Goal: Task Accomplishment & Management: Manage account settings

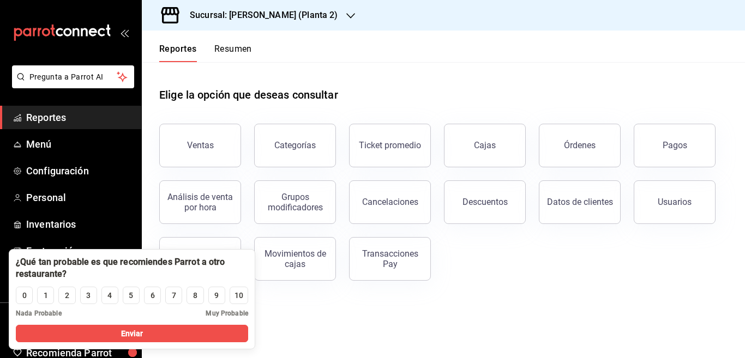
click at [346, 14] on icon "button" at bounding box center [350, 15] width 9 height 9
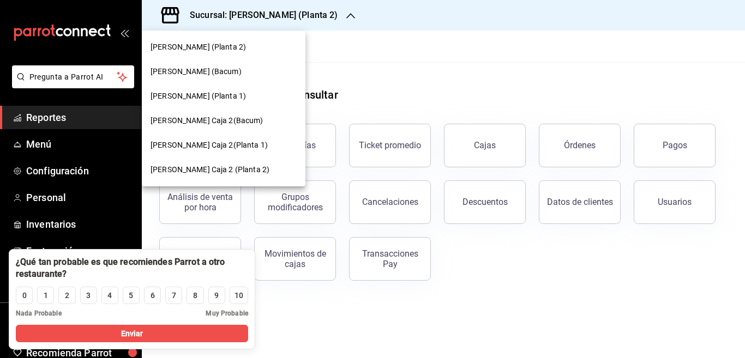
click at [209, 70] on span "Yazaki Obregon (Bacum)" at bounding box center [196, 71] width 91 height 11
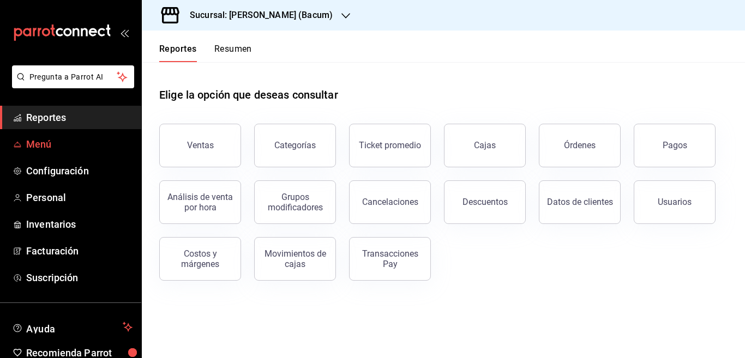
click at [34, 145] on span "Menú" at bounding box center [79, 144] width 106 height 15
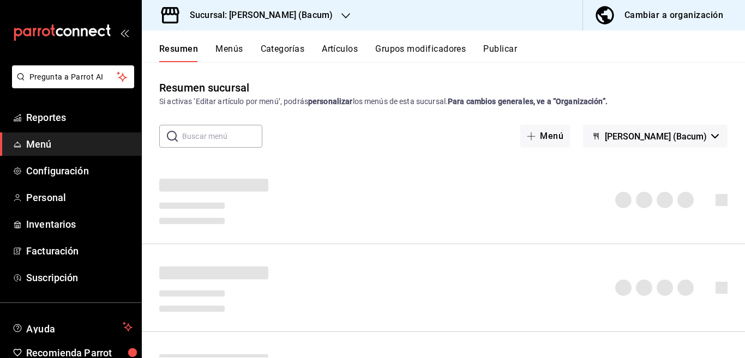
click at [338, 48] on button "Artículos" at bounding box center [340, 53] width 36 height 19
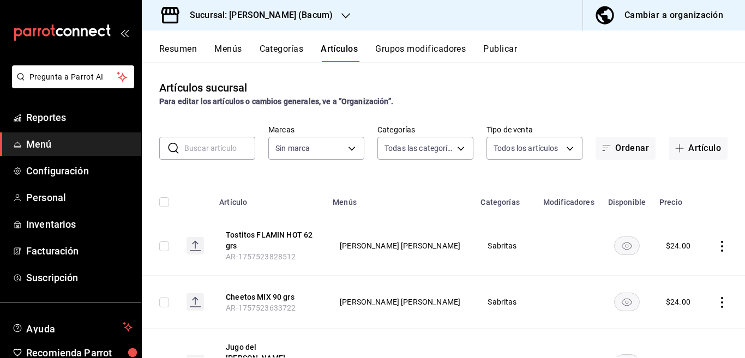
type input "ba3fee8d-40ae-43fc-bce3-3d51f1704fe2,b3f30b5e-635c-4ecb-8920-55b745c49fd8,3c6a9…"
type input "d9131804-351d-4d94-a190-6ea00eea3cd4"
click at [690, 148] on button "Artículo" at bounding box center [698, 148] width 59 height 23
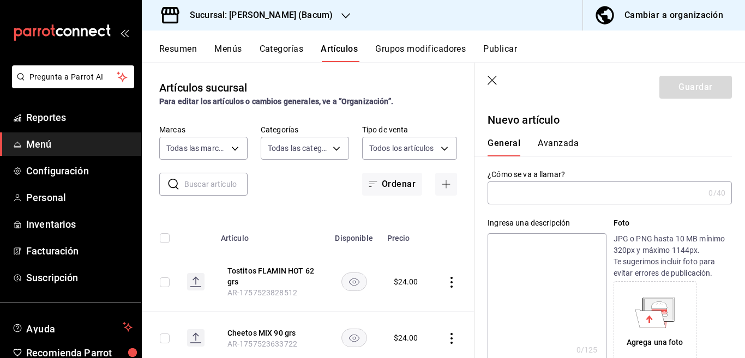
type input "AR-1758133188955"
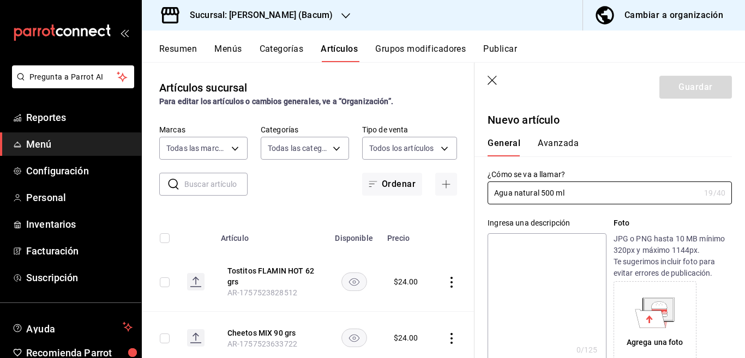
type input "Agua natural 500 ml"
click at [516, 244] on textarea at bounding box center [547, 298] width 118 height 131
paste textarea "Agua natural 500 ml"
type textarea "Agua natural 500 ml"
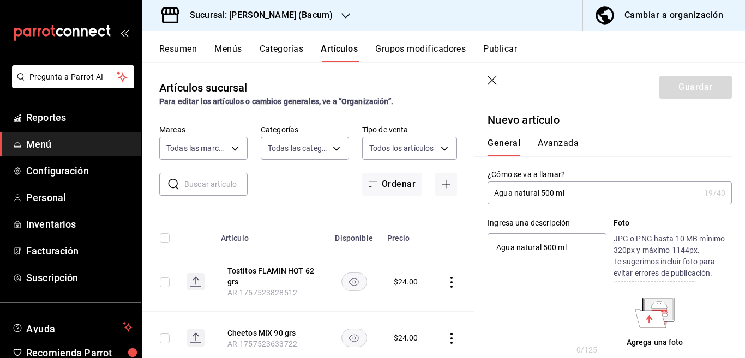
type textarea "x"
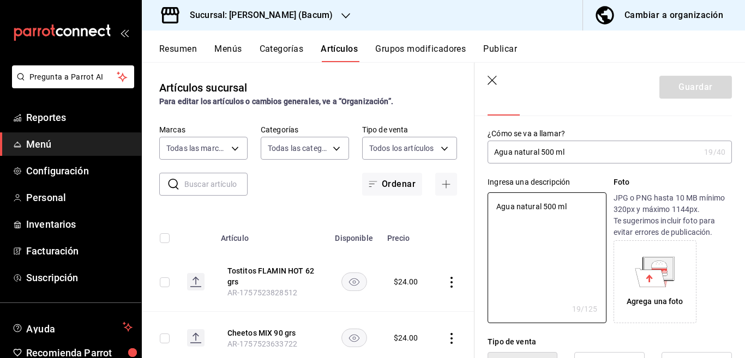
scroll to position [266, 0]
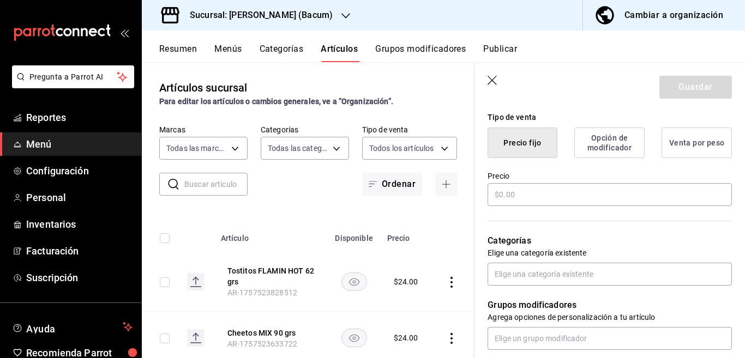
type textarea "Agua natural 500 ml"
type textarea "x"
click at [532, 193] on input "text" at bounding box center [610, 194] width 244 height 23
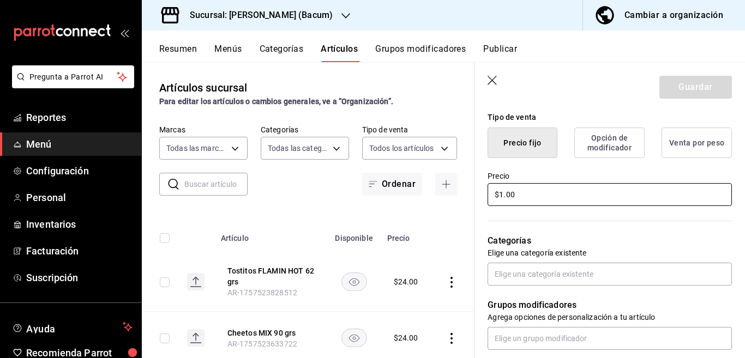
type input "$16.00"
type textarea "x"
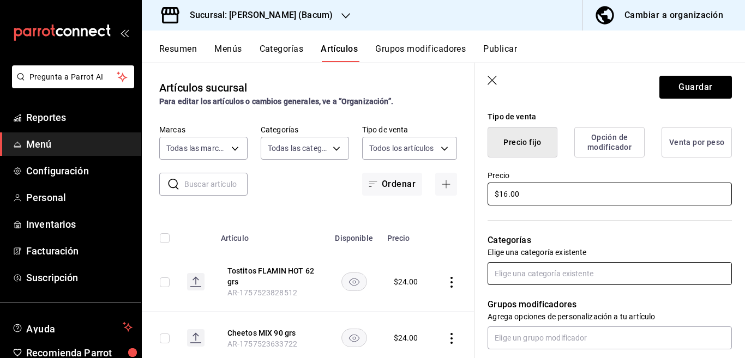
type input "$16.00"
click at [527, 273] on input "text" at bounding box center [610, 273] width 244 height 23
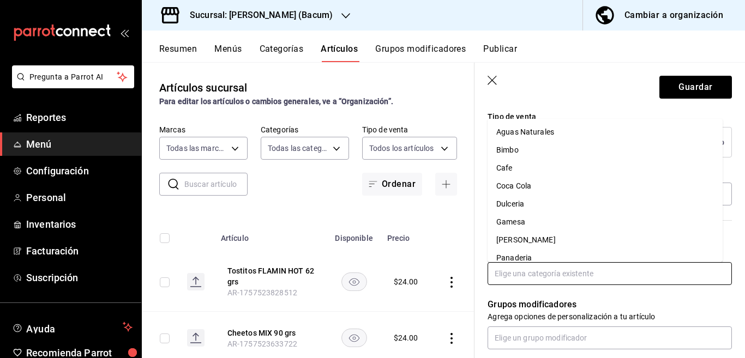
click at [514, 131] on li "Aguas Naturales" at bounding box center [605, 132] width 235 height 18
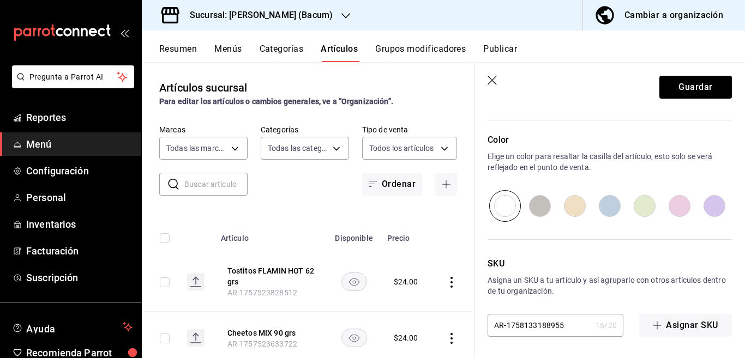
scroll to position [550, 0]
click at [670, 84] on button "Guardar" at bounding box center [695, 87] width 73 height 23
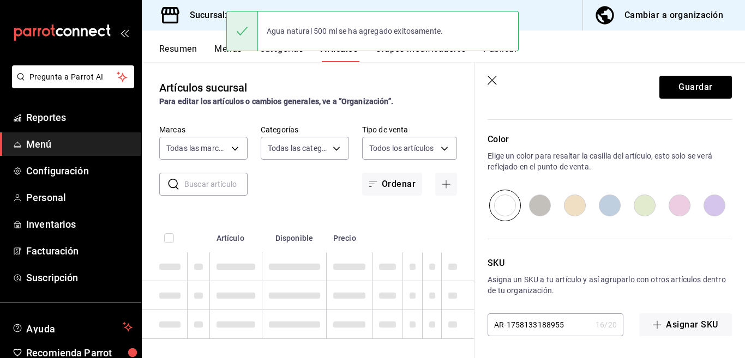
type textarea "x"
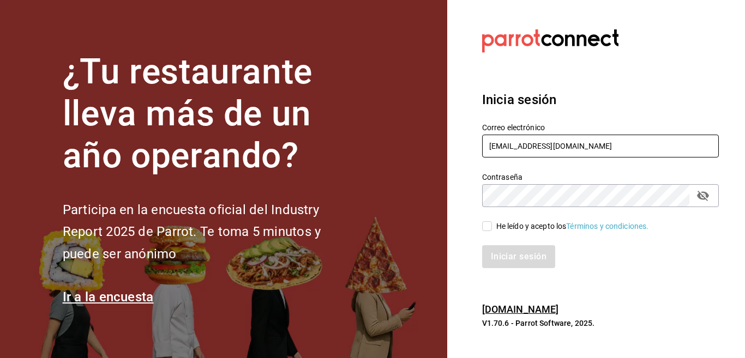
click at [583, 145] on input "Multiuser@yazaki.com" at bounding box center [600, 146] width 237 height 23
type input "multiuser@celestica.com"
click at [489, 227] on input "He leído y acepto los Términos y condiciones." at bounding box center [487, 226] width 10 height 10
checkbox input "true"
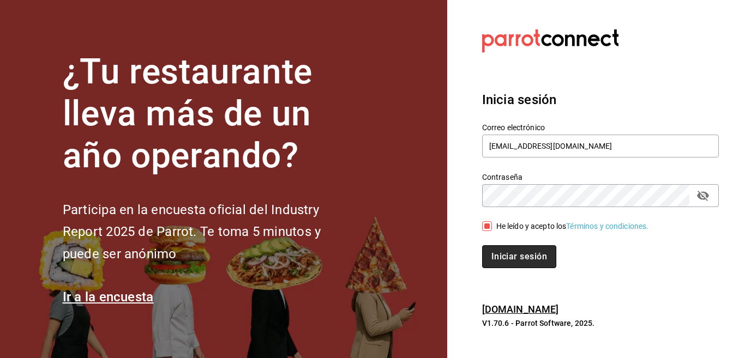
click at [505, 257] on button "Iniciar sesión" at bounding box center [519, 256] width 74 height 23
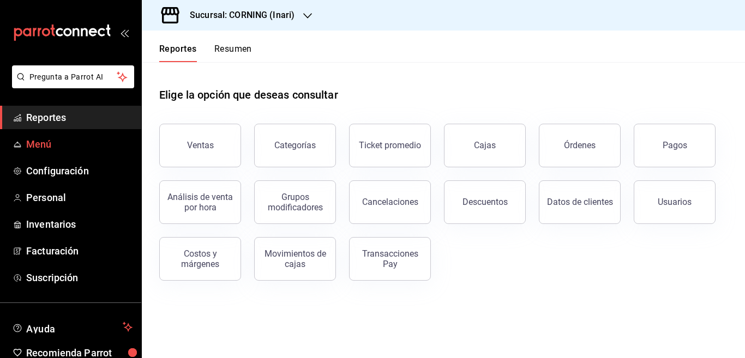
click at [48, 141] on span "Menú" at bounding box center [79, 144] width 106 height 15
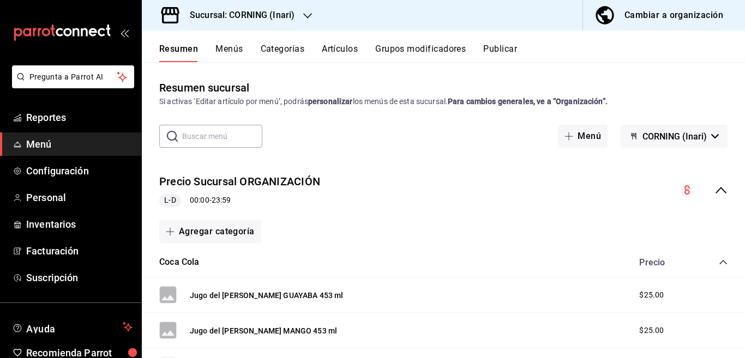
click at [344, 48] on button "Artículos" at bounding box center [340, 53] width 36 height 19
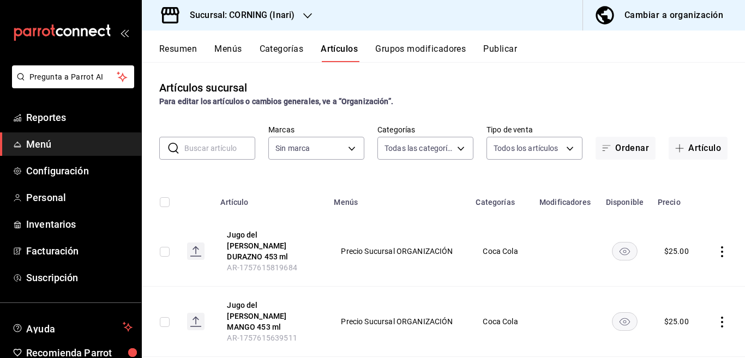
type input "7235b5d3-0138-417a-bcab-a24c0c62adfe,c0c94b9a-a465-4917-bbf7-8680f63bc867,2fc91…"
type input "9758f88e-1d56-483c-ada6-183e34089cca"
click at [213, 146] on input "text" at bounding box center [219, 148] width 71 height 22
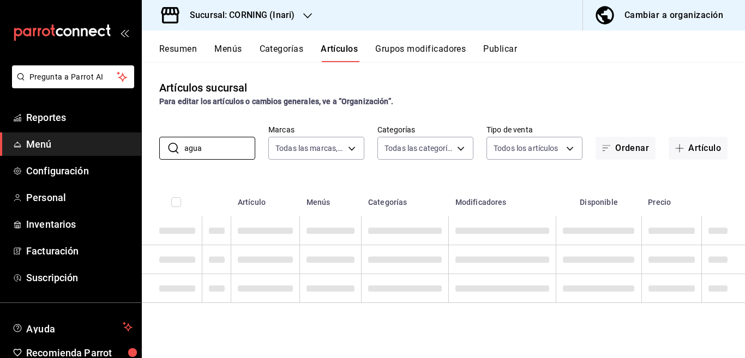
type input "agua"
click at [433, 182] on th "Categorías" at bounding box center [405, 199] width 87 height 35
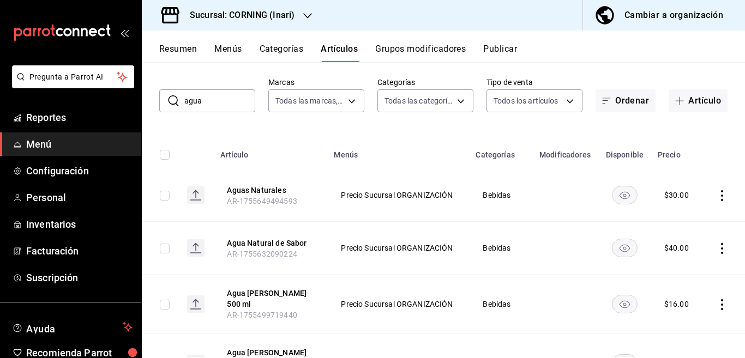
scroll to position [44, 0]
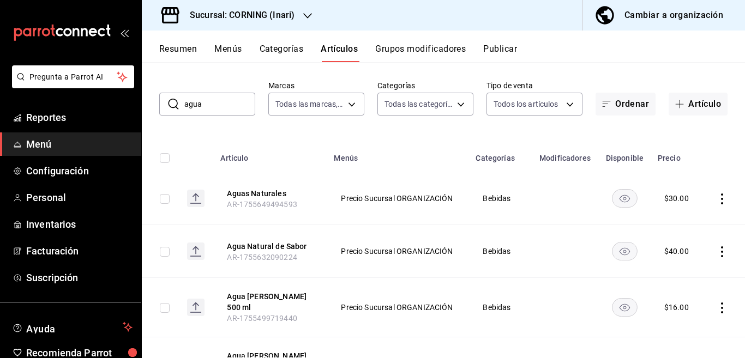
click at [717, 196] on icon "actions" at bounding box center [722, 199] width 11 height 11
click at [677, 267] on span "Eliminar" at bounding box center [680, 268] width 28 height 9
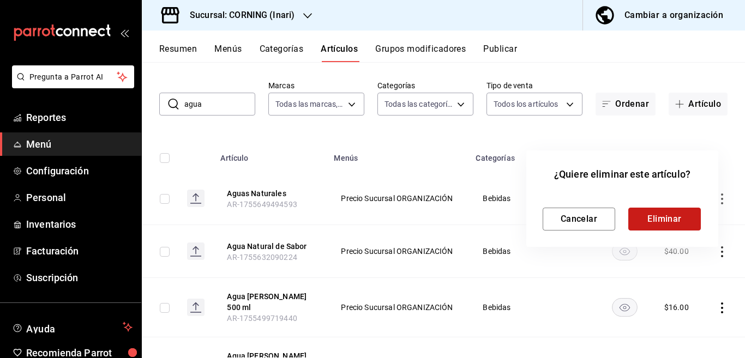
click at [667, 215] on button "Eliminar" at bounding box center [664, 219] width 73 height 23
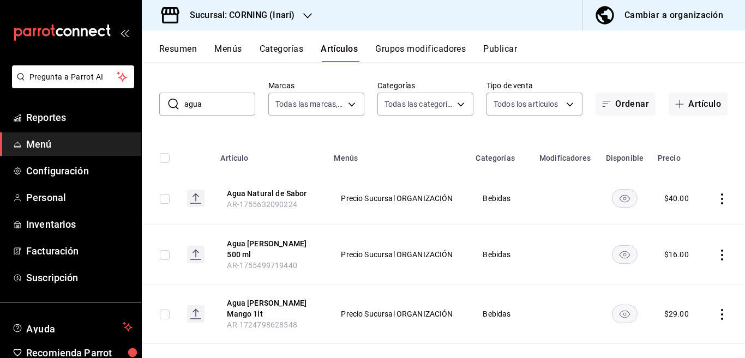
click at [717, 196] on icon "actions" at bounding box center [722, 199] width 11 height 11
click at [677, 266] on span "Eliminar" at bounding box center [680, 268] width 28 height 9
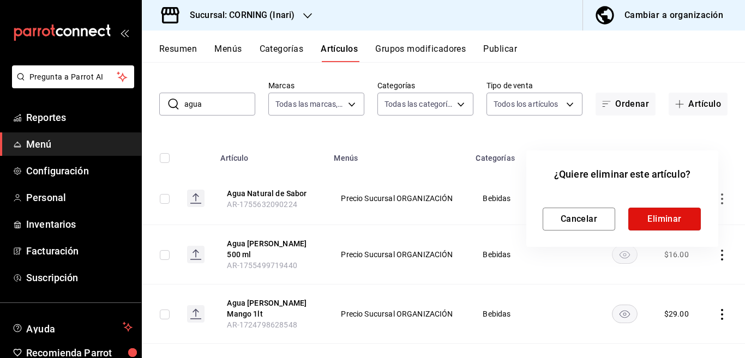
drag, startPoint x: 670, startPoint y: 220, endPoint x: 636, endPoint y: 227, distance: 34.1
click at [670, 219] on button "Eliminar" at bounding box center [664, 219] width 73 height 23
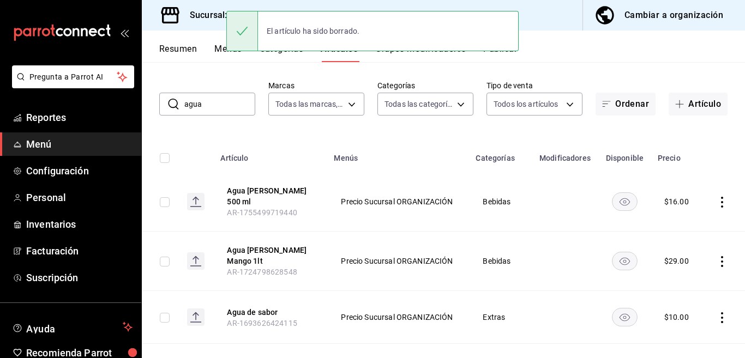
click at [285, 141] on th "Artículo" at bounding box center [270, 154] width 113 height 35
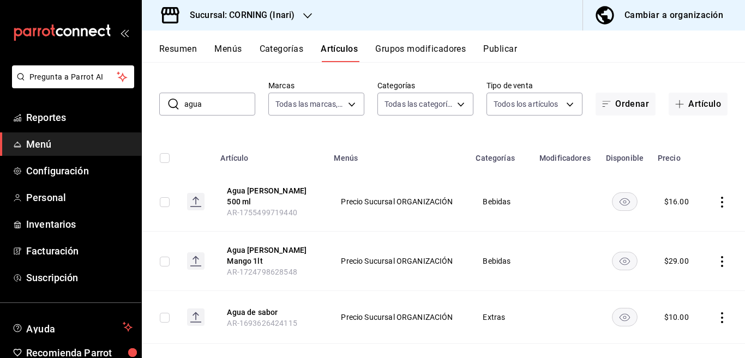
click at [717, 202] on icon "actions" at bounding box center [722, 202] width 11 height 11
click at [672, 224] on span "Editar" at bounding box center [680, 223] width 28 height 11
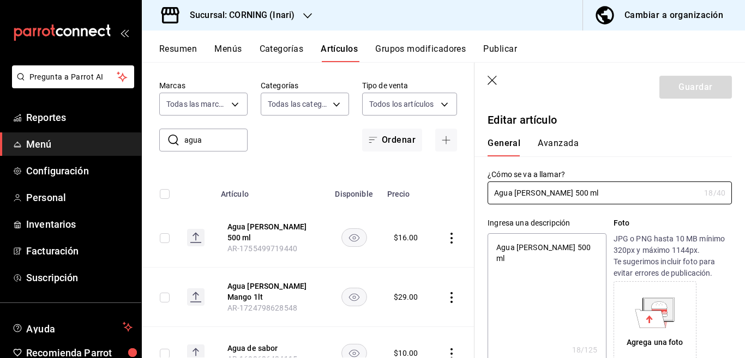
type textarea "x"
type input "$16.00"
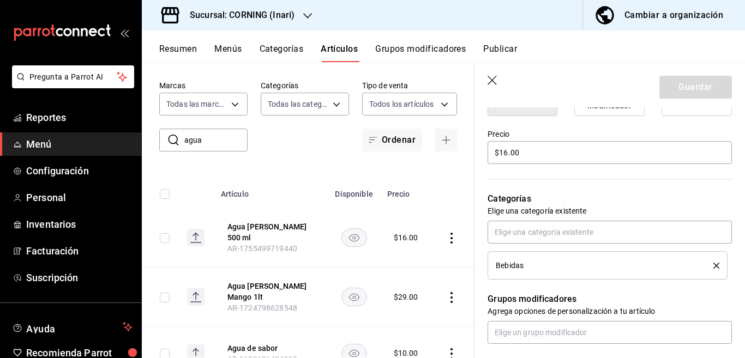
scroll to position [310, 0]
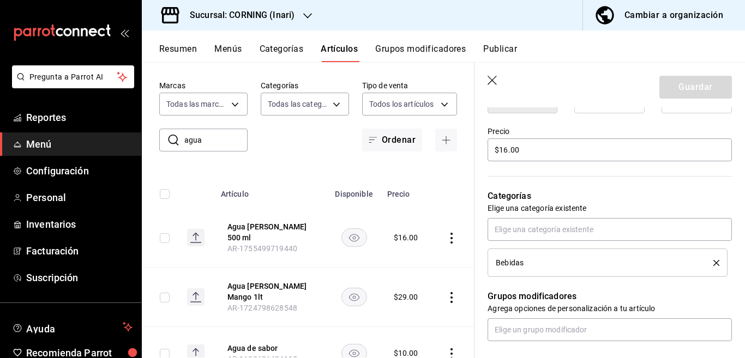
click at [713, 261] on icon "delete" at bounding box center [716, 263] width 6 height 6
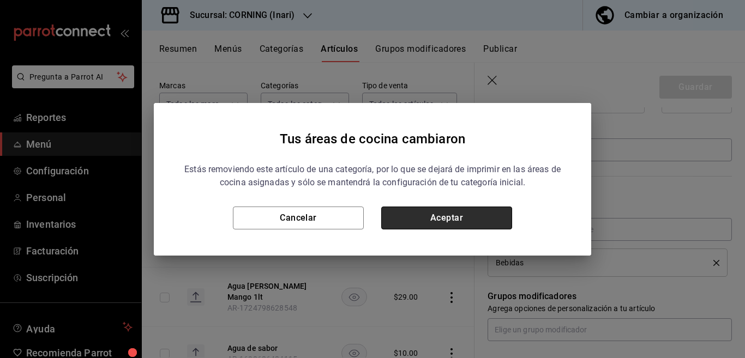
click at [477, 215] on button "Aceptar" at bounding box center [446, 218] width 131 height 23
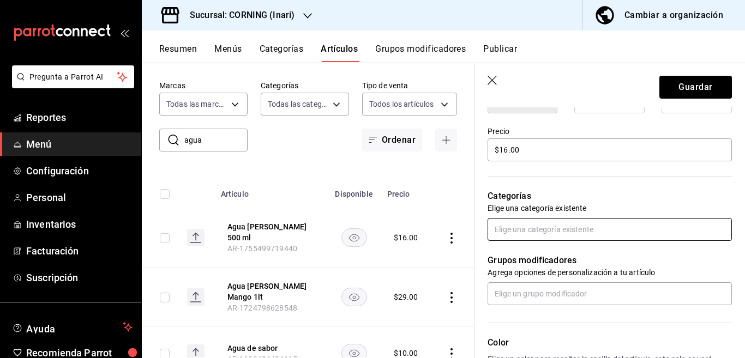
click at [511, 230] on input "text" at bounding box center [610, 229] width 244 height 23
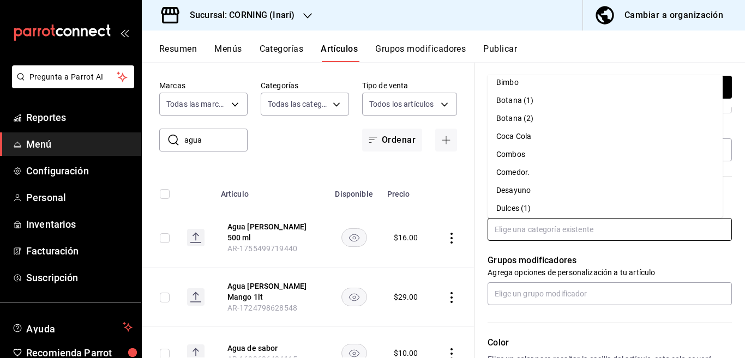
scroll to position [43, 0]
click at [485, 182] on div "Categorías Elige una categoría existente" at bounding box center [602, 202] width 257 height 78
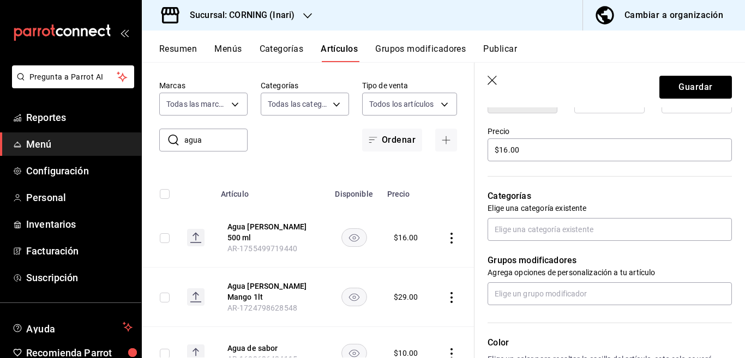
click at [492, 77] on icon "button" at bounding box center [493, 81] width 11 height 11
type textarea "x"
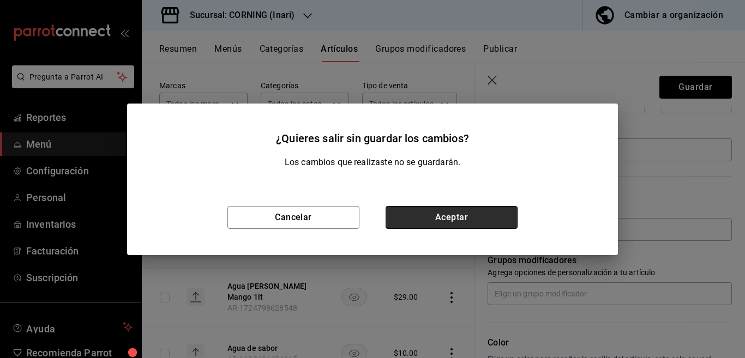
click at [448, 212] on button "Aceptar" at bounding box center [452, 217] width 132 height 23
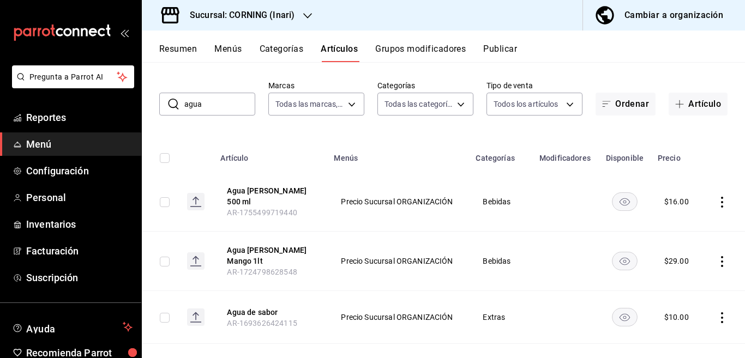
click at [285, 50] on button "Categorías" at bounding box center [282, 53] width 44 height 19
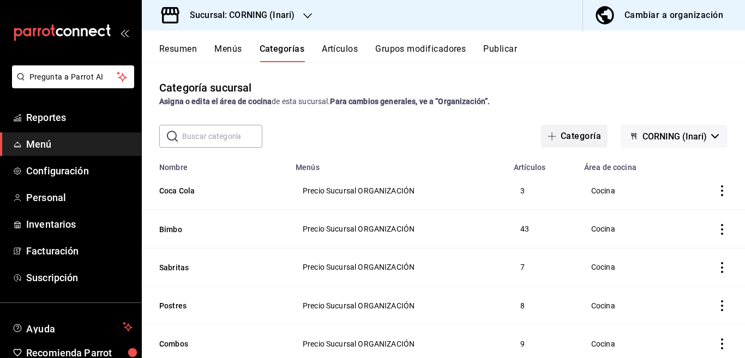
click at [565, 134] on button "Categoría" at bounding box center [574, 136] width 67 height 23
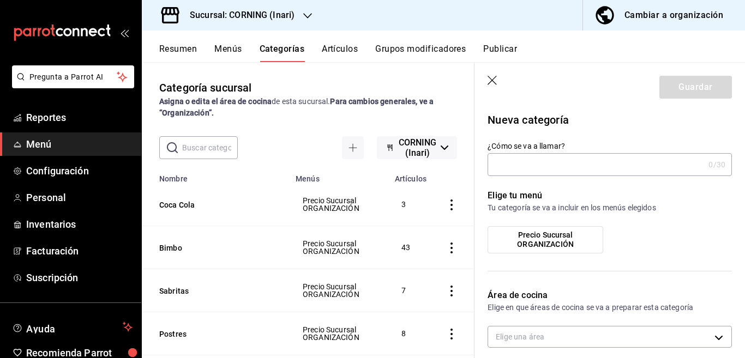
type input "43ffc9d6-736a-418e-bb65-a51c168d821e"
type input "Agua Tagare"
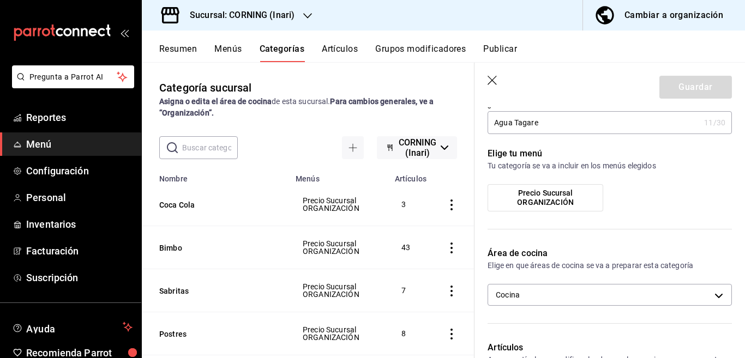
scroll to position [44, 0]
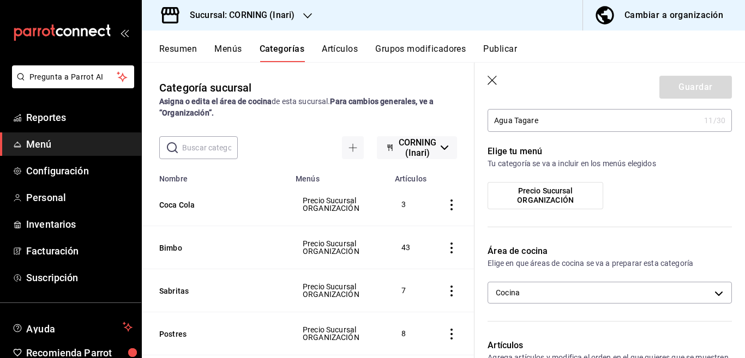
click at [539, 191] on span "Precio Sucursal ORGANIZACIÓN" at bounding box center [545, 195] width 99 height 19
click at [0, 0] on input "Precio Sucursal ORGANIZACIÓN" at bounding box center [0, 0] width 0 height 0
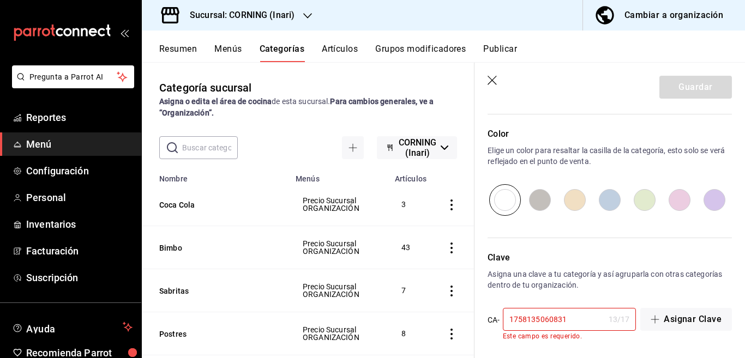
scroll to position [366, 0]
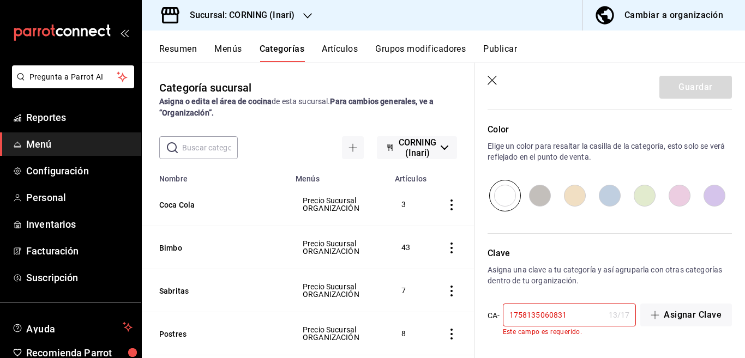
click at [577, 313] on input "1758135060831" at bounding box center [553, 315] width 101 height 22
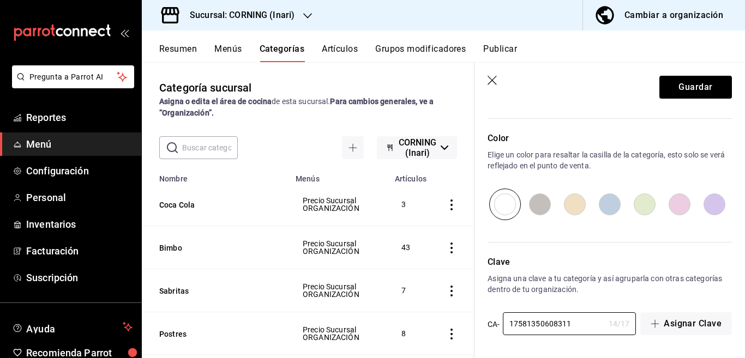
scroll to position [358, 0]
type input "17581350608311"
click at [677, 88] on button "Guardar" at bounding box center [695, 87] width 73 height 23
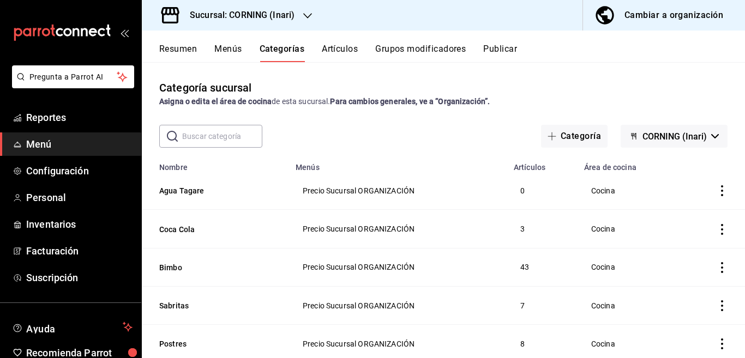
click at [333, 47] on button "Artículos" at bounding box center [340, 53] width 36 height 19
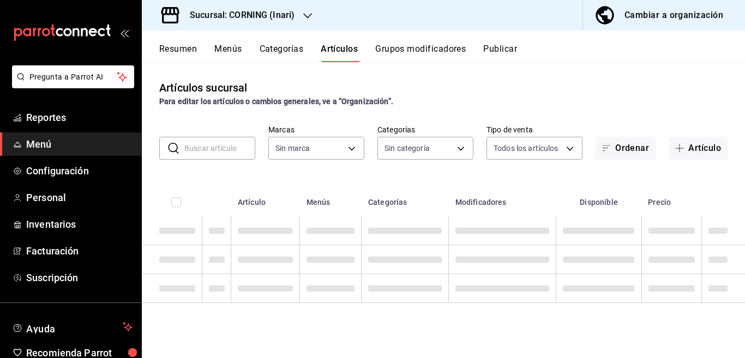
type input "f9e5925b-ffc4-4a0d-93f7-132407d83680,7235b5d3-0138-417a-bcab-a24c0c62adfe,c0c94…"
type input "9758f88e-1d56-483c-ada6-183e34089cca"
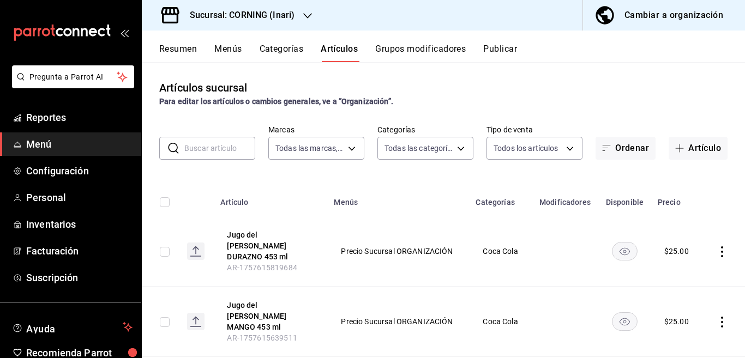
click at [226, 151] on input "text" at bounding box center [219, 148] width 71 height 22
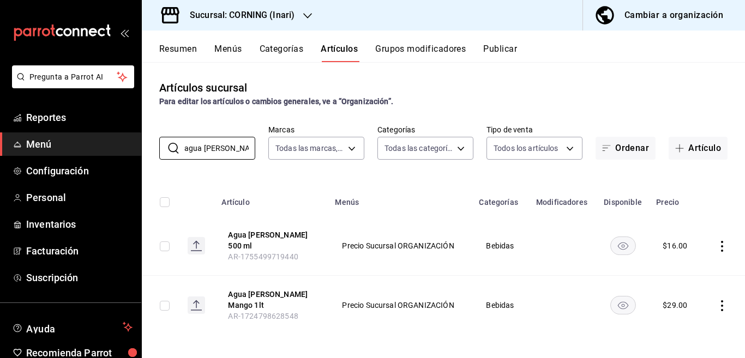
type input "agua [PERSON_NAME]"
click at [722, 242] on icon "actions" at bounding box center [722, 246] width 11 height 11
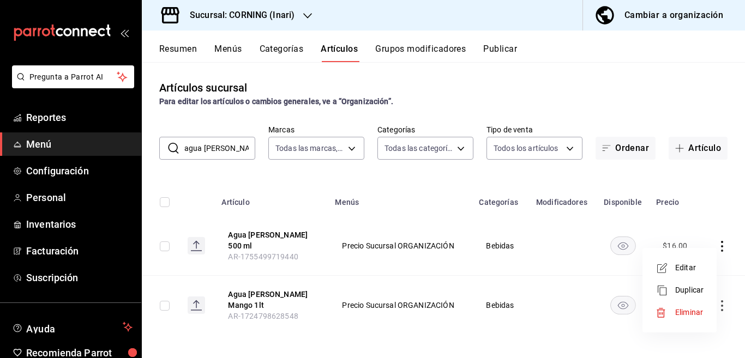
click at [684, 265] on span "Editar" at bounding box center [689, 267] width 28 height 11
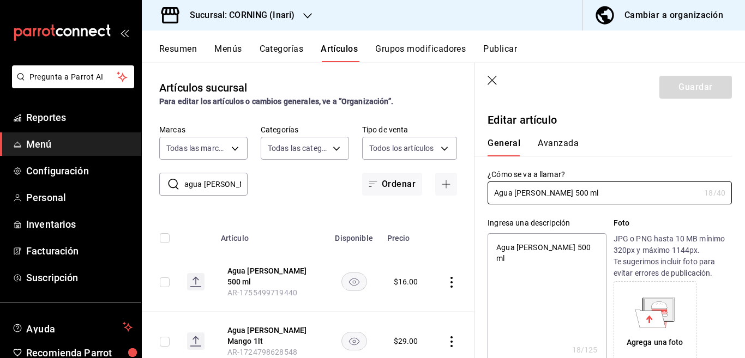
type textarea "x"
type input "$16.00"
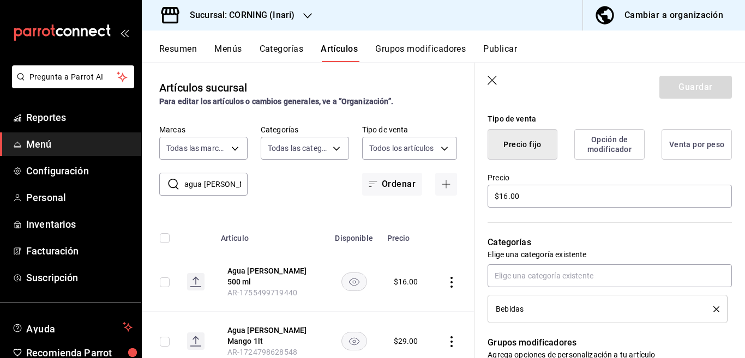
scroll to position [266, 0]
click at [713, 305] on icon "delete" at bounding box center [716, 308] width 6 height 6
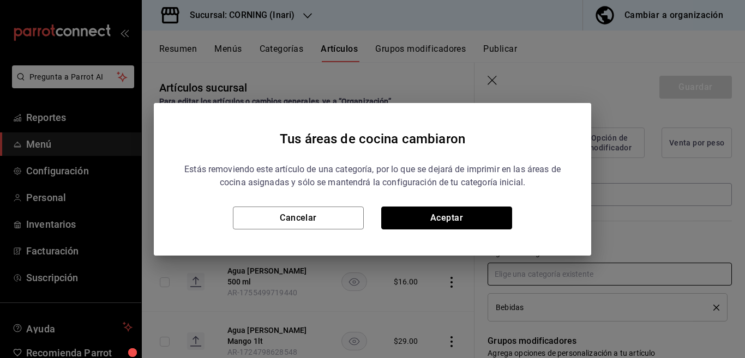
click at [469, 212] on button "Aceptar" at bounding box center [446, 218] width 131 height 23
click at [529, 273] on input "text" at bounding box center [610, 274] width 244 height 23
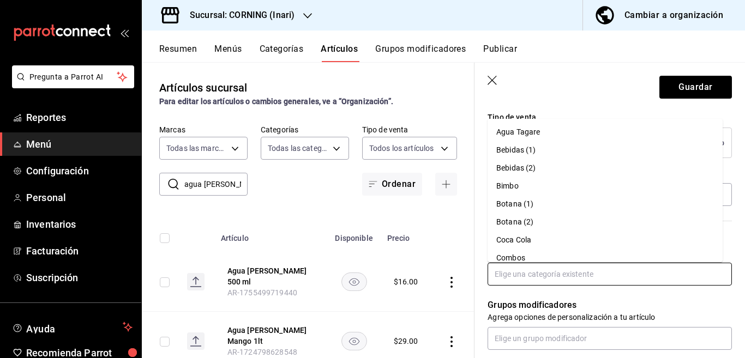
click at [526, 133] on li "Agua Tagare" at bounding box center [605, 132] width 235 height 18
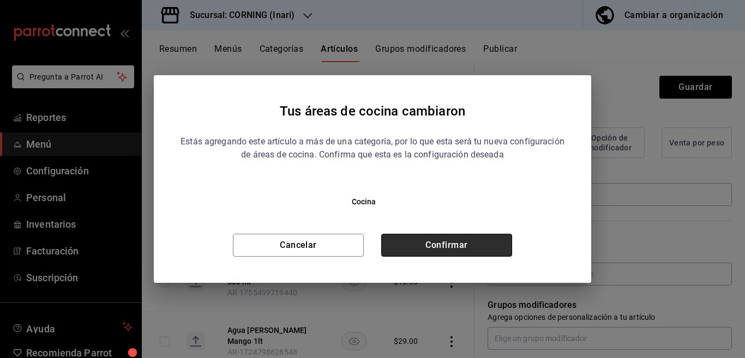
click at [464, 244] on button "Confirmar" at bounding box center [446, 245] width 131 height 23
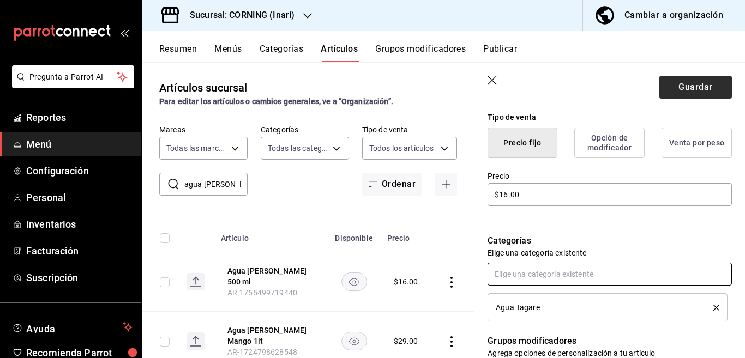
scroll to position [266, 0]
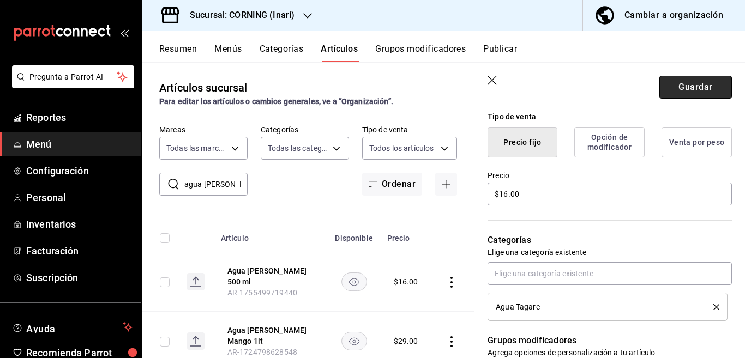
click at [663, 86] on button "Guardar" at bounding box center [695, 87] width 73 height 23
type textarea "x"
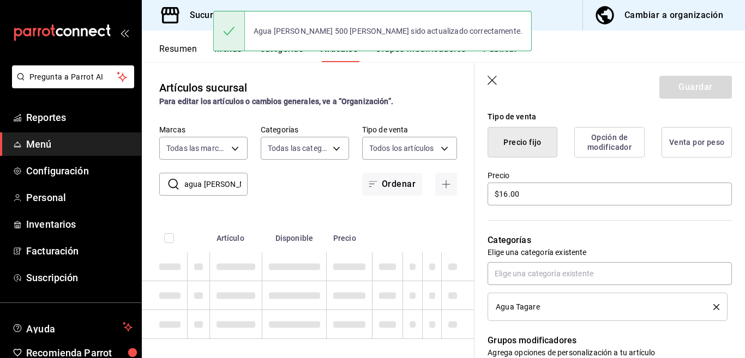
type textarea "x"
type input "AR-1758135227091"
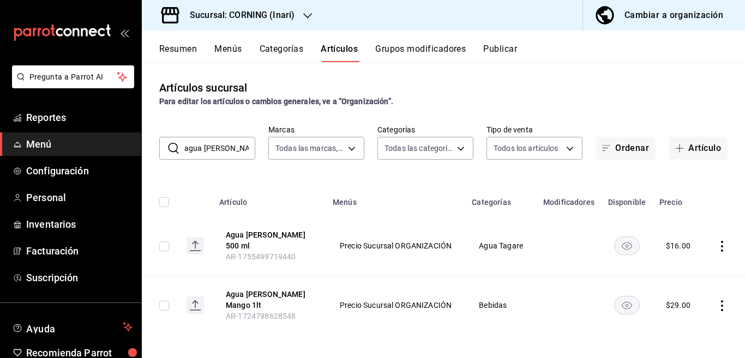
click at [718, 300] on icon "actions" at bounding box center [722, 305] width 11 height 11
click at [676, 285] on span "Editar" at bounding box center [689, 284] width 28 height 11
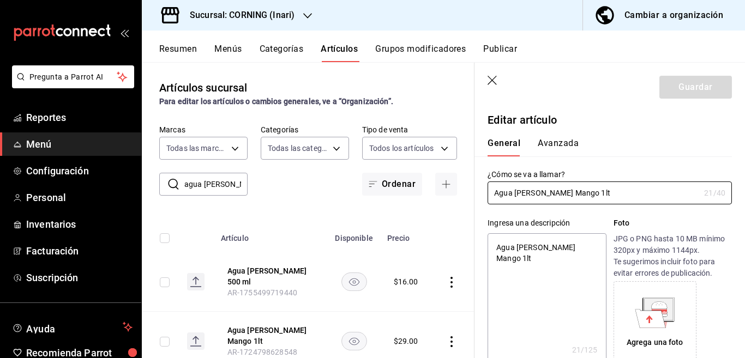
type textarea "x"
type input "$29.00"
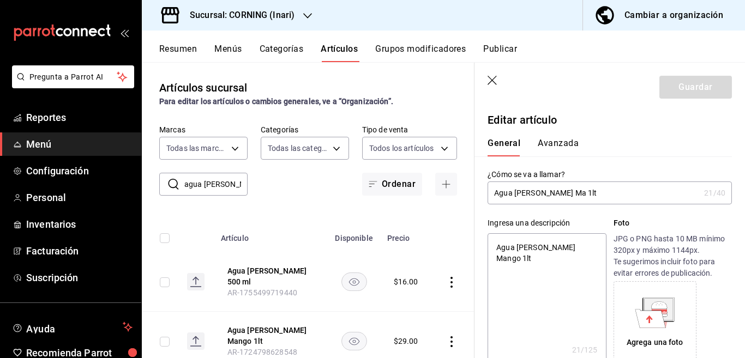
type input "Agua [PERSON_NAME] M 1lt"
type textarea "x"
type input "Agua [PERSON_NAME] 1lt"
type textarea "x"
type input "Agua [PERSON_NAME] 1lt"
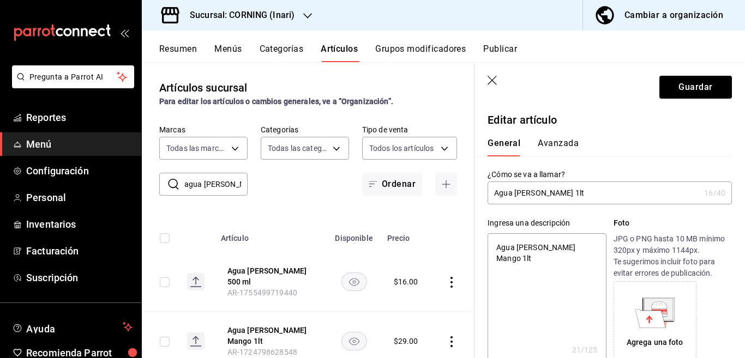
type textarea "x"
type input "Agua agare 1lt"
type textarea "x"
type input "Agua [PERSON_NAME] 1lt"
type textarea "x"
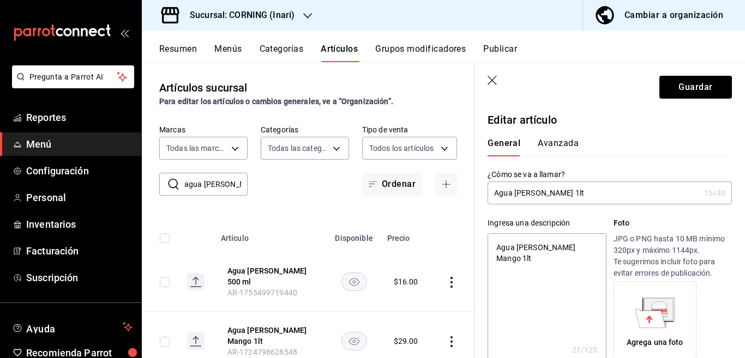
type input "Agua [PERSON_NAME] 1 lt"
type textarea "x"
type input "Agua [PERSON_NAME] 1 lt0"
type textarea "x"
type input "Agua [PERSON_NAME] 1 lto"
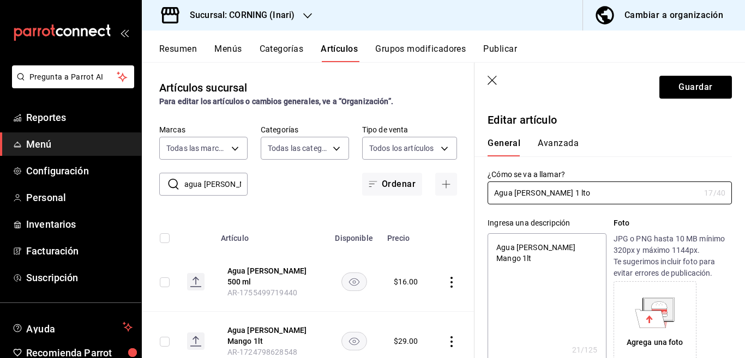
type textarea "x"
type input "Agua [PERSON_NAME] 1 lto"
type textarea "x"
click at [582, 246] on textarea "Agua [PERSON_NAME] Mango 1lt" at bounding box center [547, 298] width 118 height 131
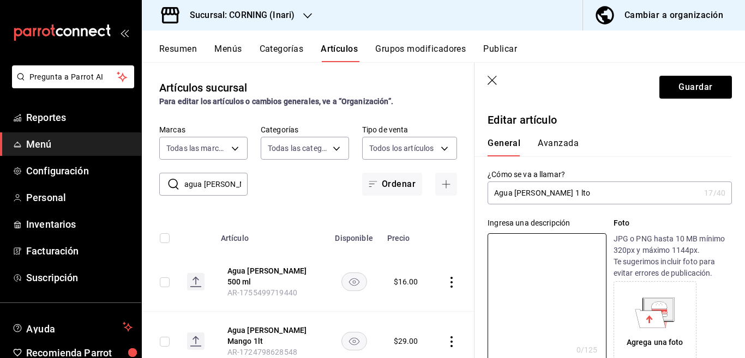
click at [577, 191] on input "Agua [PERSON_NAME] 1 lto" at bounding box center [594, 193] width 212 height 22
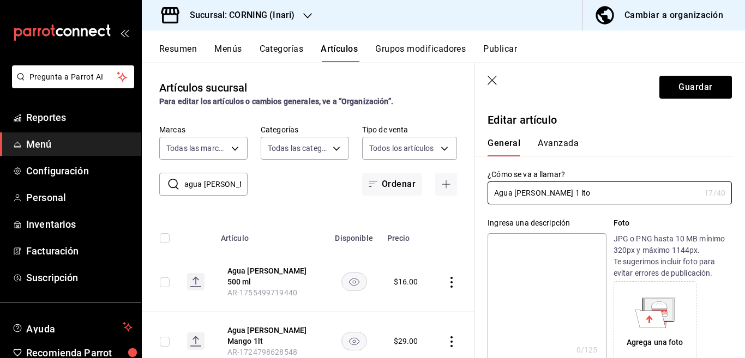
click at [542, 244] on textarea at bounding box center [547, 298] width 118 height 131
paste textarea "Agua [PERSON_NAME] 1 lto"
type textarea "Agua [PERSON_NAME] 1 lto"
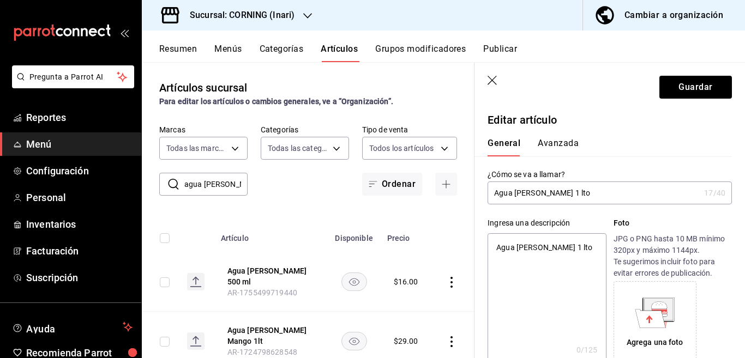
type textarea "x"
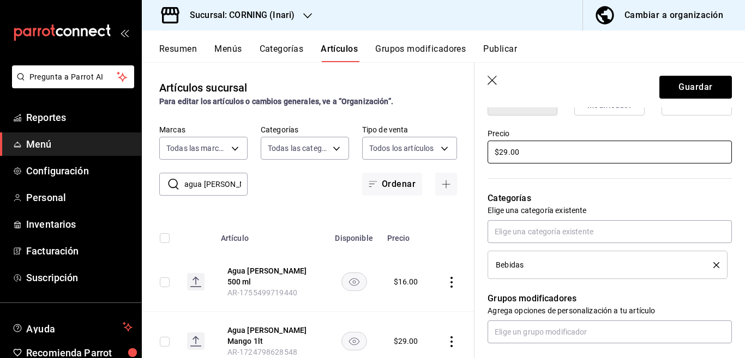
scroll to position [310, 0]
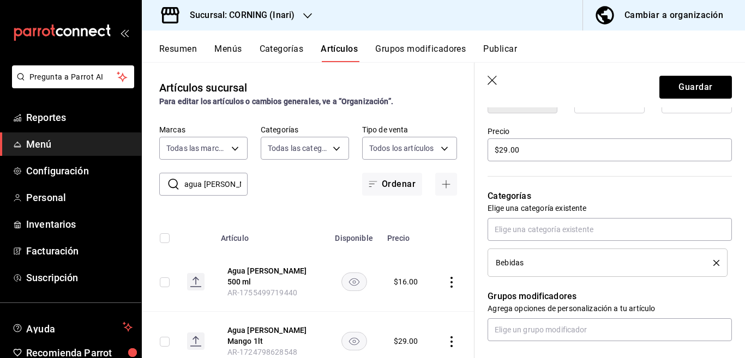
type textarea "Agua [PERSON_NAME] 1 lto"
click at [713, 262] on icon "delete" at bounding box center [716, 263] width 6 height 6
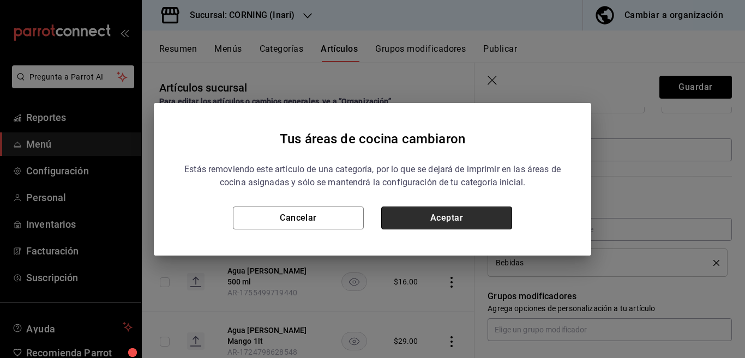
click at [488, 215] on button "Aceptar" at bounding box center [446, 218] width 131 height 23
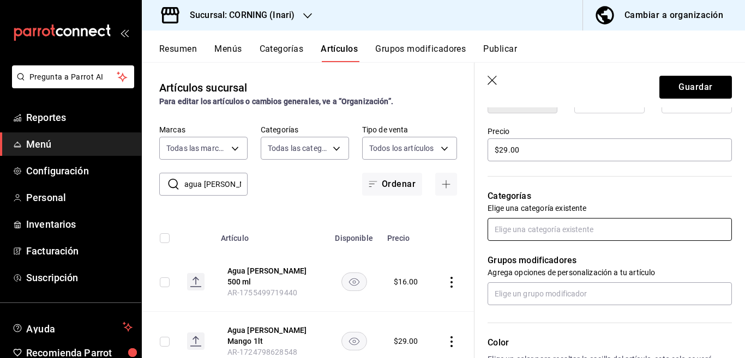
click at [522, 235] on input "text" at bounding box center [610, 229] width 244 height 23
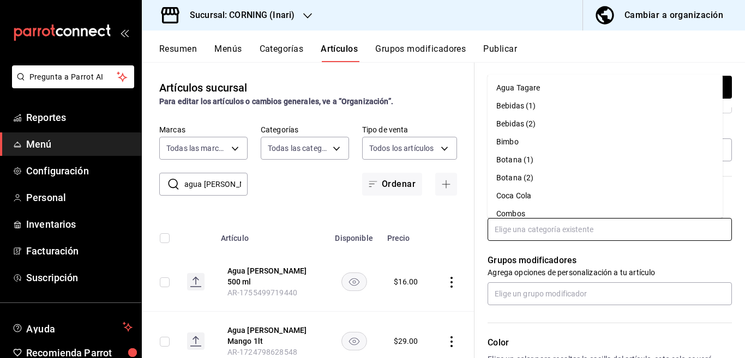
click at [522, 88] on li "Agua Tagare" at bounding box center [605, 88] width 235 height 18
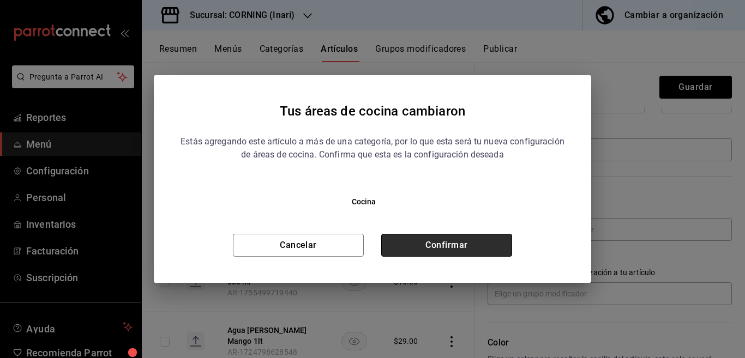
click at [473, 240] on button "Confirmar" at bounding box center [446, 245] width 131 height 23
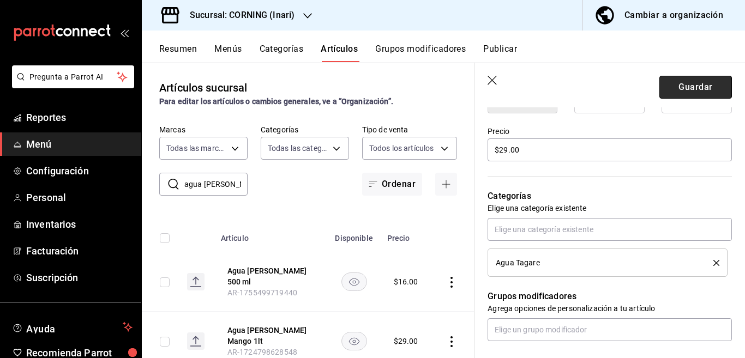
click at [677, 87] on button "Guardar" at bounding box center [695, 87] width 73 height 23
type textarea "x"
type input "AR-1758135273088"
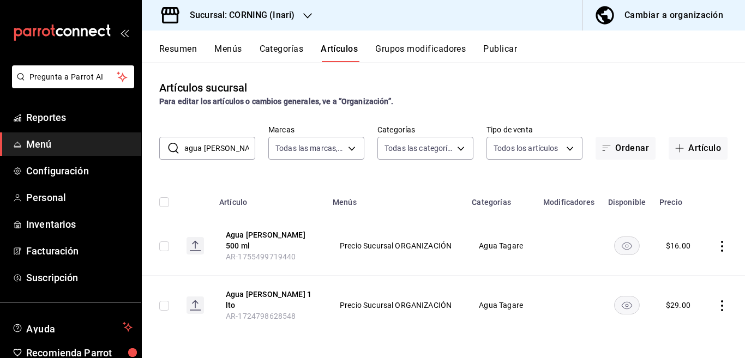
click at [262, 182] on th "Artículo" at bounding box center [269, 199] width 113 height 35
click at [237, 149] on input "agua [PERSON_NAME]" at bounding box center [219, 148] width 71 height 22
type input "a"
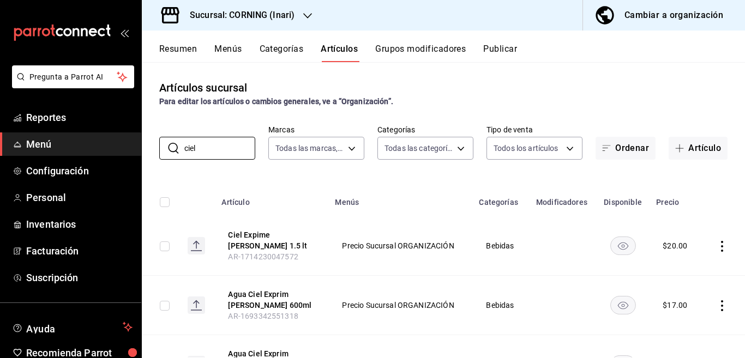
type input "ciel"
click at [450, 172] on div "Artículos sucursal Para editar los artículos o cambios generales, ve a “Organiz…" at bounding box center [443, 210] width 603 height 296
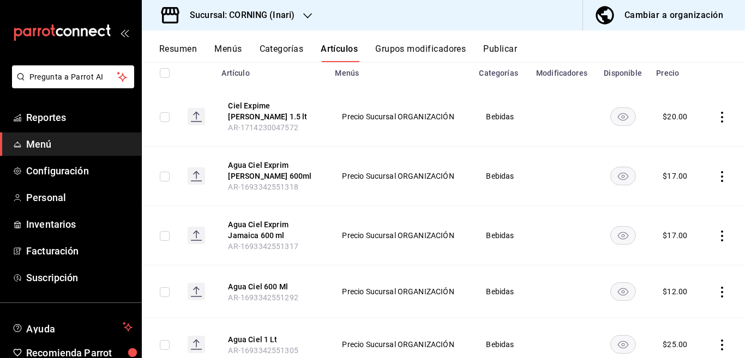
scroll to position [133, 0]
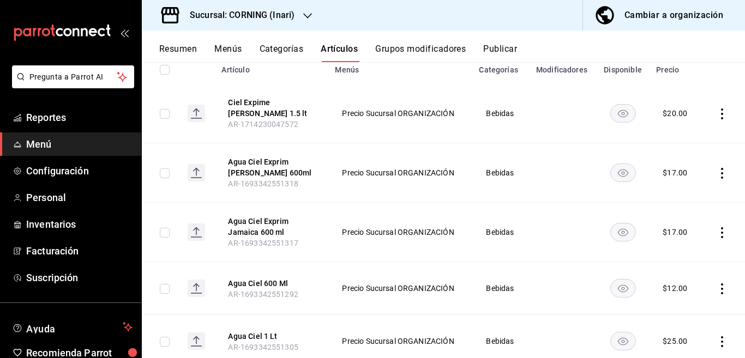
click at [717, 109] on icon "actions" at bounding box center [722, 114] width 11 height 11
click at [676, 178] on span "Eliminar" at bounding box center [680, 179] width 28 height 9
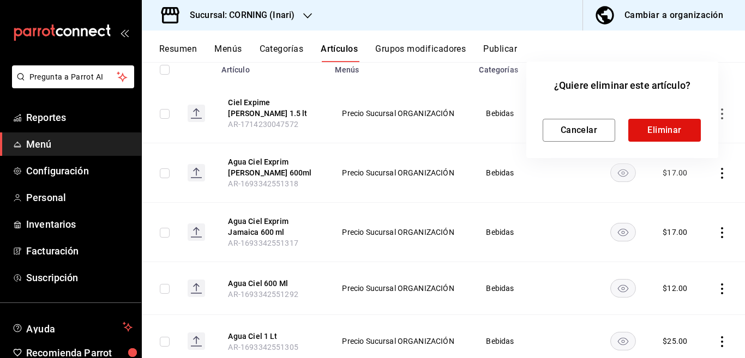
scroll to position [133, 0]
click at [651, 129] on button "Eliminar" at bounding box center [664, 130] width 73 height 23
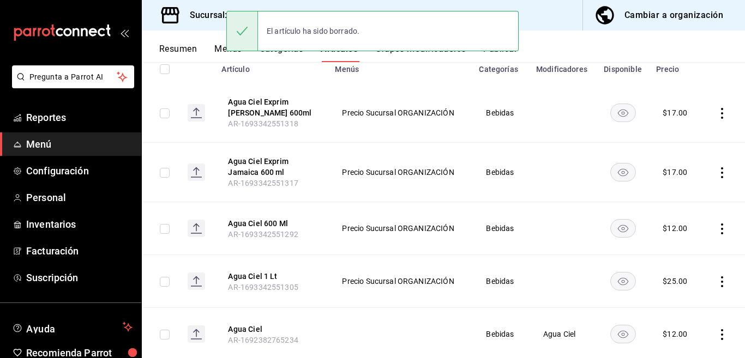
click at [717, 113] on icon "actions" at bounding box center [722, 113] width 11 height 11
click at [678, 182] on span "Eliminar" at bounding box center [680, 182] width 28 height 9
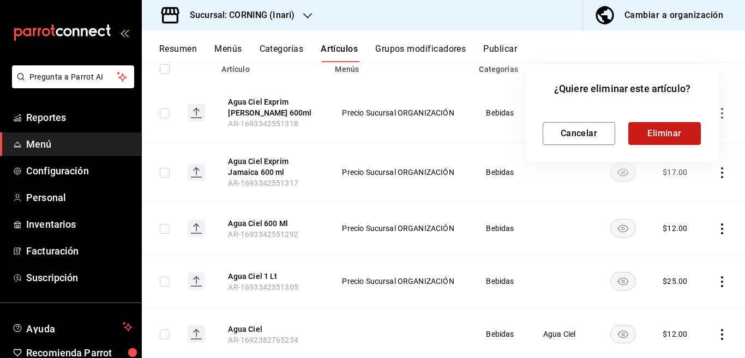
click at [658, 134] on button "Eliminar" at bounding box center [664, 133] width 73 height 23
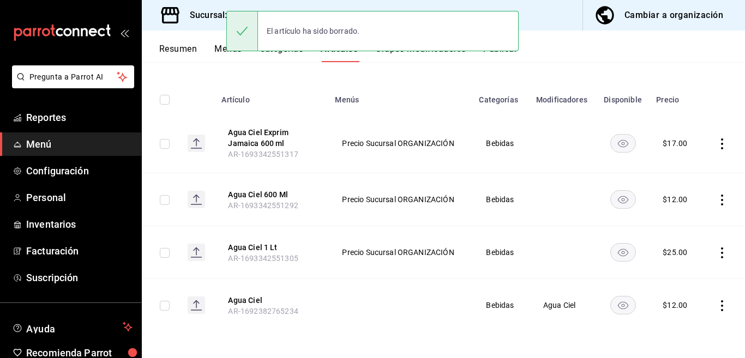
scroll to position [103, 0]
click at [717, 145] on icon "actions" at bounding box center [722, 144] width 11 height 11
click at [673, 211] on span "Eliminar" at bounding box center [680, 213] width 28 height 9
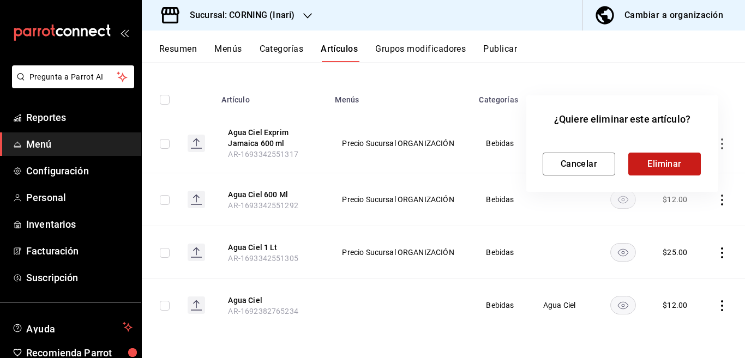
click at [657, 159] on button "Eliminar" at bounding box center [664, 164] width 73 height 23
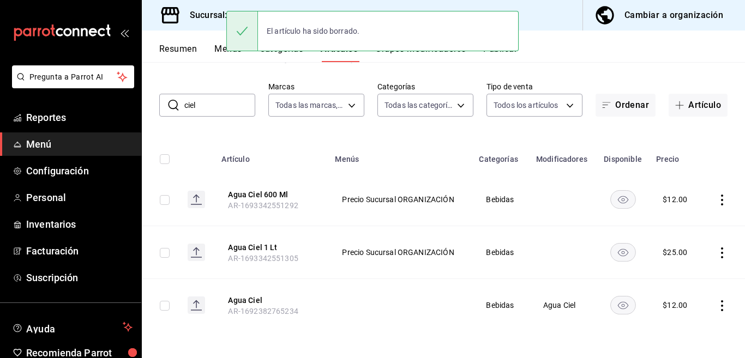
scroll to position [43, 0]
click at [721, 199] on icon "actions" at bounding box center [722, 200] width 2 height 11
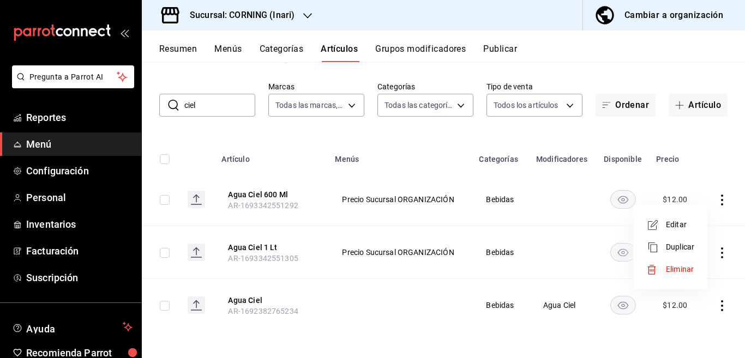
click at [673, 268] on span "Eliminar" at bounding box center [680, 269] width 28 height 9
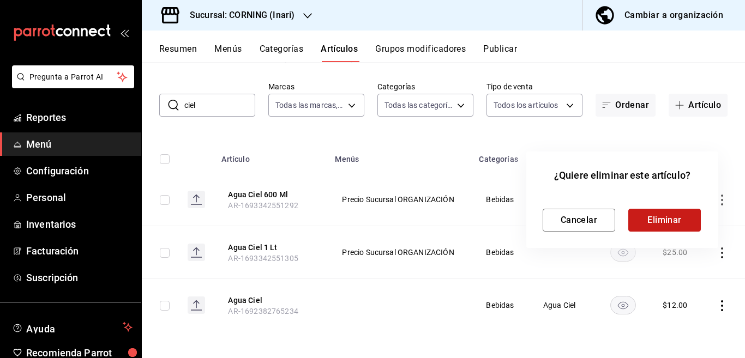
click at [664, 213] on button "Eliminar" at bounding box center [664, 220] width 73 height 23
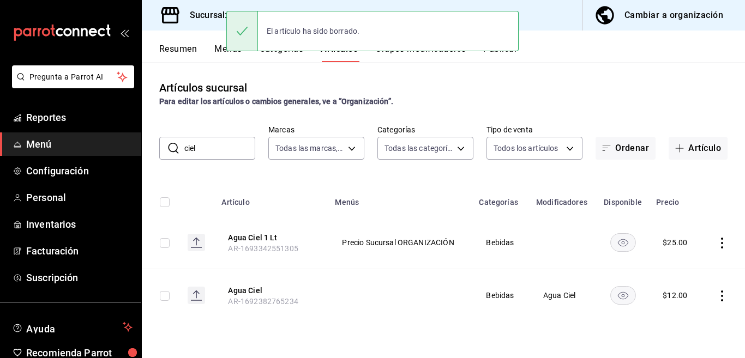
scroll to position [0, 0]
click at [721, 294] on icon "actions" at bounding box center [722, 296] width 11 height 11
click at [684, 329] on span "Eliminar" at bounding box center [689, 329] width 28 height 9
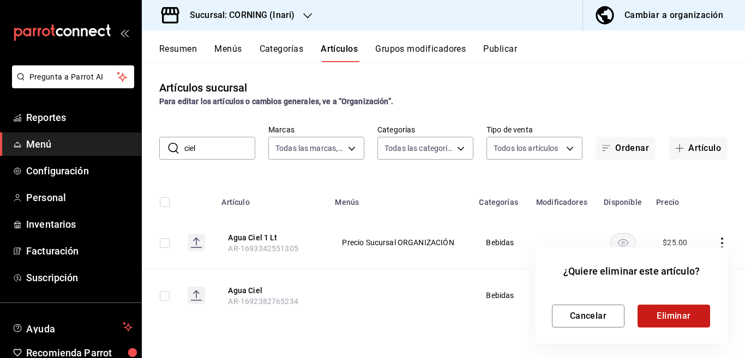
click at [669, 315] on button "Eliminar" at bounding box center [673, 316] width 73 height 23
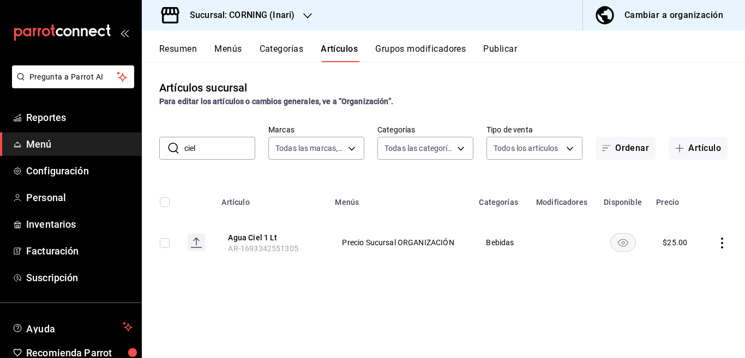
click at [721, 242] on icon "actions" at bounding box center [722, 243] width 11 height 11
click at [682, 268] on span "Editar" at bounding box center [689, 267] width 28 height 11
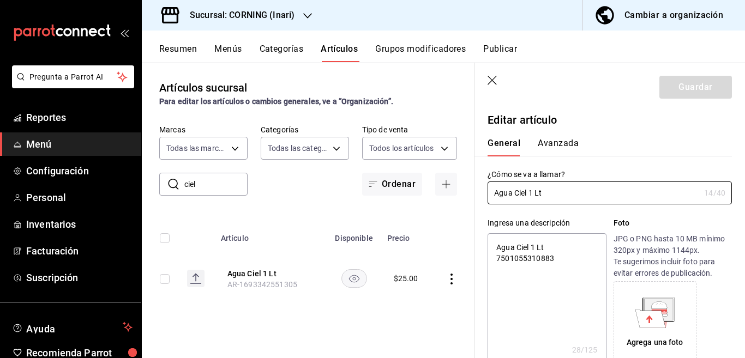
type textarea "x"
type input "$25.00"
type input "Agua Ciel 1 Lto"
type textarea "x"
type input "Agua Ciel 1 Lto"
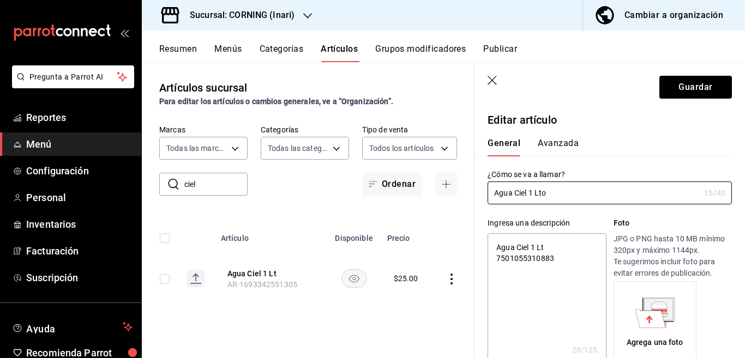
type textarea "x"
click at [574, 261] on textarea "Agua Ciel 1 Lt 7501055310883" at bounding box center [547, 298] width 118 height 131
type textarea "Agua Ciel 1 Lt"
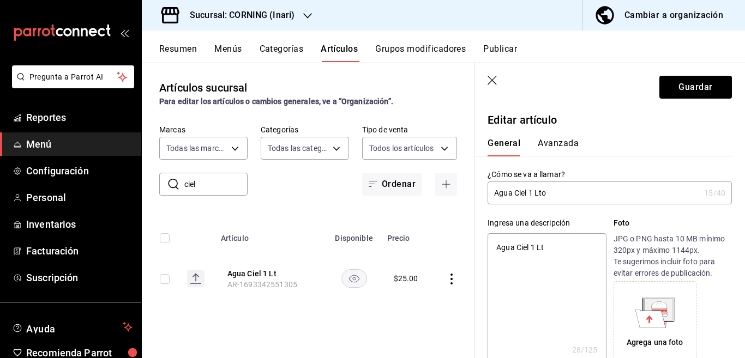
type textarea "x"
click at [579, 192] on input "Agua Ciel 1 Lto" at bounding box center [594, 193] width 212 height 22
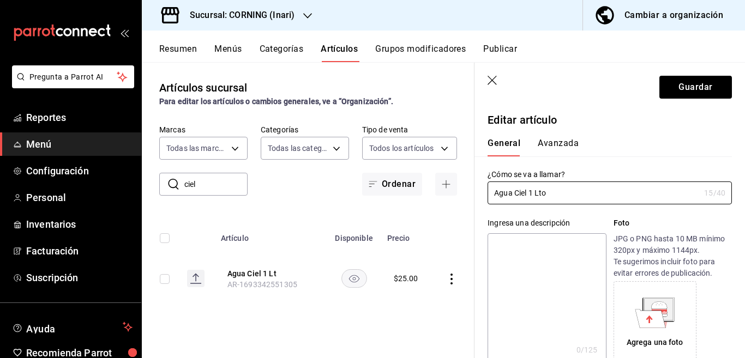
click at [518, 243] on textarea at bounding box center [547, 298] width 118 height 131
paste textarea "Agua Ciel 1 Lto"
type textarea "Agua Ciel 1 Lto"
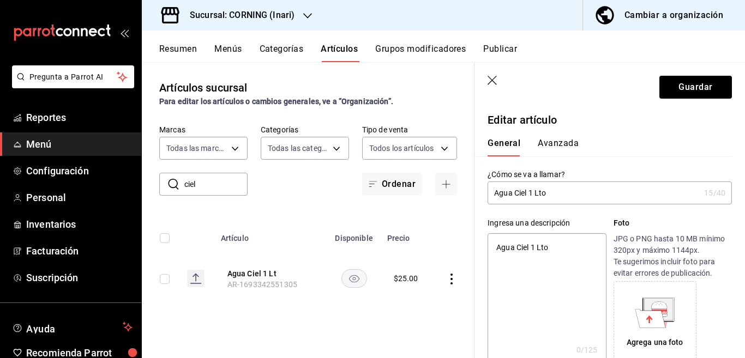
type textarea "x"
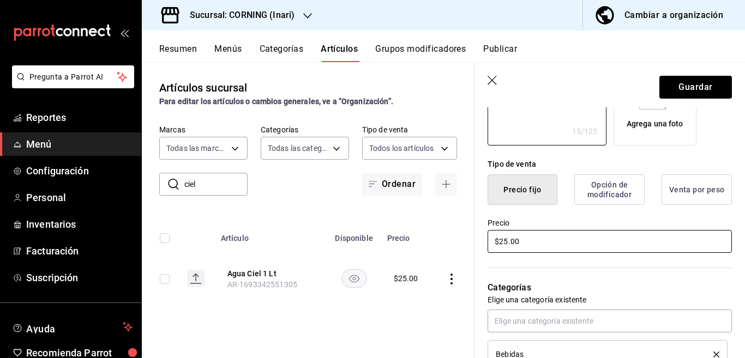
scroll to position [221, 0]
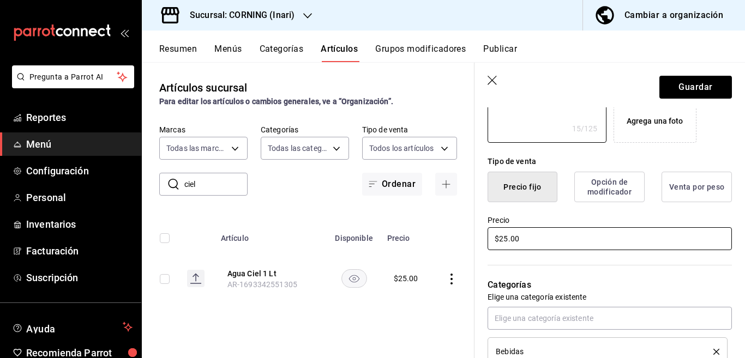
type textarea "Agua Ciel 1 Lto"
type textarea "x"
click at [535, 233] on input "$25.00" at bounding box center [610, 238] width 244 height 23
type input "$2.00"
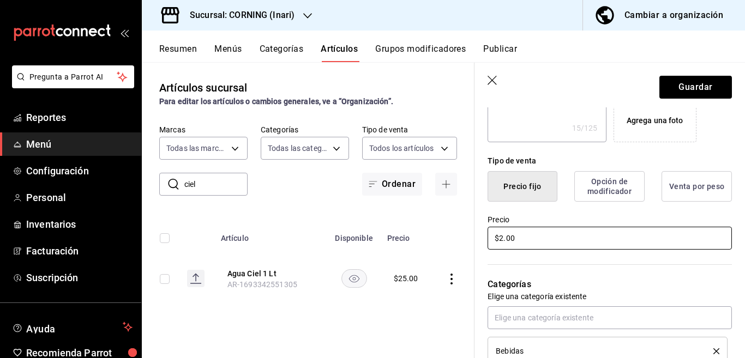
type textarea "x"
type input "$20.00"
type textarea "x"
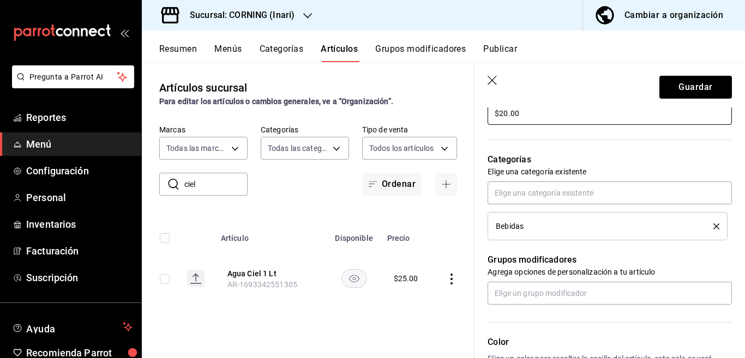
scroll to position [354, 0]
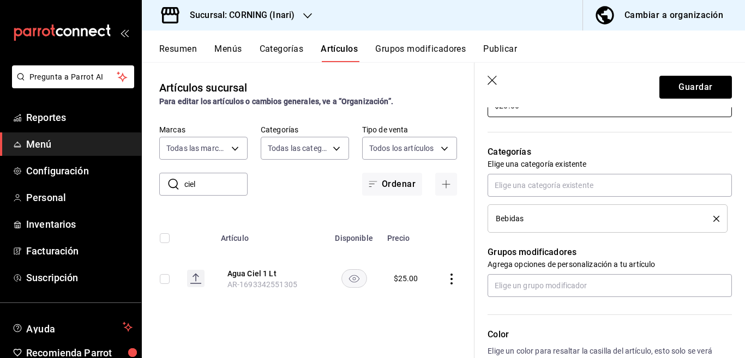
type input "$20.00"
click at [713, 218] on icon "delete" at bounding box center [716, 219] width 6 height 6
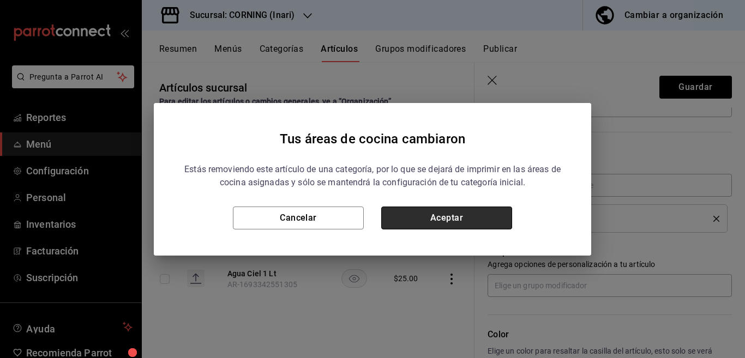
click at [468, 220] on button "Aceptar" at bounding box center [446, 218] width 131 height 23
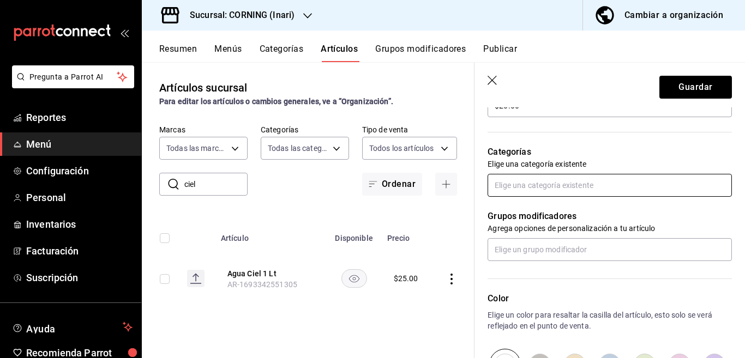
click at [503, 189] on input "text" at bounding box center [610, 185] width 244 height 23
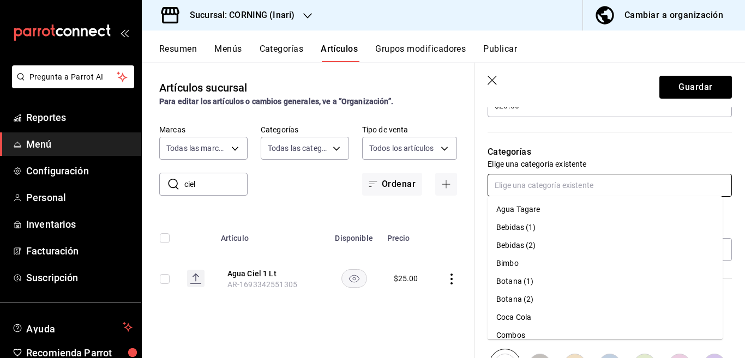
click at [514, 318] on li "Coca Cola" at bounding box center [605, 318] width 235 height 18
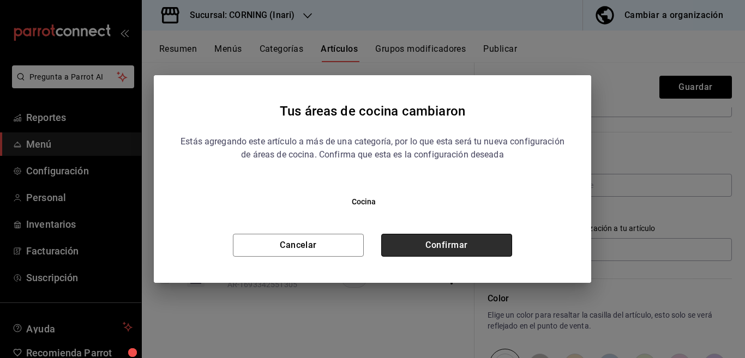
click at [467, 249] on button "Confirmar" at bounding box center [446, 245] width 131 height 23
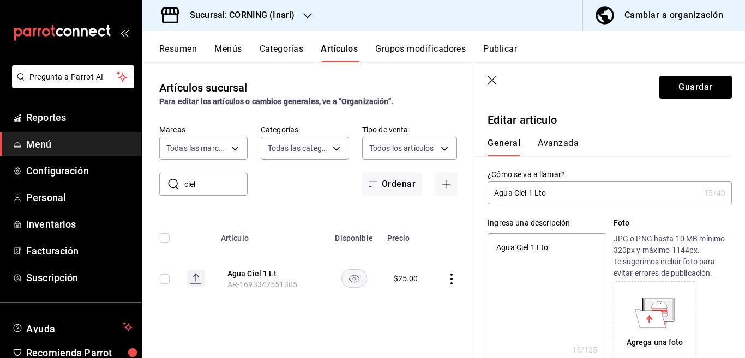
scroll to position [0, 0]
click at [677, 86] on button "Guardar" at bounding box center [695, 87] width 73 height 23
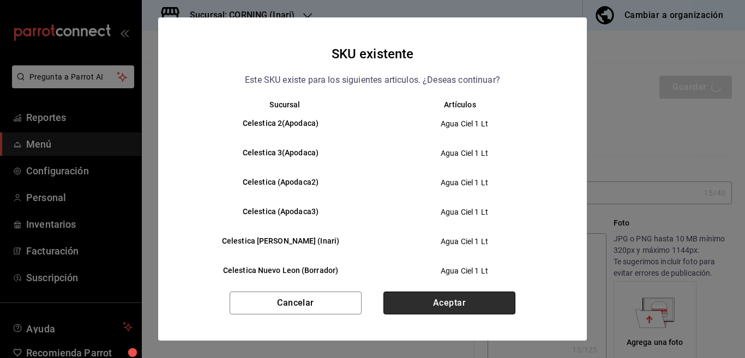
click at [452, 303] on button "Aceptar" at bounding box center [449, 303] width 132 height 23
type textarea "x"
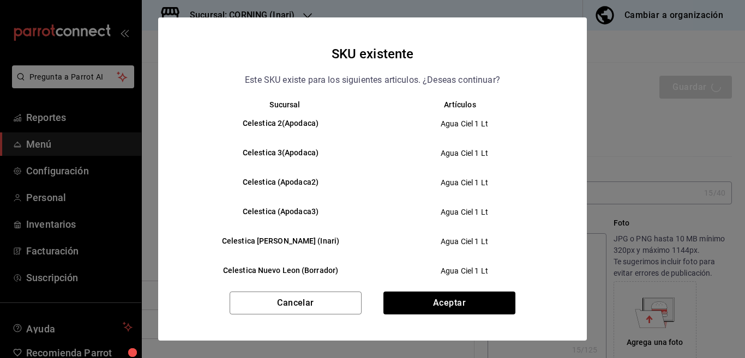
type textarea "x"
type input "AR-1758135577280"
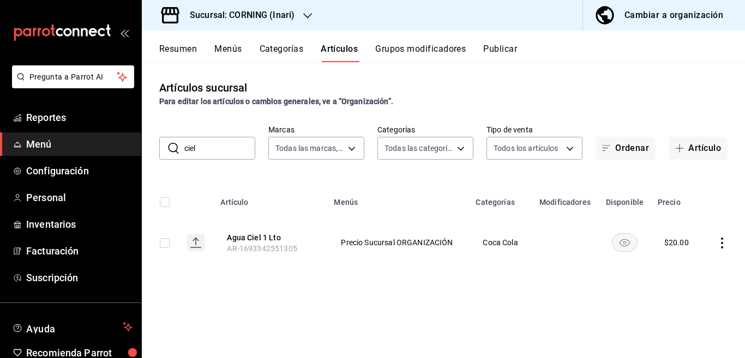
click at [218, 146] on input "ciel" at bounding box center [219, 148] width 71 height 22
type input "c"
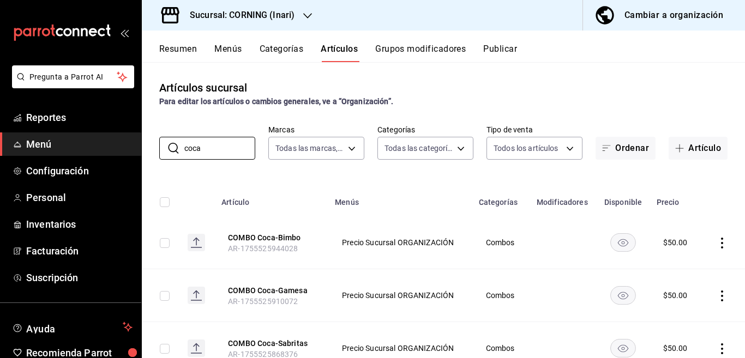
type input "coca"
click at [427, 176] on div "Artículos sucursal Para editar los artículos o cambios generales, ve a “Organiz…" at bounding box center [443, 210] width 603 height 296
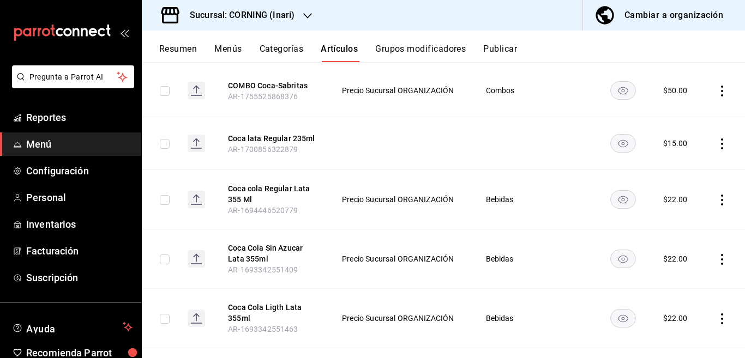
scroll to position [266, 0]
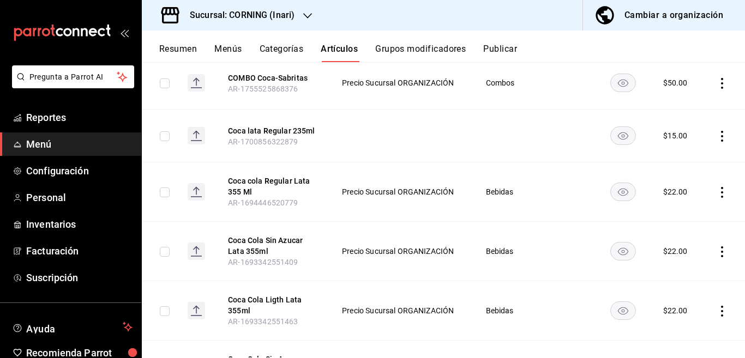
click at [717, 134] on icon "actions" at bounding box center [722, 136] width 11 height 11
click at [677, 206] on span "Eliminar" at bounding box center [680, 205] width 28 height 9
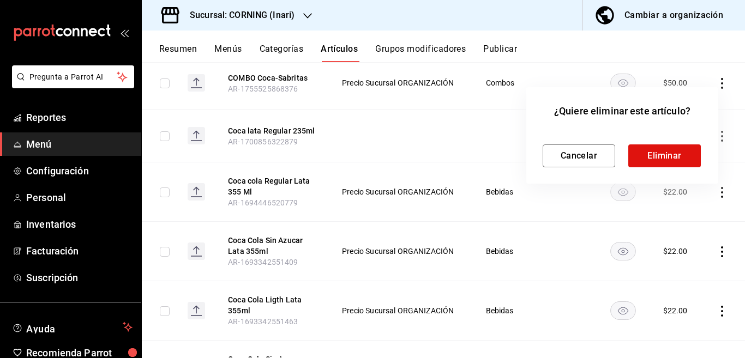
scroll to position [266, 0]
click at [648, 152] on button "Eliminar" at bounding box center [664, 156] width 73 height 23
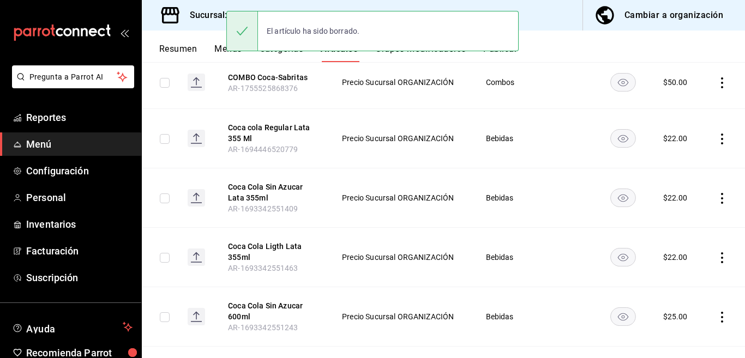
click at [717, 135] on icon "actions" at bounding box center [722, 139] width 11 height 11
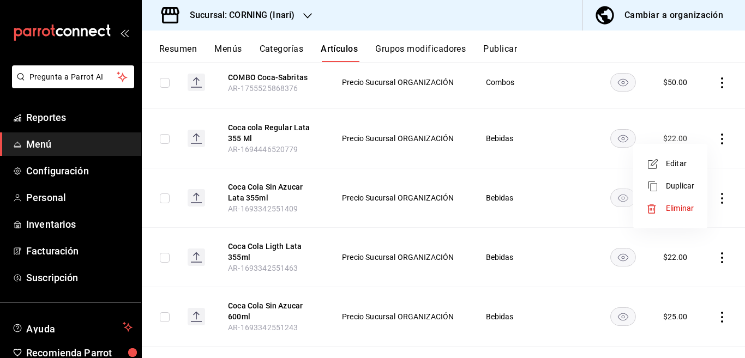
click at [679, 207] on span "Eliminar" at bounding box center [680, 208] width 28 height 9
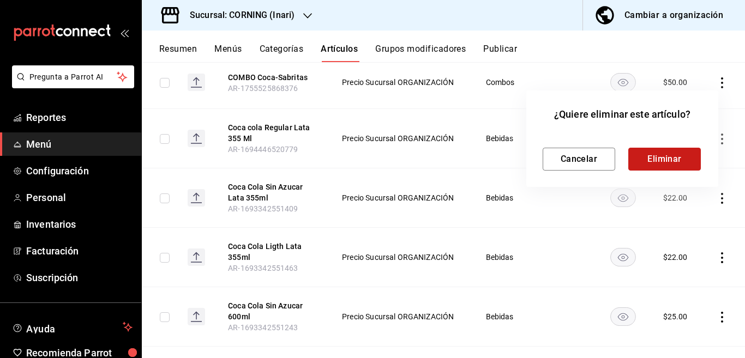
click at [652, 164] on button "Eliminar" at bounding box center [664, 159] width 73 height 23
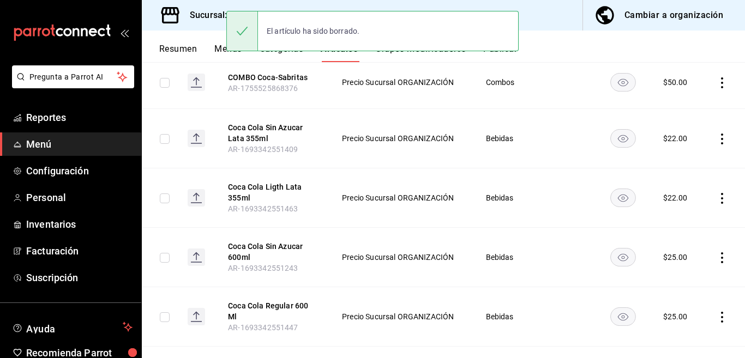
click at [717, 138] on icon "actions" at bounding box center [722, 139] width 11 height 11
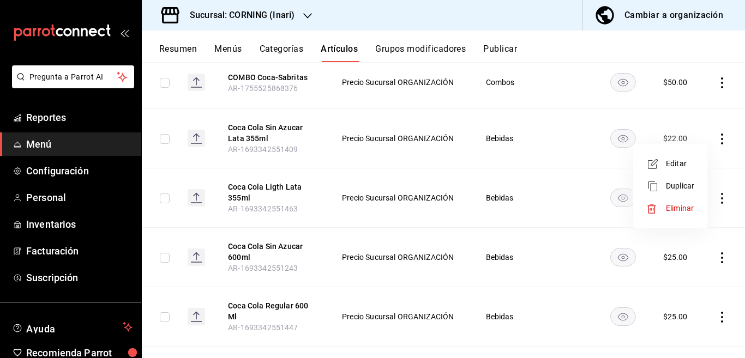
click at [676, 205] on span "Eliminar" at bounding box center [680, 208] width 28 height 9
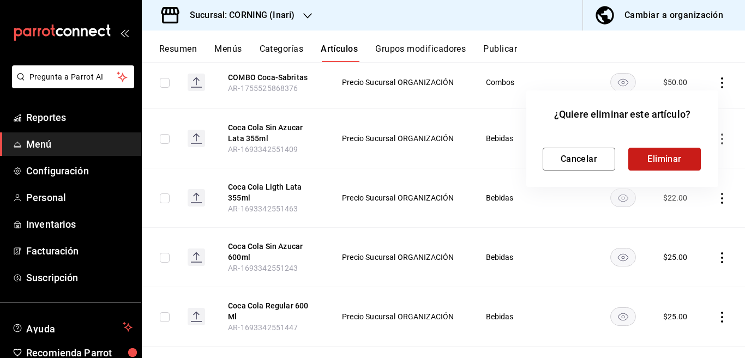
click at [669, 162] on button "Eliminar" at bounding box center [664, 159] width 73 height 23
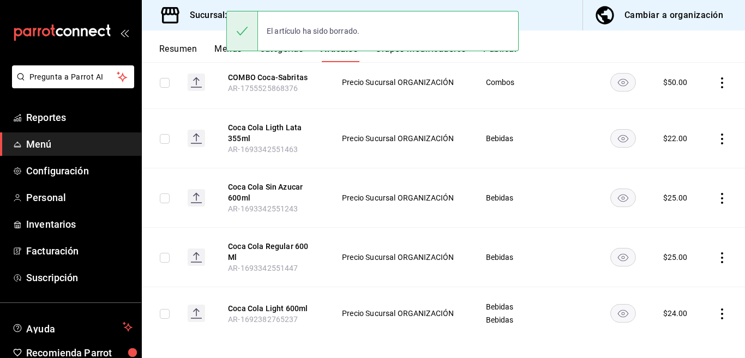
click at [721, 139] on icon "actions" at bounding box center [722, 139] width 2 height 11
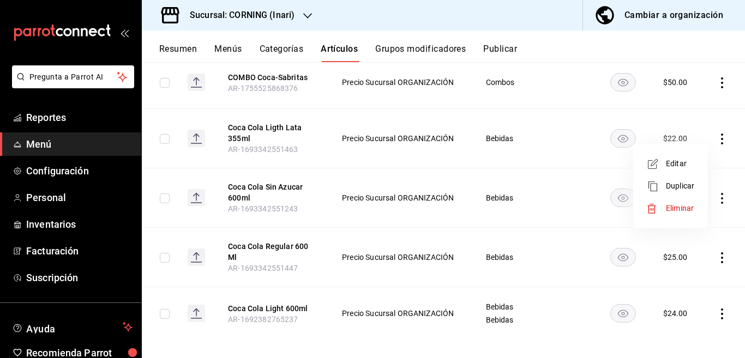
click at [680, 206] on span "Eliminar" at bounding box center [680, 208] width 28 height 9
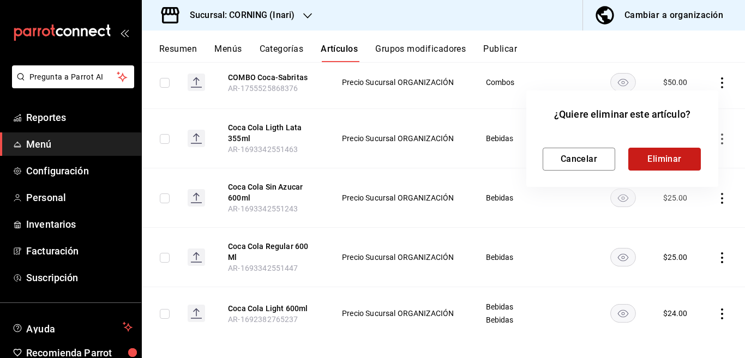
click at [659, 158] on button "Eliminar" at bounding box center [664, 159] width 73 height 23
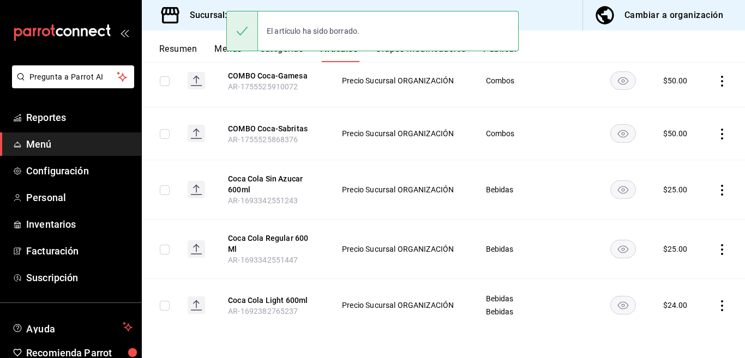
scroll to position [215, 0]
click at [717, 133] on icon "actions" at bounding box center [722, 134] width 11 height 11
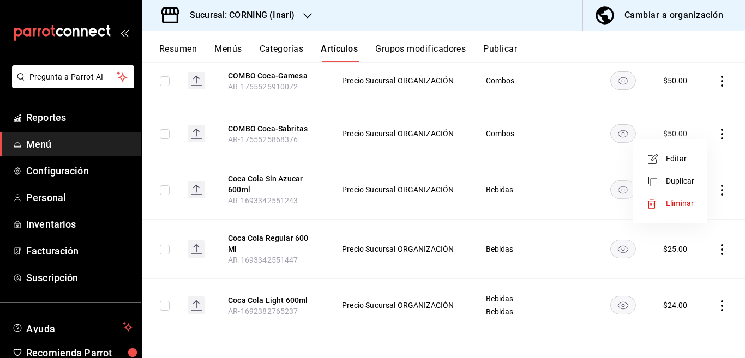
click at [562, 171] on div at bounding box center [372, 179] width 745 height 358
click at [717, 305] on icon "actions" at bounding box center [722, 305] width 11 height 11
click at [670, 281] on span "Editar" at bounding box center [680, 284] width 28 height 11
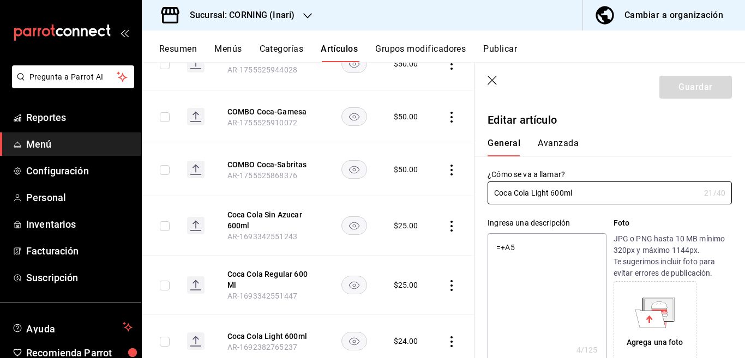
type textarea "x"
type input "$24.00"
type textarea "x"
click at [550, 250] on textarea "=+A5" at bounding box center [547, 298] width 118 height 131
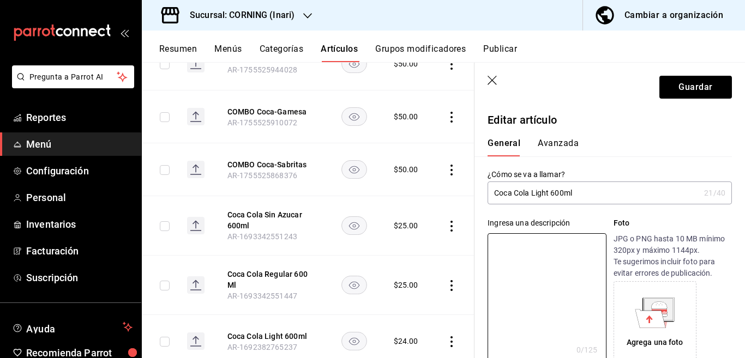
click at [586, 194] on input "Coca Cola Light 600ml" at bounding box center [594, 193] width 212 height 22
click at [600, 197] on input "Coca Cola LIGHT 600 ml" at bounding box center [594, 193] width 212 height 22
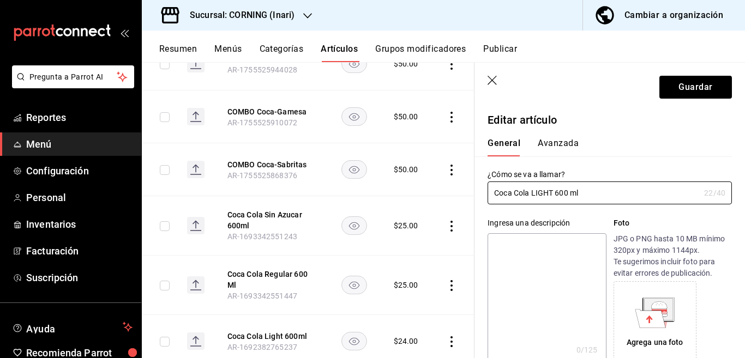
type input "Coca Cola LIGHT 600 ml"
click at [538, 244] on textarea at bounding box center [547, 298] width 118 height 131
paste textarea "Coca Cola LIGHT 600 ml"
type textarea "Coca Cola LIGHT 600 ml"
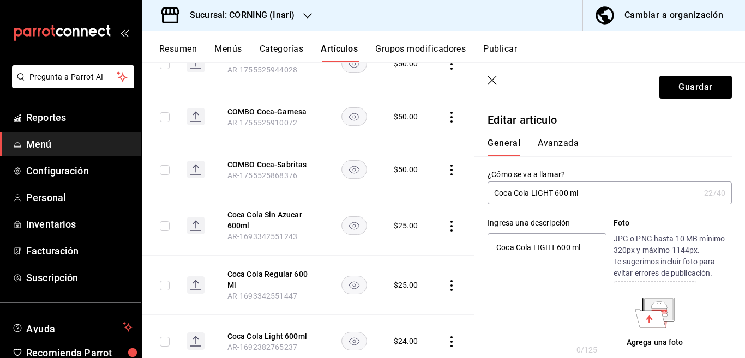
type textarea "x"
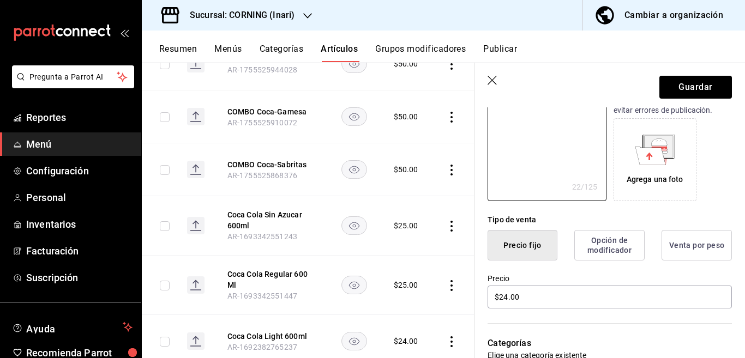
scroll to position [177, 0]
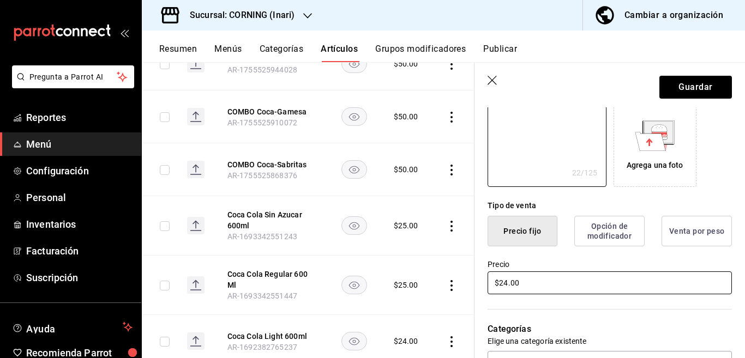
type textarea "Coca Cola LIGHT 600 ml"
type textarea "x"
click at [535, 281] on input "$24.00" at bounding box center [610, 283] width 244 height 23
type input "$2.00"
type textarea "x"
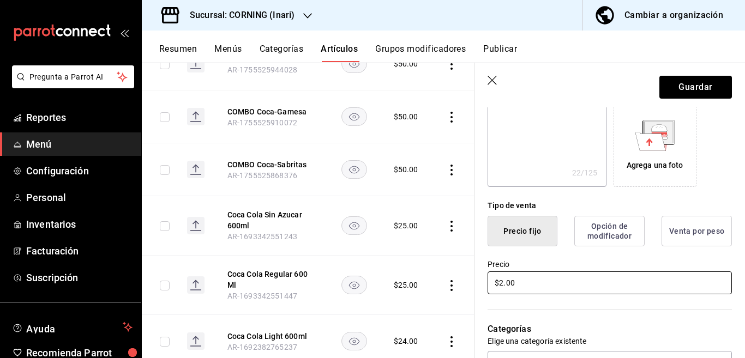
type input "$25.00"
type textarea "x"
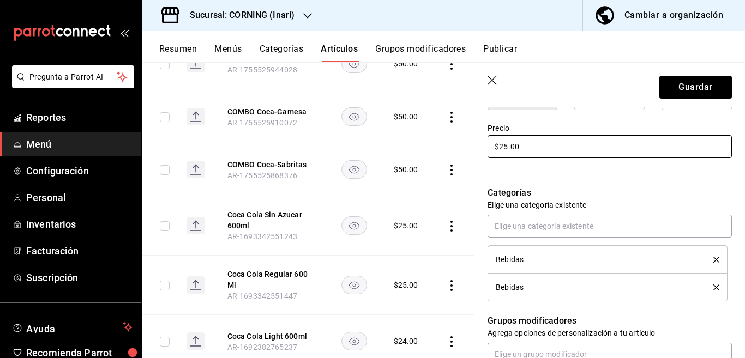
scroll to position [310, 0]
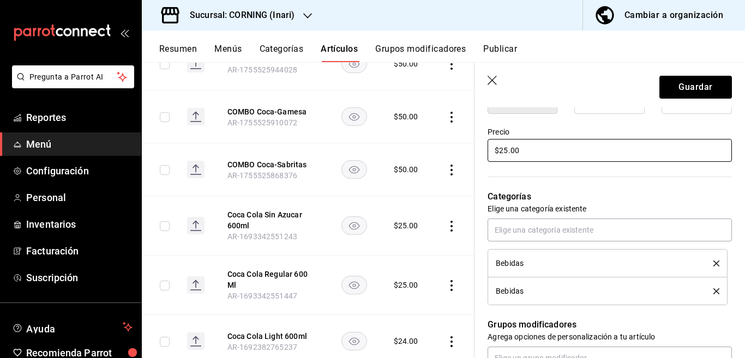
type input "$25.00"
click at [713, 289] on icon "delete" at bounding box center [716, 291] width 6 height 6
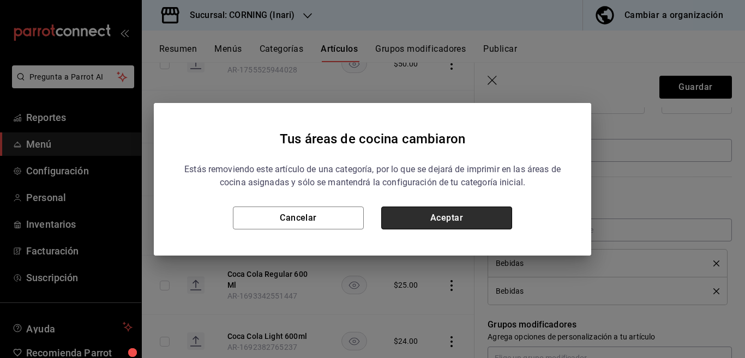
click at [484, 213] on button "Aceptar" at bounding box center [446, 218] width 131 height 23
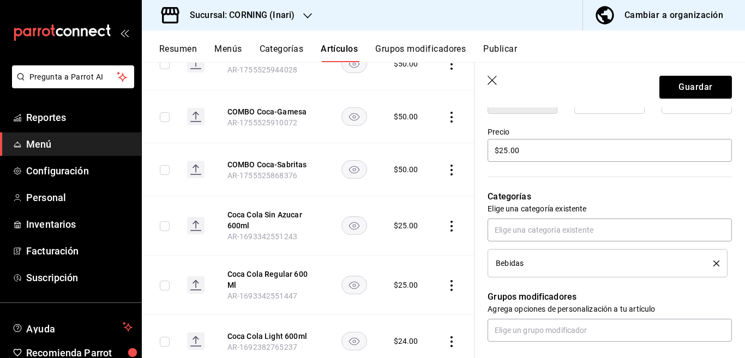
click at [713, 262] on icon "delete" at bounding box center [716, 264] width 6 height 6
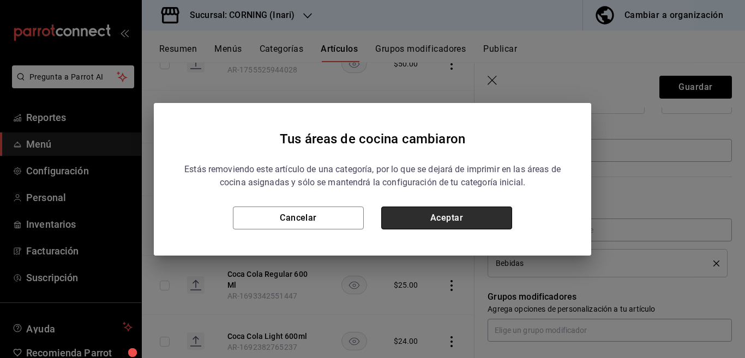
click at [467, 219] on button "Aceptar" at bounding box center [446, 218] width 131 height 23
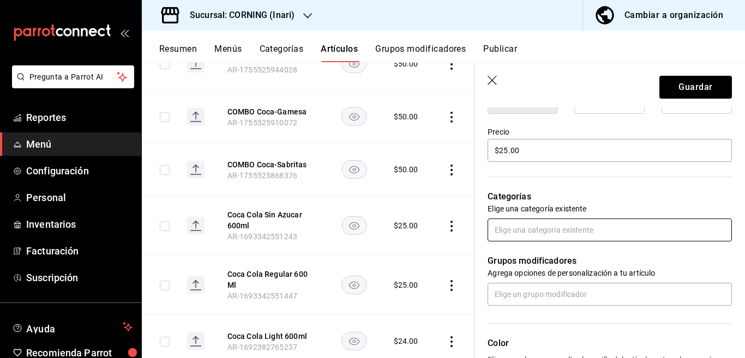
click at [525, 230] on input "text" at bounding box center [610, 230] width 244 height 23
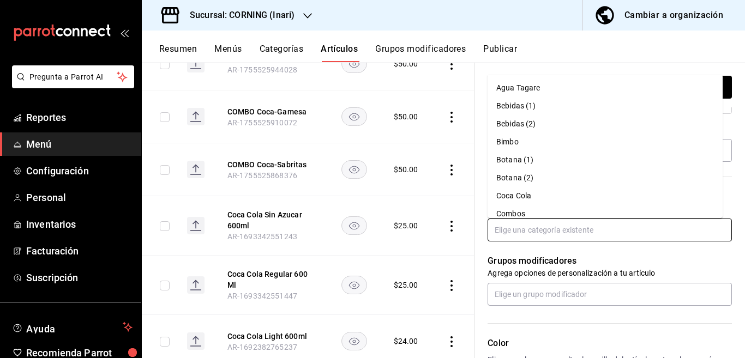
click at [521, 194] on li "Coca Cola" at bounding box center [605, 196] width 235 height 18
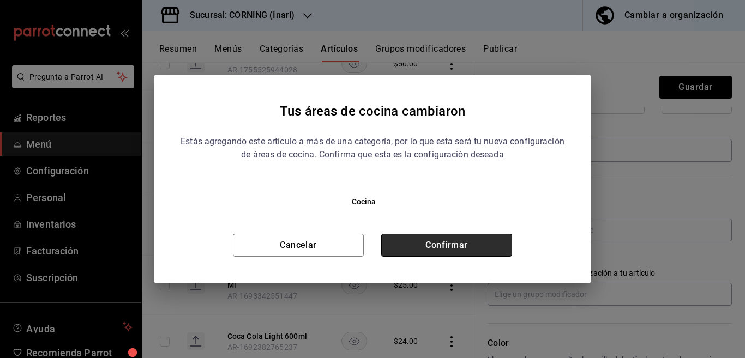
click at [454, 241] on button "Confirmar" at bounding box center [446, 245] width 131 height 23
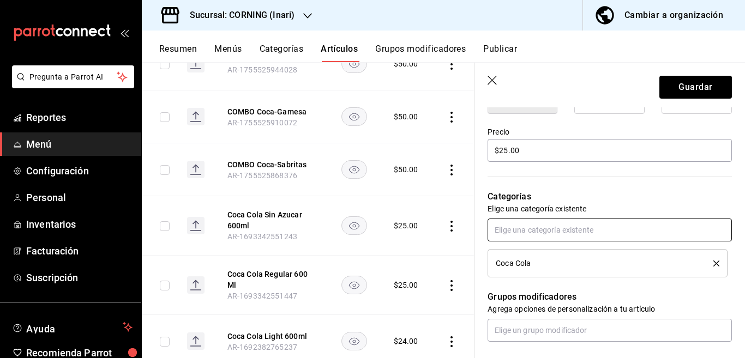
scroll to position [310, 0]
click at [670, 85] on button "Guardar" at bounding box center [695, 87] width 73 height 23
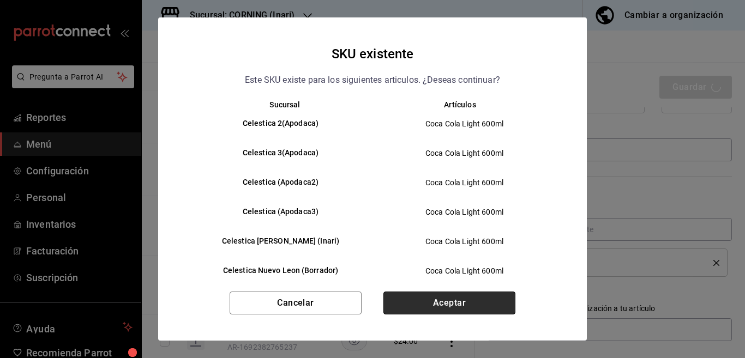
click at [446, 306] on button "Aceptar" at bounding box center [449, 303] width 132 height 23
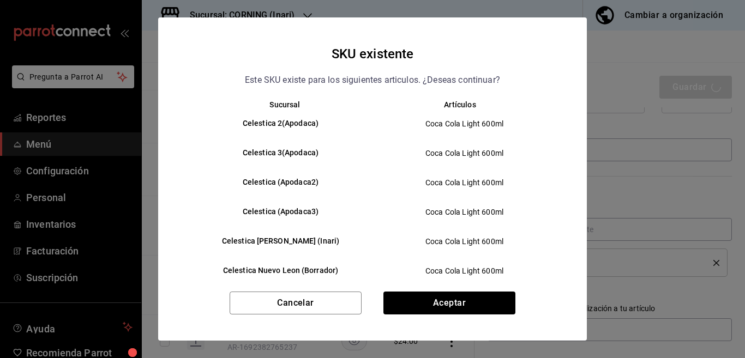
type textarea "x"
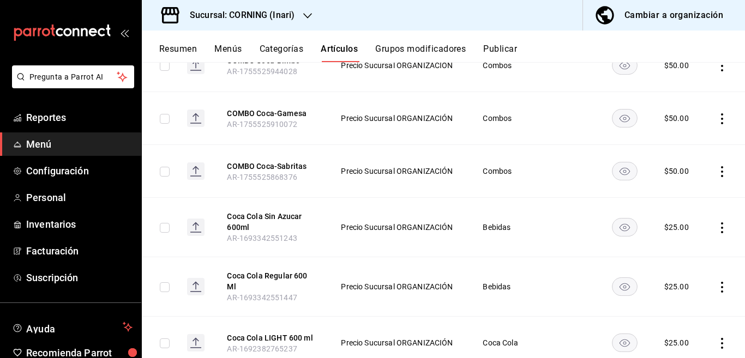
scroll to position [215, 0]
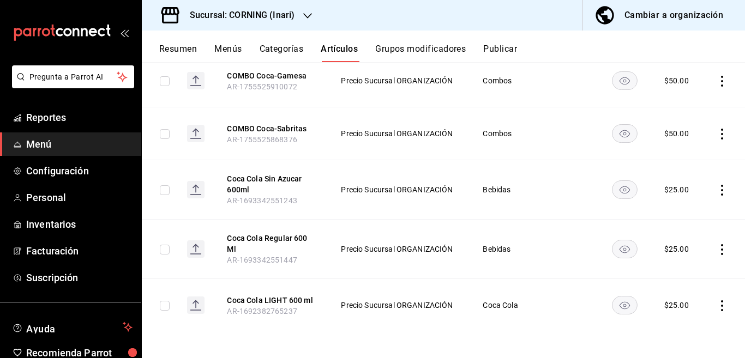
click at [717, 245] on icon "actions" at bounding box center [722, 249] width 11 height 11
click at [672, 273] on span "Editar" at bounding box center [680, 274] width 28 height 11
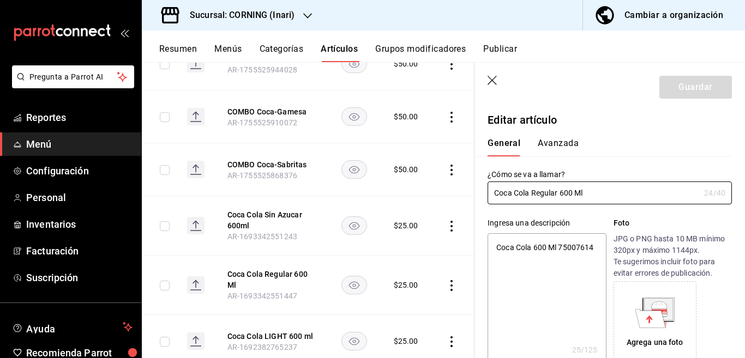
type textarea "x"
type input "$25.00"
click at [542, 257] on textarea "Coca Cola 600 Ml 75007614" at bounding box center [547, 298] width 118 height 131
type textarea "x"
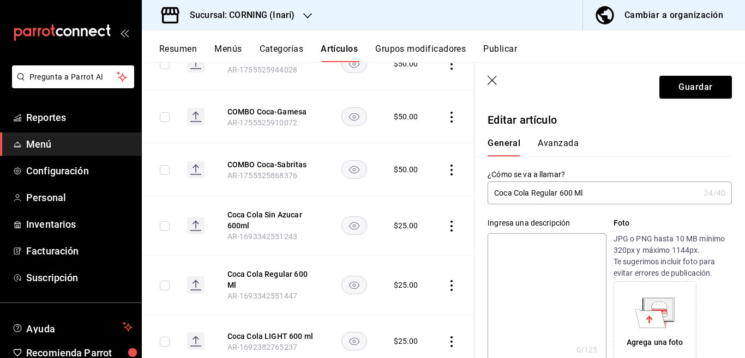
click at [599, 196] on input "Coca Cola Regular 600 Ml" at bounding box center [594, 193] width 212 height 22
click at [610, 192] on input "Coca Cola REGULAR 600 ml" at bounding box center [594, 193] width 212 height 22
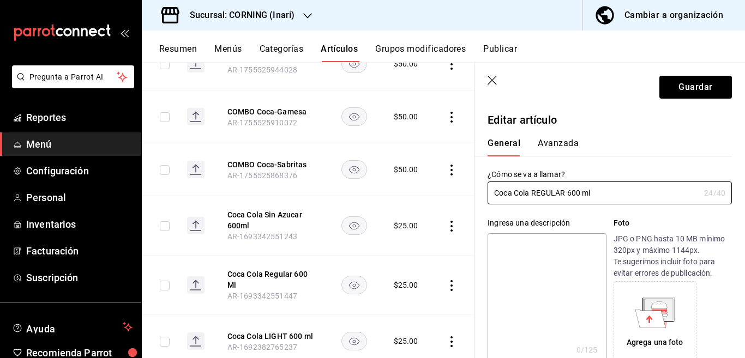
type input "Coca Cola REGULAR 600 ml"
click at [525, 246] on textarea at bounding box center [547, 298] width 118 height 131
paste textarea "Coca Cola REGULAR 600 ml"
type textarea "Coca Cola REGULAR 600 ml"
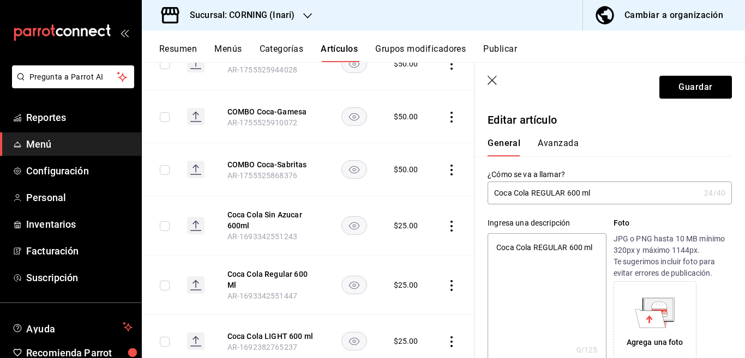
type textarea "x"
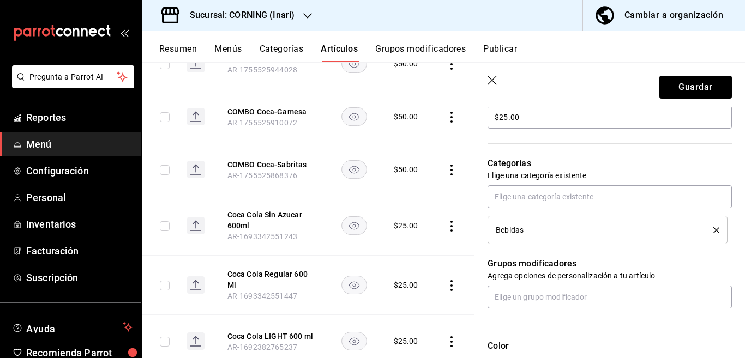
scroll to position [354, 0]
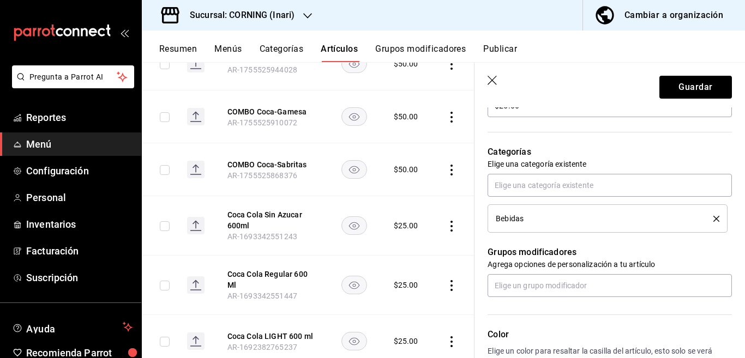
type textarea "Coca Cola REGULAR 600 ml"
click at [713, 218] on icon "delete" at bounding box center [716, 219] width 6 height 6
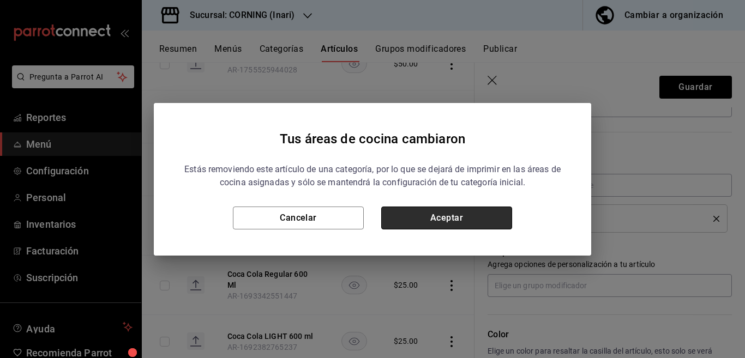
click at [496, 215] on button "Aceptar" at bounding box center [446, 218] width 131 height 23
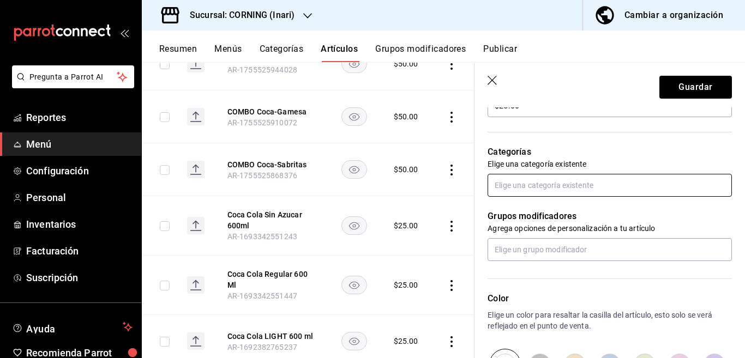
click at [534, 188] on input "text" at bounding box center [610, 185] width 244 height 23
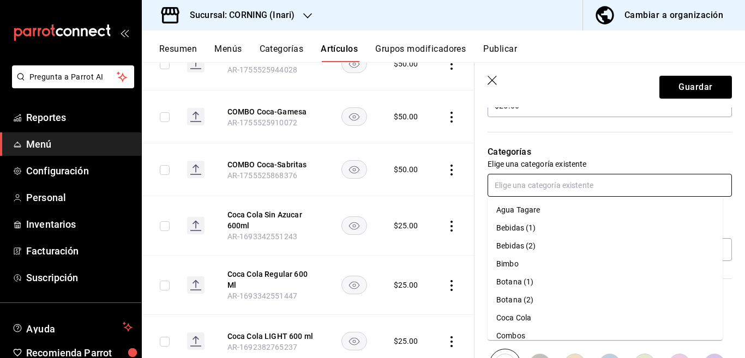
click at [511, 317] on li "Coca Cola" at bounding box center [605, 318] width 235 height 18
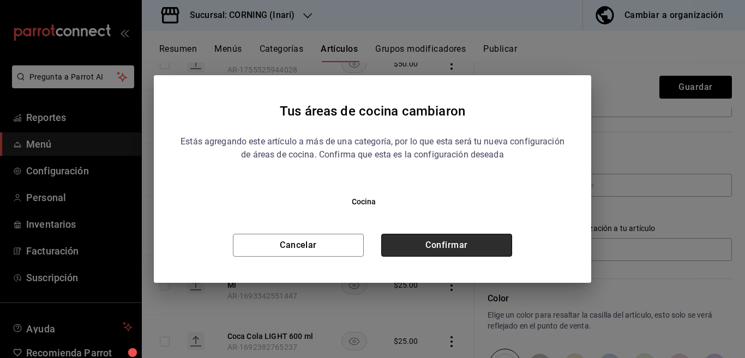
click at [483, 243] on button "Confirmar" at bounding box center [446, 245] width 131 height 23
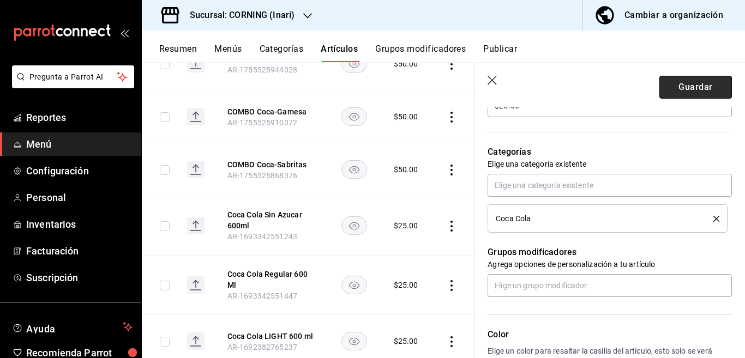
click at [674, 86] on button "Guardar" at bounding box center [695, 87] width 73 height 23
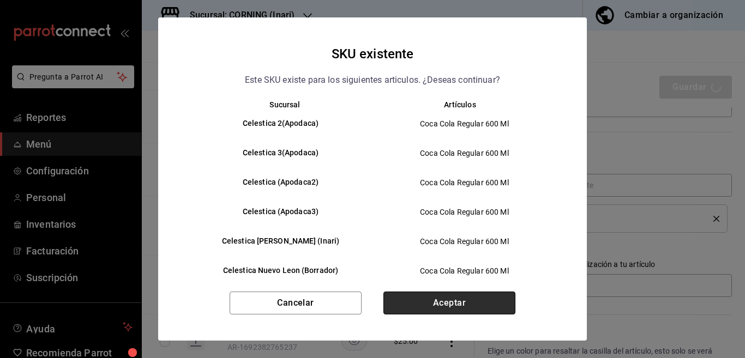
click at [448, 300] on button "Aceptar" at bounding box center [449, 303] width 132 height 23
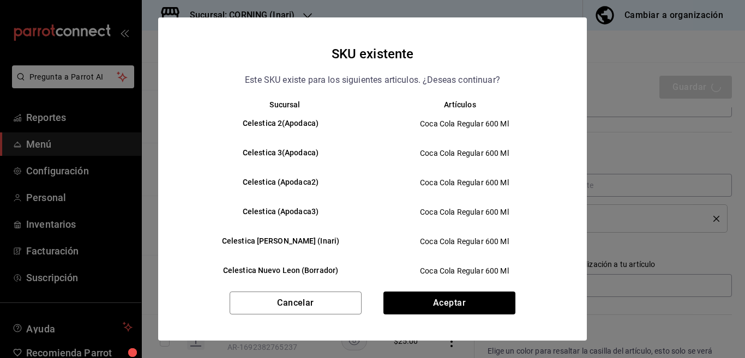
type textarea "x"
type input "AR-1758135787059"
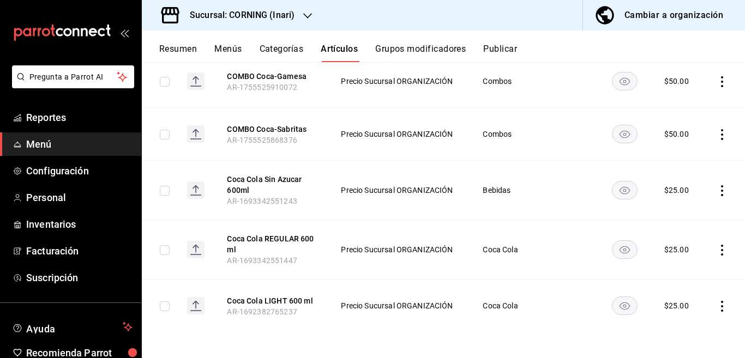
scroll to position [215, 0]
click at [717, 188] on icon "actions" at bounding box center [722, 190] width 11 height 11
click at [675, 214] on span "Editar" at bounding box center [680, 214] width 28 height 11
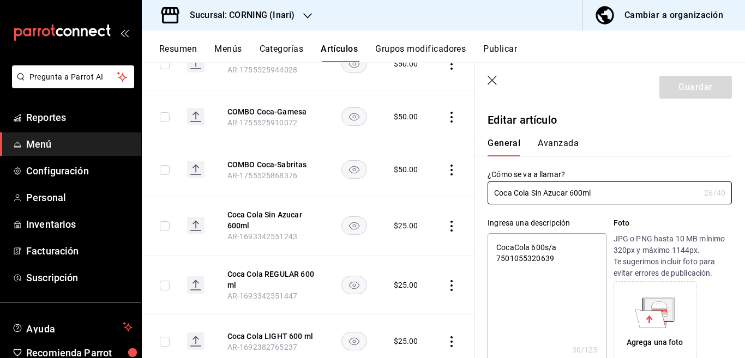
type textarea "x"
type input "$25.00"
type textarea "x"
click at [567, 260] on textarea "CocaCola 600s/a 7501055320639" at bounding box center [547, 298] width 118 height 131
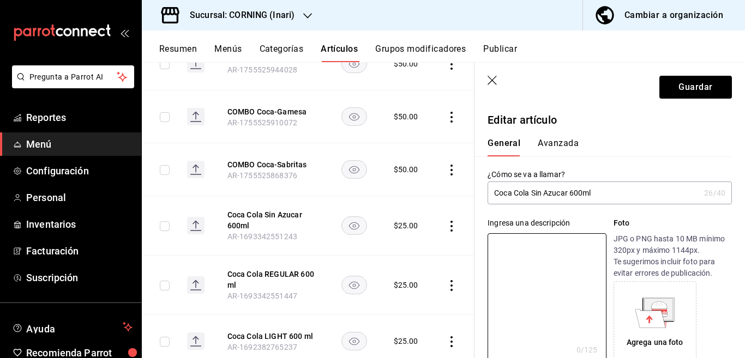
click at [612, 191] on input "Coca Cola Sin Azucar 600ml" at bounding box center [594, 193] width 212 height 22
click at [612, 191] on input "Coca Cola ZERO 600 ml" at bounding box center [594, 193] width 212 height 22
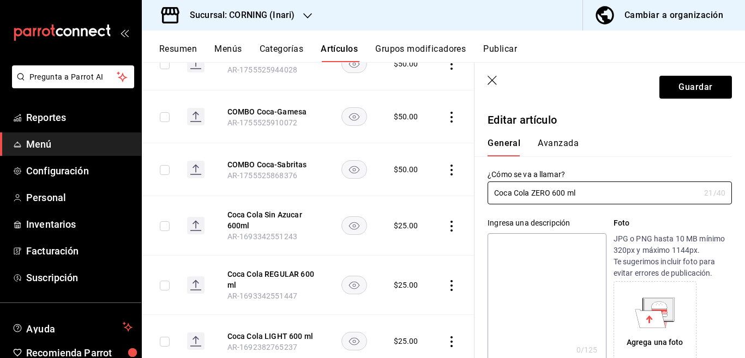
type input "Coca Cola ZERO 600 ml"
click at [530, 246] on textarea at bounding box center [547, 298] width 118 height 131
paste textarea "Coca Cola ZERO 600 ml"
type textarea "Coca Cola ZERO 600 ml"
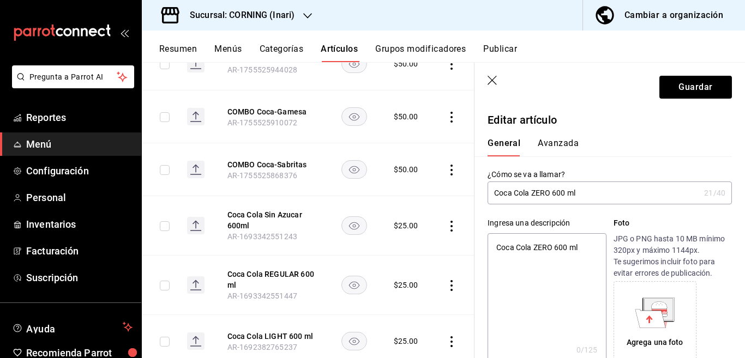
type textarea "x"
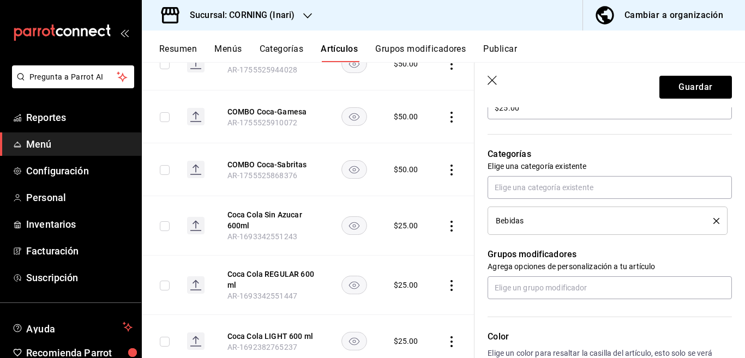
scroll to position [354, 0]
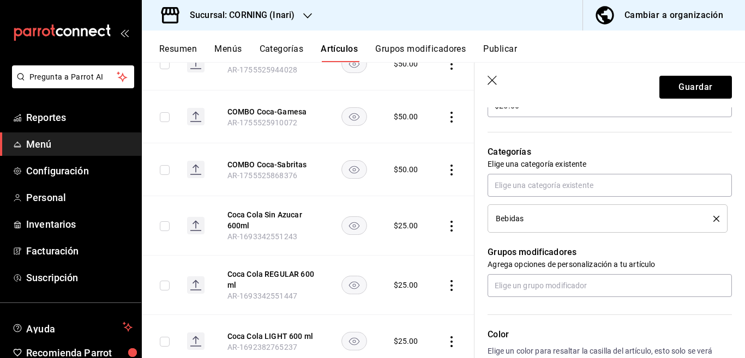
type textarea "Coca Cola ZERO 600 ml"
click at [713, 217] on icon "delete" at bounding box center [716, 219] width 6 height 6
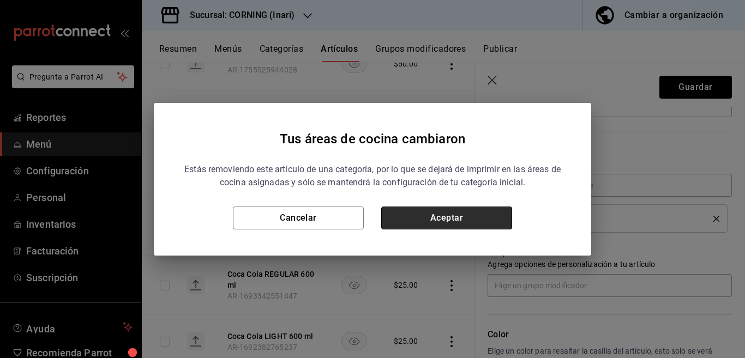
click at [501, 215] on button "Aceptar" at bounding box center [446, 218] width 131 height 23
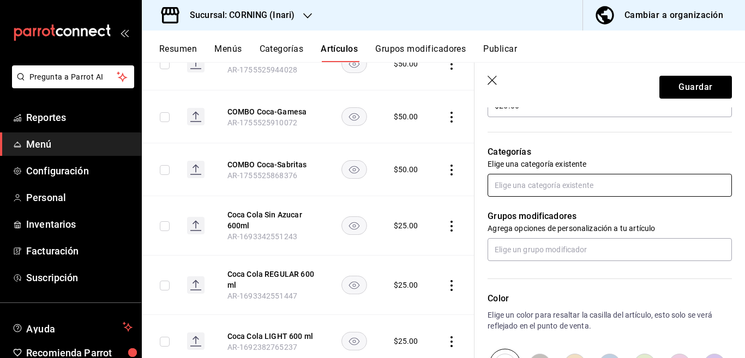
click at [533, 188] on input "text" at bounding box center [610, 185] width 244 height 23
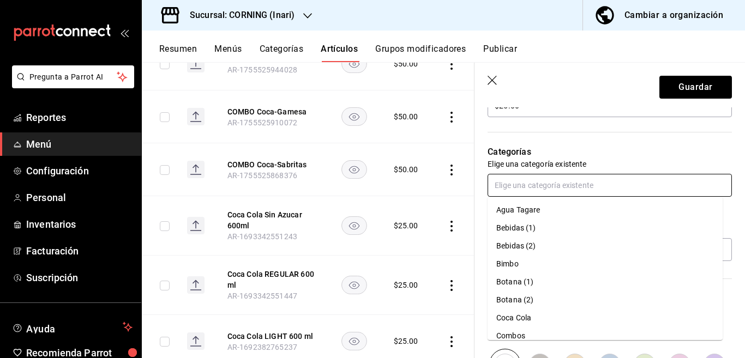
click at [508, 317] on li "Coca Cola" at bounding box center [605, 318] width 235 height 18
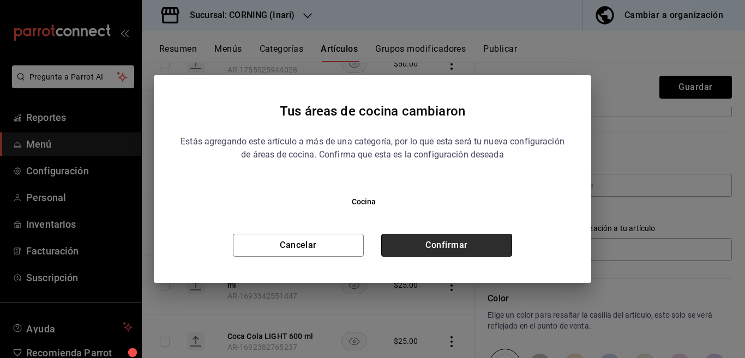
click at [442, 238] on button "Confirmar" at bounding box center [446, 245] width 131 height 23
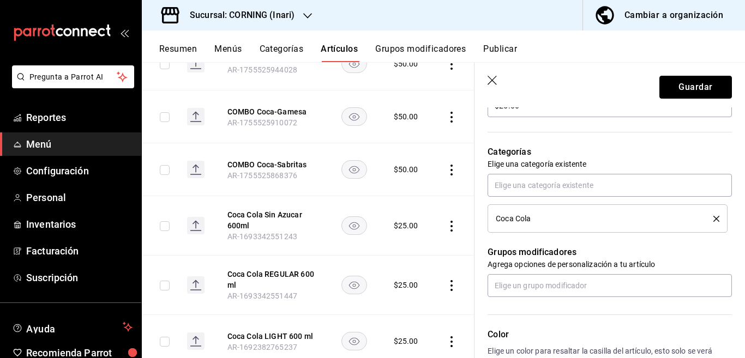
drag, startPoint x: 664, startPoint y: 92, endPoint x: 655, endPoint y: 99, distance: 10.9
click at [664, 92] on button "Guardar" at bounding box center [695, 87] width 73 height 23
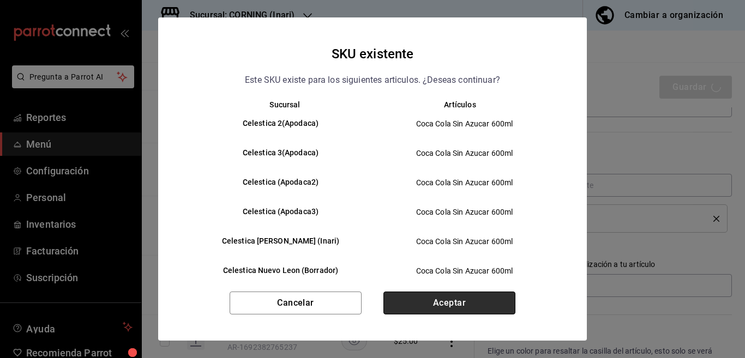
click at [464, 299] on button "Aceptar" at bounding box center [449, 303] width 132 height 23
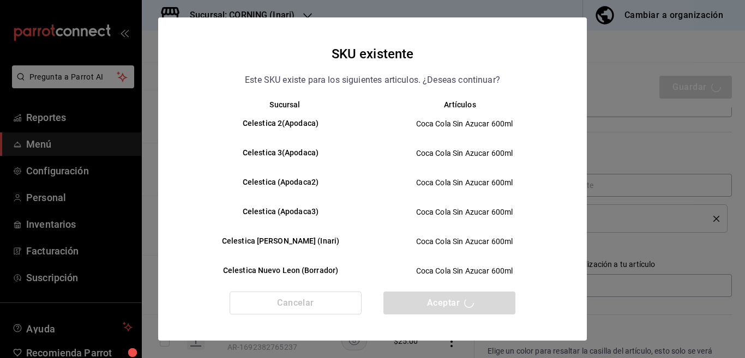
type textarea "x"
type input "AR-1758135836185"
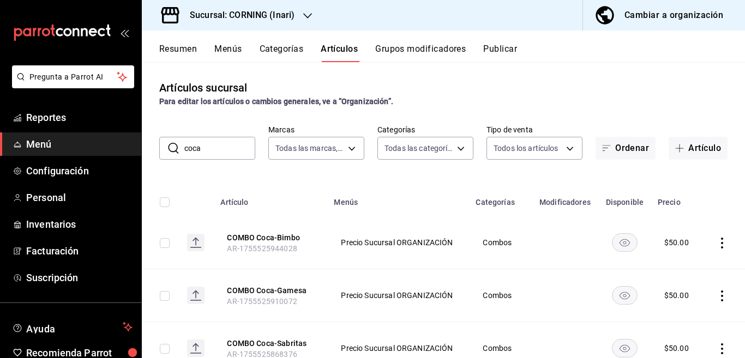
click at [220, 150] on input "coca" at bounding box center [219, 148] width 71 height 22
type input "c"
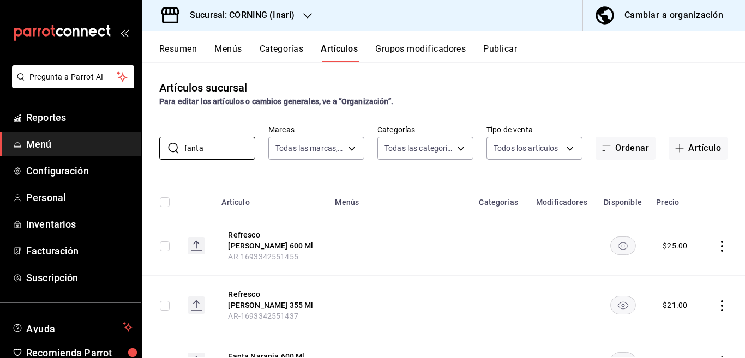
type input "fanta"
click at [417, 169] on div "Artículos sucursal Para editar los artículos o cambios generales, ve a “Organiz…" at bounding box center [443, 210] width 603 height 296
click at [275, 47] on button "Categorías" at bounding box center [282, 53] width 44 height 19
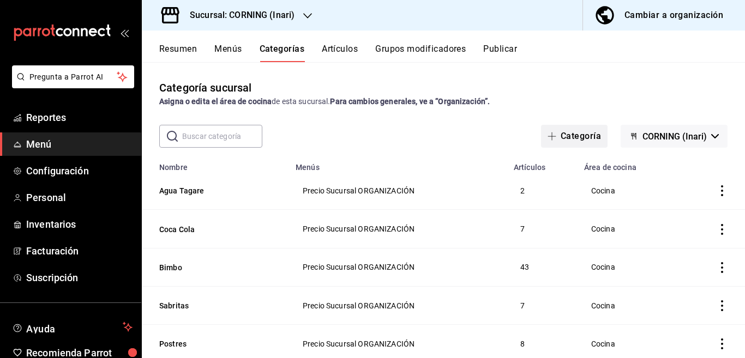
click at [567, 136] on button "Categoría" at bounding box center [574, 136] width 67 height 23
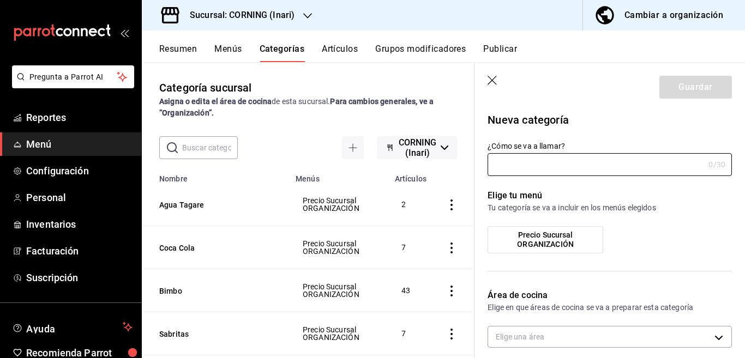
type input "43ffc9d6-736a-418e-bb65-a51c168d821e"
type input "Gamesa"
click at [552, 239] on span "Precio Sucursal ORGANIZACIÓN" at bounding box center [545, 240] width 99 height 19
click at [0, 0] on input "Precio Sucursal ORGANIZACIÓN" at bounding box center [0, 0] width 0 height 0
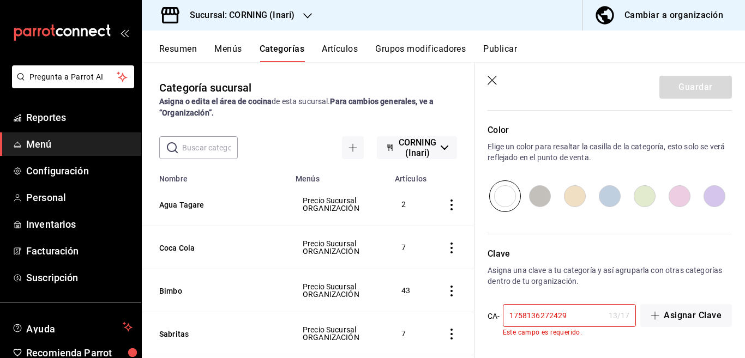
scroll to position [366, 0]
click at [578, 318] on input "1758136272429" at bounding box center [553, 315] width 101 height 22
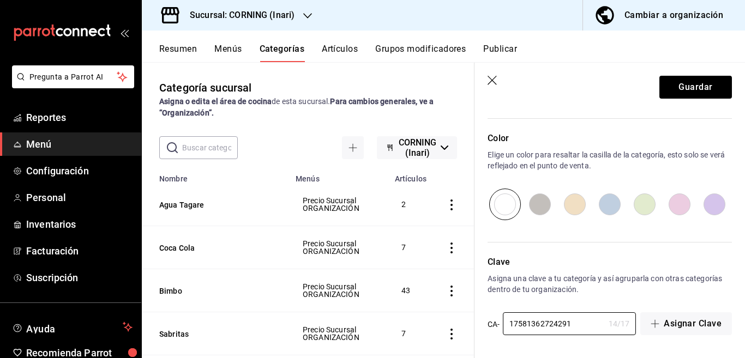
scroll to position [358, 0]
type input "17581362724291"
click at [671, 87] on button "Guardar" at bounding box center [695, 87] width 73 height 23
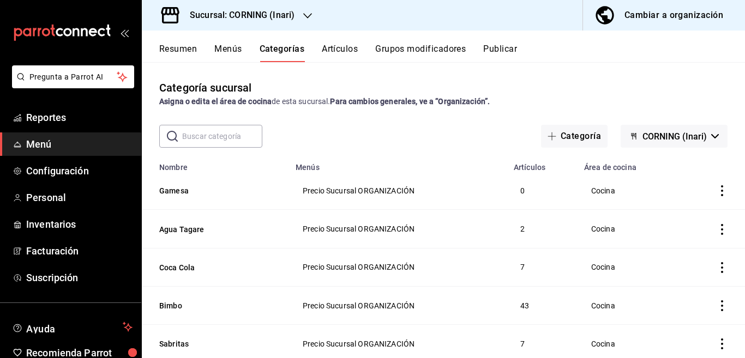
click at [342, 49] on button "Artículos" at bounding box center [340, 53] width 36 height 19
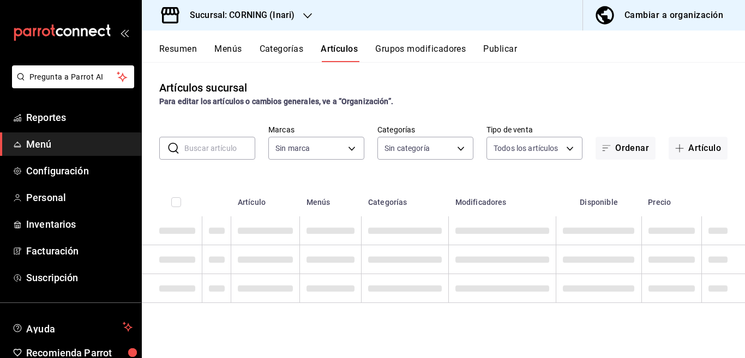
type input "0d7d41ef-ae2e-4592-b42d-87f2304fdb89,f9e5925b-ffc4-4a0d-93f7-132407d83680,7235b…"
type input "9758f88e-1d56-483c-ada6-183e34089cca"
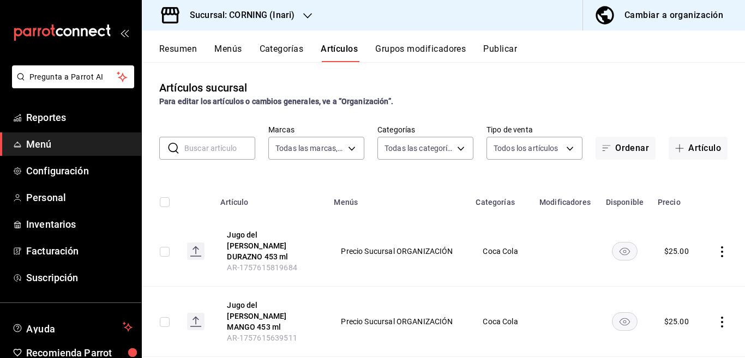
click at [218, 148] on input "text" at bounding box center [219, 148] width 71 height 22
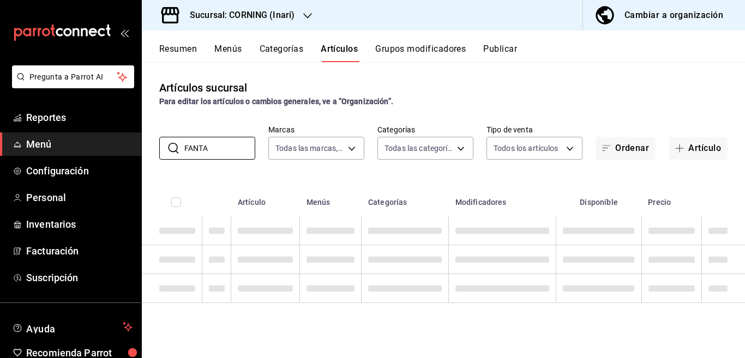
type input "FANTA"
click at [431, 178] on div "Artículos sucursal Para editar los artículos o cambios generales, ve a “Organiz…" at bounding box center [443, 210] width 603 height 296
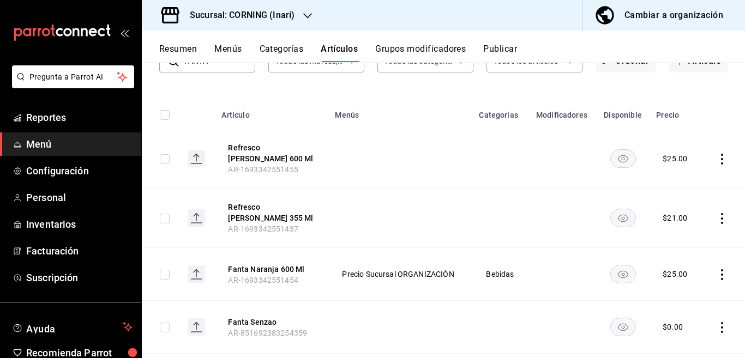
scroll to position [88, 0]
click at [721, 216] on icon "actions" at bounding box center [722, 217] width 2 height 11
click at [677, 284] on span "Eliminar" at bounding box center [680, 286] width 28 height 9
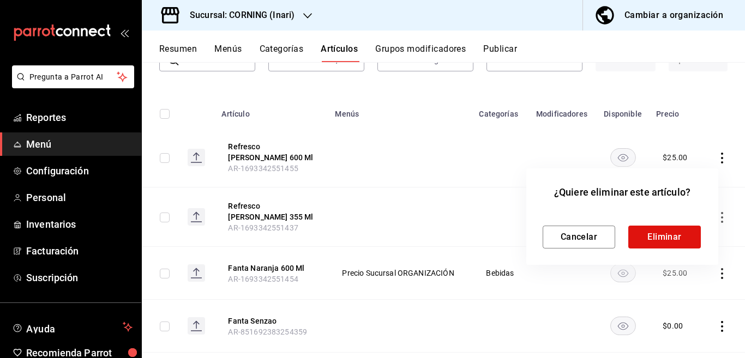
scroll to position [89, 0]
drag, startPoint x: 660, startPoint y: 233, endPoint x: 520, endPoint y: 227, distance: 139.8
click at [660, 233] on button "Eliminar" at bounding box center [664, 237] width 73 height 23
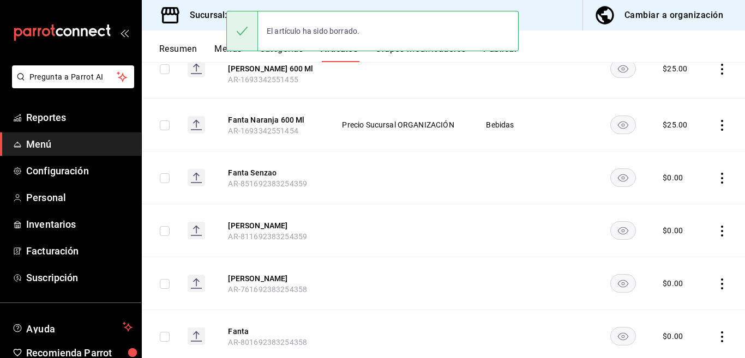
scroll to position [177, 0]
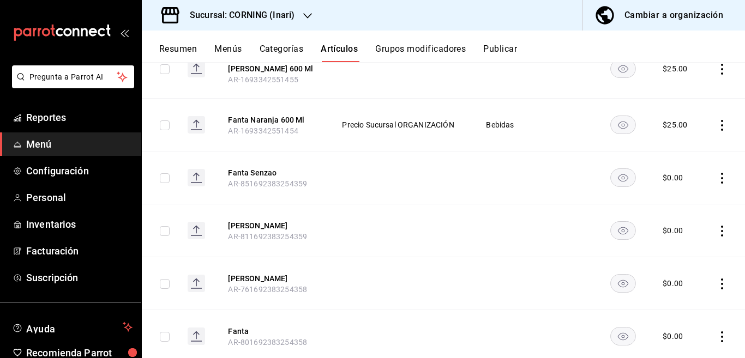
click at [717, 179] on icon "actions" at bounding box center [722, 178] width 11 height 11
drag, startPoint x: 677, startPoint y: 246, endPoint x: 671, endPoint y: 250, distance: 7.1
click at [677, 246] on span "Eliminar" at bounding box center [680, 247] width 28 height 9
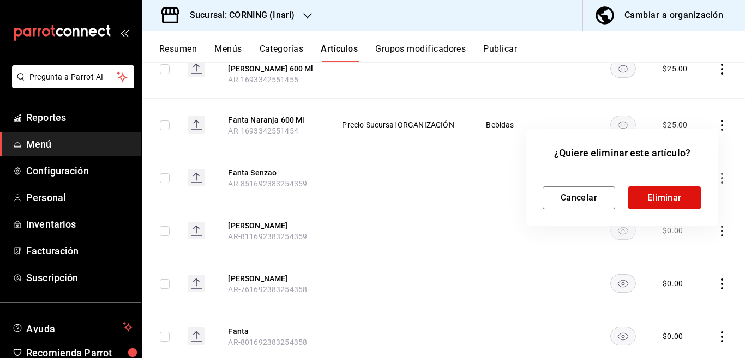
scroll to position [178, 0]
click at [661, 195] on button "Eliminar" at bounding box center [664, 197] width 73 height 23
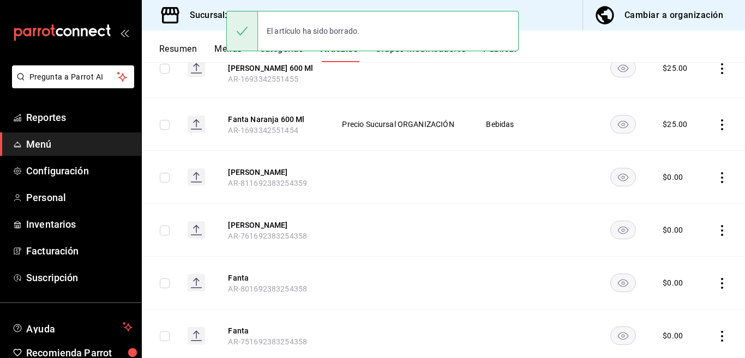
click at [717, 176] on icon "actions" at bounding box center [722, 177] width 11 height 11
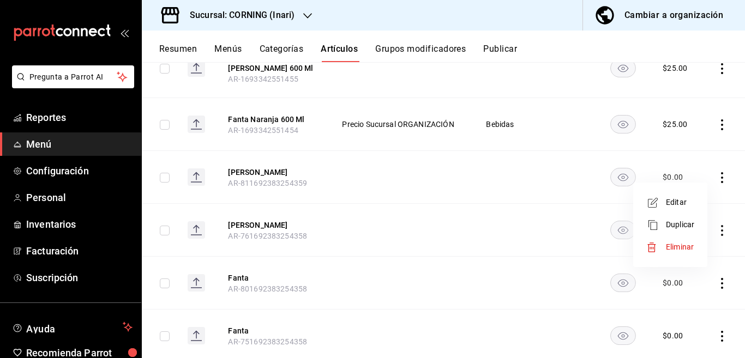
click at [677, 247] on span "Eliminar" at bounding box center [680, 247] width 28 height 9
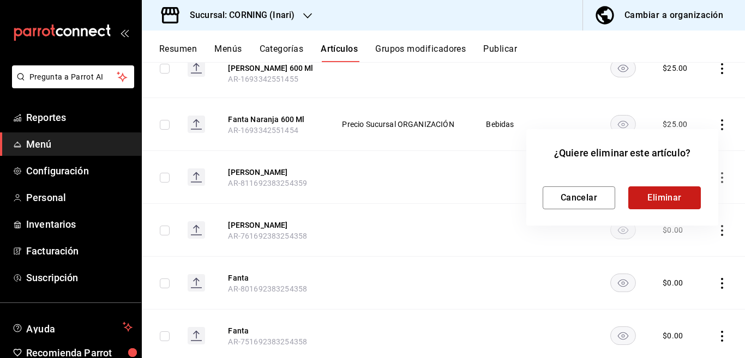
click at [664, 198] on button "Eliminar" at bounding box center [664, 197] width 73 height 23
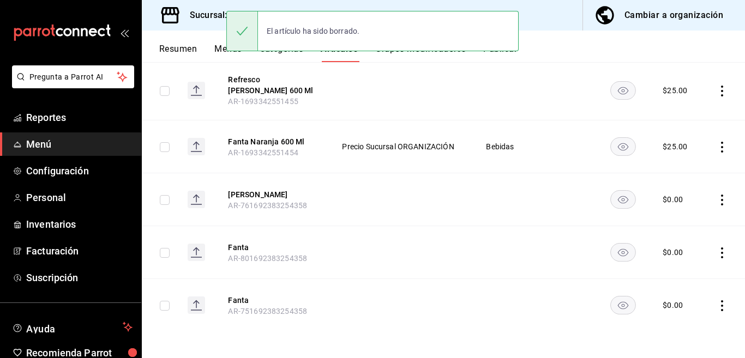
scroll to position [155, 0]
click at [717, 198] on icon "actions" at bounding box center [722, 200] width 11 height 11
click at [678, 268] on span "Eliminar" at bounding box center [680, 269] width 28 height 9
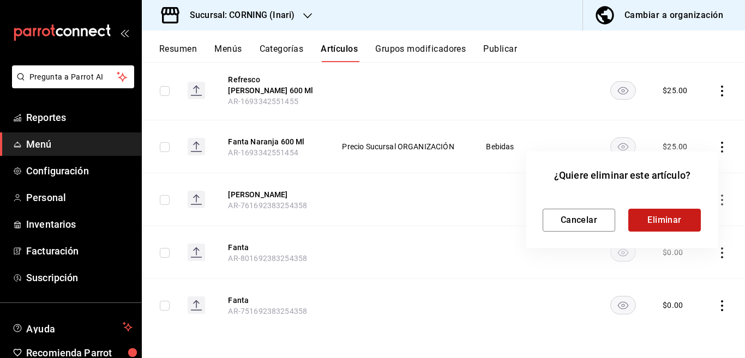
click at [651, 218] on button "Eliminar" at bounding box center [664, 220] width 73 height 23
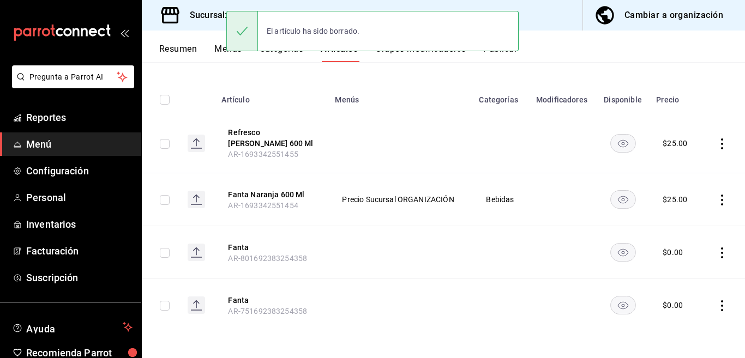
scroll to position [103, 0]
click at [717, 253] on icon "actions" at bounding box center [722, 253] width 11 height 11
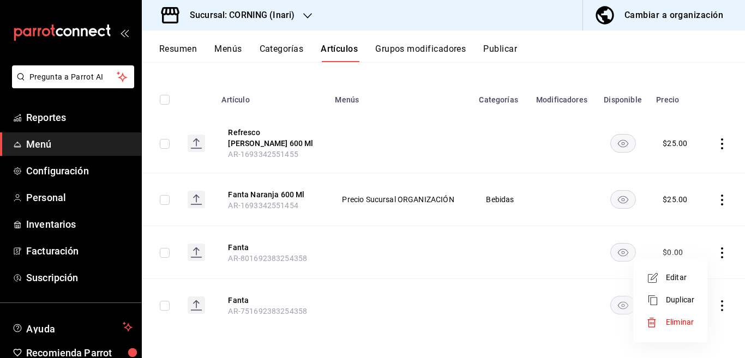
click at [681, 319] on span "Eliminar" at bounding box center [680, 322] width 28 height 9
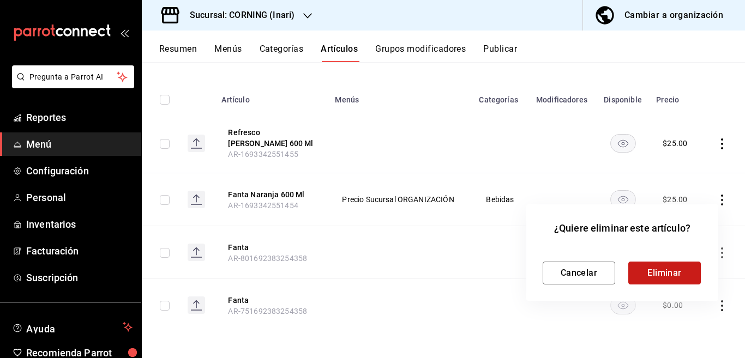
click at [669, 273] on button "Eliminar" at bounding box center [664, 273] width 73 height 23
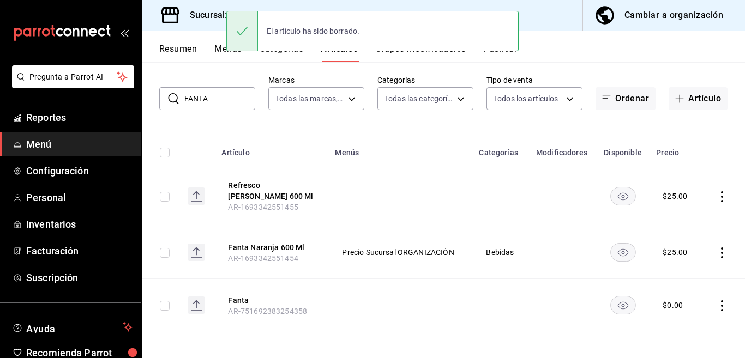
scroll to position [50, 0]
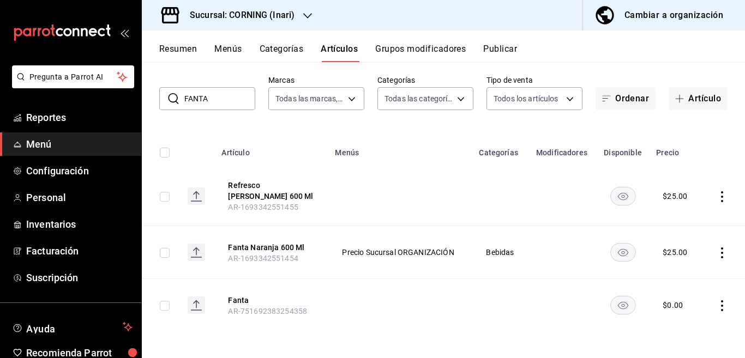
click at [721, 305] on icon "actions" at bounding box center [722, 305] width 2 height 11
click at [679, 327] on span "Eliminar" at bounding box center [680, 329] width 28 height 9
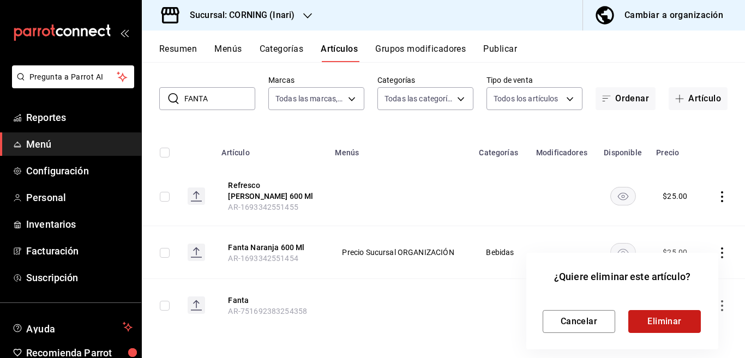
click at [671, 319] on button "Eliminar" at bounding box center [664, 321] width 73 height 23
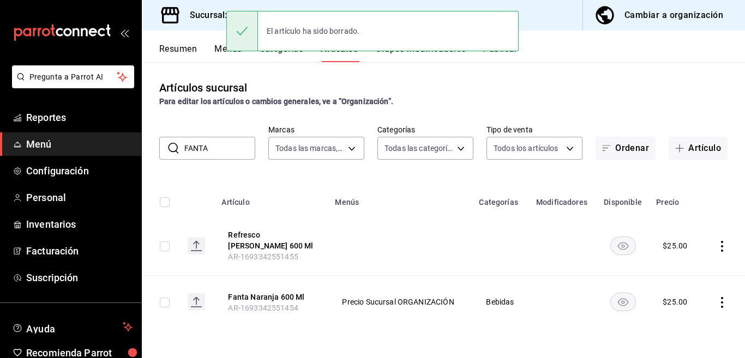
scroll to position [0, 0]
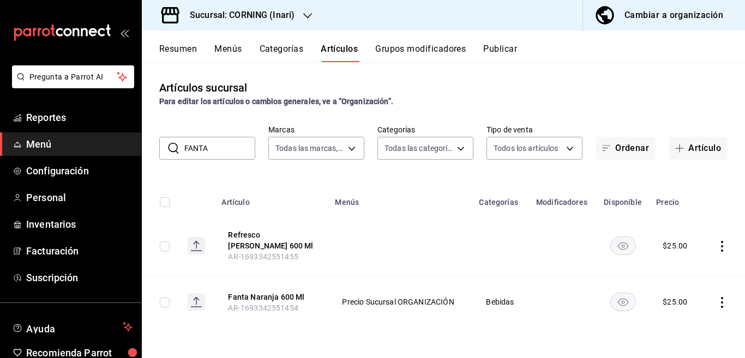
click at [724, 247] on icon "actions" at bounding box center [722, 246] width 11 height 11
click at [687, 271] on span "Editar" at bounding box center [689, 271] width 28 height 11
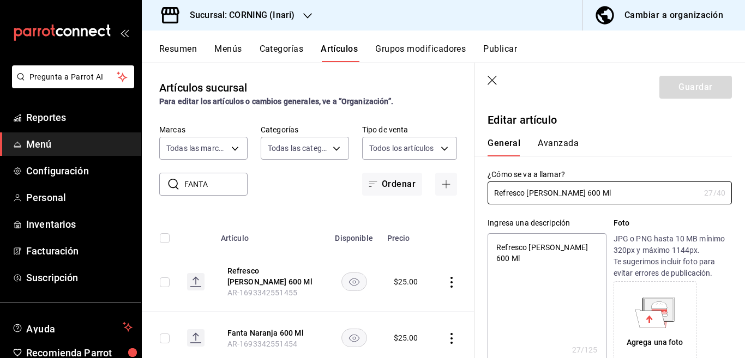
type textarea "x"
type input "$25.00"
type textarea "x"
click at [540, 255] on textarea "Refresco [PERSON_NAME] 600 Ml" at bounding box center [547, 298] width 118 height 131
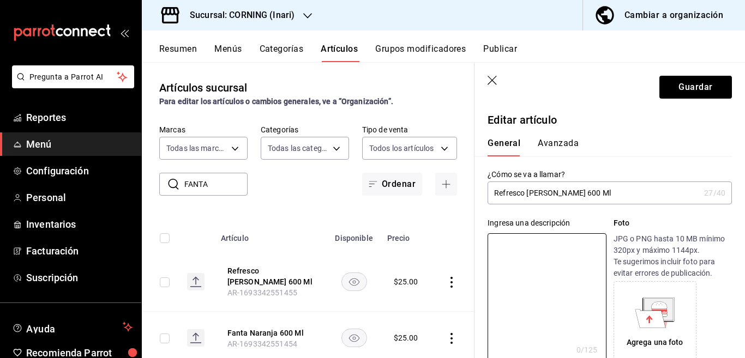
click at [603, 193] on input "Refresco [PERSON_NAME] 600 Ml" at bounding box center [594, 193] width 212 height 22
click at [527, 193] on input "Refresco [PERSON_NAME] 600 ml" at bounding box center [594, 193] width 212 height 22
click at [579, 189] on input "[PERSON_NAME] 600 ml" at bounding box center [594, 193] width 212 height 22
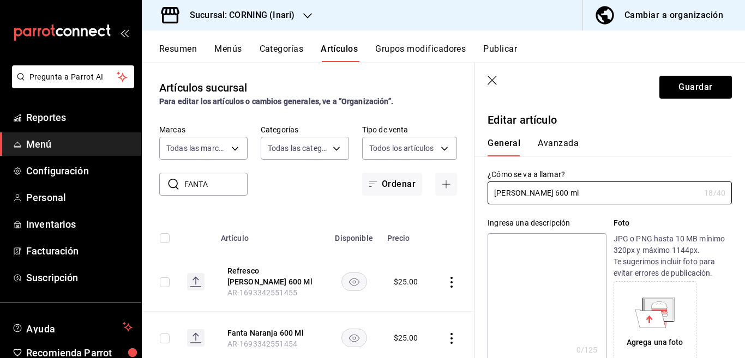
type input "[PERSON_NAME] 600 ml"
click at [534, 251] on textarea at bounding box center [547, 298] width 118 height 131
paste textarea "[PERSON_NAME] 600 ml"
type textarea "[PERSON_NAME] 600 ml"
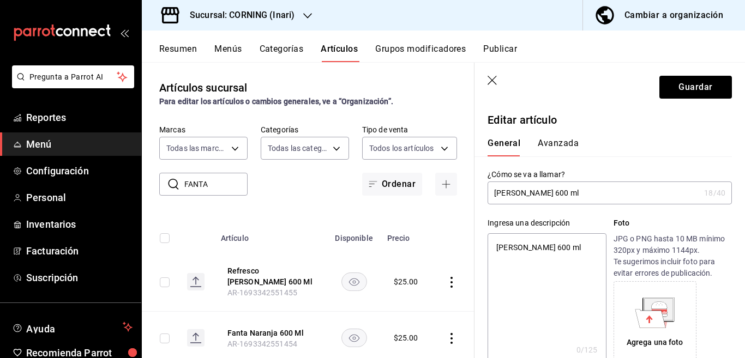
type textarea "x"
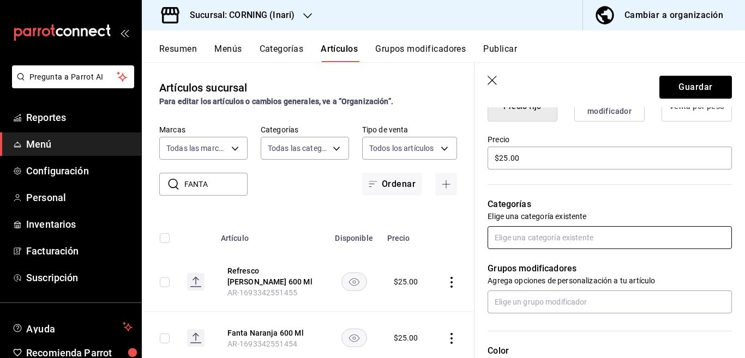
scroll to position [354, 0]
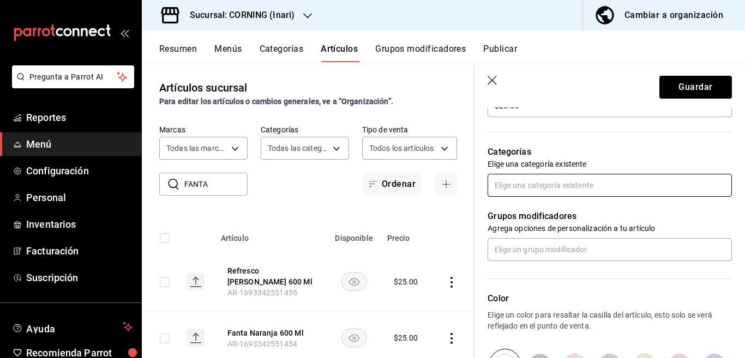
type textarea "[PERSON_NAME] 600 ml"
click at [573, 187] on input "text" at bounding box center [610, 185] width 244 height 23
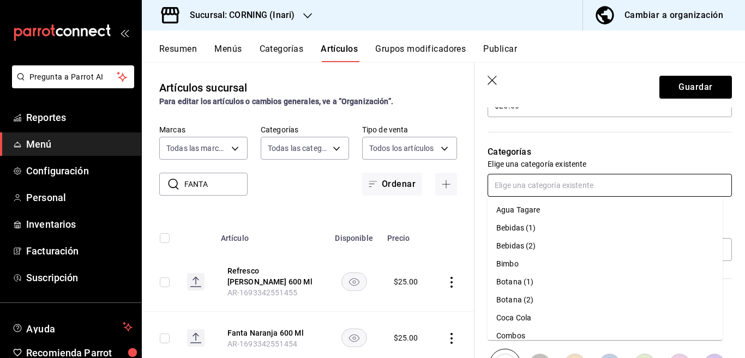
click at [517, 316] on li "Coca Cola" at bounding box center [605, 318] width 235 height 18
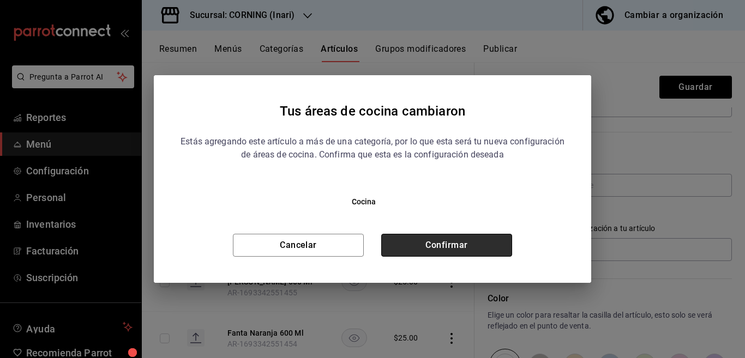
click at [476, 244] on button "Confirmar" at bounding box center [446, 245] width 131 height 23
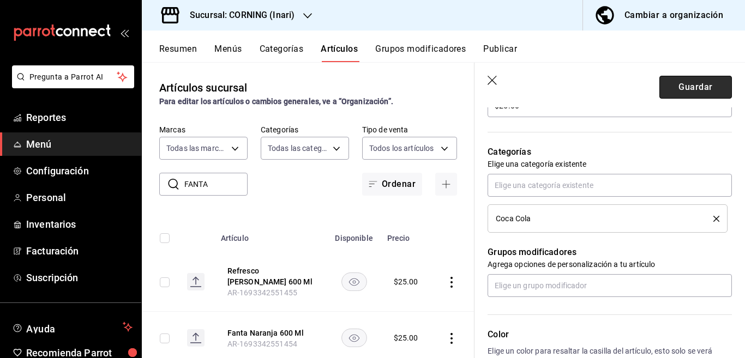
click at [674, 83] on button "Guardar" at bounding box center [695, 87] width 73 height 23
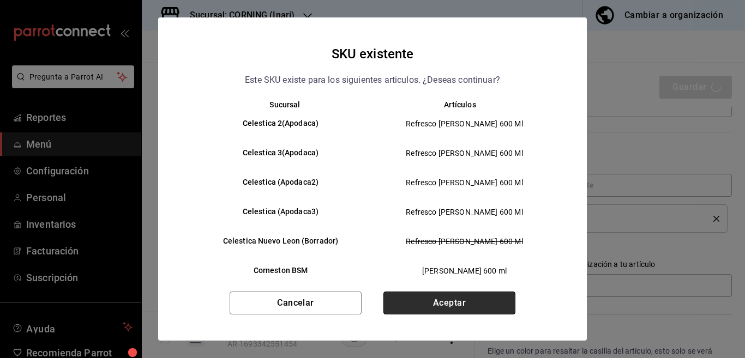
click at [448, 302] on button "Aceptar" at bounding box center [449, 303] width 132 height 23
type textarea "x"
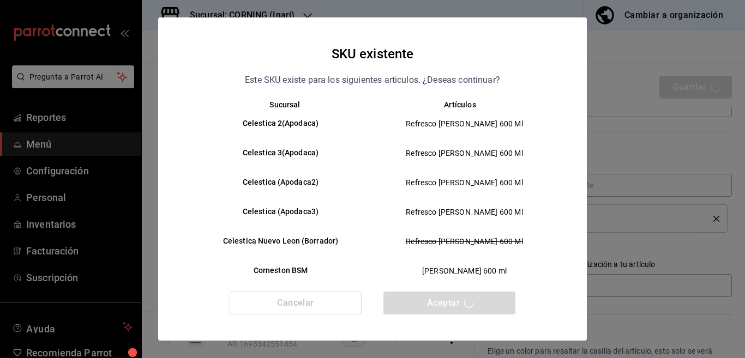
type textarea "x"
type input "AR-1758136716453"
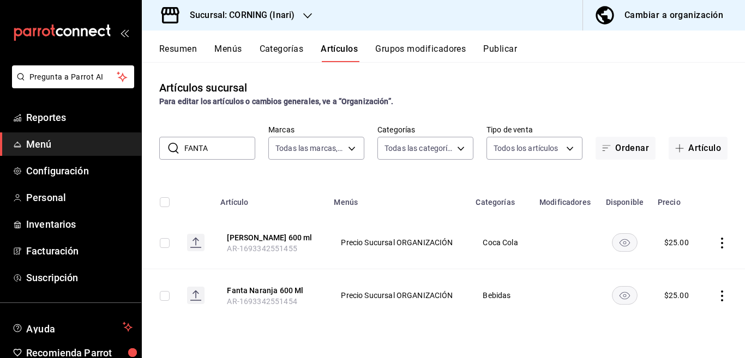
click at [720, 292] on icon "actions" at bounding box center [722, 296] width 11 height 11
click at [684, 284] on span "Editar" at bounding box center [689, 284] width 28 height 11
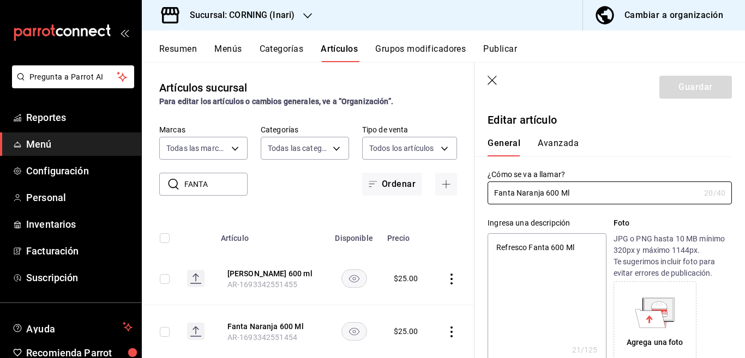
type textarea "x"
type input "$25.00"
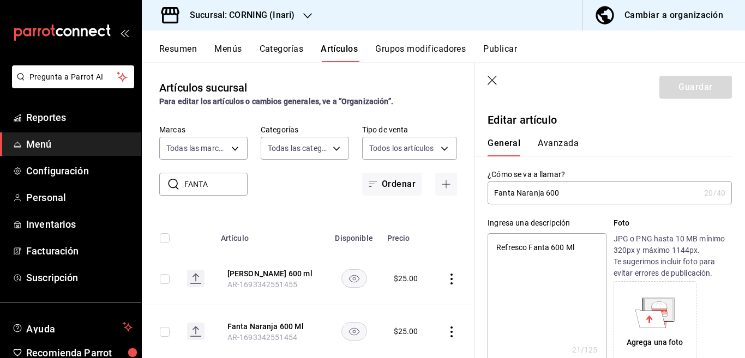
type input "Fanta Naranja 600 m"
type textarea "x"
type input "Fanta Naranja 600 ml"
type textarea "x"
type input "Fanta Nara 600 ml"
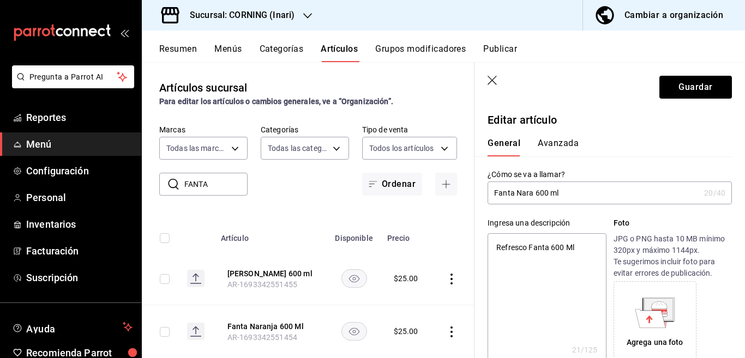
type textarea "x"
type input "Fanta Nar 600 ml"
type textarea "x"
type input "Fanta Na 600 ml"
type textarea "x"
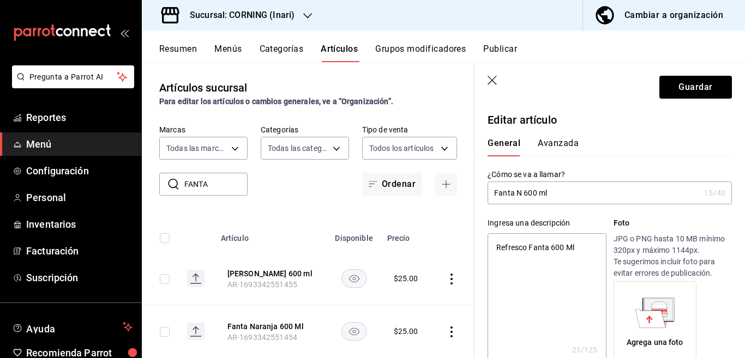
type input "Fanta NA 600 ml"
type textarea "x"
type input "Fanta NARA 600 ml"
type textarea "x"
type input "Fanta NARANJA 600 ml"
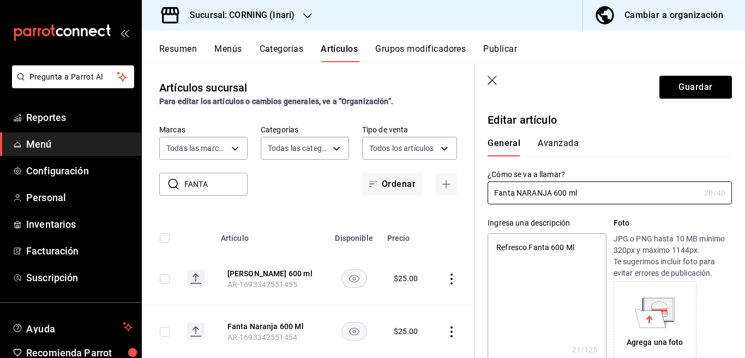
type textarea "x"
type input "Fanta NARANJA 600 ml"
type textarea "x"
click at [580, 246] on textarea "Refresco Fanta 600 Ml" at bounding box center [547, 298] width 118 height 131
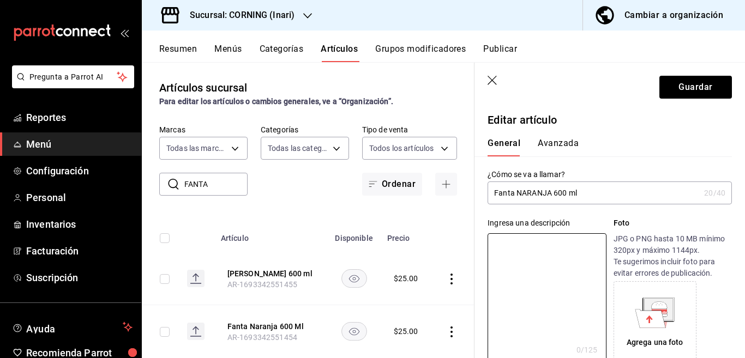
click at [610, 191] on input "Fanta NARANJA 600 ml" at bounding box center [594, 193] width 212 height 22
click at [534, 244] on textarea at bounding box center [547, 298] width 118 height 131
paste textarea "Fanta NARANJA 600 ml"
type textarea "Fanta NARANJA 600 ml"
type textarea "x"
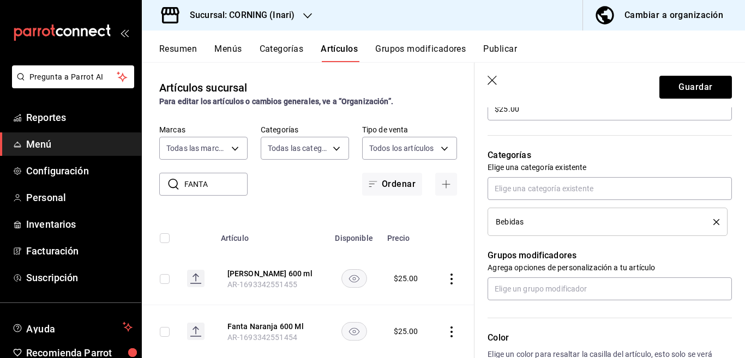
scroll to position [354, 0]
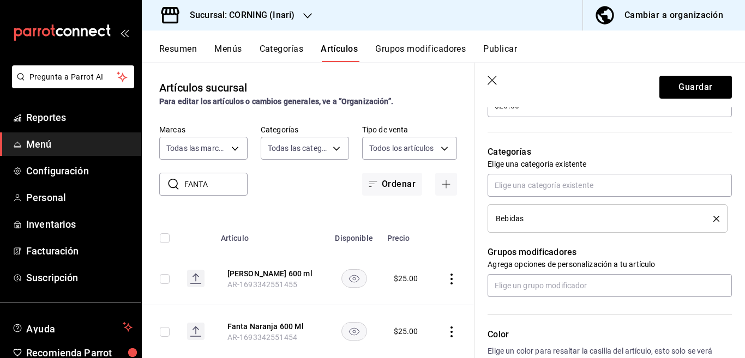
type textarea "Fanta NARANJA 600 ml"
click at [713, 216] on icon "delete" at bounding box center [716, 219] width 6 height 6
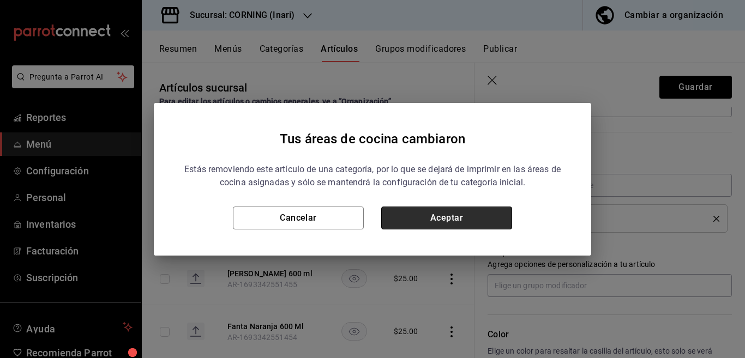
click at [503, 212] on button "Aceptar" at bounding box center [446, 218] width 131 height 23
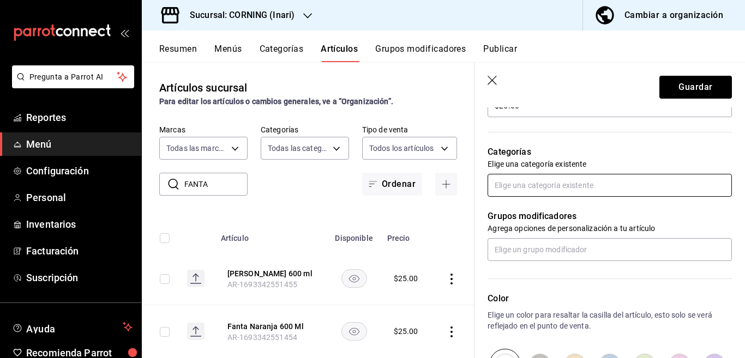
click at [551, 189] on input "text" at bounding box center [610, 185] width 244 height 23
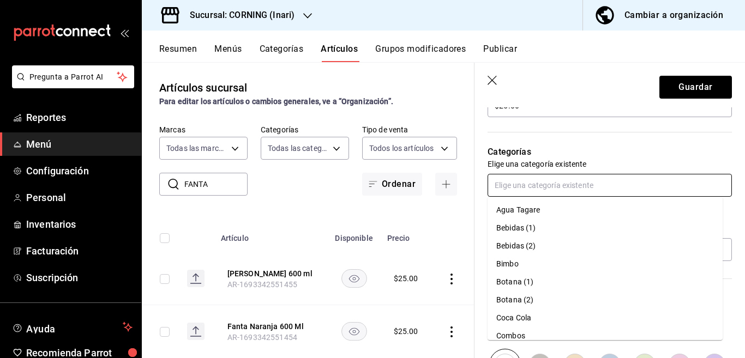
click at [519, 318] on li "Coca Cola" at bounding box center [605, 318] width 235 height 18
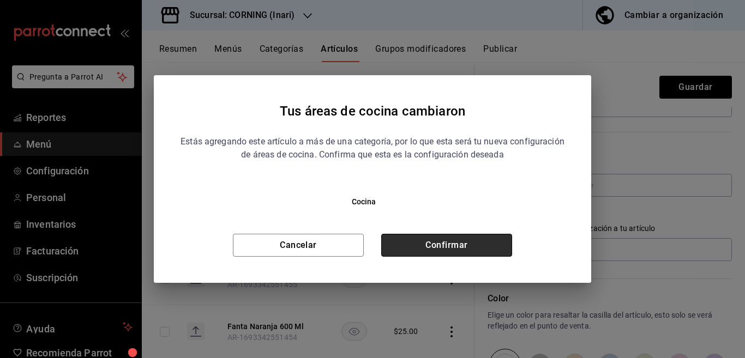
click at [480, 248] on button "Confirmar" at bounding box center [446, 245] width 131 height 23
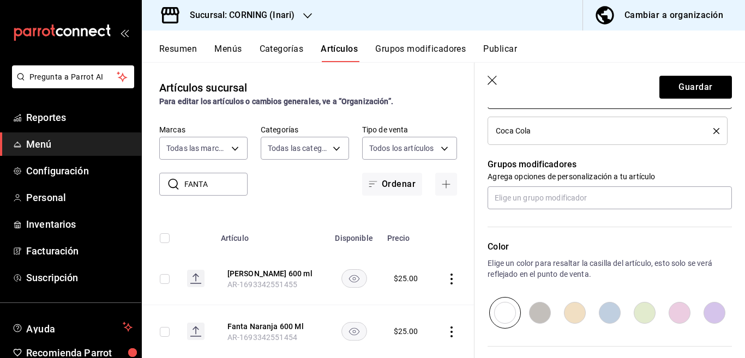
scroll to position [443, 0]
click at [666, 87] on button "Guardar" at bounding box center [695, 87] width 73 height 23
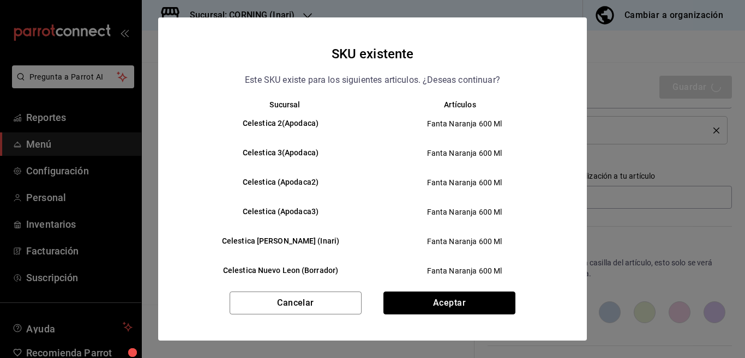
click at [431, 304] on button "Aceptar" at bounding box center [449, 303] width 132 height 23
type textarea "x"
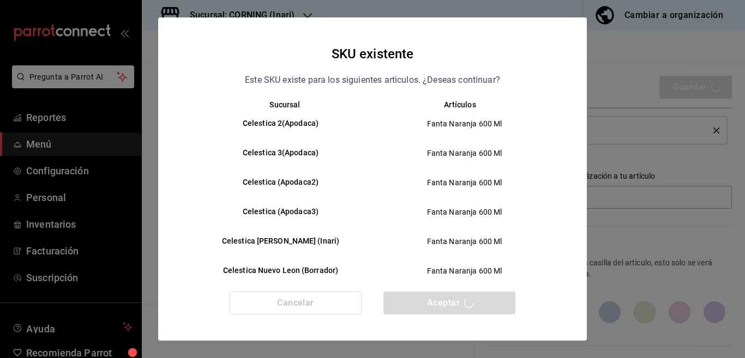
type textarea "x"
type input "AR-1758136761326"
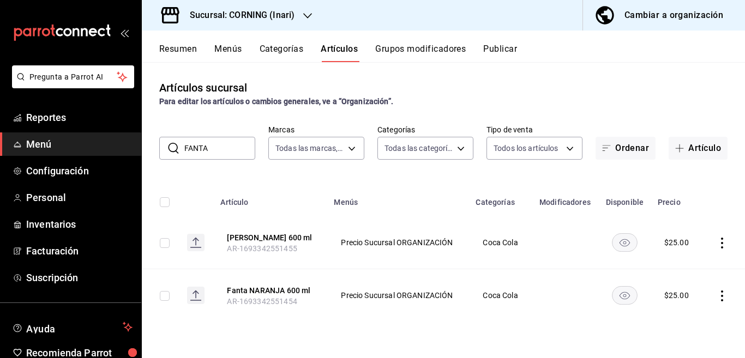
click at [220, 151] on input "FANTA" at bounding box center [219, 148] width 71 height 22
type input "F"
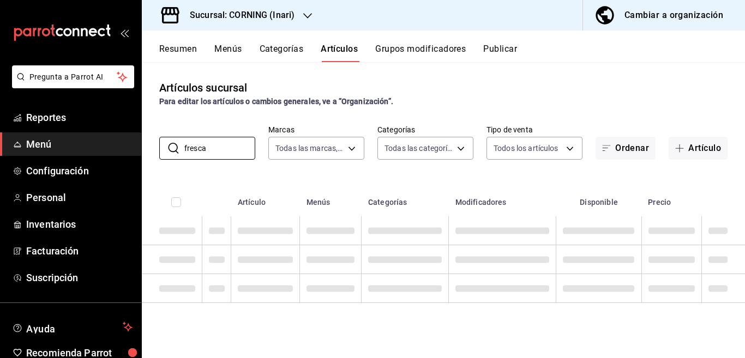
type input "fresca"
click at [536, 173] on div "Artículos sucursal Para editar los artículos o cambios generales, ve a “Organiz…" at bounding box center [443, 210] width 603 height 296
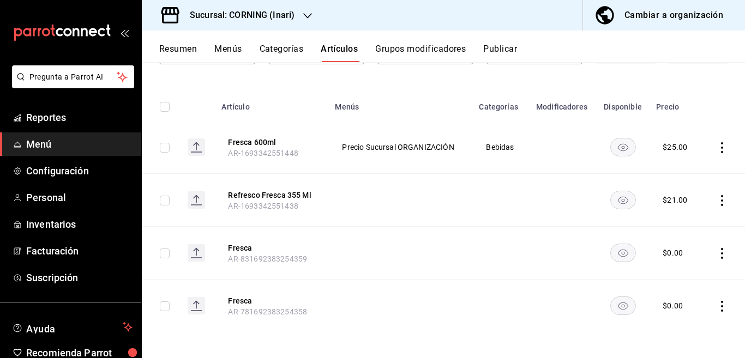
scroll to position [96, 0]
click at [721, 200] on icon "actions" at bounding box center [722, 200] width 2 height 11
click at [681, 221] on span "Editar" at bounding box center [680, 224] width 28 height 11
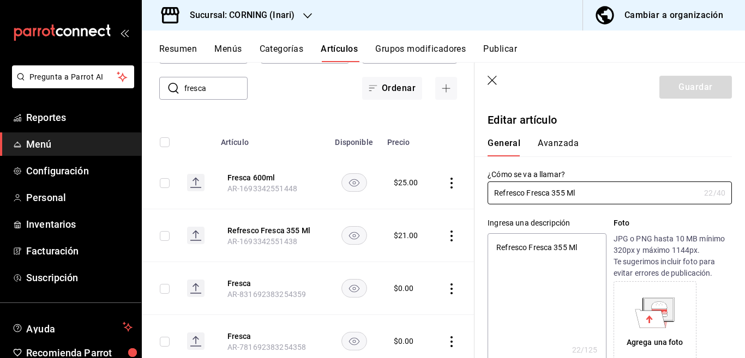
type textarea "x"
type input "$21.00"
click at [491, 81] on icon "button" at bounding box center [492, 80] width 9 height 9
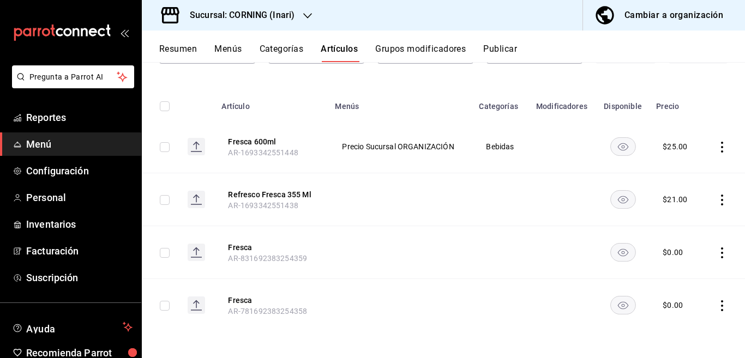
scroll to position [60, 0]
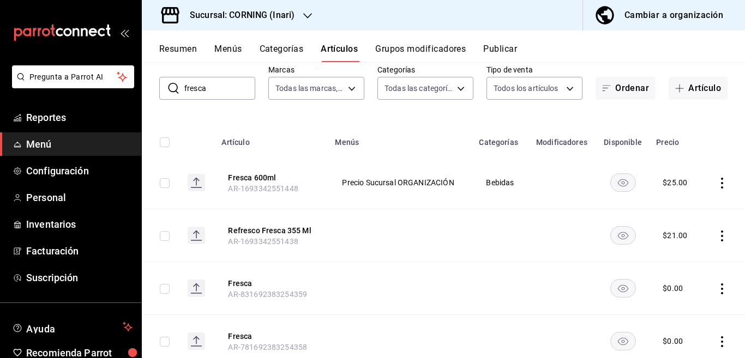
click at [717, 233] on icon "actions" at bounding box center [722, 236] width 11 height 11
click at [676, 305] on span "Eliminar" at bounding box center [680, 305] width 28 height 9
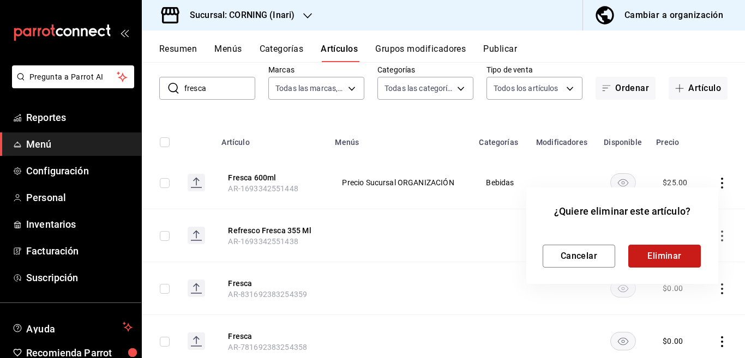
click at [650, 248] on button "Eliminar" at bounding box center [664, 256] width 73 height 23
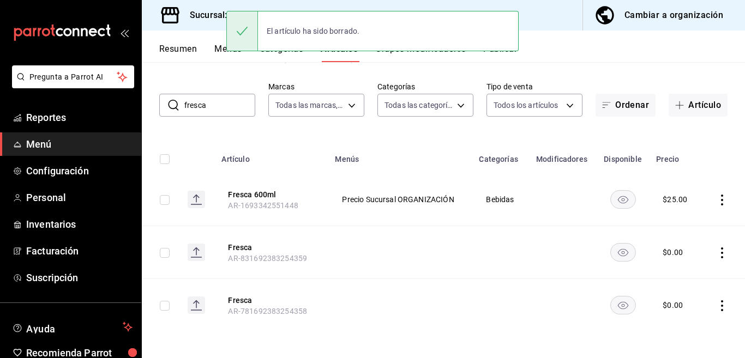
scroll to position [43, 0]
click at [717, 252] on icon "actions" at bounding box center [722, 253] width 11 height 11
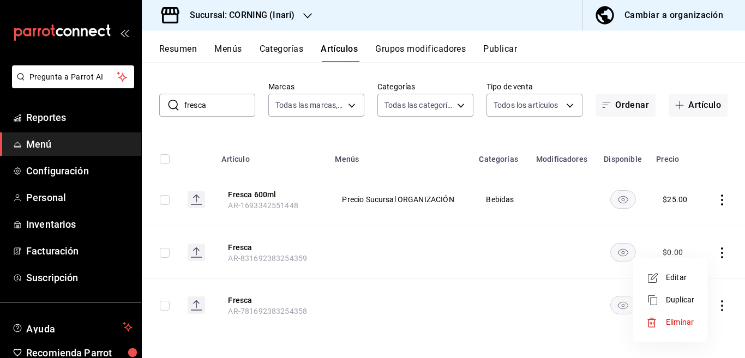
click at [675, 322] on span "Eliminar" at bounding box center [680, 322] width 28 height 9
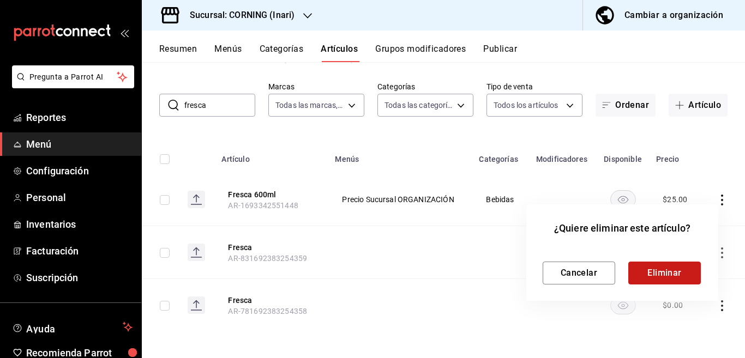
click at [664, 268] on button "Eliminar" at bounding box center [664, 273] width 73 height 23
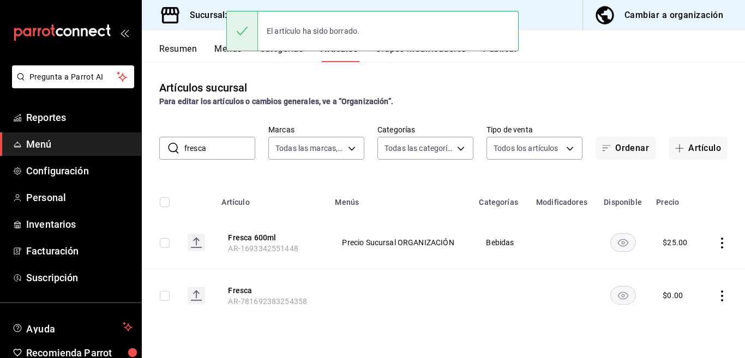
scroll to position [0, 0]
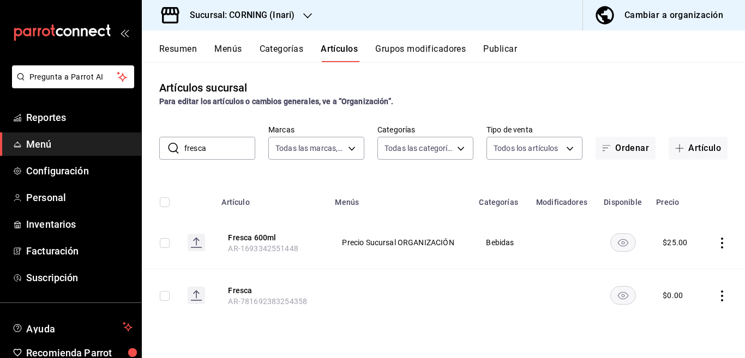
click at [722, 298] on icon "actions" at bounding box center [722, 296] width 11 height 11
click at [685, 324] on span "Eliminar" at bounding box center [689, 329] width 28 height 11
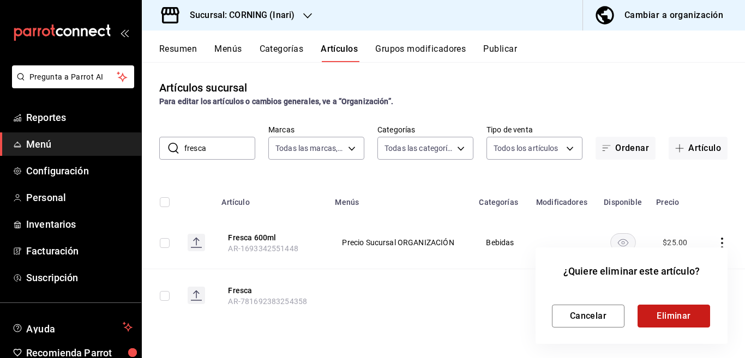
click at [673, 310] on button "Eliminar" at bounding box center [673, 316] width 73 height 23
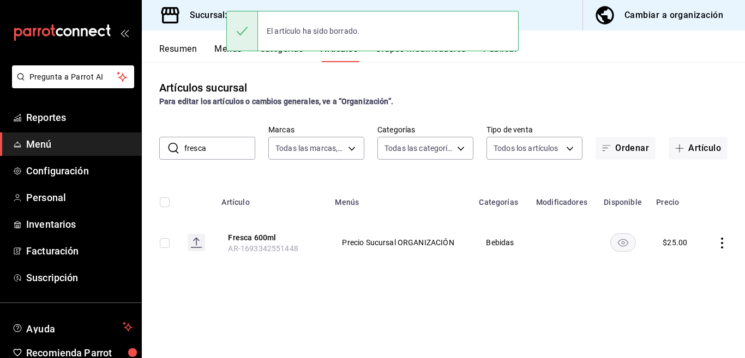
click at [721, 243] on icon "actions" at bounding box center [722, 243] width 11 height 11
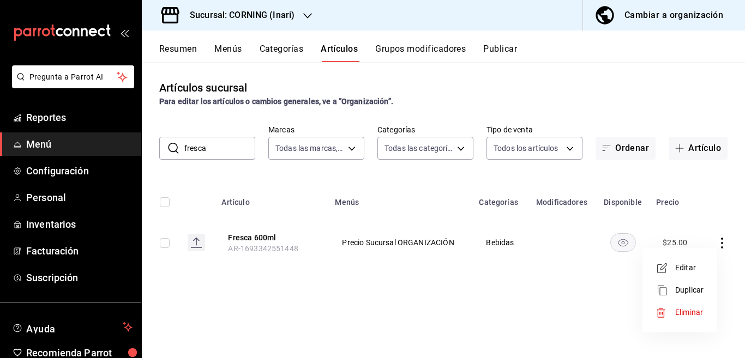
click at [685, 264] on span "Editar" at bounding box center [689, 267] width 28 height 11
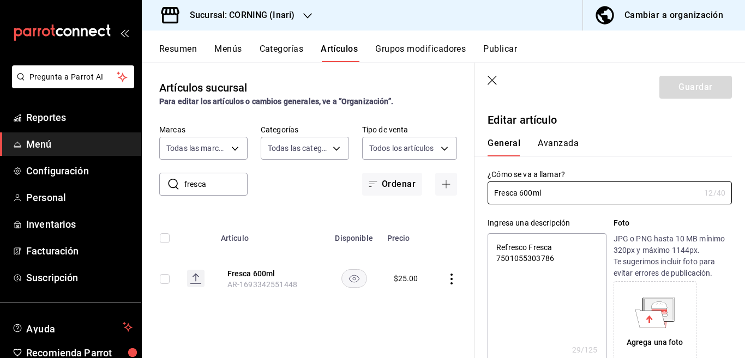
type textarea "x"
type input "$25.00"
type textarea "x"
click at [557, 257] on textarea "Refresco Fresca 7501055303786" at bounding box center [547, 298] width 118 height 131
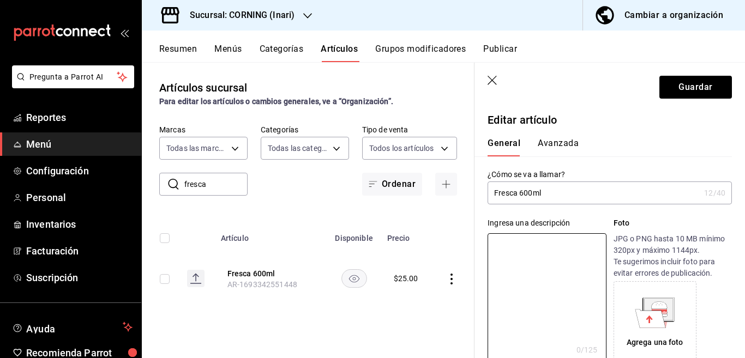
click at [589, 188] on input "Fresca 600ml" at bounding box center [594, 193] width 212 height 22
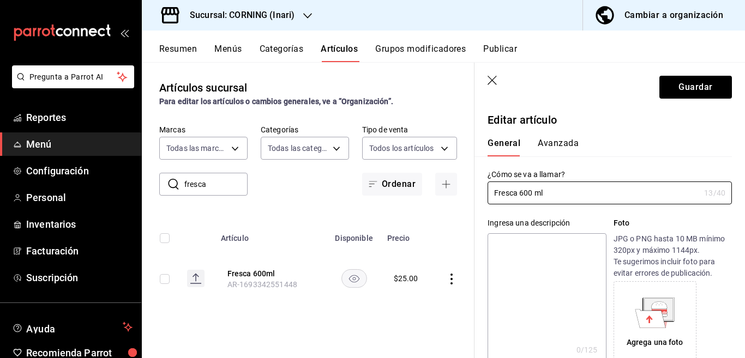
type input "Fresca 600 ml"
click at [522, 242] on textarea at bounding box center [547, 298] width 118 height 131
paste textarea "Fresca 600 ml"
type textarea "Fresca 600 ml"
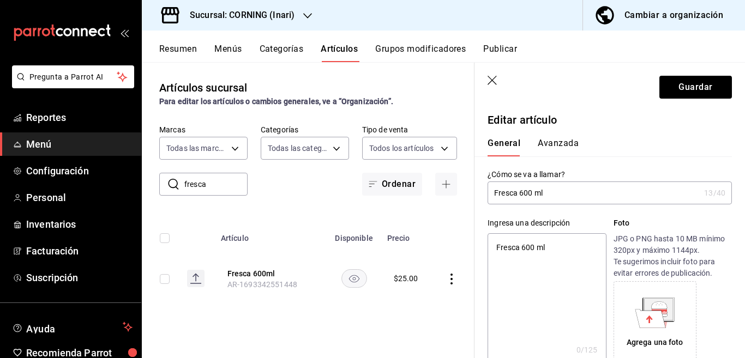
type textarea "x"
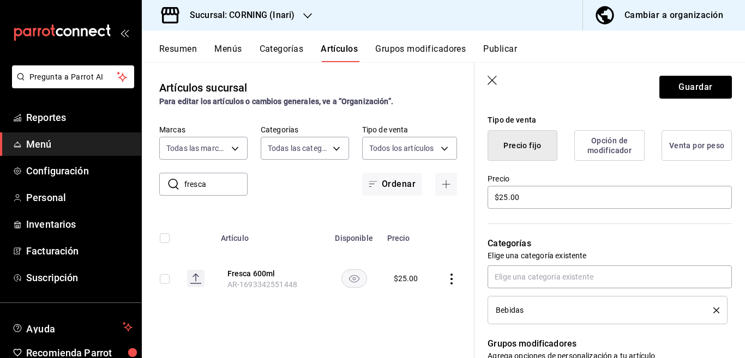
scroll to position [310, 0]
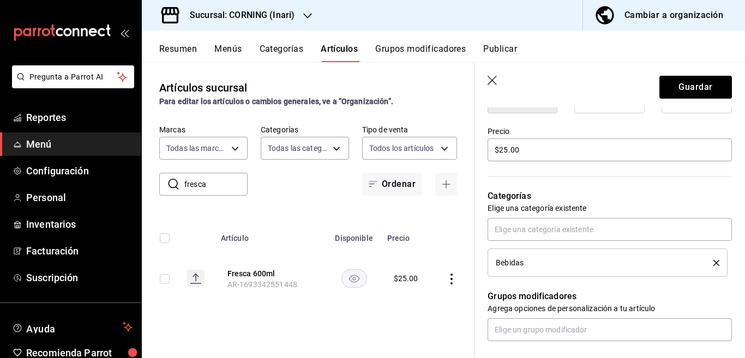
type textarea "Fresca 600 ml"
click at [713, 263] on icon "delete" at bounding box center [716, 263] width 6 height 6
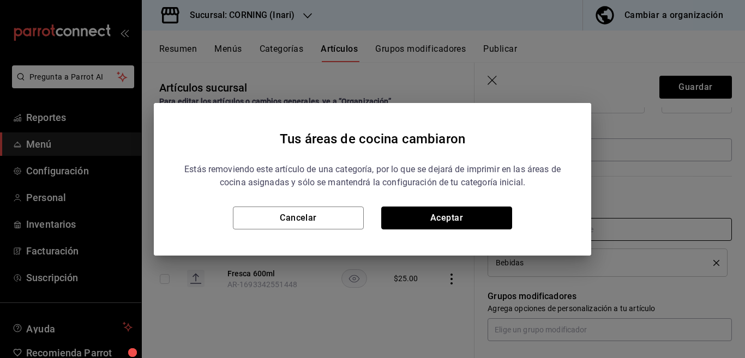
drag, startPoint x: 483, startPoint y: 215, endPoint x: 508, endPoint y: 230, distance: 28.8
click at [483, 214] on button "Aceptar" at bounding box center [446, 218] width 131 height 23
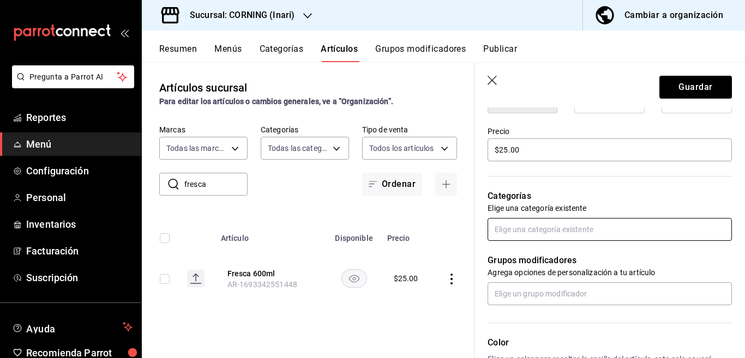
click at [525, 225] on input "text" at bounding box center [610, 229] width 244 height 23
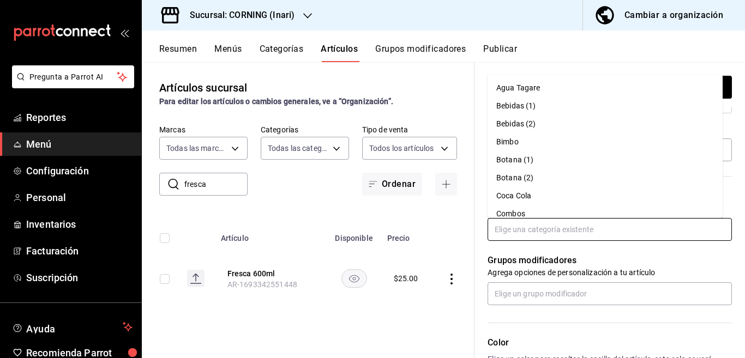
click at [525, 191] on li "Coca Cola" at bounding box center [605, 196] width 235 height 18
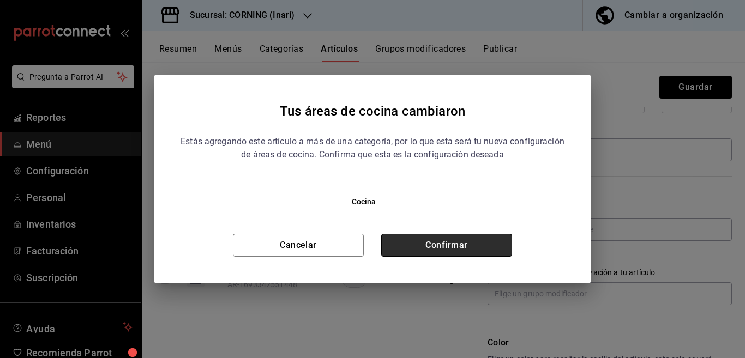
click at [476, 242] on button "Confirmar" at bounding box center [446, 245] width 131 height 23
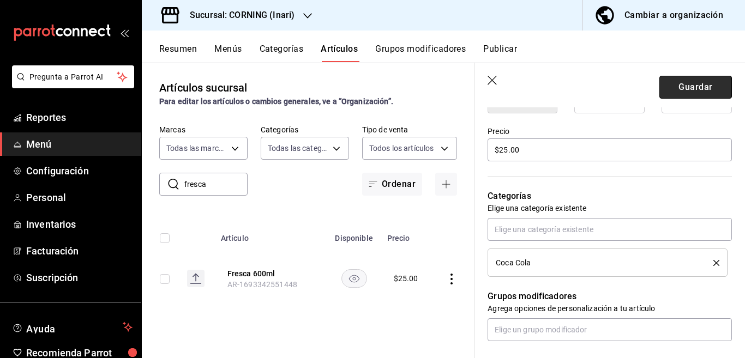
click at [672, 88] on button "Guardar" at bounding box center [695, 87] width 73 height 23
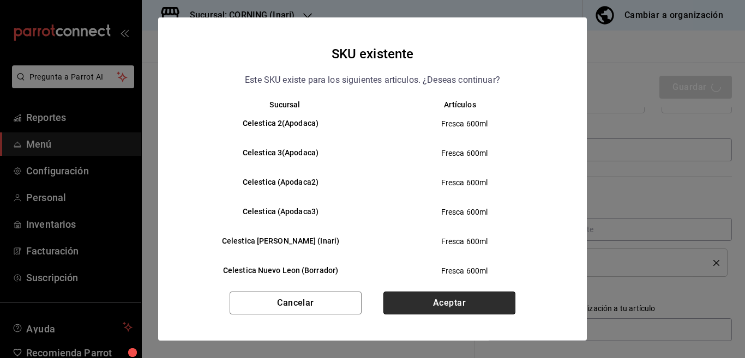
click at [457, 306] on button "Aceptar" at bounding box center [449, 303] width 132 height 23
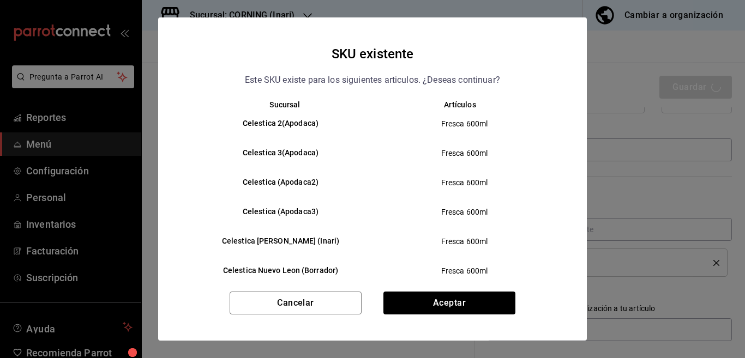
type textarea "x"
type input "AR-1758136841152"
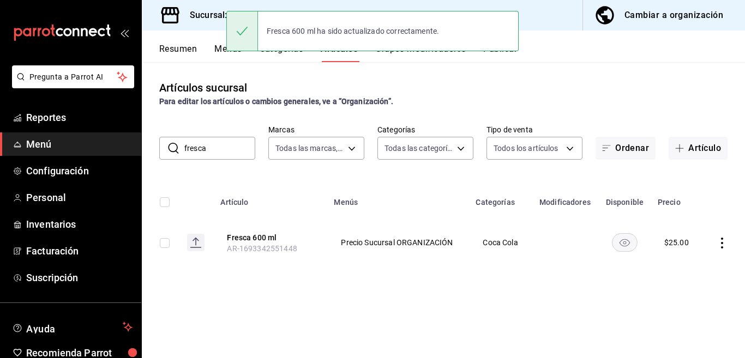
click at [218, 145] on input "fresca" at bounding box center [219, 148] width 71 height 22
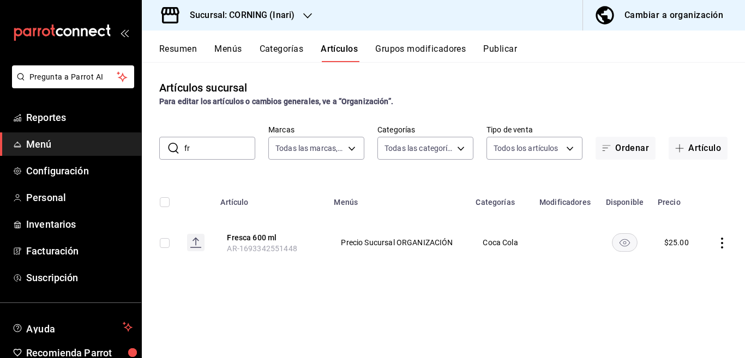
type input "f"
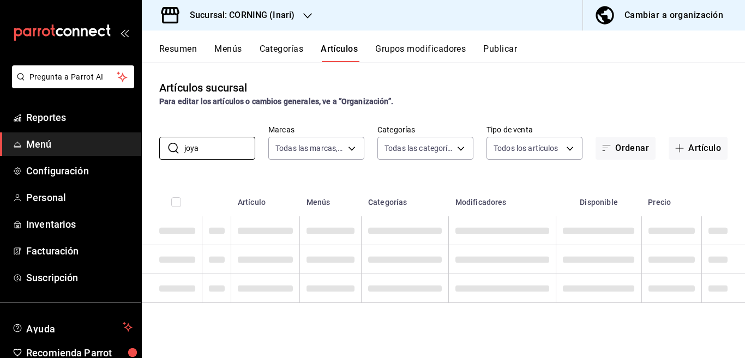
type input "joya"
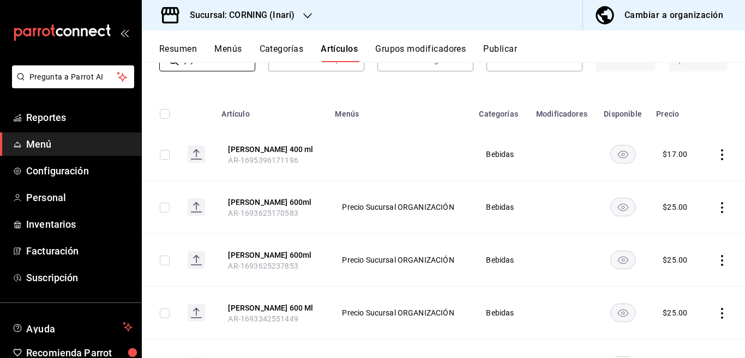
scroll to position [133, 0]
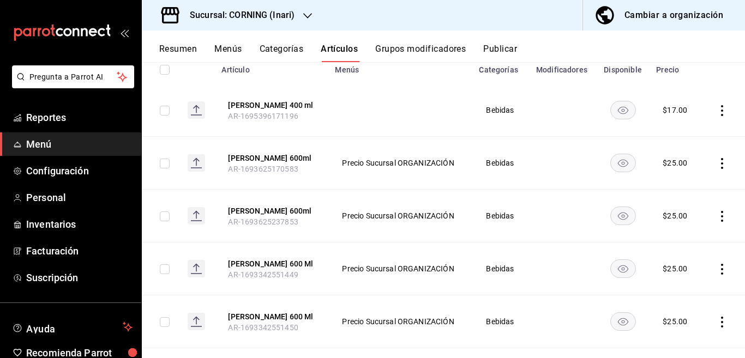
click at [717, 109] on icon "actions" at bounding box center [722, 110] width 11 height 11
click at [678, 176] on span "Eliminar" at bounding box center [680, 179] width 28 height 9
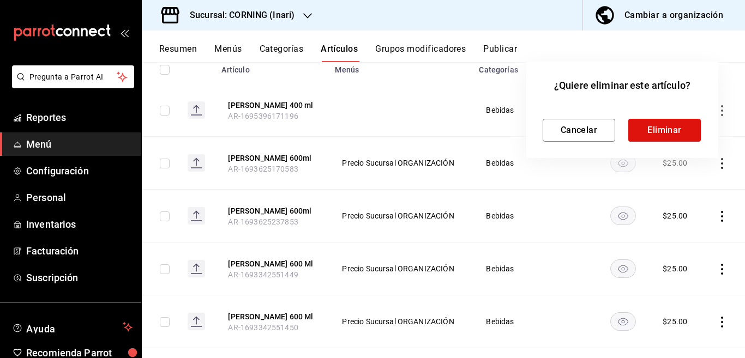
scroll to position [133, 0]
click at [652, 128] on button "Eliminar" at bounding box center [664, 130] width 73 height 23
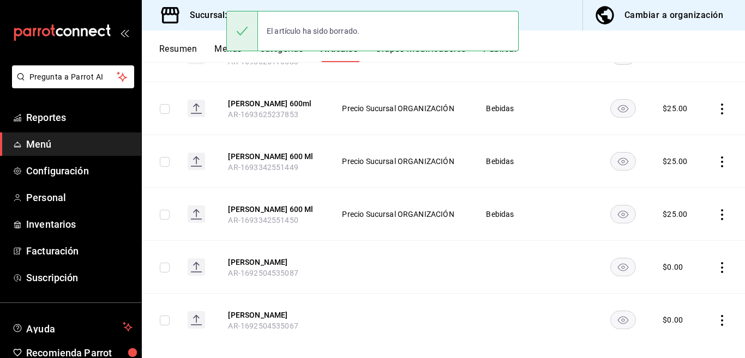
scroll to position [202, 0]
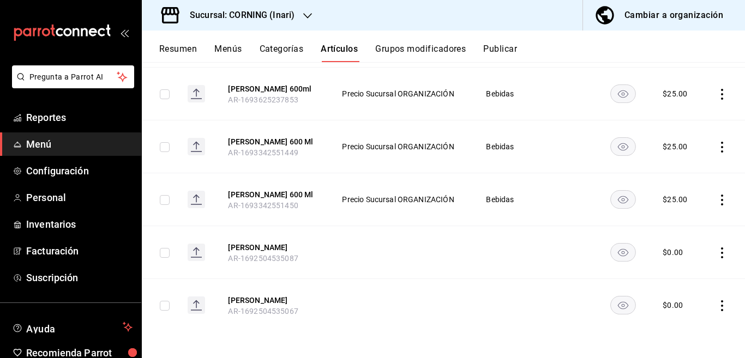
click at [717, 254] on icon "actions" at bounding box center [722, 253] width 11 height 11
click at [681, 323] on span "Eliminar" at bounding box center [680, 322] width 28 height 9
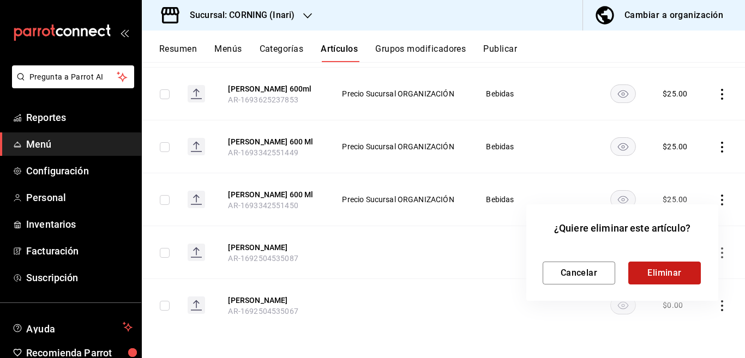
click at [647, 268] on button "Eliminar" at bounding box center [664, 273] width 73 height 23
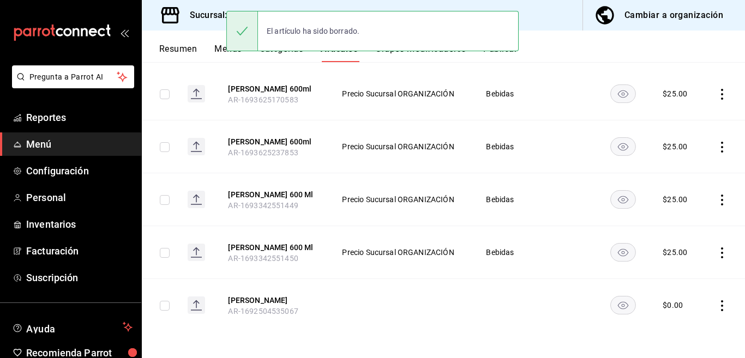
scroll to position [149, 0]
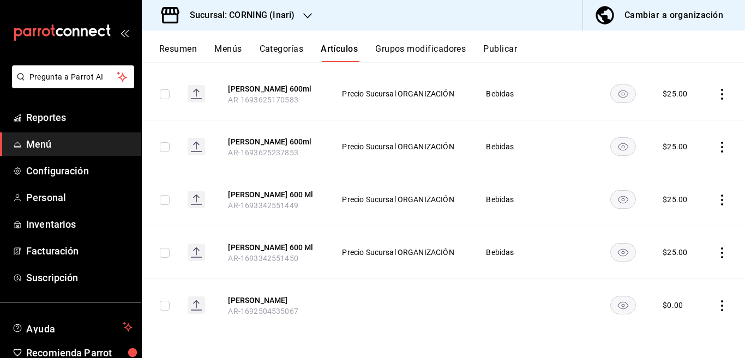
click at [721, 306] on icon "actions" at bounding box center [722, 305] width 2 height 11
click at [674, 329] on span "Eliminar" at bounding box center [680, 329] width 28 height 9
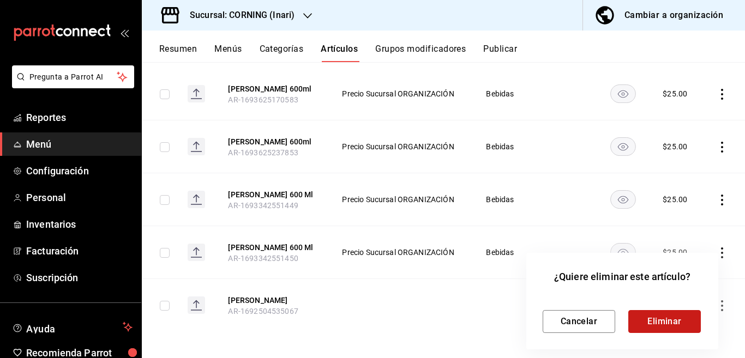
click at [651, 320] on button "Eliminar" at bounding box center [664, 321] width 73 height 23
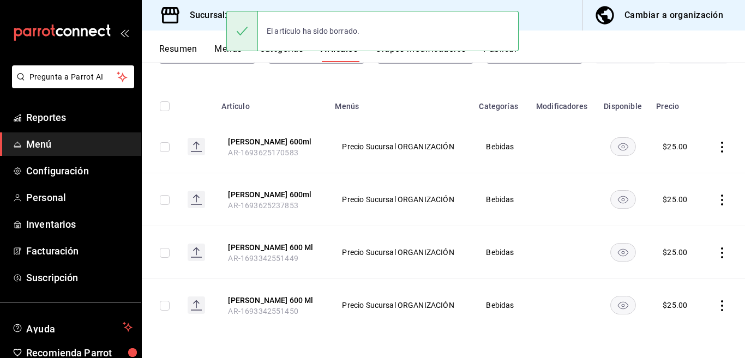
scroll to position [96, 0]
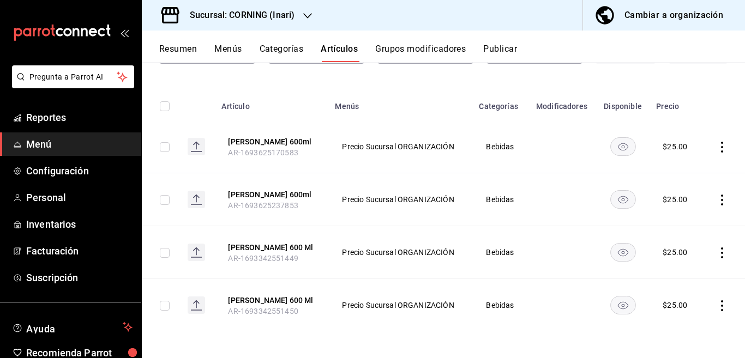
click at [717, 149] on icon "actions" at bounding box center [722, 147] width 11 height 11
click at [678, 171] on span "Editar" at bounding box center [680, 171] width 28 height 11
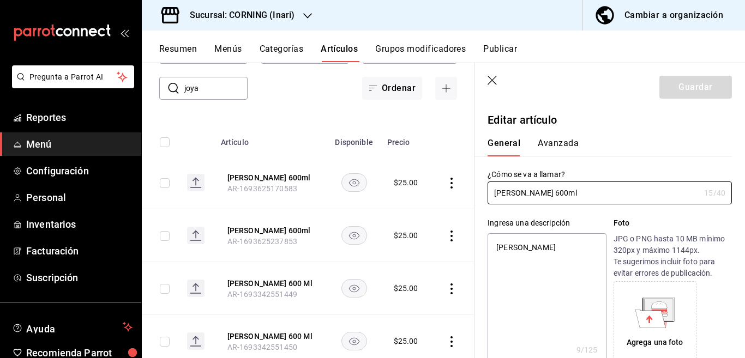
type textarea "x"
type input "$25.00"
type input "[PERSON_NAME] 600 ml"
type textarea "x"
type input "Joya P 600 ml"
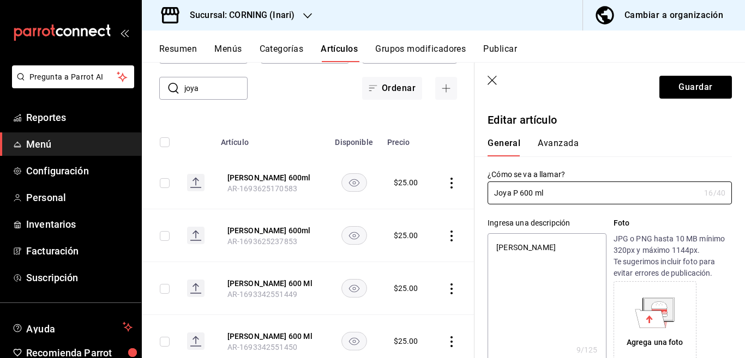
type textarea "x"
type input "Joya PI 600 ml"
type textarea "x"
type input "[PERSON_NAME] 600 ml"
type textarea "x"
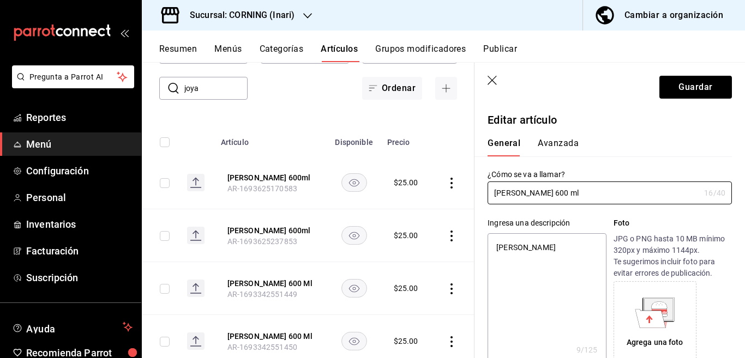
type input "[PERSON_NAME] 600 ml"
type textarea "x"
click at [557, 243] on textarea "[PERSON_NAME]" at bounding box center [547, 298] width 118 height 131
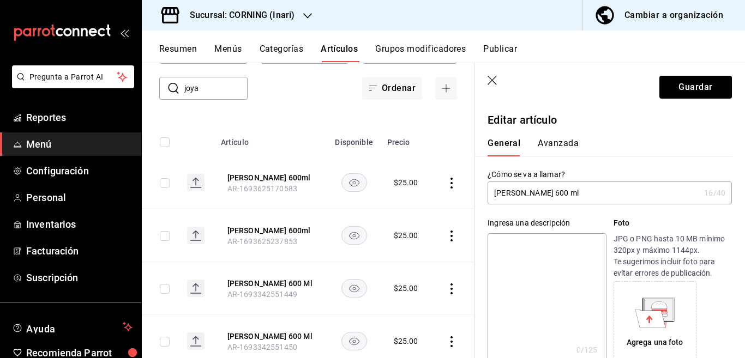
click at [569, 195] on input "[PERSON_NAME] 600 ml" at bounding box center [594, 193] width 212 height 22
click at [544, 244] on textarea at bounding box center [547, 298] width 118 height 131
paste textarea "[PERSON_NAME] 600 ml"
type textarea "[PERSON_NAME] 600 ml"
type textarea "x"
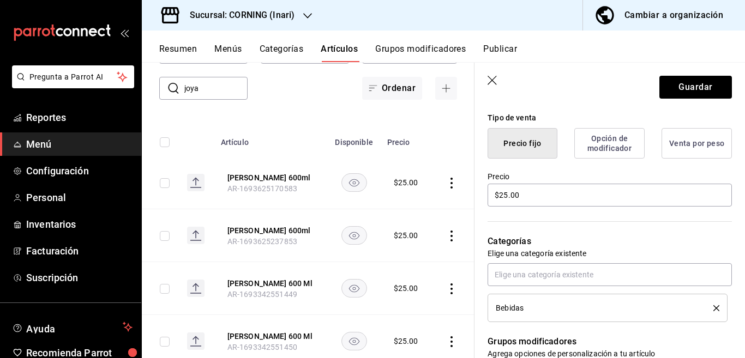
scroll to position [266, 0]
type textarea "[PERSON_NAME] 600 ml"
click at [707, 304] on div "Bebidas" at bounding box center [608, 308] width 224 height 12
click at [713, 306] on icon "delete" at bounding box center [716, 308] width 6 height 6
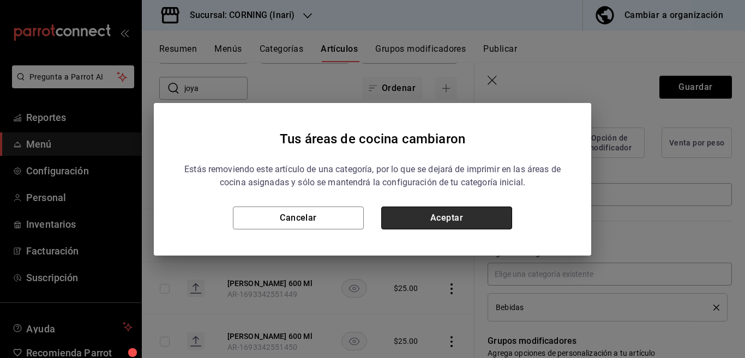
click at [452, 218] on button "Aceptar" at bounding box center [446, 218] width 131 height 23
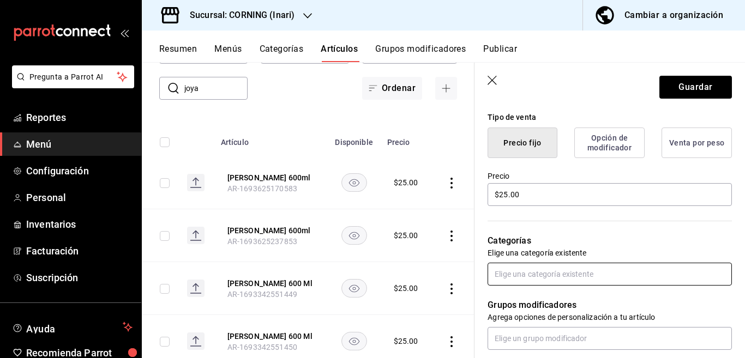
click at [517, 272] on input "text" at bounding box center [610, 274] width 244 height 23
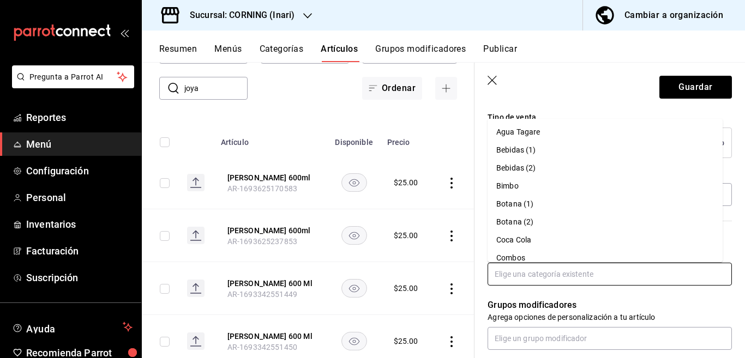
click at [509, 239] on li "Coca Cola" at bounding box center [605, 240] width 235 height 18
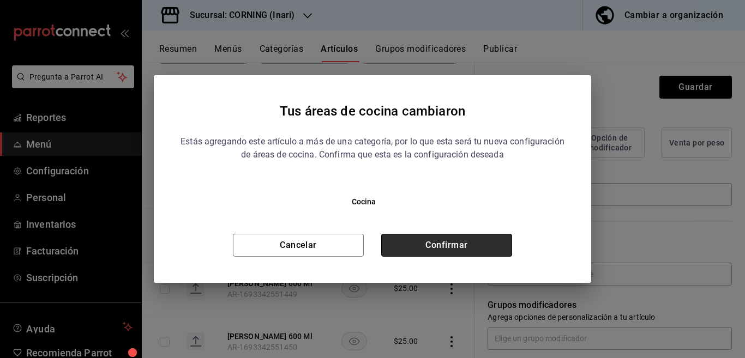
click at [494, 236] on button "Confirmar" at bounding box center [446, 245] width 131 height 23
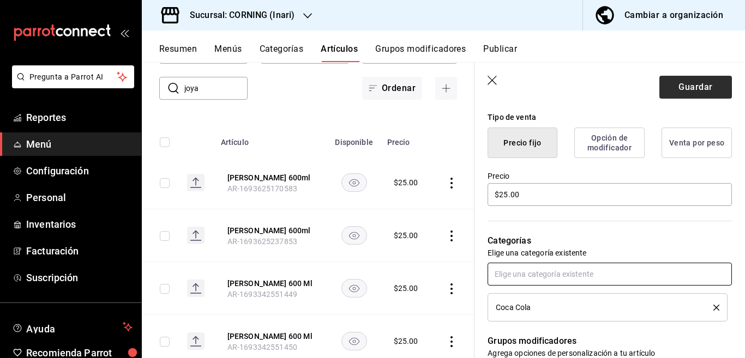
scroll to position [266, 0]
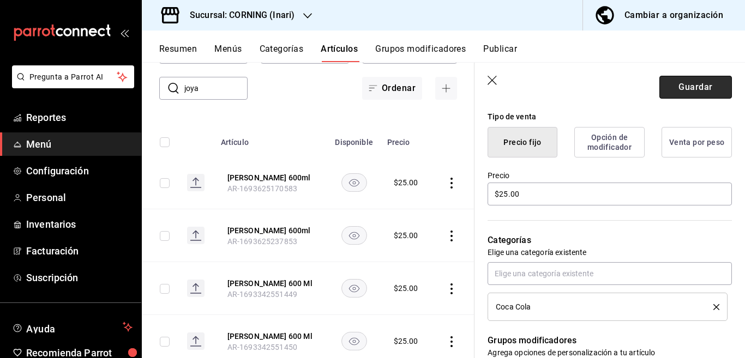
click at [665, 83] on button "Guardar" at bounding box center [695, 87] width 73 height 23
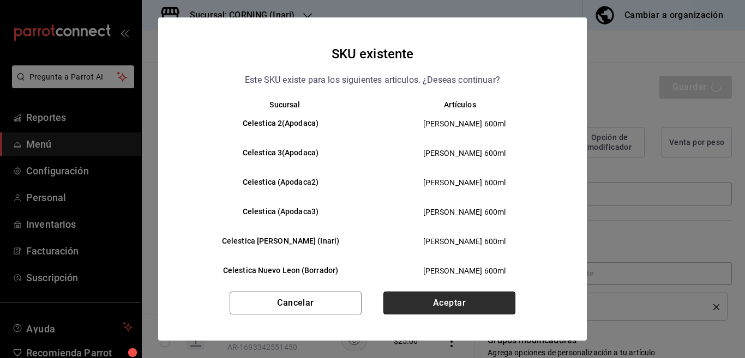
click at [442, 301] on button "Aceptar" at bounding box center [449, 303] width 132 height 23
type textarea "x"
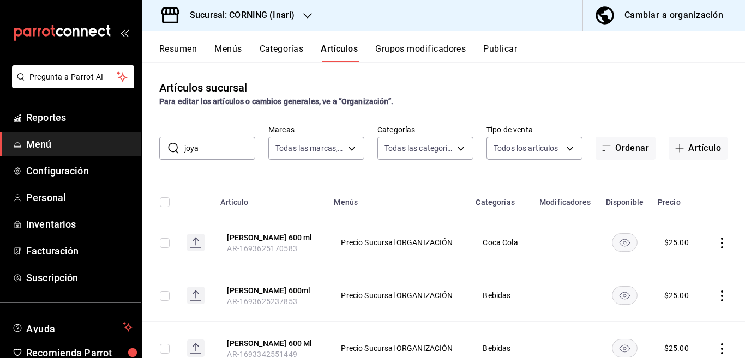
click at [717, 297] on icon "actions" at bounding box center [722, 296] width 11 height 11
click at [679, 282] on span "Editar" at bounding box center [680, 284] width 28 height 11
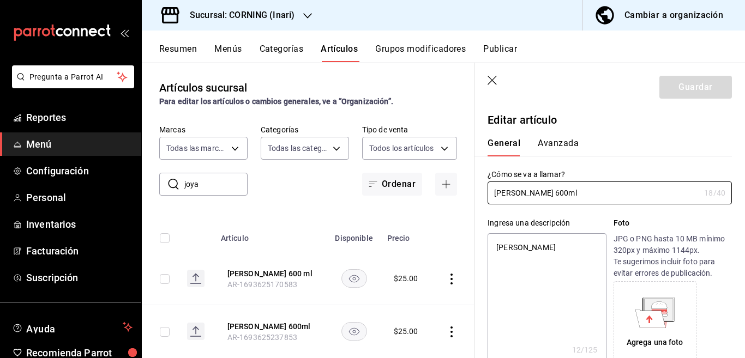
type textarea "x"
click at [565, 248] on textarea "[PERSON_NAME]" at bounding box center [547, 298] width 118 height 131
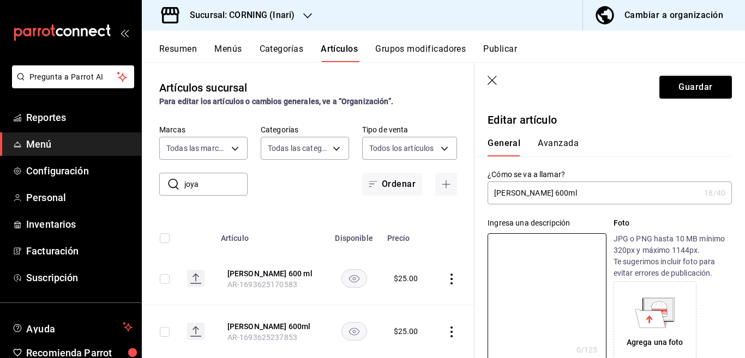
click at [574, 195] on input "[PERSON_NAME] 600ml" at bounding box center [594, 193] width 212 height 22
click at [592, 192] on input "[PERSON_NAME] 600 ml" at bounding box center [594, 193] width 212 height 22
click at [535, 248] on textarea at bounding box center [547, 298] width 118 height 131
paste textarea "[PERSON_NAME] 600 ml"
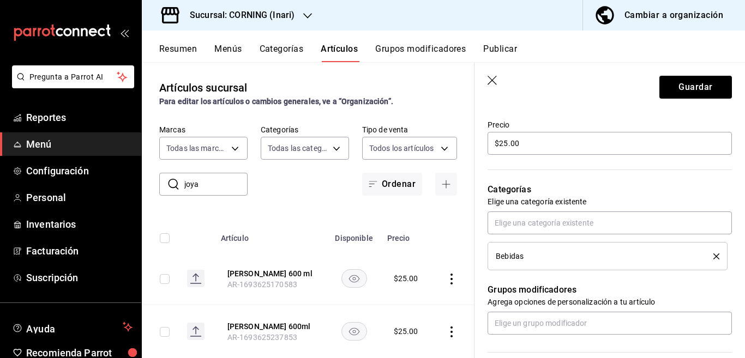
scroll to position [354, 0]
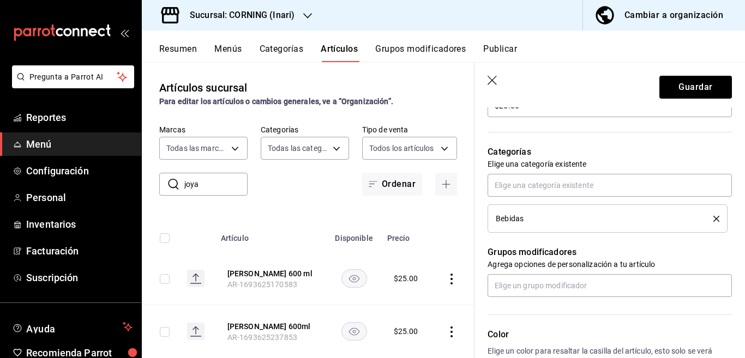
click at [713, 216] on icon "delete" at bounding box center [716, 219] width 6 height 6
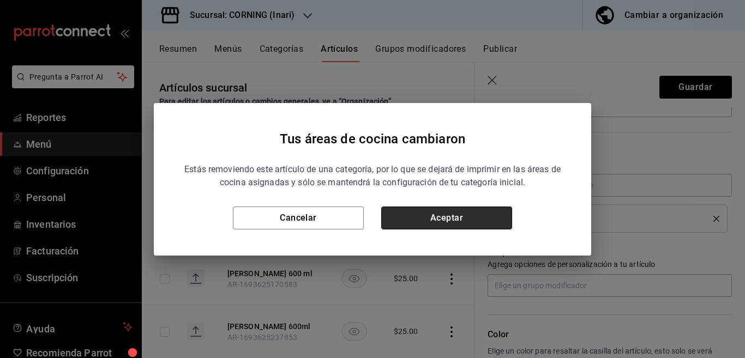
click at [478, 221] on button "Aceptar" at bounding box center [446, 218] width 131 height 23
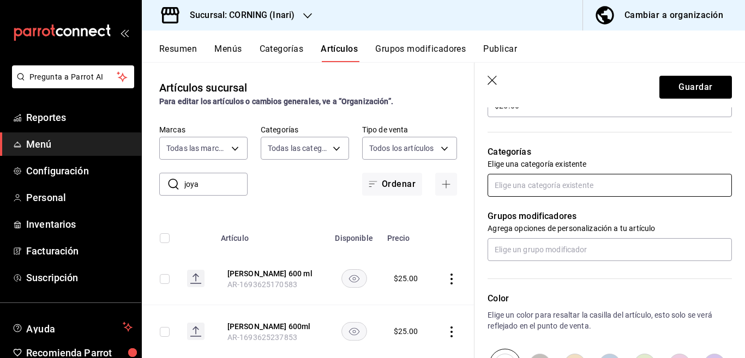
click at [544, 188] on input "text" at bounding box center [610, 185] width 244 height 23
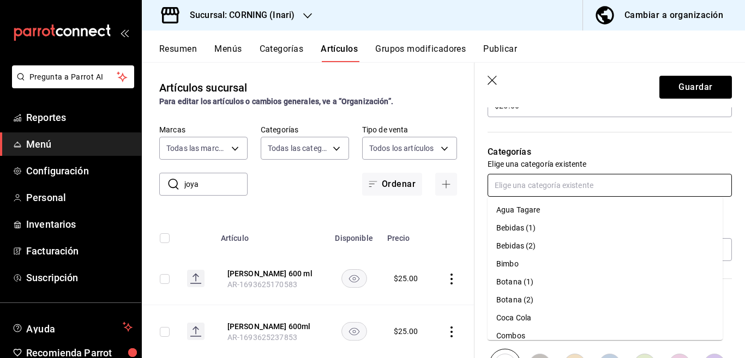
scroll to position [0, 0]
click at [509, 317] on li "Coca Cola" at bounding box center [605, 318] width 235 height 18
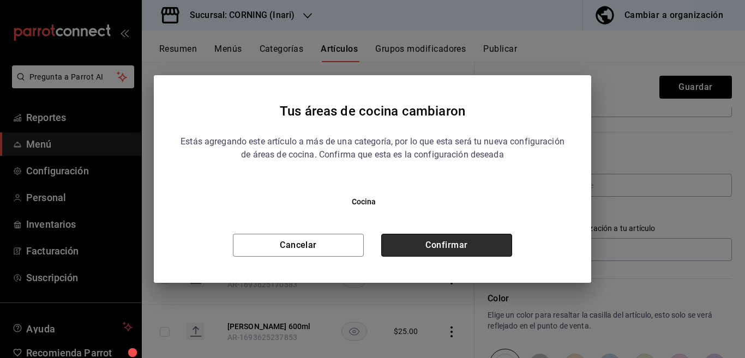
click at [488, 244] on button "Confirmar" at bounding box center [446, 245] width 131 height 23
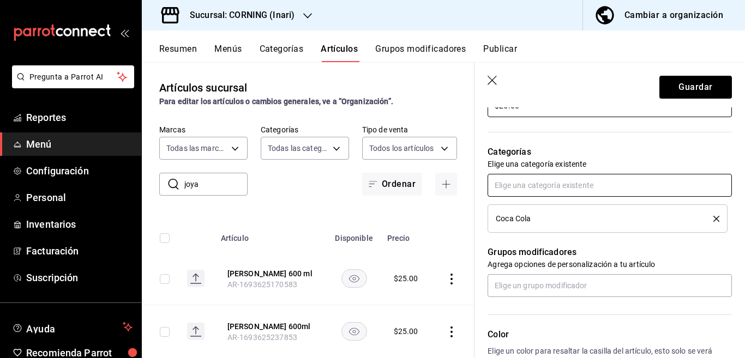
scroll to position [354, 0]
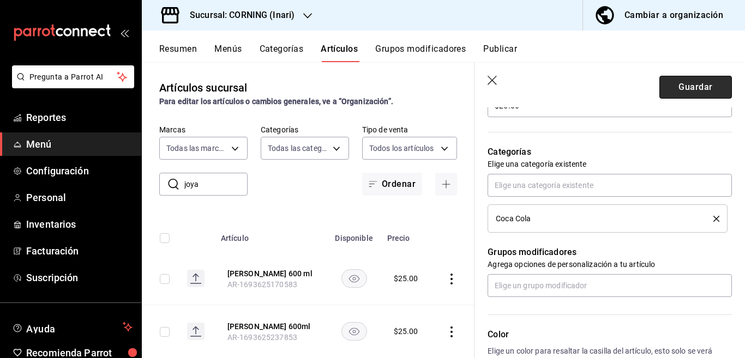
click at [690, 85] on button "Guardar" at bounding box center [695, 87] width 73 height 23
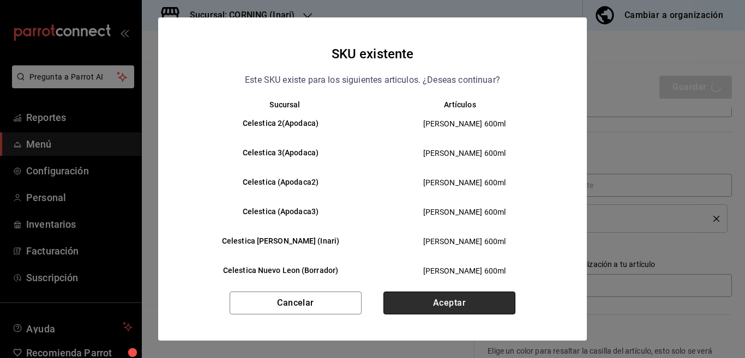
click at [467, 302] on button "Aceptar" at bounding box center [449, 303] width 132 height 23
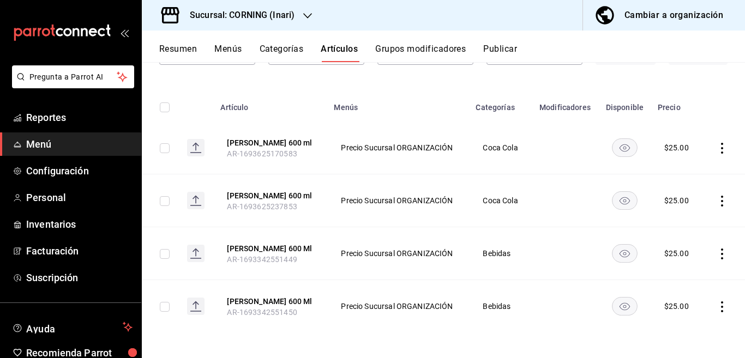
scroll to position [96, 0]
click at [717, 249] on icon "actions" at bounding box center [722, 253] width 11 height 11
click at [676, 276] on span "Editar" at bounding box center [680, 277] width 28 height 11
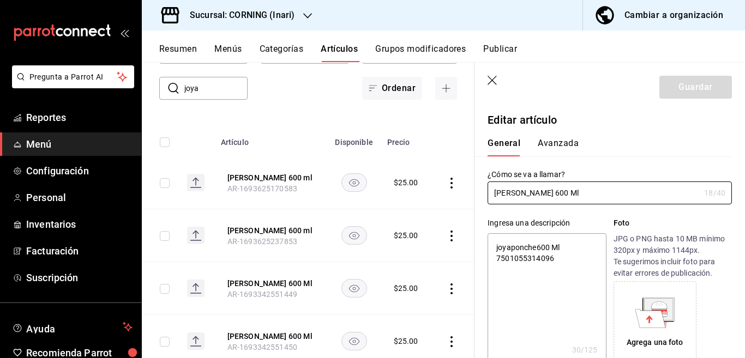
click at [559, 258] on textarea "joyaponche600 Ml 7501055314096" at bounding box center [547, 298] width 118 height 131
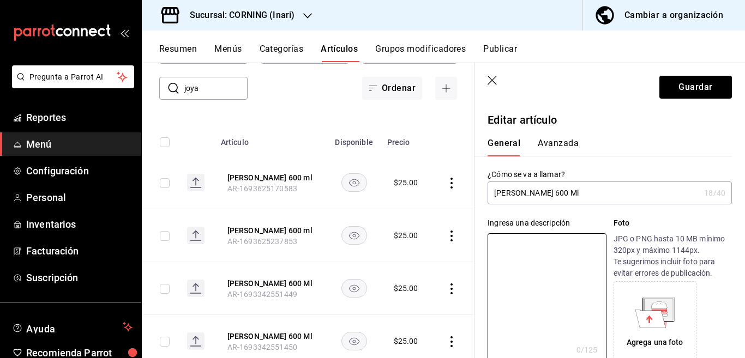
click at [577, 191] on input "[PERSON_NAME] 600 Ml" at bounding box center [594, 193] width 212 height 22
click at [579, 191] on input "[PERSON_NAME] 600 ml" at bounding box center [594, 193] width 212 height 22
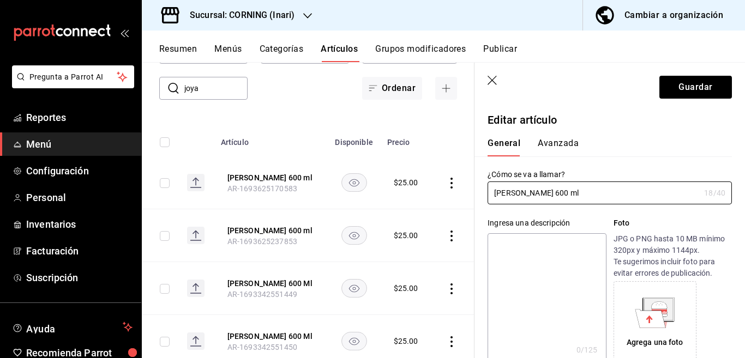
click at [549, 243] on textarea at bounding box center [547, 298] width 118 height 131
paste textarea "[PERSON_NAME] 600 ml"
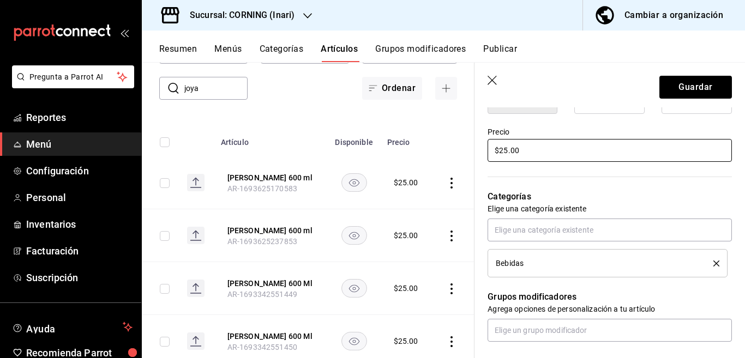
scroll to position [310, 0]
click at [713, 261] on icon "delete" at bounding box center [716, 263] width 6 height 6
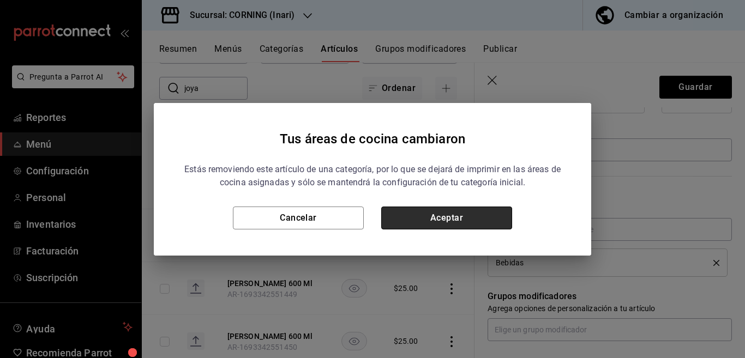
click at [449, 220] on button "Aceptar" at bounding box center [446, 218] width 131 height 23
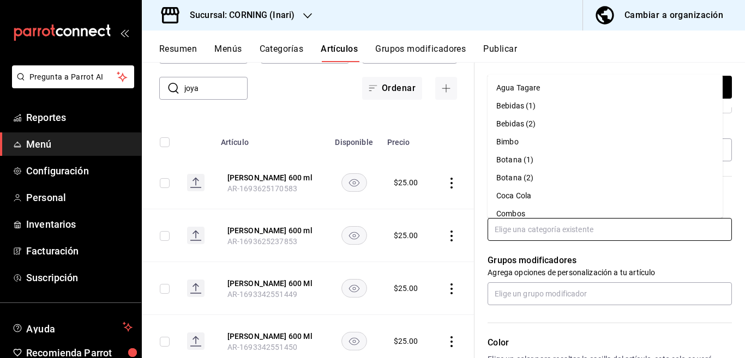
click at [508, 228] on input "text" at bounding box center [610, 229] width 244 height 23
click at [511, 194] on li "Coca Cola" at bounding box center [605, 196] width 235 height 18
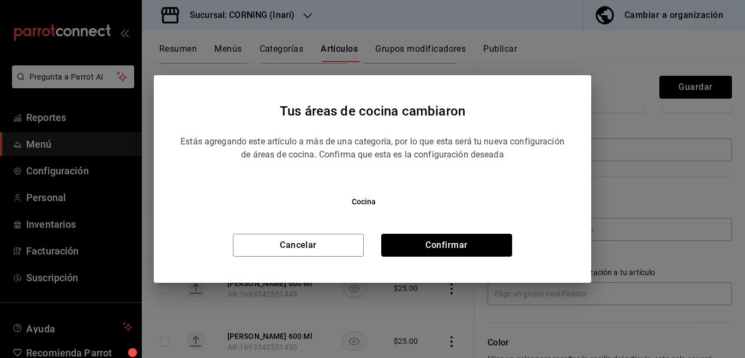
drag, startPoint x: 479, startPoint y: 237, endPoint x: 482, endPoint y: 230, distance: 6.9
click at [479, 237] on button "Confirmar" at bounding box center [446, 245] width 131 height 23
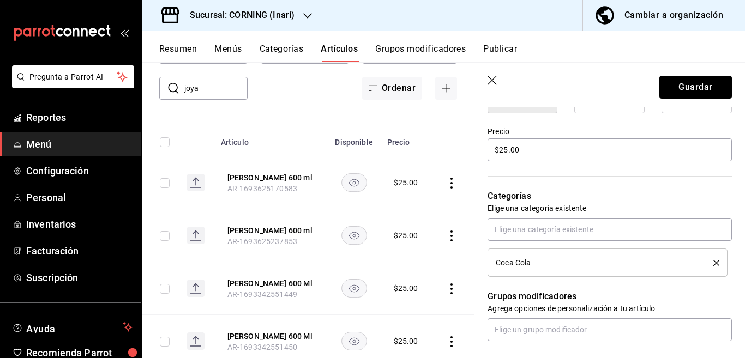
drag, startPoint x: 673, startPoint y: 92, endPoint x: 658, endPoint y: 105, distance: 20.1
click at [673, 92] on button "Guardar" at bounding box center [695, 87] width 73 height 23
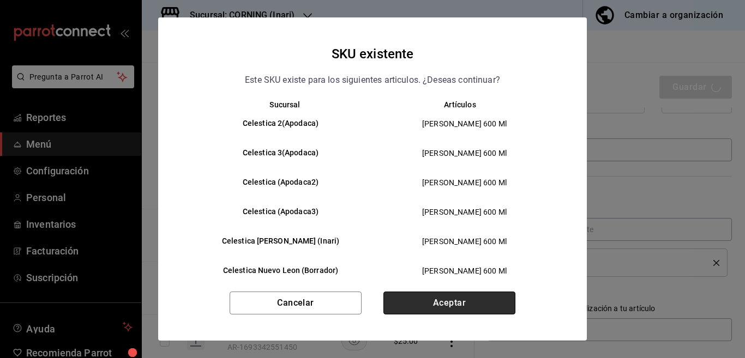
click at [438, 304] on button "Aceptar" at bounding box center [449, 303] width 132 height 23
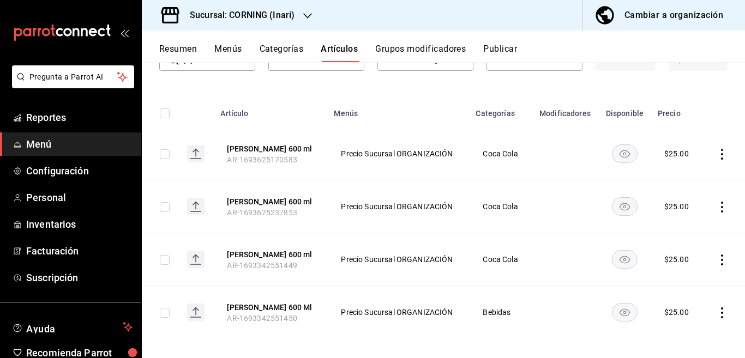
scroll to position [96, 0]
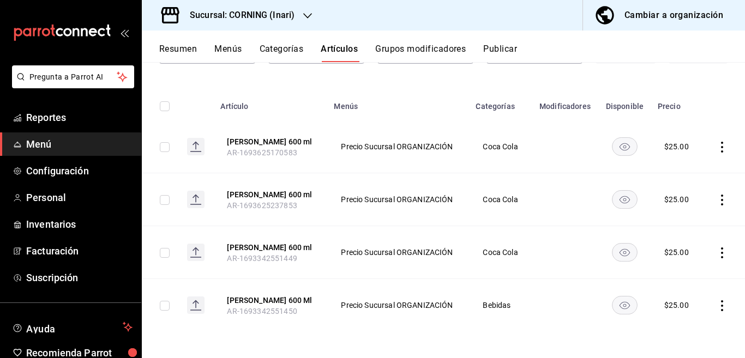
click at [717, 307] on icon "actions" at bounding box center [722, 305] width 11 height 11
click at [683, 283] on span "Editar" at bounding box center [680, 284] width 28 height 11
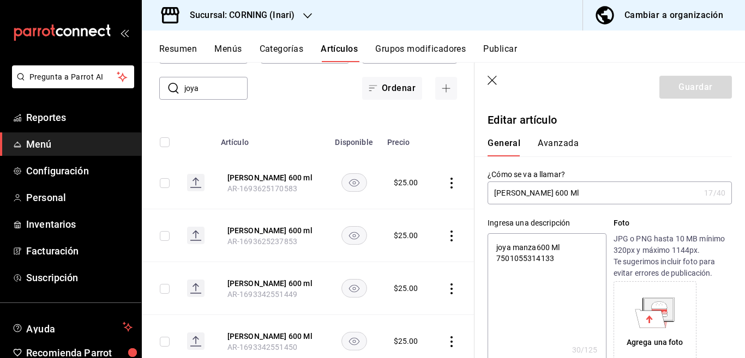
click at [577, 256] on textarea "joya manza600 Ml 7501055314133" at bounding box center [547, 298] width 118 height 131
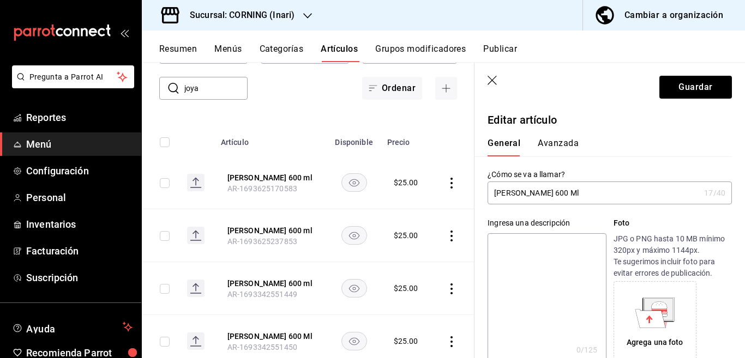
click at [581, 195] on input "[PERSON_NAME] 600 Ml" at bounding box center [594, 193] width 212 height 22
click at [590, 195] on input "[PERSON_NAME] 600 ml" at bounding box center [594, 193] width 212 height 22
click at [544, 245] on textarea at bounding box center [547, 298] width 118 height 131
paste textarea "[PERSON_NAME] 600 ml"
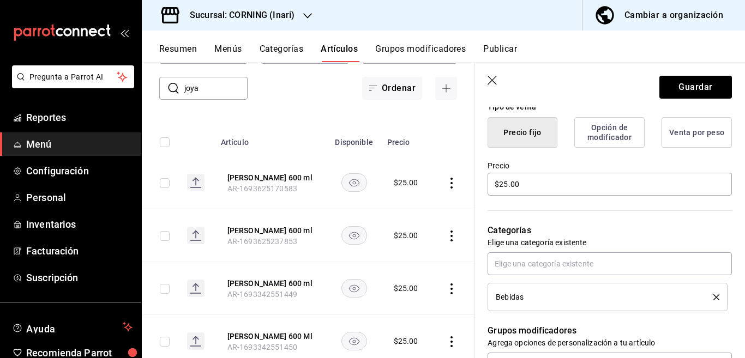
scroll to position [310, 0]
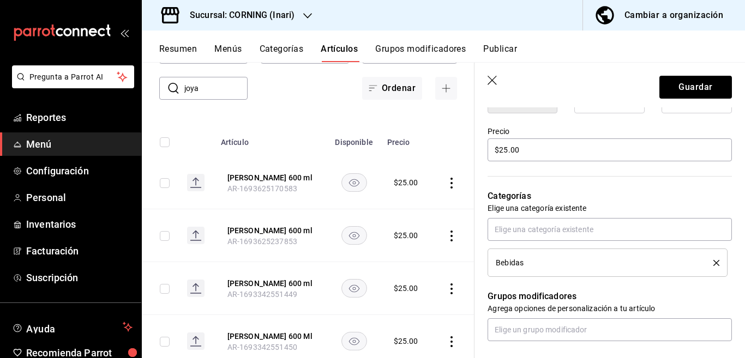
click at [713, 260] on icon "delete" at bounding box center [716, 263] width 6 height 6
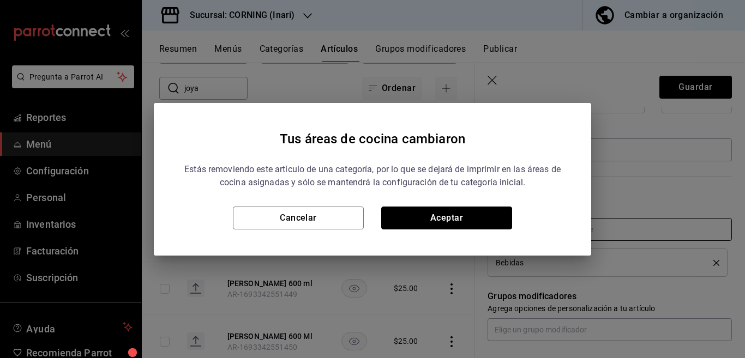
drag, startPoint x: 486, startPoint y: 215, endPoint x: 503, endPoint y: 233, distance: 24.7
click at [486, 215] on button "Aceptar" at bounding box center [446, 218] width 131 height 23
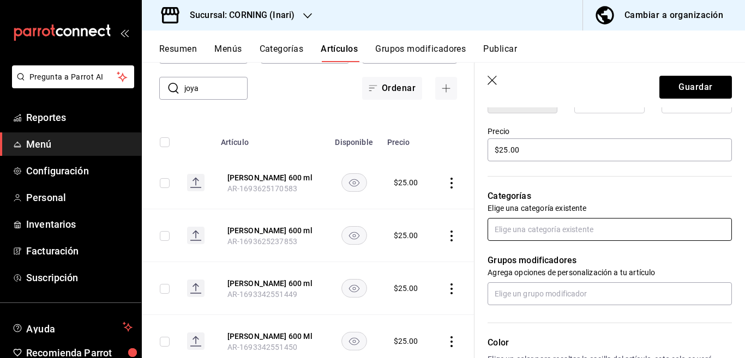
click at [517, 231] on input "text" at bounding box center [610, 229] width 244 height 23
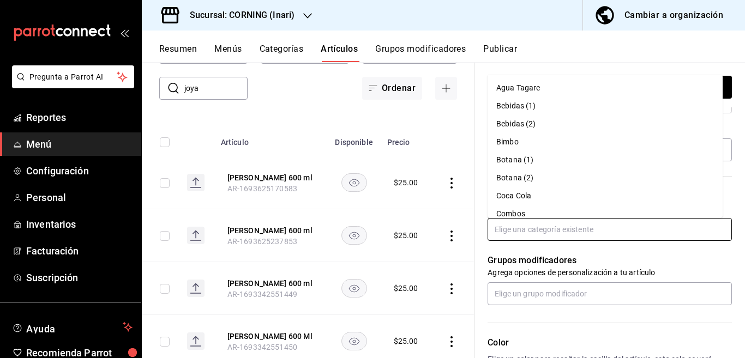
click at [509, 195] on li "Coca Cola" at bounding box center [605, 196] width 235 height 18
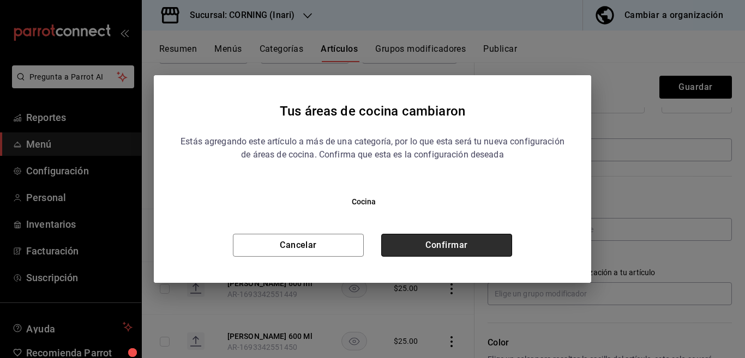
click at [483, 244] on button "Confirmar" at bounding box center [446, 245] width 131 height 23
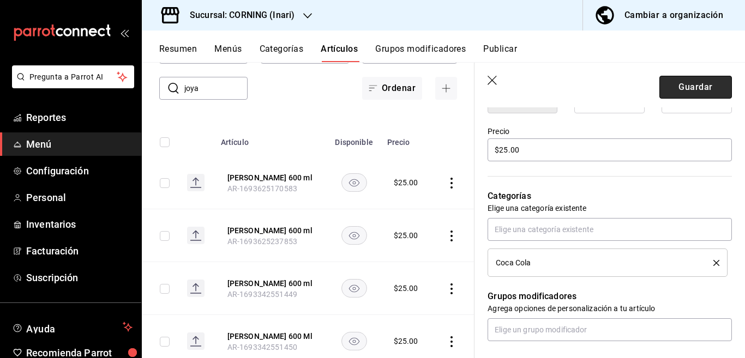
click at [668, 83] on button "Guardar" at bounding box center [695, 87] width 73 height 23
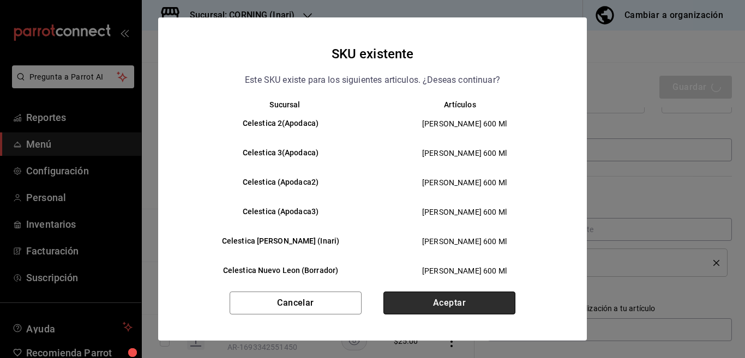
click at [461, 297] on button "Aceptar" at bounding box center [449, 303] width 132 height 23
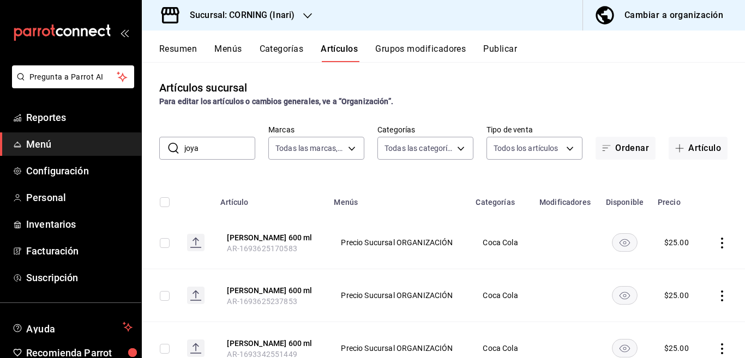
click at [223, 151] on input "joya" at bounding box center [219, 148] width 71 height 22
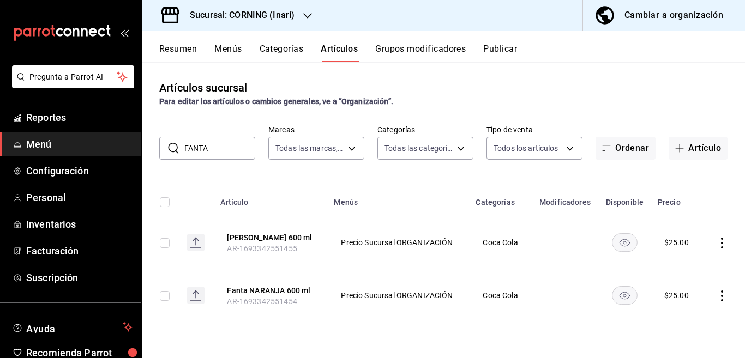
click at [441, 174] on div "Artículos sucursal Para editar los artículos o cambios generales, ve a “Organiz…" at bounding box center [443, 210] width 603 height 296
click at [720, 242] on icon "actions" at bounding box center [722, 243] width 11 height 11
click at [684, 311] on span "Eliminar" at bounding box center [689, 312] width 28 height 9
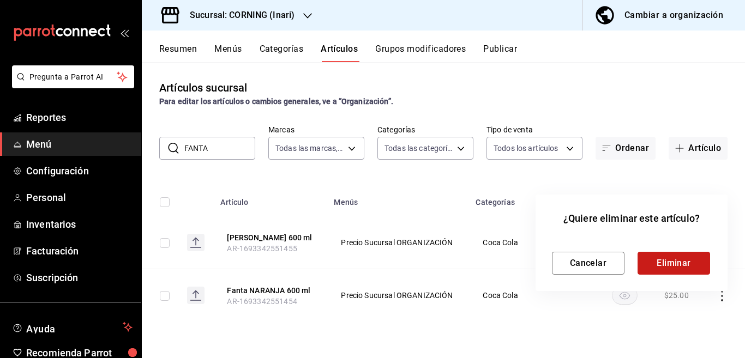
click at [673, 258] on button "Eliminar" at bounding box center [673, 263] width 73 height 23
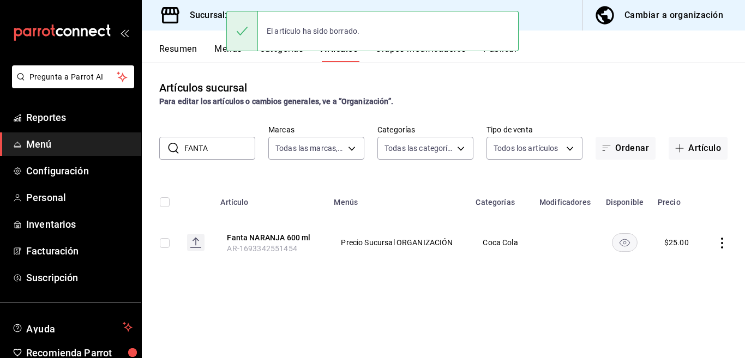
click at [721, 243] on icon "actions" at bounding box center [722, 243] width 2 height 11
click at [683, 314] on span "Eliminar" at bounding box center [689, 312] width 28 height 9
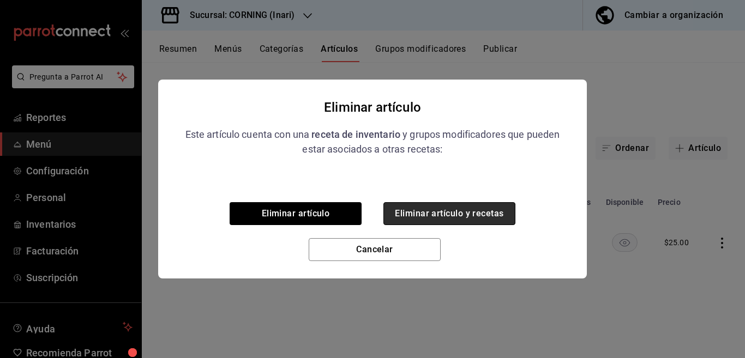
click at [486, 215] on button "Eliminar artículo y recetas" at bounding box center [449, 213] width 132 height 23
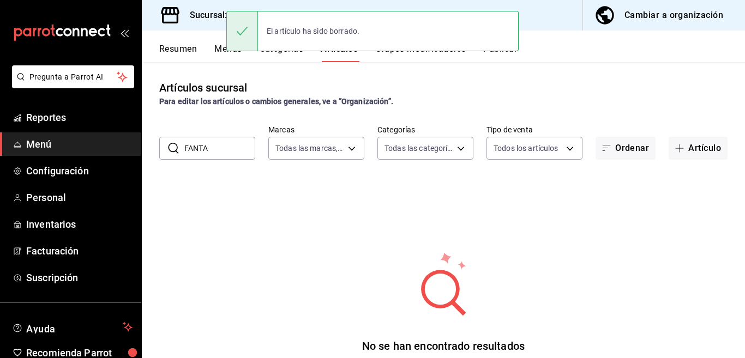
click at [234, 148] on input "FANTA" at bounding box center [219, 148] width 71 height 22
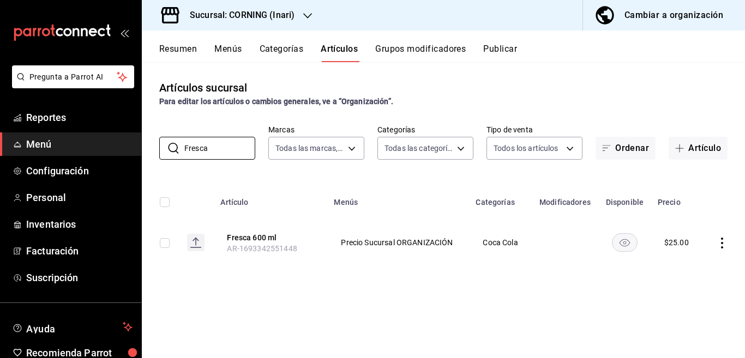
click at [417, 166] on div "Artículos sucursal Para editar los artículos o cambios generales, ve a “Organiz…" at bounding box center [443, 210] width 603 height 296
click at [720, 240] on icon "actions" at bounding box center [722, 243] width 11 height 11
click at [686, 314] on span "Eliminar" at bounding box center [689, 312] width 28 height 9
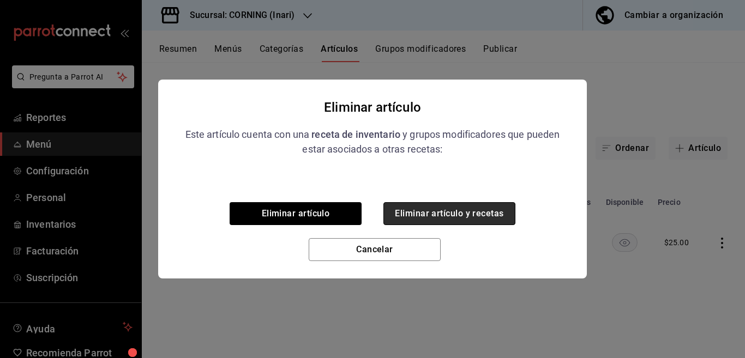
click at [489, 207] on button "Eliminar artículo y recetas" at bounding box center [449, 213] width 132 height 23
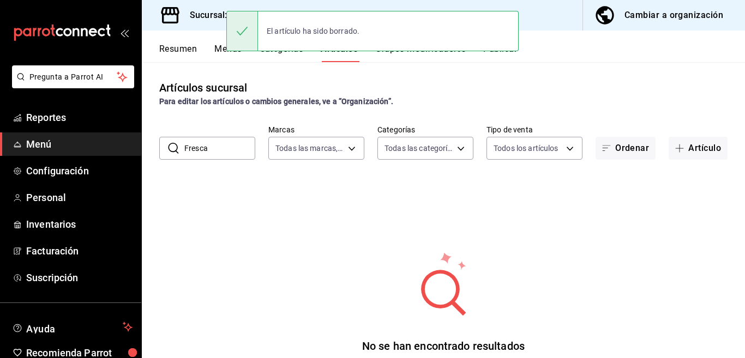
click at [223, 147] on input "Fresca" at bounding box center [219, 148] width 71 height 22
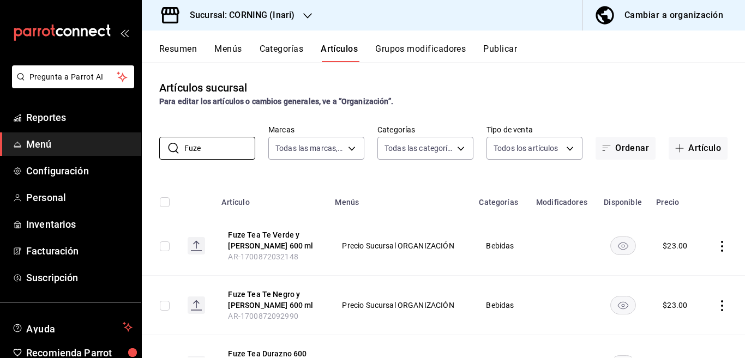
click at [472, 171] on div "Artículos sucursal Para editar los artículos o cambios generales, ve a “Organiz…" at bounding box center [443, 210] width 603 height 296
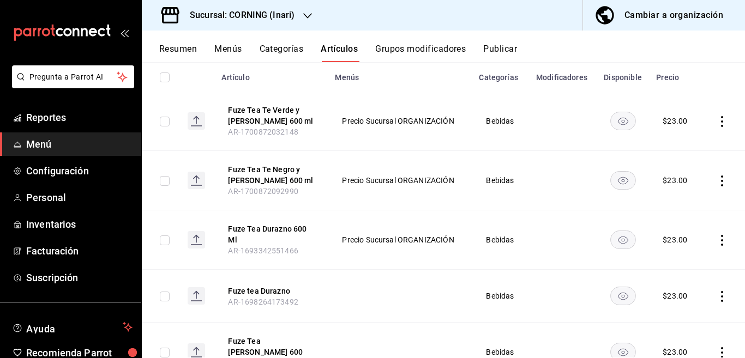
scroll to position [133, 0]
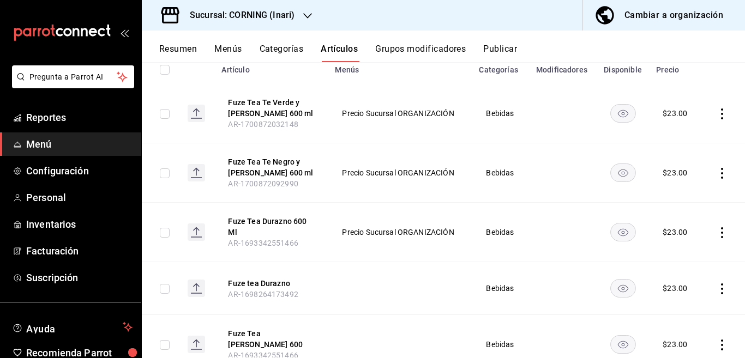
click at [717, 112] on icon "actions" at bounding box center [722, 114] width 11 height 11
click at [679, 183] on span "Eliminar" at bounding box center [680, 182] width 28 height 9
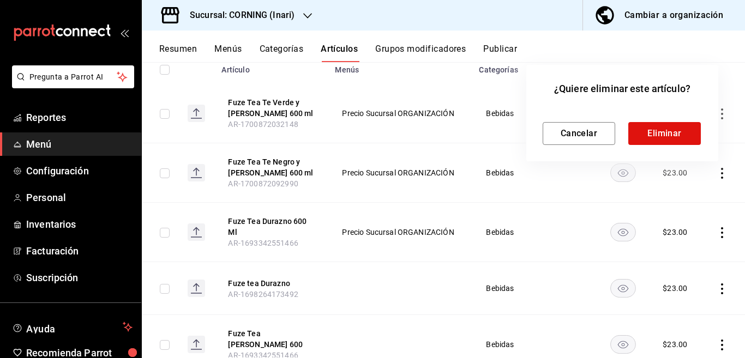
scroll to position [133, 0]
click at [678, 131] on button "Eliminar" at bounding box center [664, 133] width 73 height 23
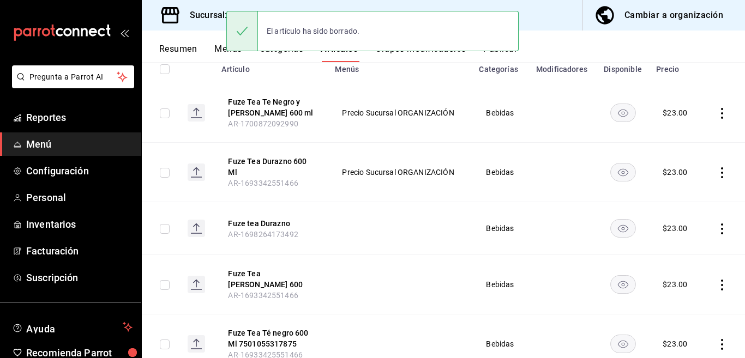
click at [717, 113] on icon "actions" at bounding box center [722, 113] width 11 height 11
click at [679, 183] on span "Eliminar" at bounding box center [680, 182] width 28 height 9
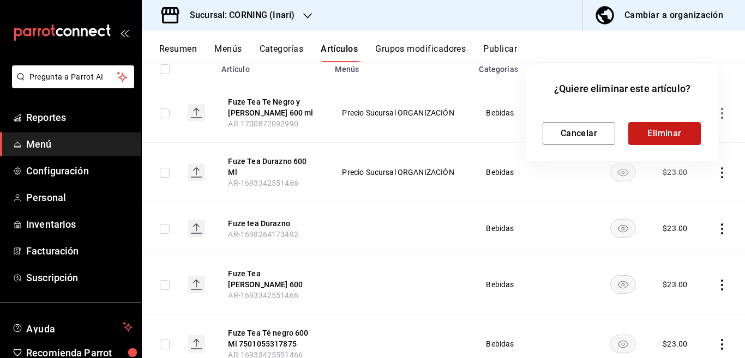
click at [648, 132] on button "Eliminar" at bounding box center [664, 133] width 73 height 23
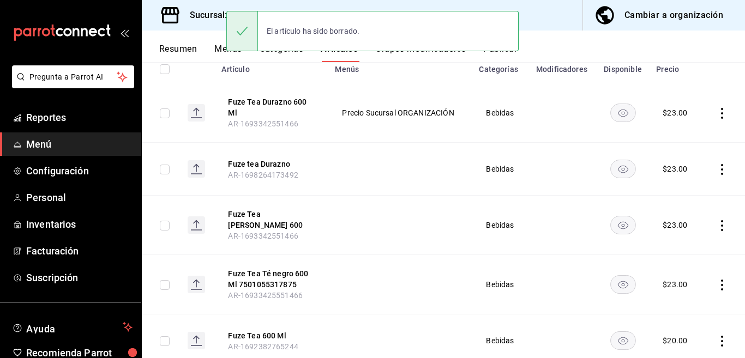
click at [717, 114] on icon "actions" at bounding box center [722, 113] width 11 height 11
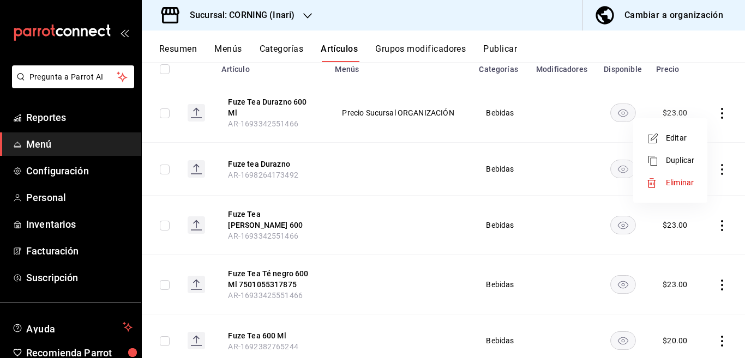
click at [675, 180] on span "Eliminar" at bounding box center [680, 182] width 28 height 9
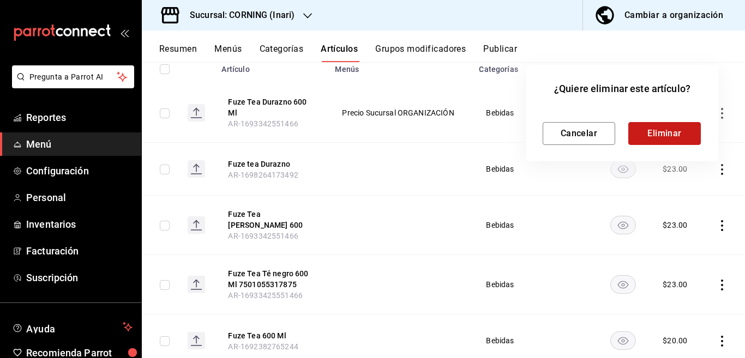
click at [657, 135] on button "Eliminar" at bounding box center [664, 133] width 73 height 23
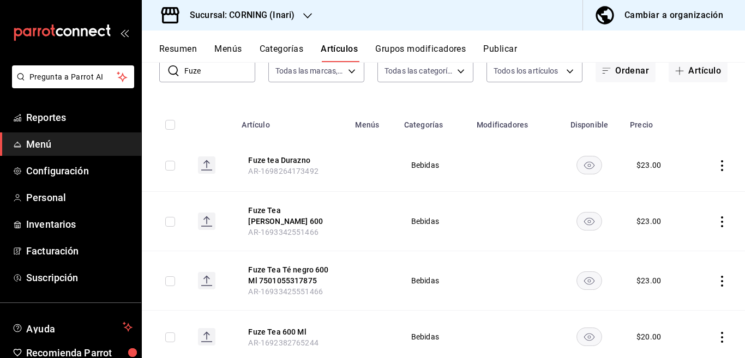
scroll to position [88, 0]
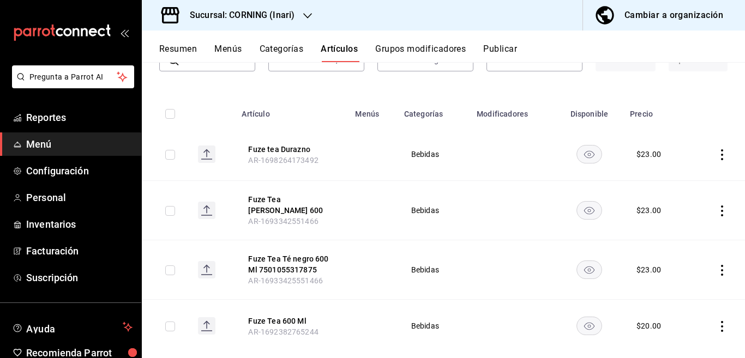
click at [717, 153] on icon "actions" at bounding box center [722, 154] width 11 height 11
click at [674, 223] on span "Eliminar" at bounding box center [680, 224] width 28 height 9
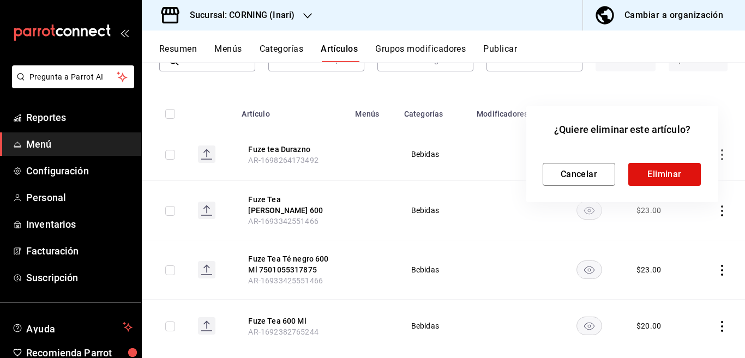
scroll to position [89, 0]
click at [656, 174] on button "Eliminar" at bounding box center [664, 174] width 73 height 23
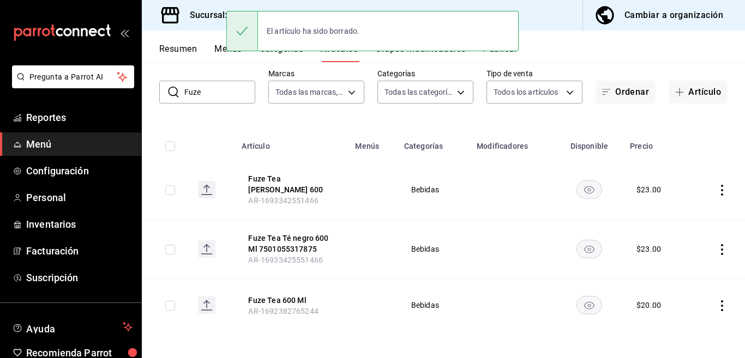
scroll to position [50, 0]
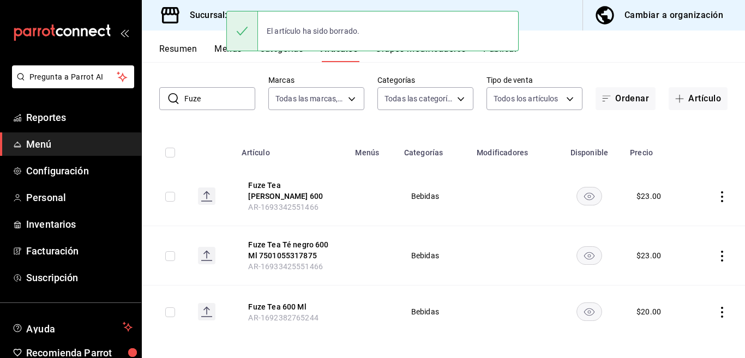
click at [717, 193] on icon "actions" at bounding box center [722, 196] width 11 height 11
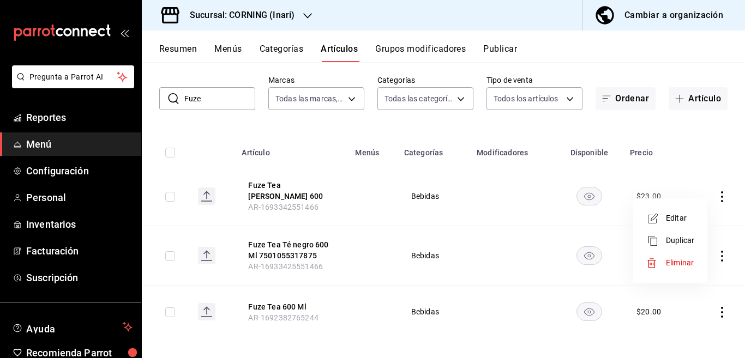
click at [674, 261] on span "Eliminar" at bounding box center [680, 262] width 28 height 9
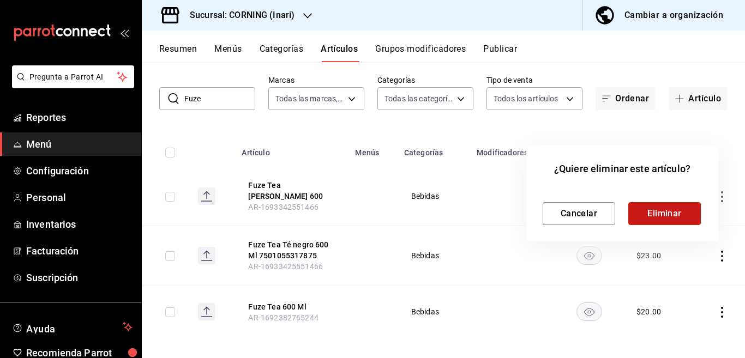
click at [664, 209] on button "Eliminar" at bounding box center [664, 213] width 73 height 23
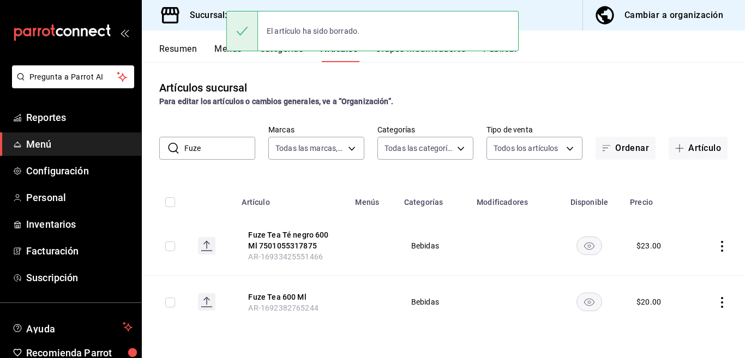
scroll to position [0, 0]
click at [721, 248] on icon "actions" at bounding box center [722, 246] width 11 height 11
click at [686, 312] on span "Eliminar" at bounding box center [689, 315] width 28 height 9
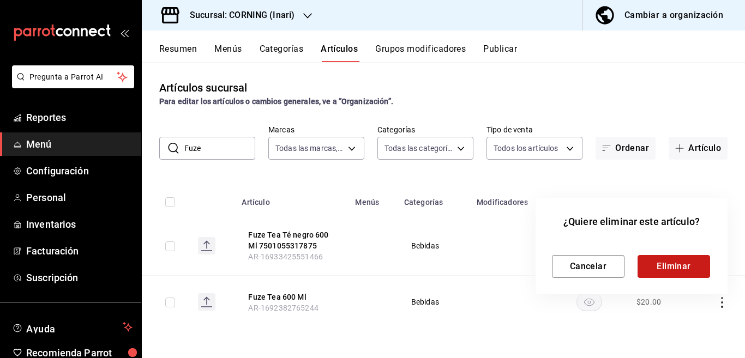
click at [667, 256] on button "Eliminar" at bounding box center [673, 266] width 73 height 23
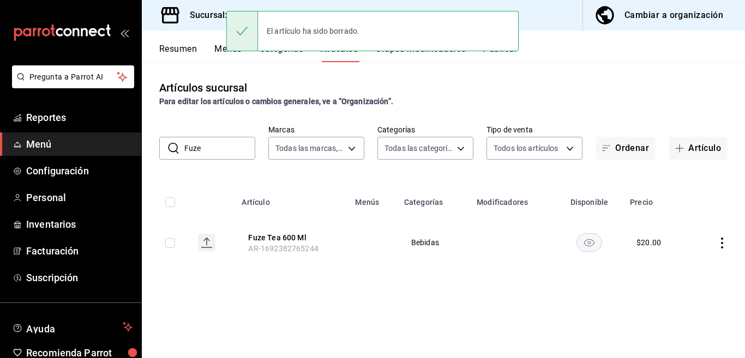
click at [721, 241] on icon "actions" at bounding box center [722, 243] width 11 height 11
click at [681, 313] on span "Eliminar" at bounding box center [689, 312] width 28 height 9
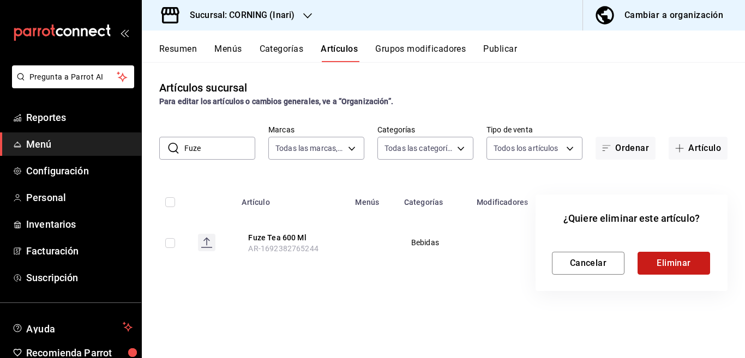
click at [663, 262] on button "Eliminar" at bounding box center [673, 263] width 73 height 23
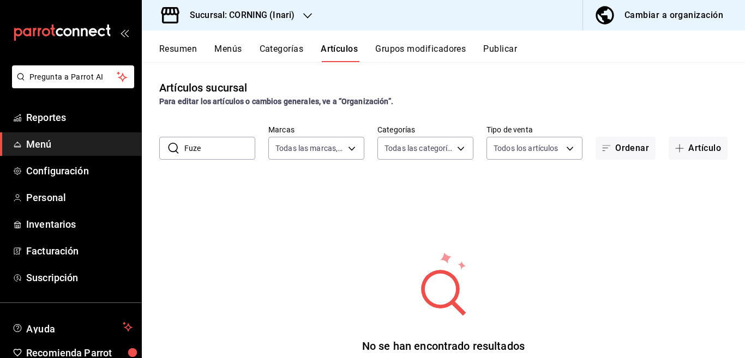
click at [210, 149] on input "Fuze" at bounding box center [219, 148] width 71 height 22
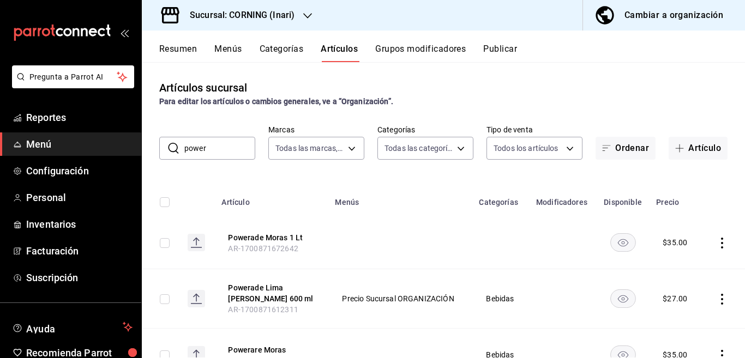
click at [414, 175] on div "Artículos sucursal Para editar los artículos o cambios generales, ve a “Organiz…" at bounding box center [443, 210] width 603 height 296
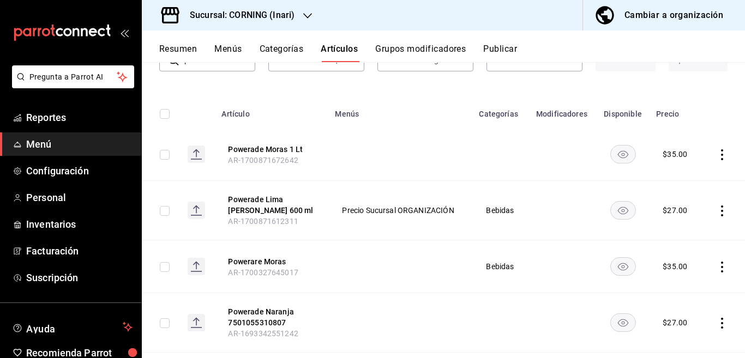
scroll to position [133, 0]
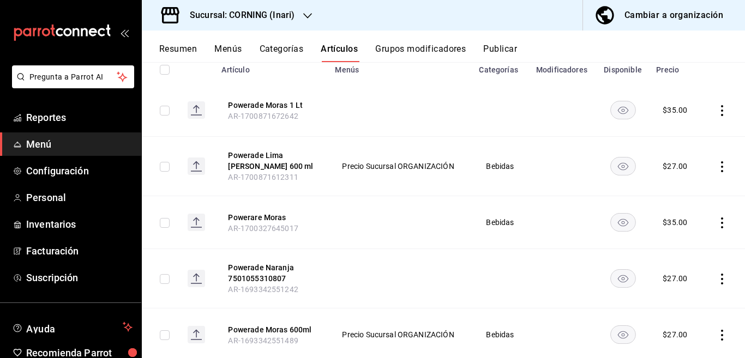
click at [717, 109] on icon "actions" at bounding box center [722, 110] width 11 height 11
click at [675, 178] on span "Eliminar" at bounding box center [680, 179] width 28 height 9
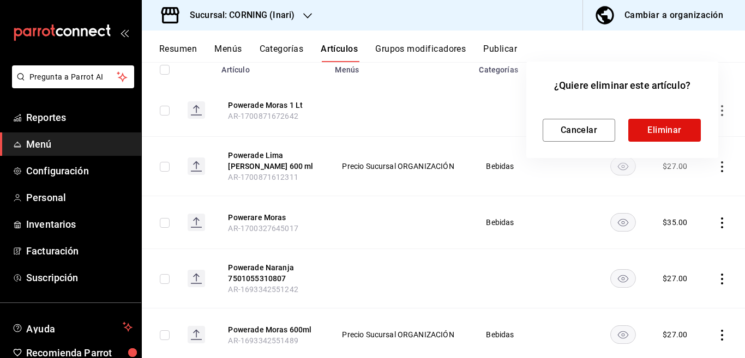
scroll to position [133, 0]
click at [664, 125] on button "Eliminar" at bounding box center [664, 130] width 73 height 23
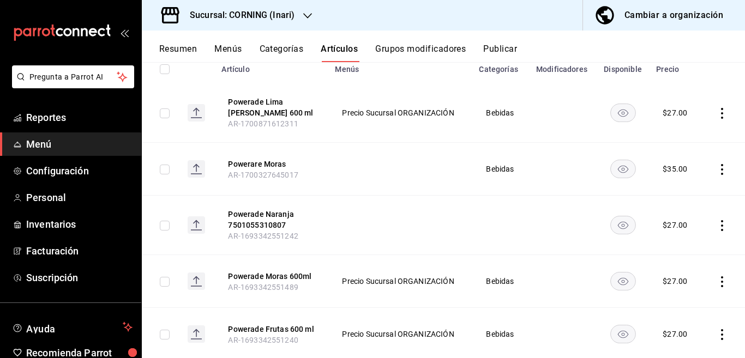
click at [721, 112] on icon "actions" at bounding box center [722, 113] width 2 height 11
click at [678, 182] on span "Eliminar" at bounding box center [680, 182] width 28 height 9
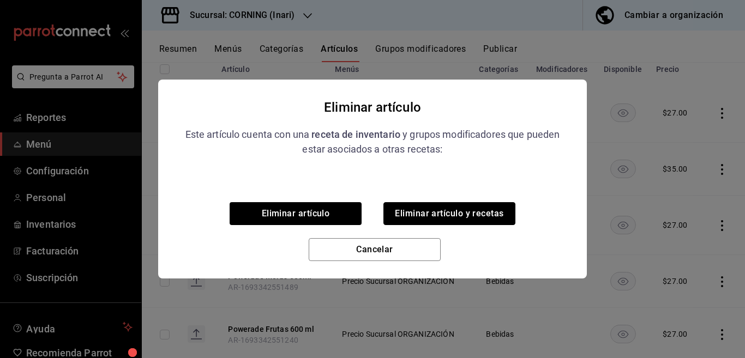
click at [466, 218] on button "Eliminar artículo y recetas" at bounding box center [449, 213] width 132 height 23
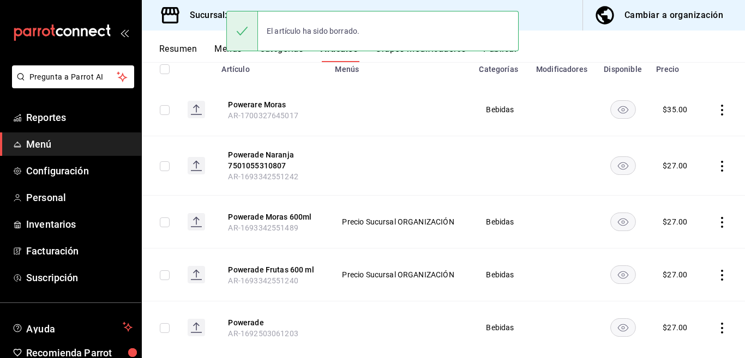
click at [717, 111] on icon "actions" at bounding box center [722, 110] width 11 height 11
click at [674, 179] on span "Eliminar" at bounding box center [680, 179] width 28 height 9
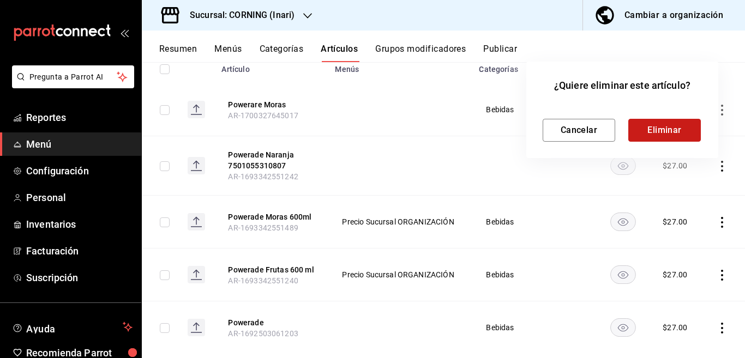
click at [668, 128] on button "Eliminar" at bounding box center [664, 130] width 73 height 23
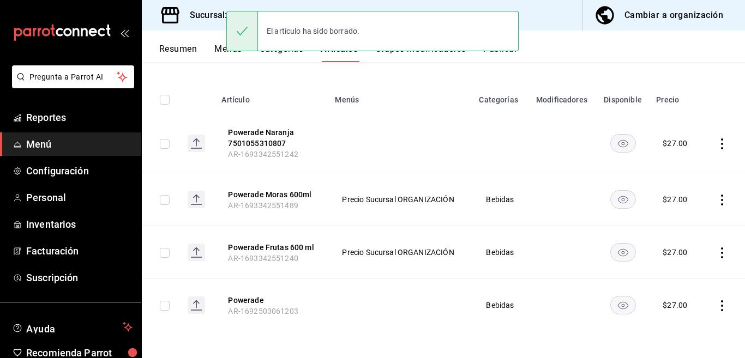
scroll to position [103, 0]
click at [717, 143] on icon "actions" at bounding box center [722, 144] width 11 height 11
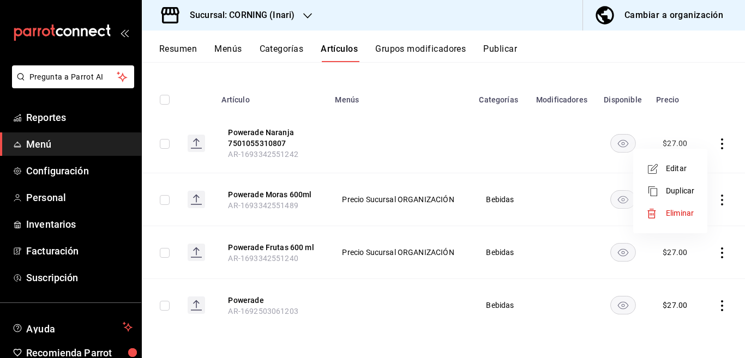
click at [677, 212] on span "Eliminar" at bounding box center [680, 213] width 28 height 9
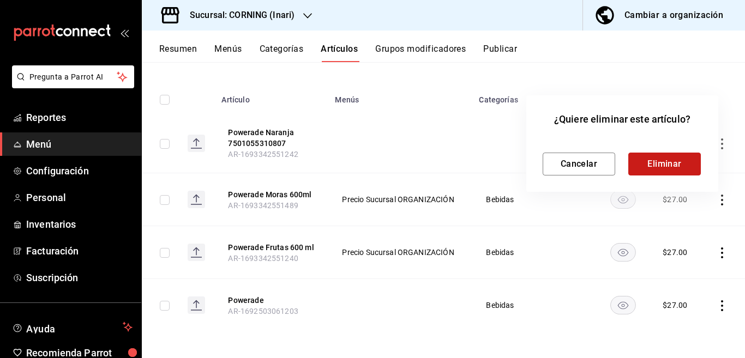
click at [657, 157] on button "Eliminar" at bounding box center [664, 164] width 73 height 23
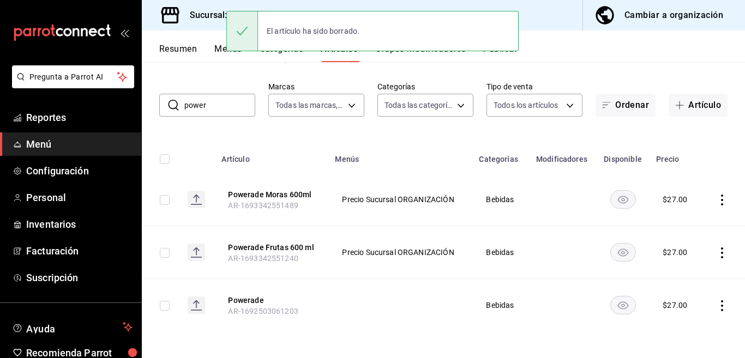
scroll to position [43, 0]
click at [717, 201] on icon "actions" at bounding box center [722, 200] width 11 height 11
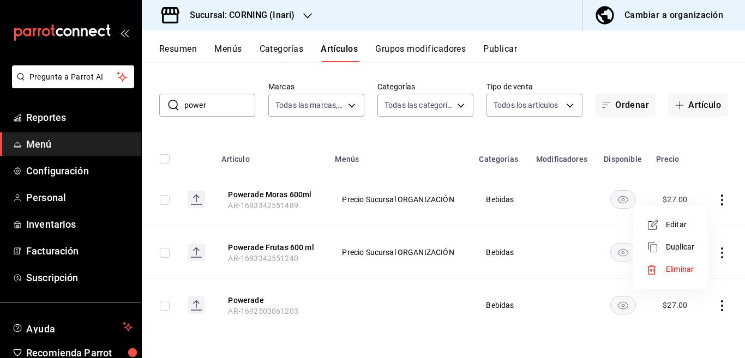
click at [677, 268] on span "Eliminar" at bounding box center [680, 269] width 28 height 9
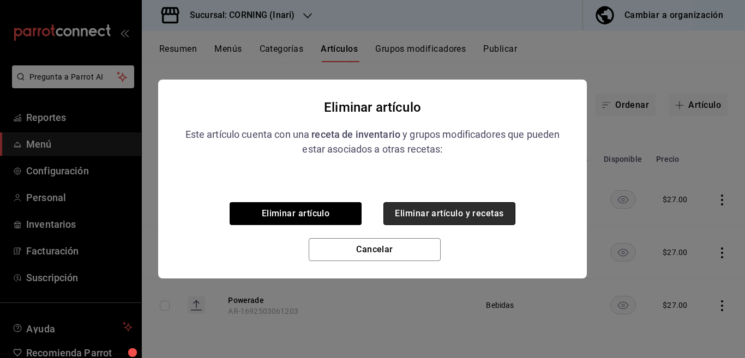
click at [496, 209] on button "Eliminar artículo y recetas" at bounding box center [449, 213] width 132 height 23
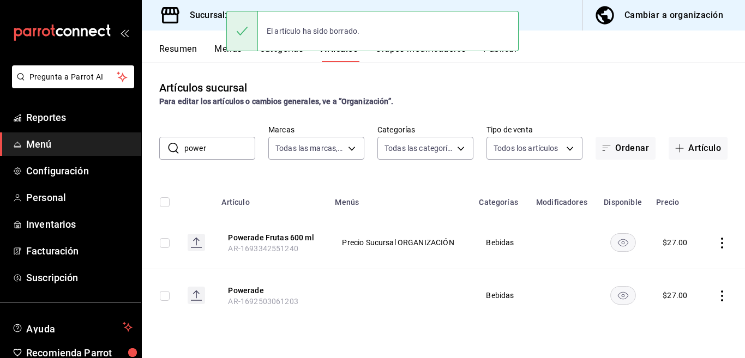
scroll to position [0, 0]
click at [721, 241] on icon "actions" at bounding box center [722, 243] width 11 height 11
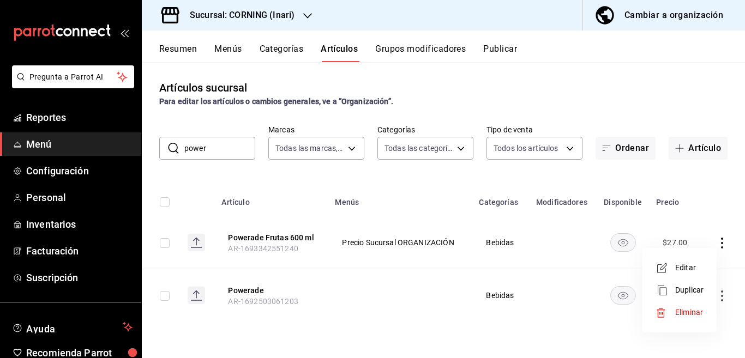
click at [690, 311] on span "Eliminar" at bounding box center [689, 312] width 28 height 9
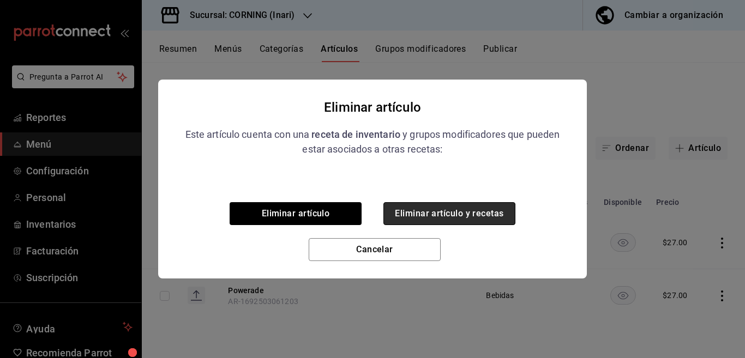
click at [499, 215] on button "Eliminar artículo y recetas" at bounding box center [449, 213] width 132 height 23
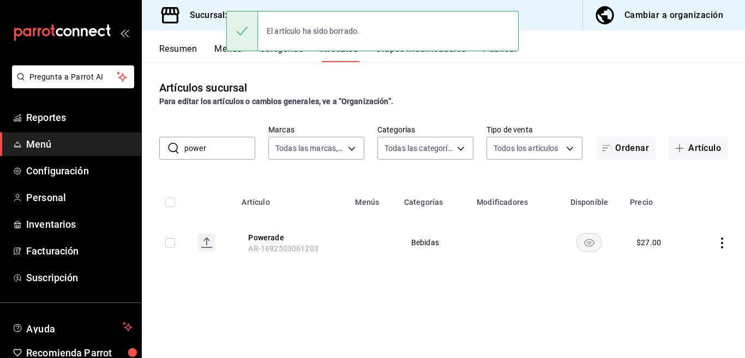
click at [721, 243] on icon "actions" at bounding box center [722, 243] width 11 height 11
click at [689, 311] on span "Eliminar" at bounding box center [689, 312] width 28 height 9
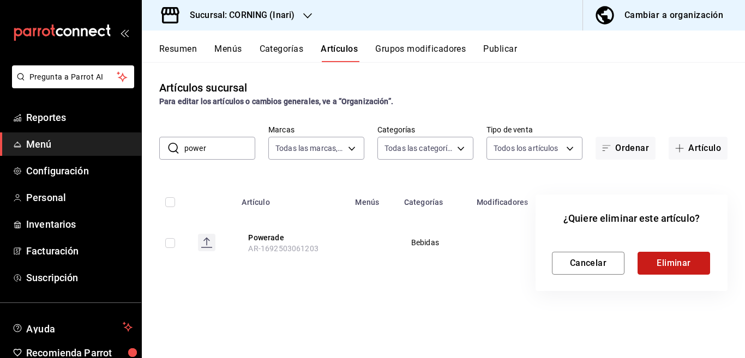
click at [665, 258] on button "Eliminar" at bounding box center [673, 263] width 73 height 23
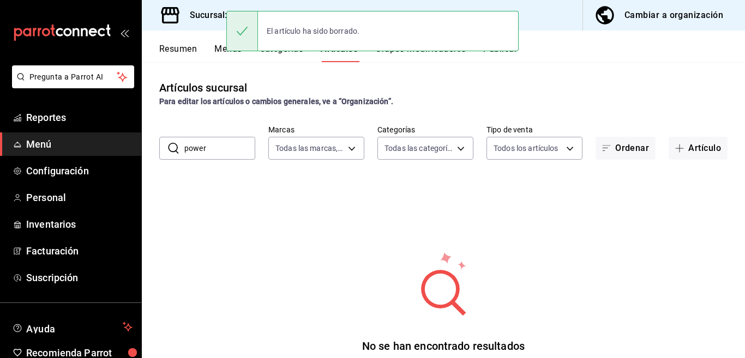
click at [221, 146] on input "power" at bounding box center [219, 148] width 71 height 22
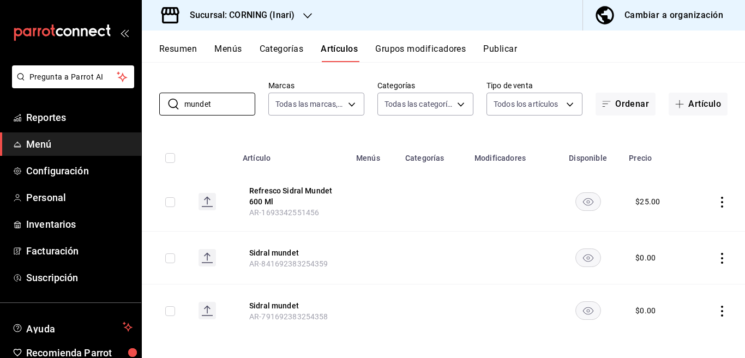
scroll to position [50, 0]
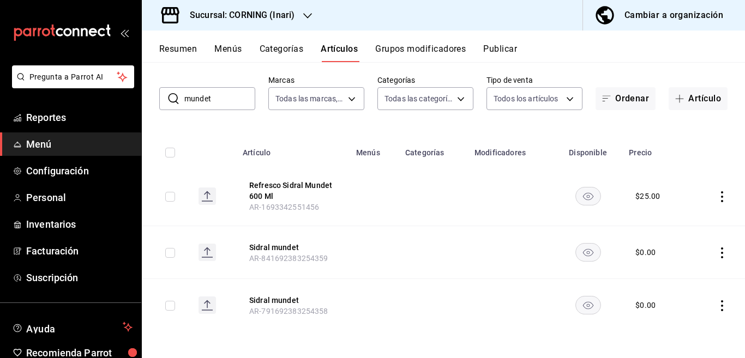
click at [717, 194] on icon "actions" at bounding box center [722, 196] width 11 height 11
click at [678, 264] on span "Eliminar" at bounding box center [680, 266] width 28 height 9
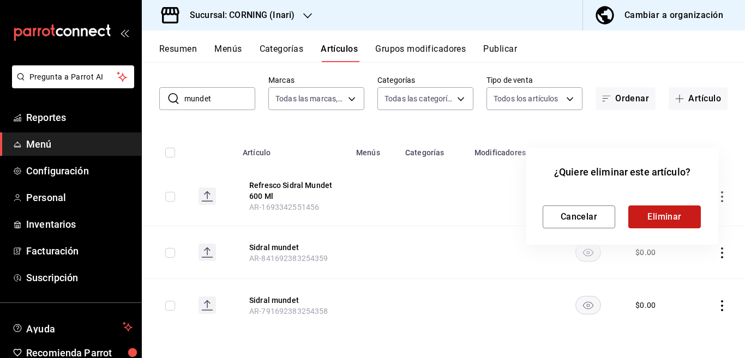
click at [657, 213] on button "Eliminar" at bounding box center [664, 217] width 73 height 23
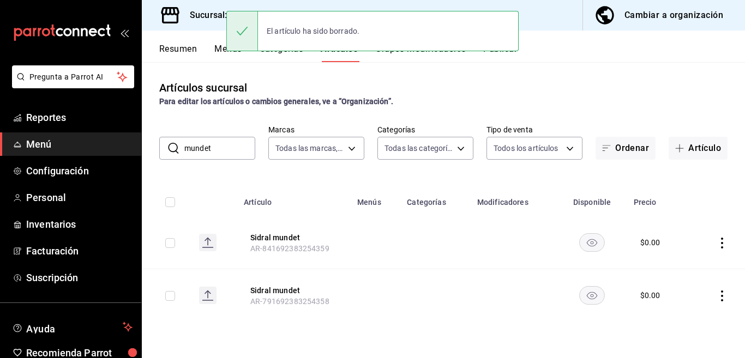
scroll to position [0, 0]
click at [720, 245] on icon "actions" at bounding box center [722, 243] width 11 height 11
click at [687, 312] on span "Eliminar" at bounding box center [689, 312] width 28 height 9
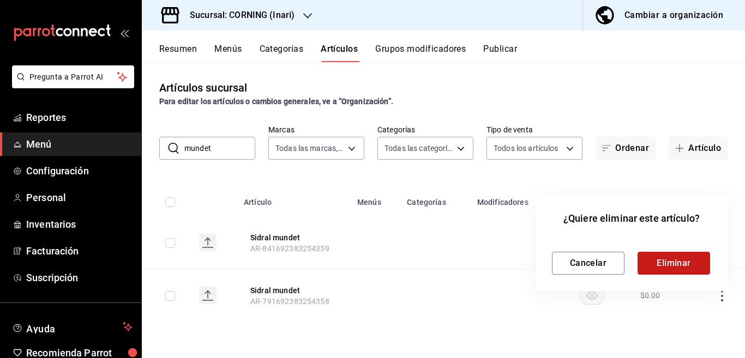
click at [666, 261] on button "Eliminar" at bounding box center [673, 263] width 73 height 23
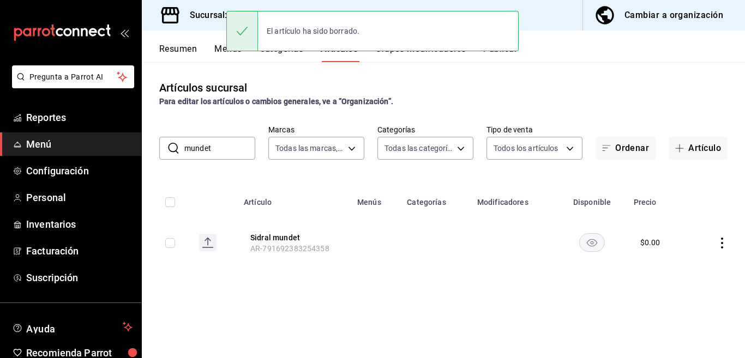
click at [722, 242] on icon "actions" at bounding box center [722, 243] width 2 height 11
click at [688, 310] on span "Eliminar" at bounding box center [689, 312] width 28 height 9
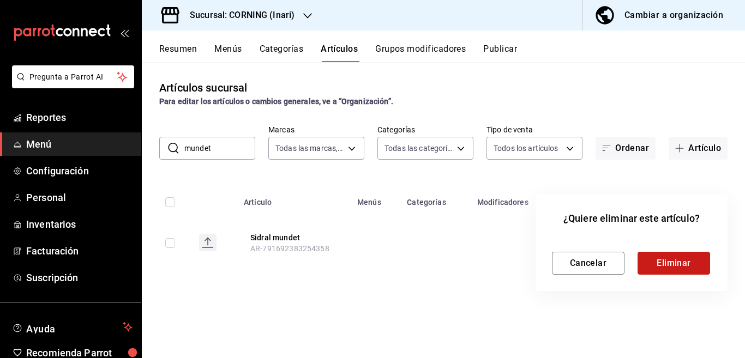
click at [670, 261] on button "Eliminar" at bounding box center [673, 263] width 73 height 23
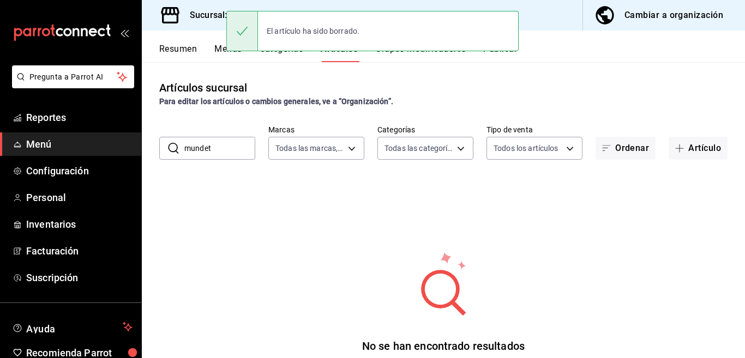
click at [220, 147] on input "mundet" at bounding box center [219, 148] width 71 height 22
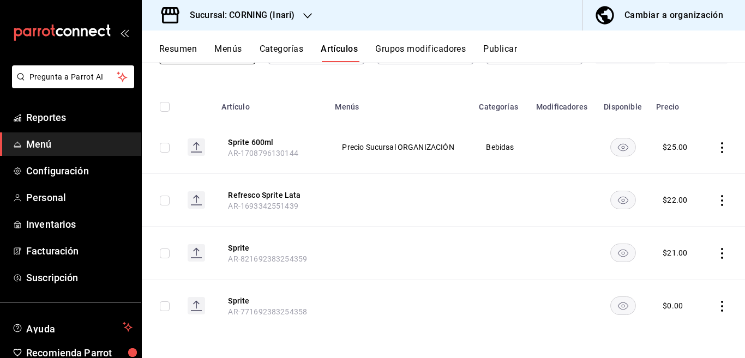
scroll to position [96, 0]
click at [717, 145] on icon "actions" at bounding box center [722, 147] width 11 height 11
click at [678, 217] on span "Eliminar" at bounding box center [680, 216] width 28 height 9
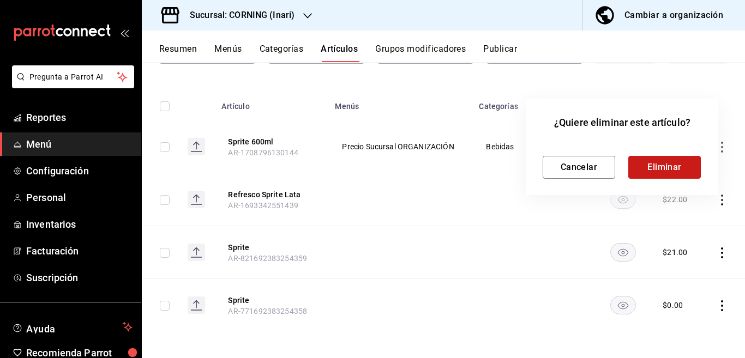
click at [657, 166] on button "Eliminar" at bounding box center [664, 167] width 73 height 23
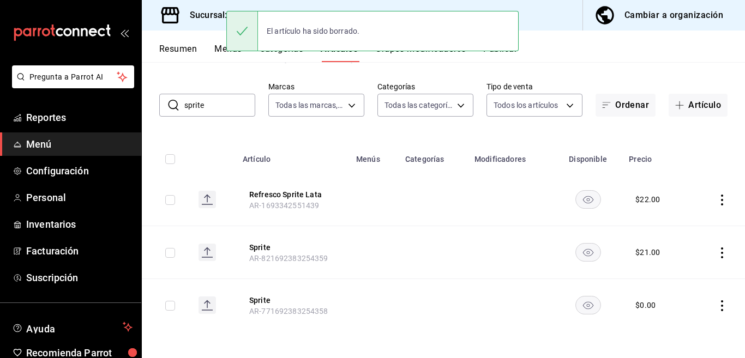
scroll to position [43, 0]
click at [717, 197] on icon "actions" at bounding box center [722, 200] width 11 height 11
click at [678, 269] on span "Eliminar" at bounding box center [680, 269] width 28 height 9
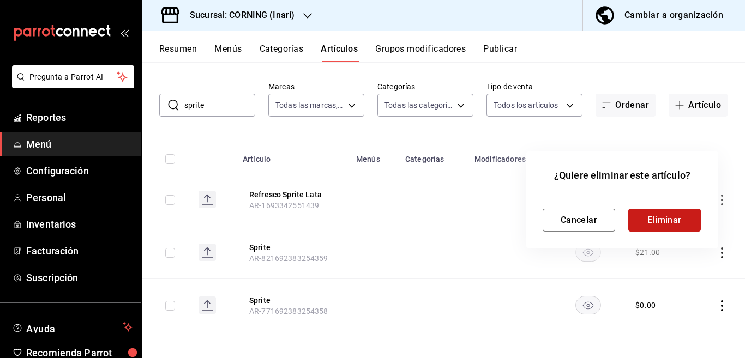
click at [659, 221] on button "Eliminar" at bounding box center [664, 220] width 73 height 23
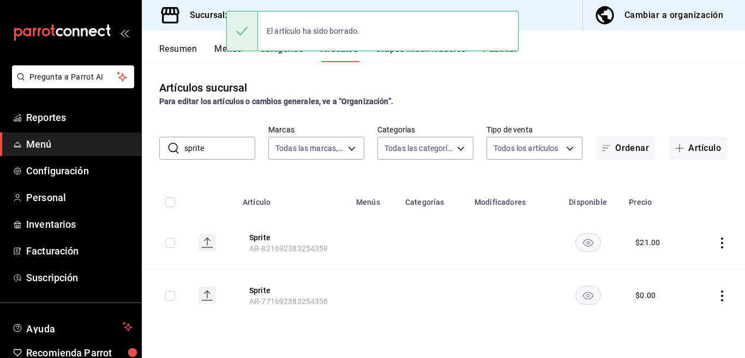
scroll to position [0, 0]
click at [720, 244] on icon "actions" at bounding box center [722, 243] width 11 height 11
click at [688, 309] on span "Eliminar" at bounding box center [689, 312] width 28 height 9
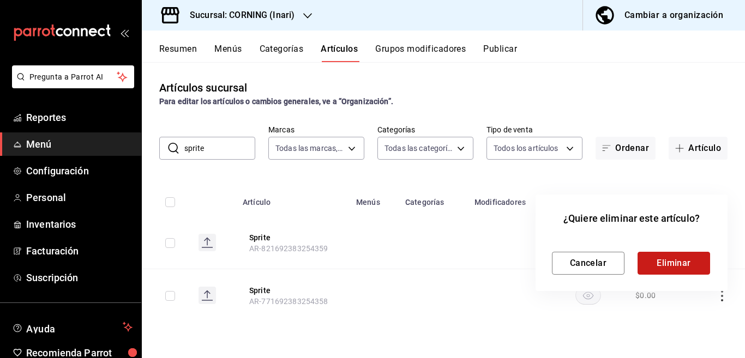
click at [667, 259] on button "Eliminar" at bounding box center [673, 263] width 73 height 23
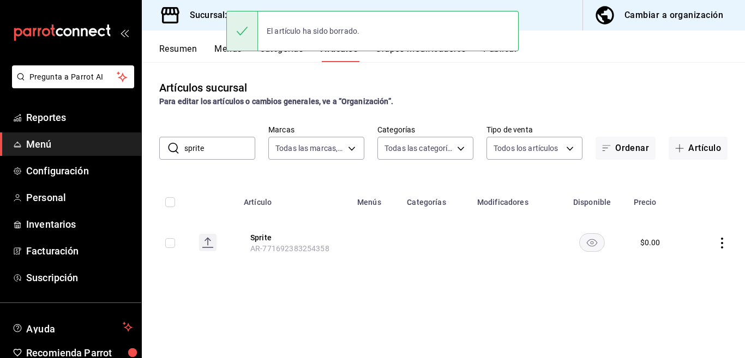
click at [720, 242] on icon "actions" at bounding box center [722, 243] width 11 height 11
click at [682, 310] on span "Eliminar" at bounding box center [689, 312] width 28 height 9
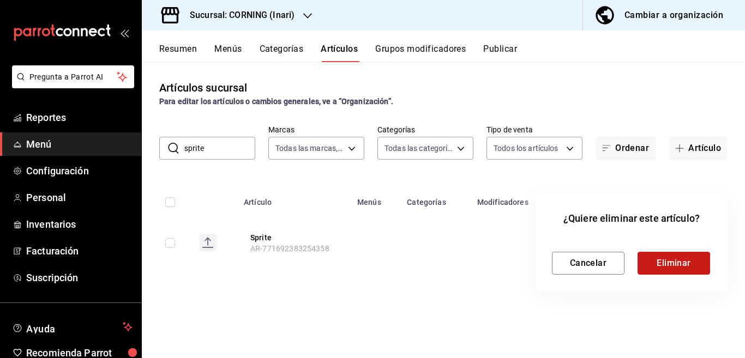
click at [660, 263] on button "Eliminar" at bounding box center [673, 263] width 73 height 23
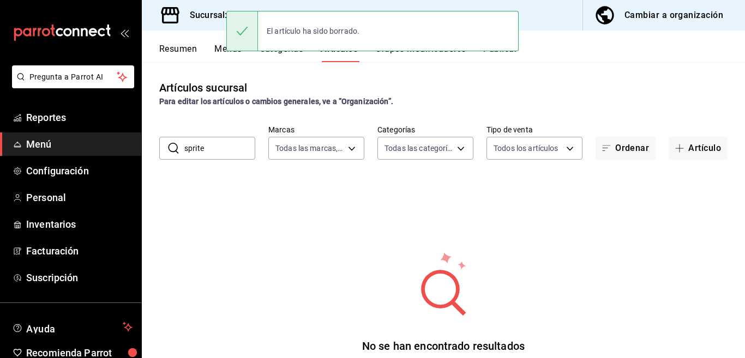
click at [214, 152] on input "sprite" at bounding box center [219, 148] width 71 height 22
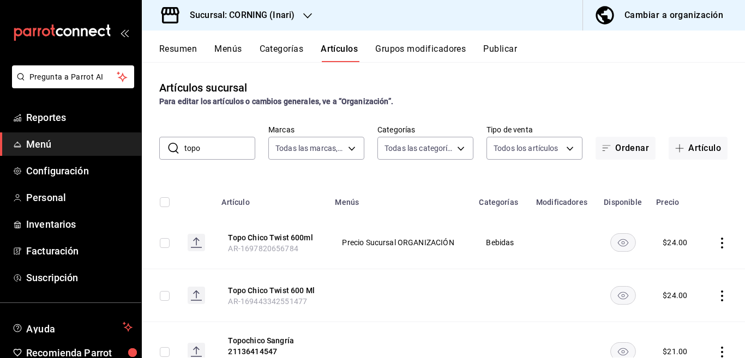
click at [503, 174] on div "Artículos sucursal Para editar los artículos o cambios generales, ve a “Organiz…" at bounding box center [443, 210] width 603 height 296
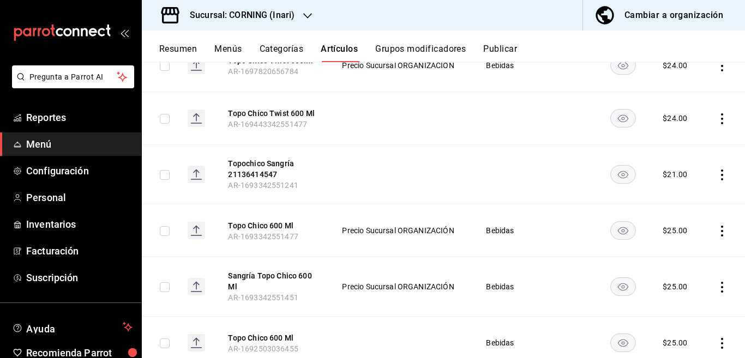
scroll to position [215, 0]
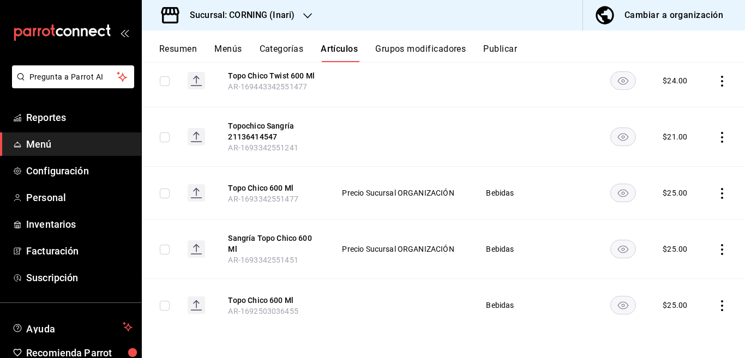
click at [717, 304] on icon "actions" at bounding box center [722, 305] width 11 height 11
click at [685, 328] on span "Eliminar" at bounding box center [680, 329] width 28 height 9
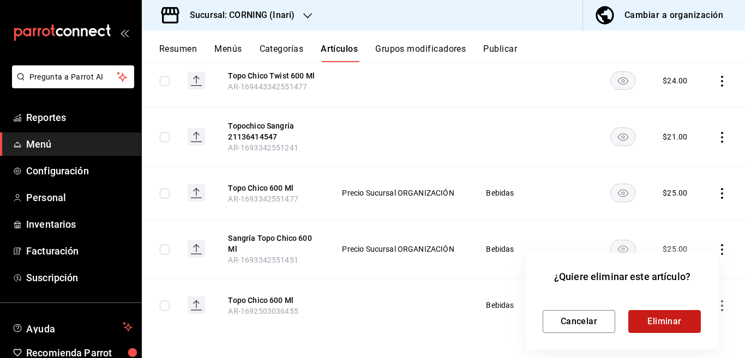
click at [655, 322] on button "Eliminar" at bounding box center [664, 321] width 73 height 23
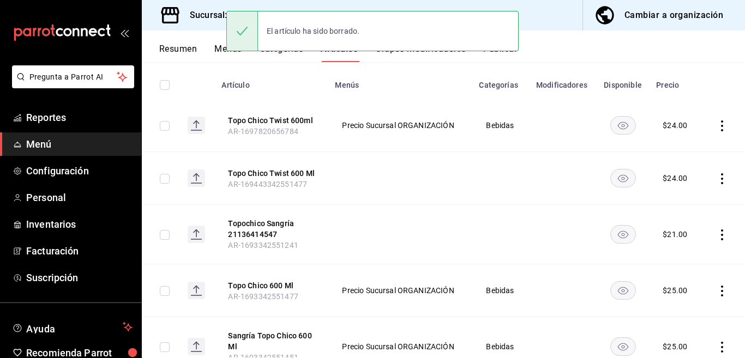
scroll to position [73, 0]
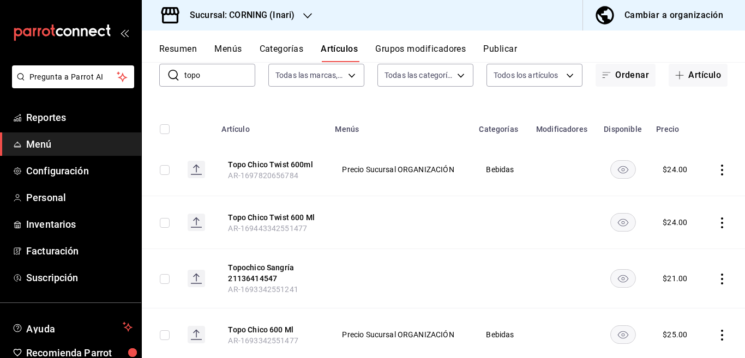
click at [717, 278] on icon "actions" at bounding box center [722, 279] width 11 height 11
click at [676, 330] on span "Eliminar" at bounding box center [680, 329] width 28 height 9
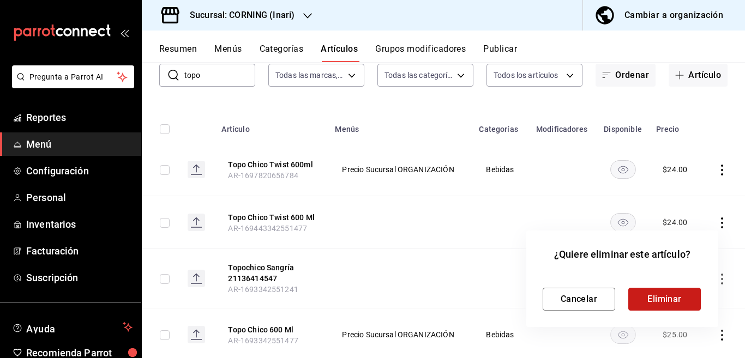
click at [649, 300] on button "Eliminar" at bounding box center [664, 299] width 73 height 23
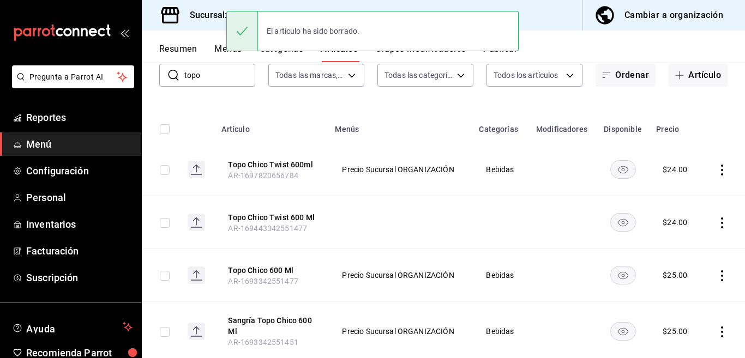
click at [717, 221] on icon "actions" at bounding box center [722, 223] width 11 height 11
click at [671, 291] on span "Eliminar" at bounding box center [680, 292] width 28 height 9
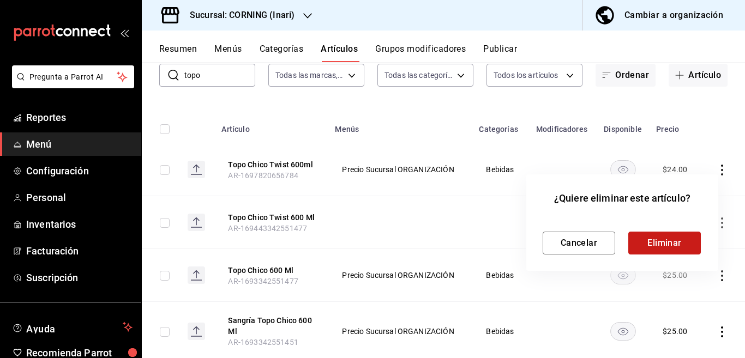
click at [650, 246] on button "Eliminar" at bounding box center [664, 243] width 73 height 23
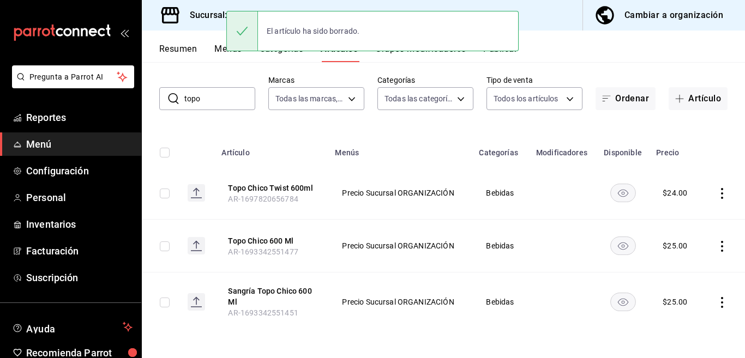
scroll to position [50, 0]
click at [717, 191] on icon "actions" at bounding box center [722, 193] width 11 height 11
click at [670, 263] on span "Eliminar" at bounding box center [680, 262] width 28 height 9
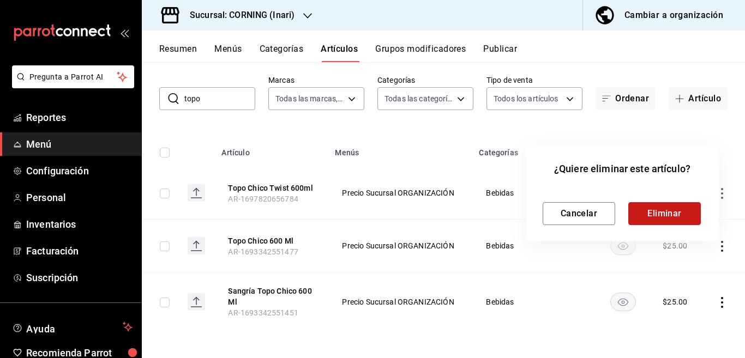
click at [663, 209] on button "Eliminar" at bounding box center [664, 213] width 73 height 23
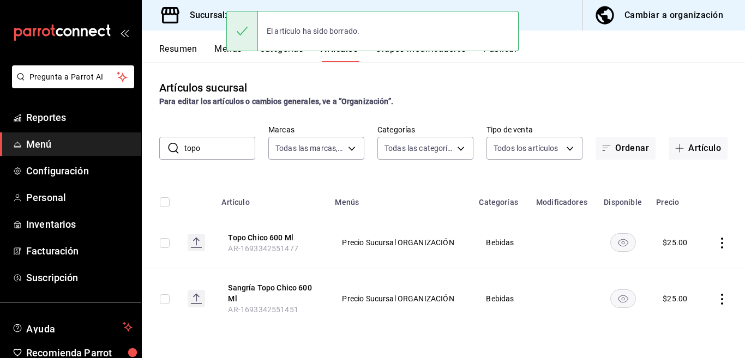
scroll to position [0, 0]
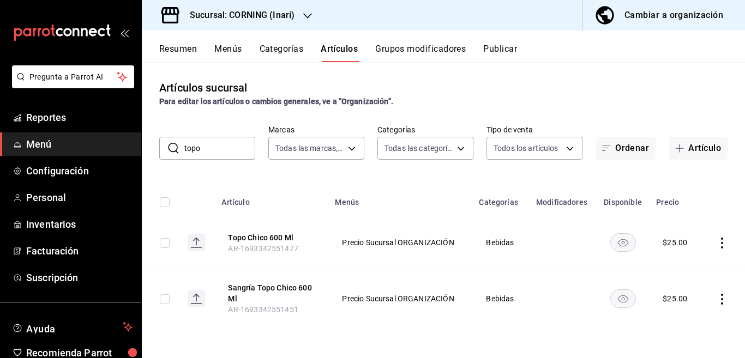
click at [721, 243] on icon "actions" at bounding box center [722, 243] width 2 height 11
drag, startPoint x: 685, startPoint y: 264, endPoint x: 645, endPoint y: 254, distance: 41.3
click at [685, 264] on span "Editar" at bounding box center [689, 267] width 28 height 11
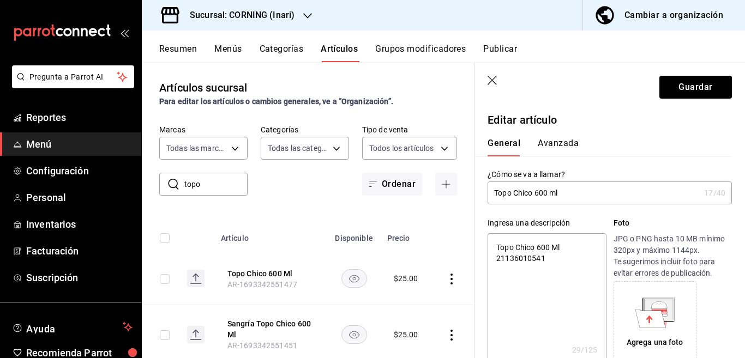
click at [549, 258] on textarea "Topo Chico 600 Ml 21136010541" at bounding box center [547, 298] width 118 height 131
click at [571, 193] on input "Topo Chico 600 ml" at bounding box center [594, 193] width 212 height 22
click at [538, 245] on textarea at bounding box center [547, 298] width 118 height 131
paste textarea "Topo Chico 600 ml"
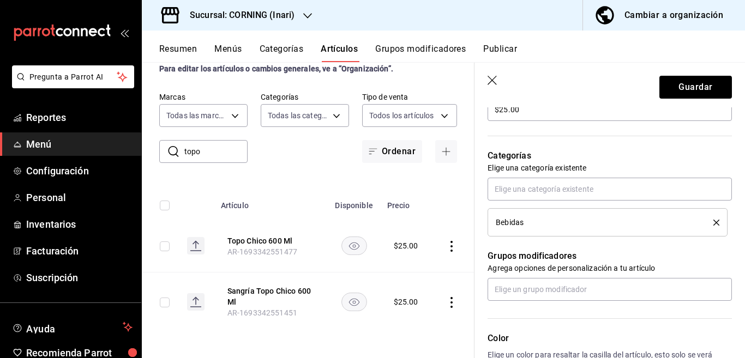
scroll to position [354, 0]
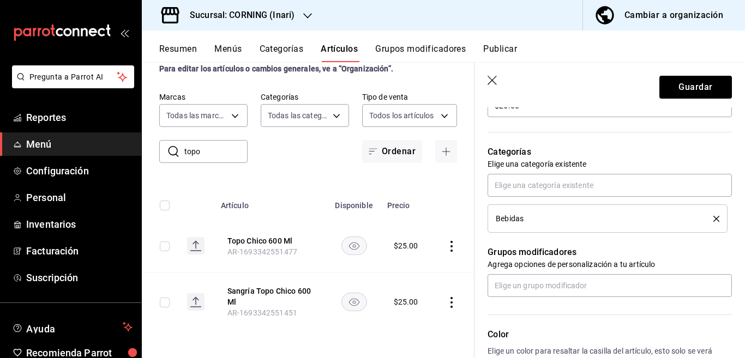
click at [710, 221] on li "Bebidas" at bounding box center [608, 218] width 240 height 28
click at [713, 217] on icon "delete" at bounding box center [716, 219] width 6 height 6
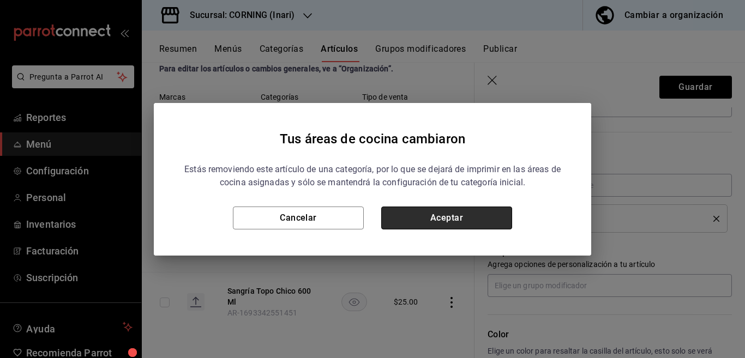
click at [470, 215] on button "Aceptar" at bounding box center [446, 218] width 131 height 23
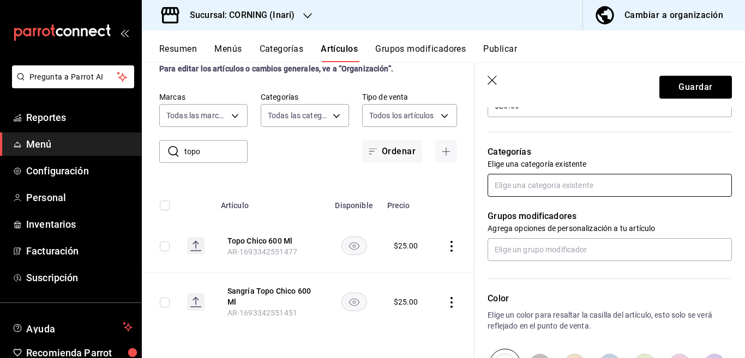
click at [505, 177] on input "text" at bounding box center [610, 185] width 244 height 23
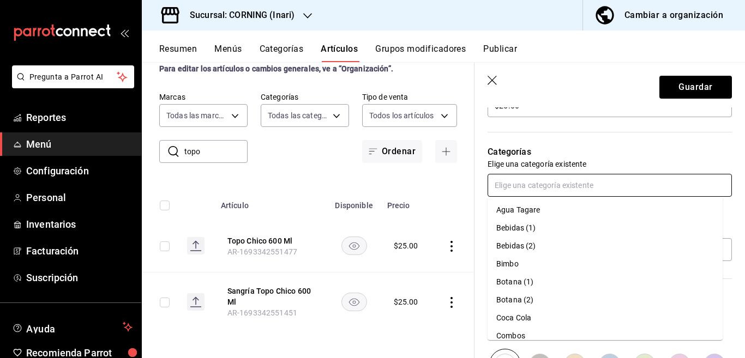
click at [520, 318] on li "Coca Cola" at bounding box center [605, 318] width 235 height 18
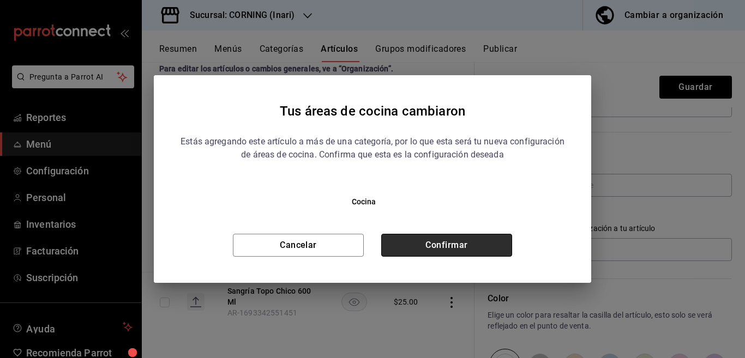
click at [469, 244] on button "Confirmar" at bounding box center [446, 245] width 131 height 23
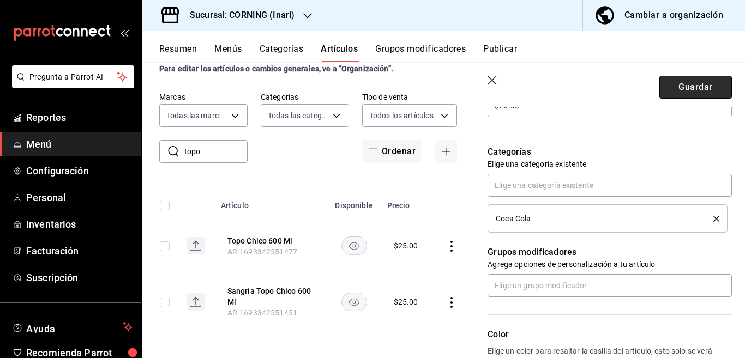
click at [672, 87] on button "Guardar" at bounding box center [695, 87] width 73 height 23
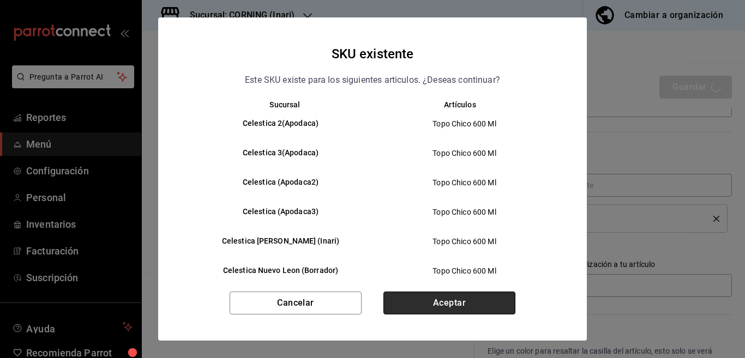
click at [432, 299] on button "Aceptar" at bounding box center [449, 303] width 132 height 23
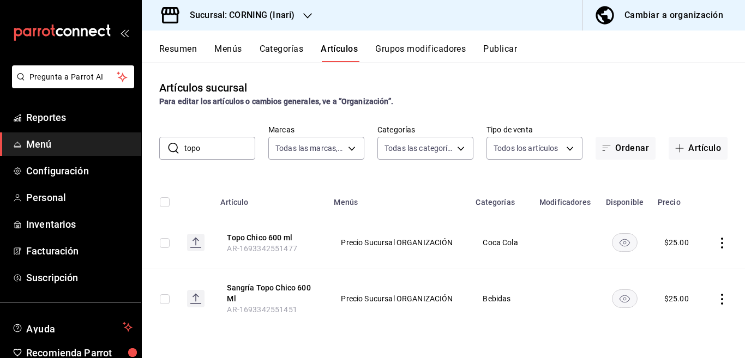
click at [719, 298] on icon "actions" at bounding box center [722, 299] width 11 height 11
click at [683, 284] on span "Editar" at bounding box center [689, 284] width 28 height 11
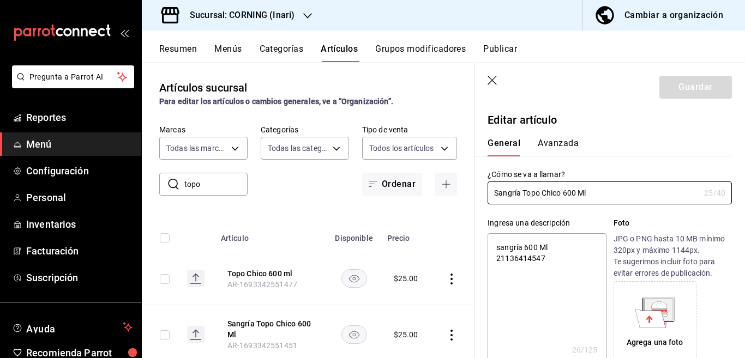
click at [549, 261] on textarea "sangría 600 Ml 21136414547" at bounding box center [547, 298] width 118 height 131
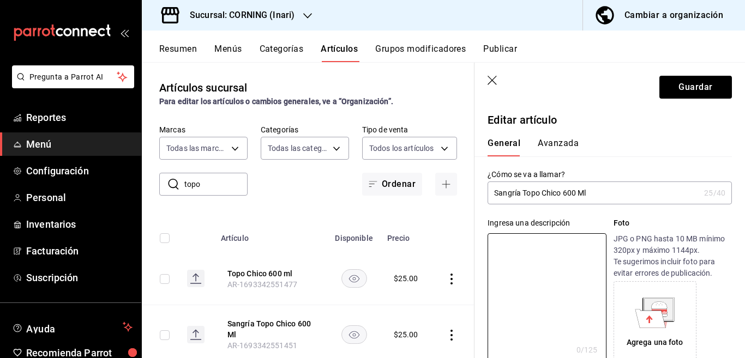
click at [614, 194] on input "Sangría Topo Chico 600 Ml" at bounding box center [594, 193] width 212 height 22
click at [615, 194] on input "Topo Chico SANGRIA 600ml" at bounding box center [594, 193] width 212 height 22
click at [549, 248] on textarea at bounding box center [547, 298] width 118 height 131
paste textarea "Topo Chico SANGRIA 600ml"
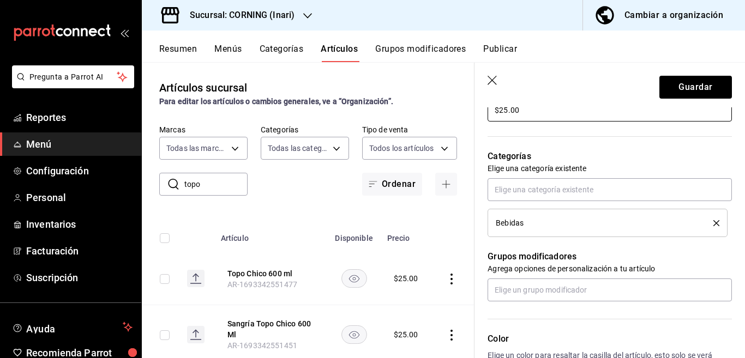
scroll to position [354, 0]
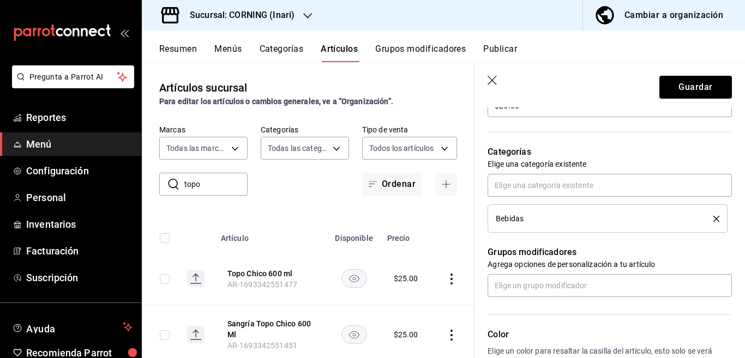
click at [713, 218] on icon "delete" at bounding box center [716, 219] width 6 height 6
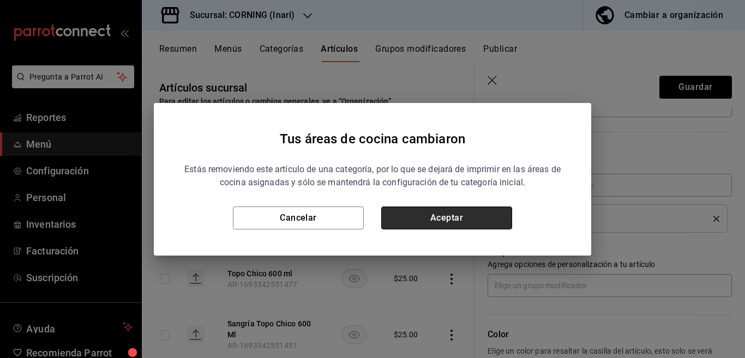
click at [496, 216] on button "Aceptar" at bounding box center [446, 218] width 131 height 23
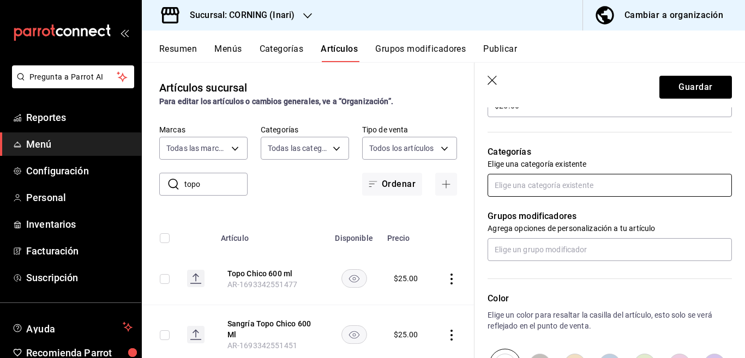
click at [542, 188] on input "text" at bounding box center [610, 185] width 244 height 23
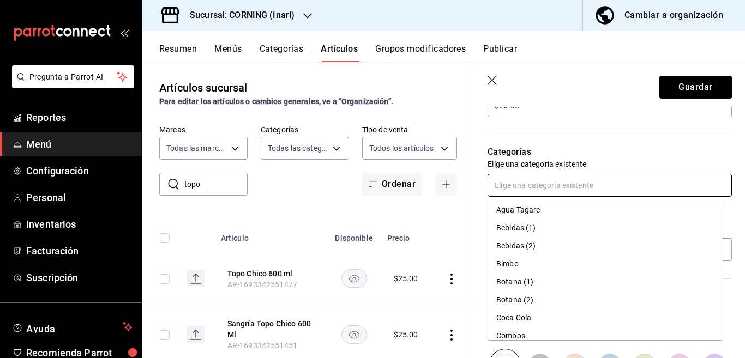
click at [525, 318] on li "Coca Cola" at bounding box center [605, 318] width 235 height 18
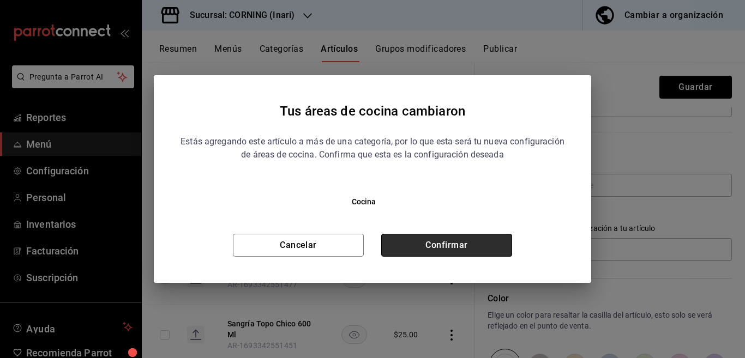
click at [488, 244] on button "Confirmar" at bounding box center [446, 245] width 131 height 23
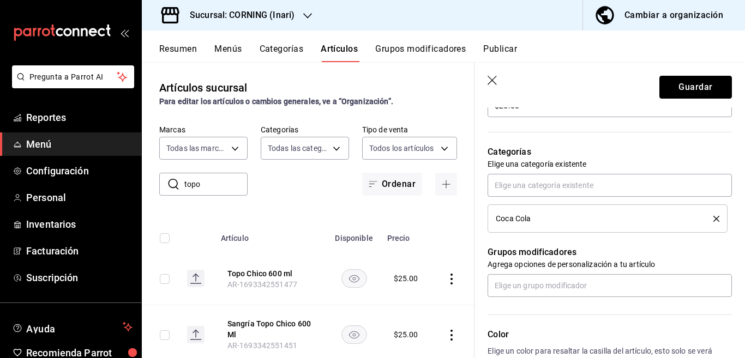
click at [676, 81] on button "Guardar" at bounding box center [695, 87] width 73 height 23
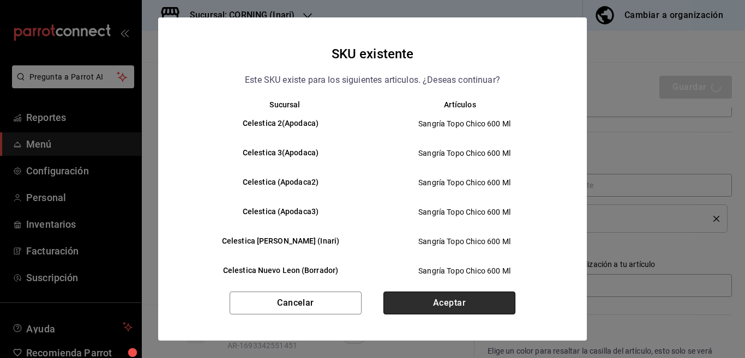
click at [448, 306] on button "Aceptar" at bounding box center [449, 303] width 132 height 23
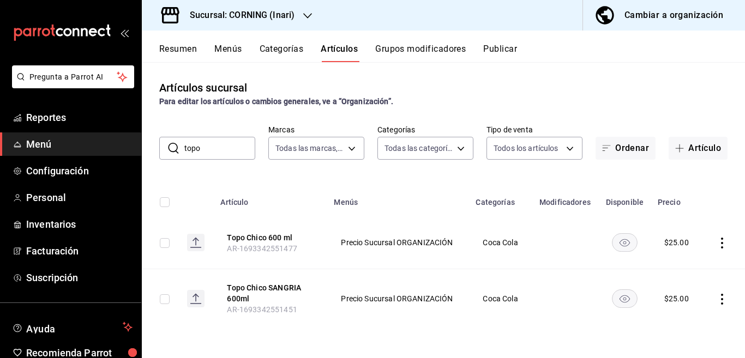
click at [233, 145] on input "topo" at bounding box center [219, 148] width 71 height 22
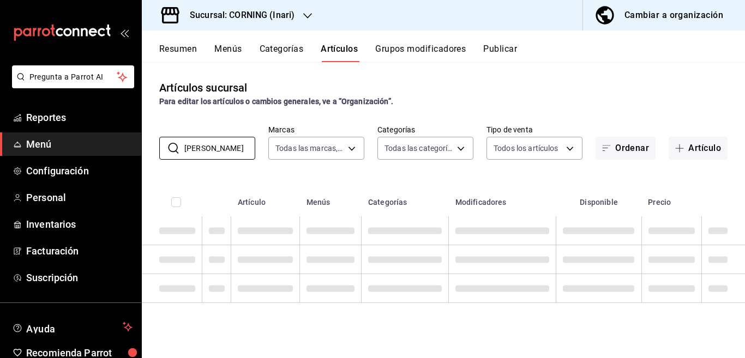
click at [401, 168] on div "Artículos sucursal Para editar los artículos o cambios generales, ve a “Organiz…" at bounding box center [443, 210] width 603 height 296
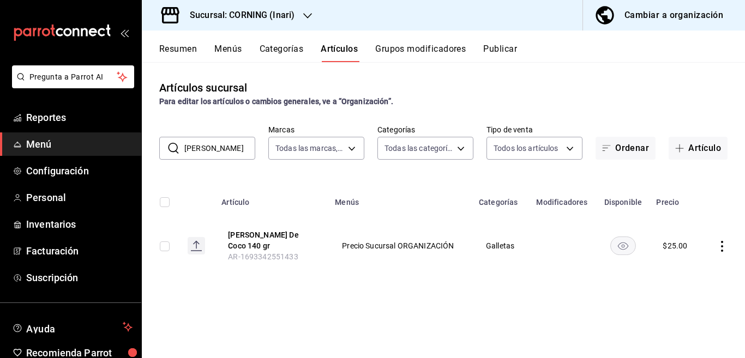
click at [721, 243] on icon "actions" at bounding box center [722, 246] width 11 height 11
click at [683, 267] on span "Editar" at bounding box center [689, 267] width 28 height 11
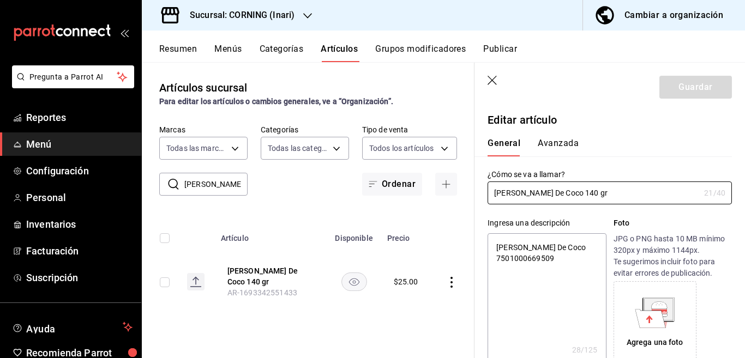
click at [559, 258] on textarea "[PERSON_NAME] De Coco 7501000669509" at bounding box center [547, 298] width 118 height 131
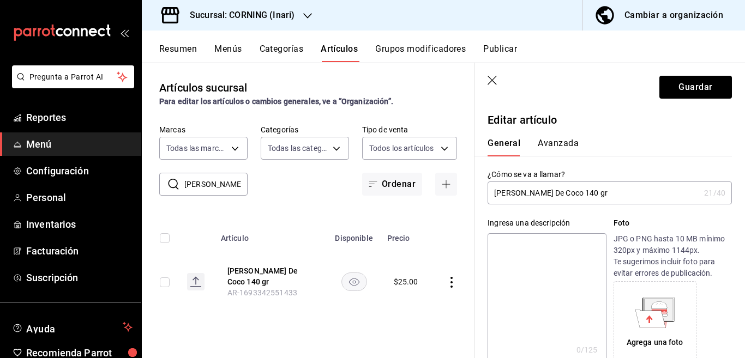
click at [585, 194] on input "[PERSON_NAME] De Coco 140 gr" at bounding box center [594, 193] width 212 height 22
click at [585, 194] on input "[PERSON_NAME] De Coco 106 gr" at bounding box center [594, 193] width 212 height 22
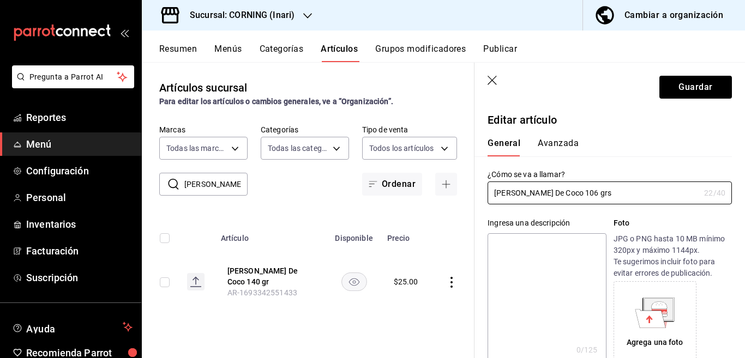
click at [526, 246] on textarea at bounding box center [547, 298] width 118 height 131
paste textarea "[PERSON_NAME] De Coco 106 grs"
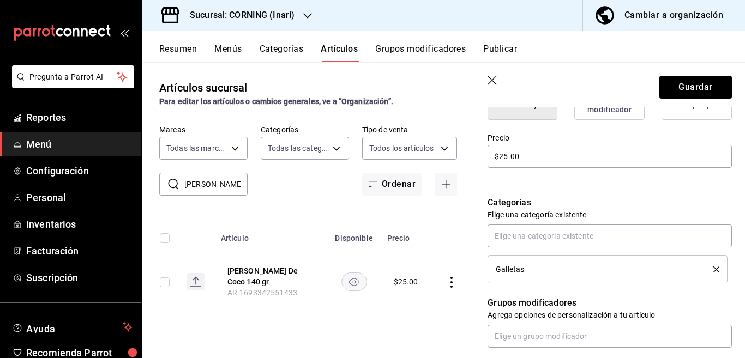
scroll to position [310, 0]
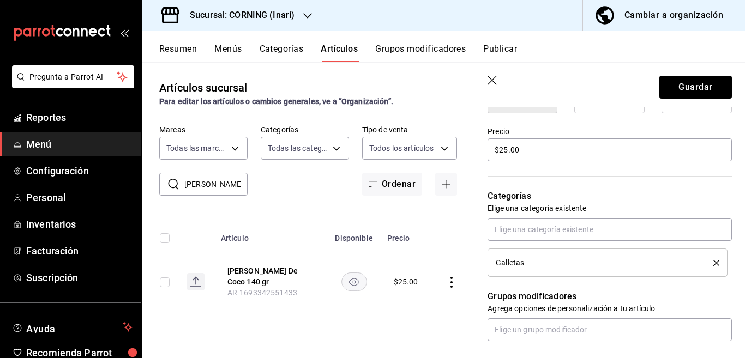
click at [713, 262] on icon "delete" at bounding box center [716, 263] width 6 height 6
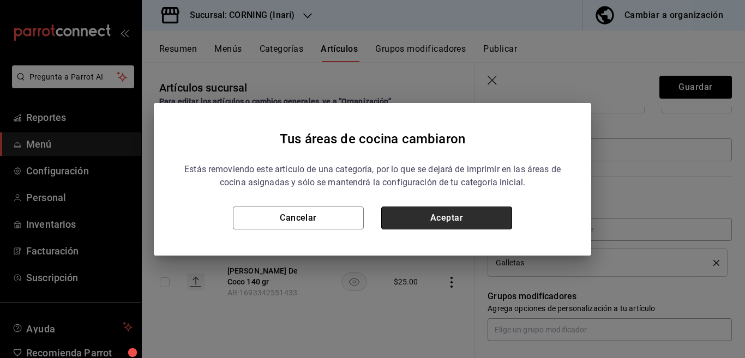
click at [493, 217] on button "Aceptar" at bounding box center [446, 218] width 131 height 23
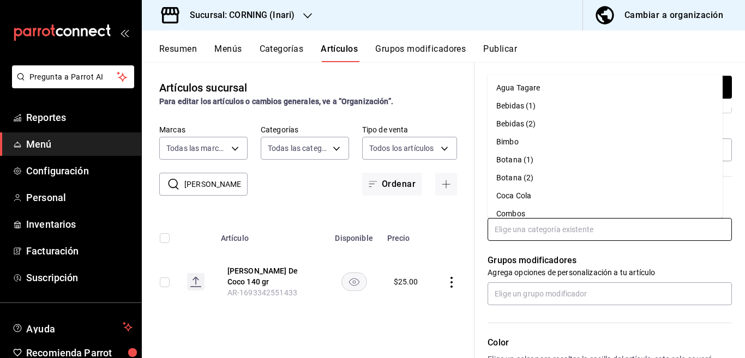
click at [538, 231] on input "text" at bounding box center [610, 229] width 244 height 23
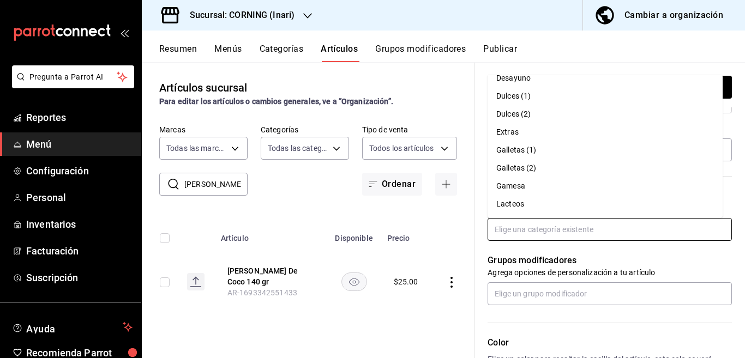
click at [511, 185] on li "Gamesa" at bounding box center [605, 186] width 235 height 18
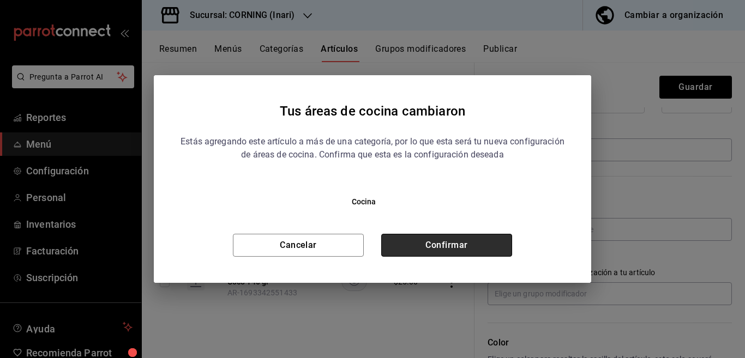
click at [474, 244] on button "Confirmar" at bounding box center [446, 245] width 131 height 23
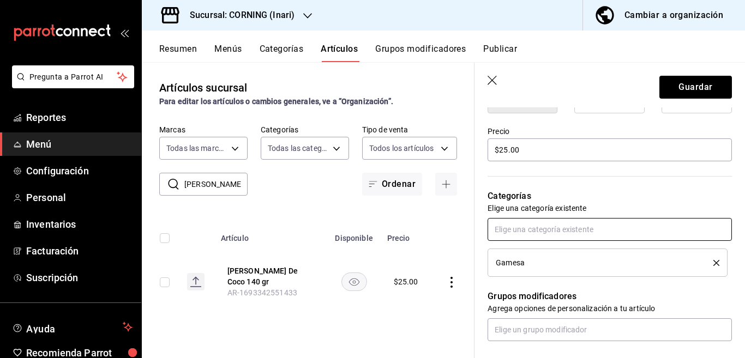
scroll to position [310, 0]
click at [675, 85] on button "Guardar" at bounding box center [695, 87] width 73 height 23
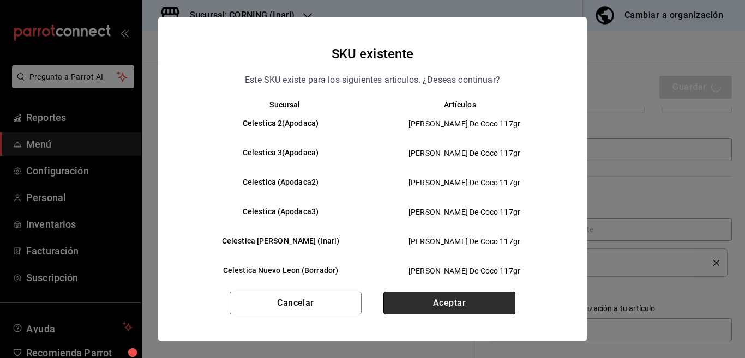
click at [410, 303] on button "Aceptar" at bounding box center [449, 303] width 132 height 23
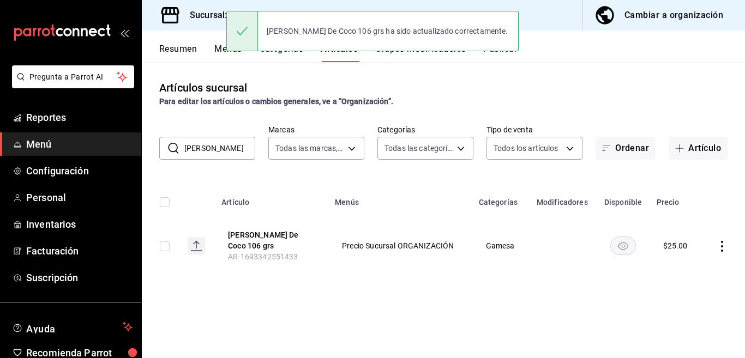
click at [220, 149] on input "[PERSON_NAME]" at bounding box center [219, 148] width 71 height 22
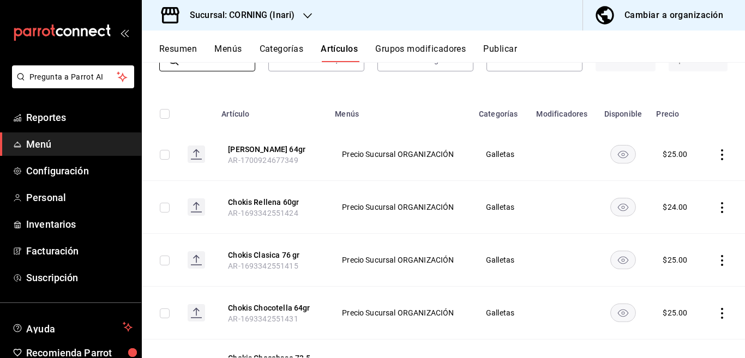
scroll to position [133, 0]
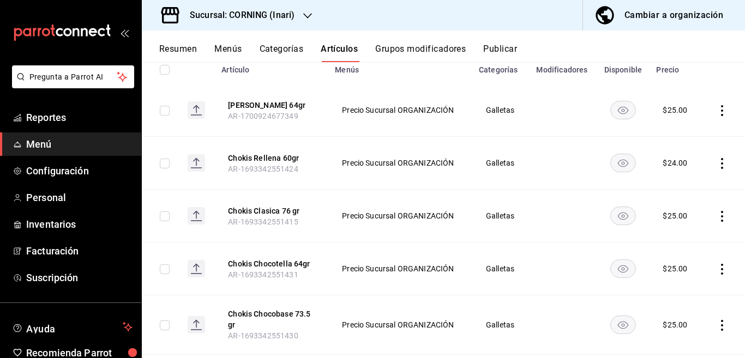
click at [717, 109] on icon "actions" at bounding box center [722, 110] width 11 height 11
click at [679, 179] on span "Eliminar" at bounding box center [680, 179] width 28 height 9
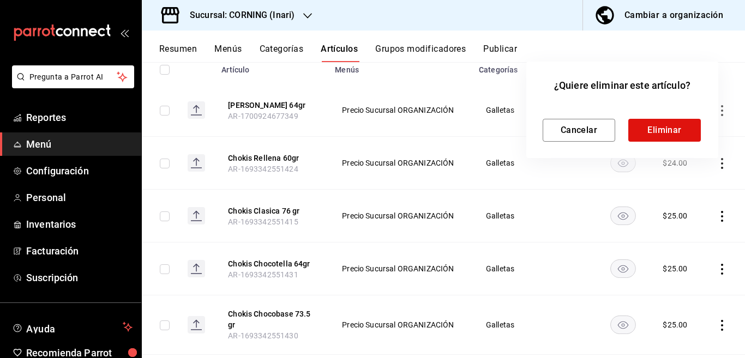
scroll to position [133, 0]
click at [665, 125] on button "Eliminar" at bounding box center [664, 130] width 73 height 23
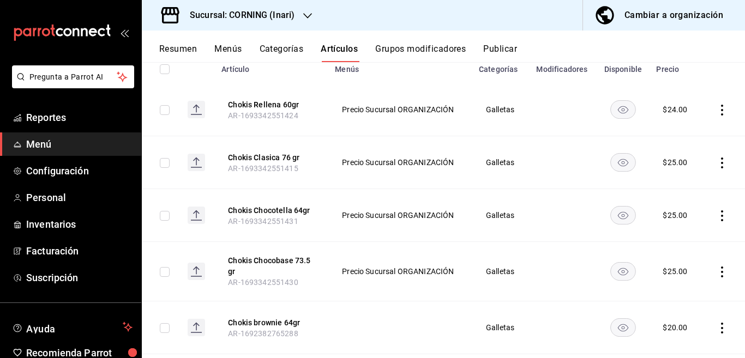
drag, startPoint x: 709, startPoint y: 270, endPoint x: 707, endPoint y: 275, distance: 5.6
click at [717, 270] on icon "actions" at bounding box center [722, 272] width 11 height 11
click at [680, 327] on span "Eliminar" at bounding box center [680, 329] width 28 height 9
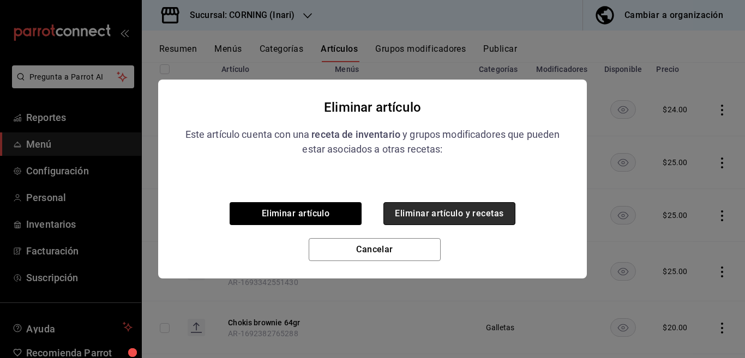
click at [497, 215] on button "Eliminar artículo y recetas" at bounding box center [449, 213] width 132 height 23
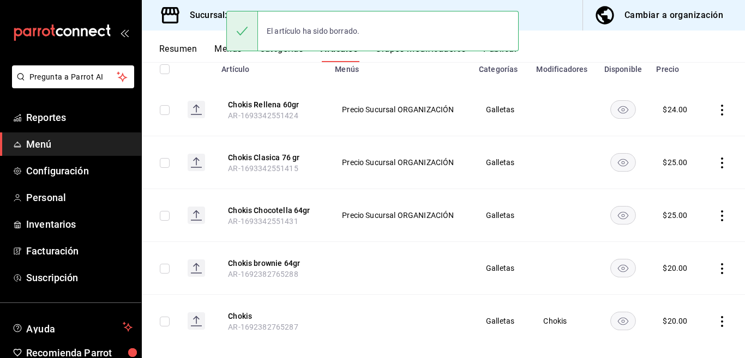
click at [717, 213] on icon "actions" at bounding box center [722, 215] width 11 height 11
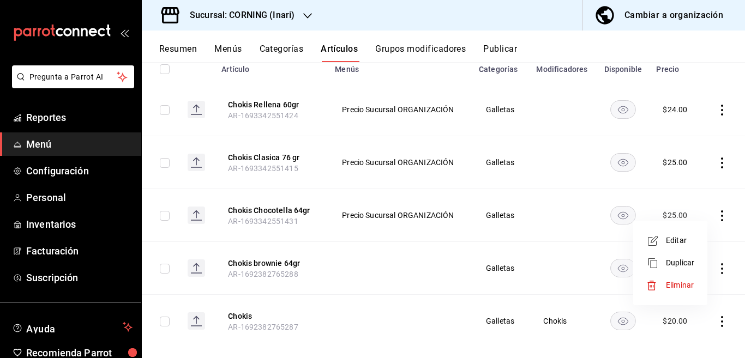
click at [679, 284] on span "Eliminar" at bounding box center [680, 285] width 28 height 9
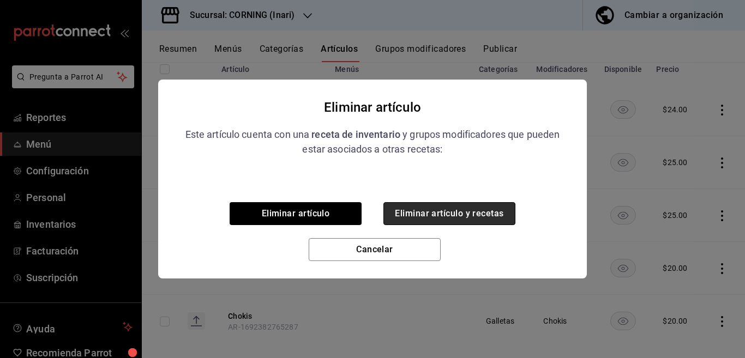
click at [492, 214] on button "Eliminar artículo y recetas" at bounding box center [449, 213] width 132 height 23
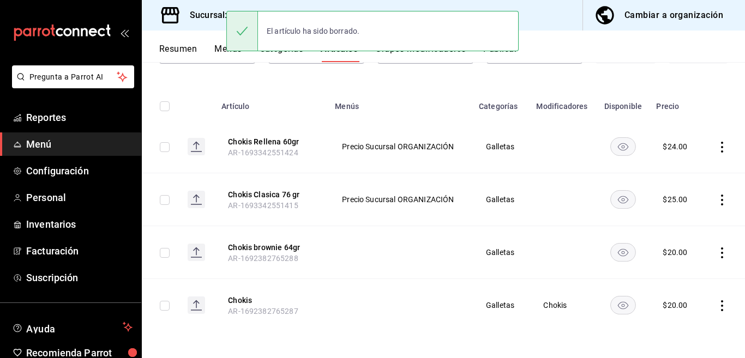
scroll to position [96, 0]
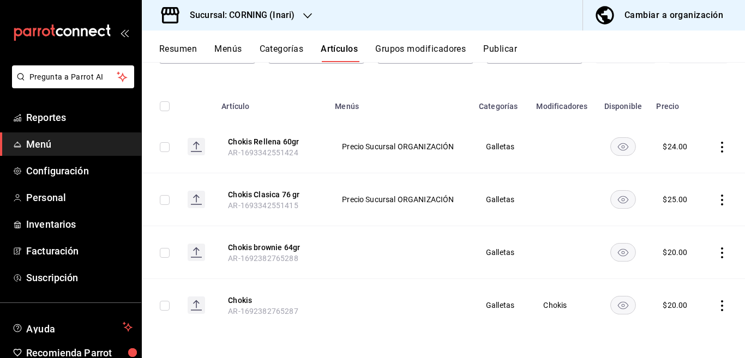
click at [717, 307] on icon "actions" at bounding box center [722, 305] width 11 height 11
click at [679, 329] on span "Eliminar" at bounding box center [680, 329] width 28 height 9
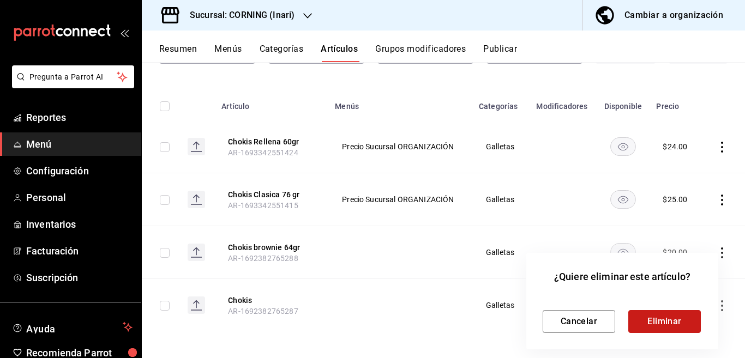
click at [663, 318] on button "Eliminar" at bounding box center [664, 321] width 73 height 23
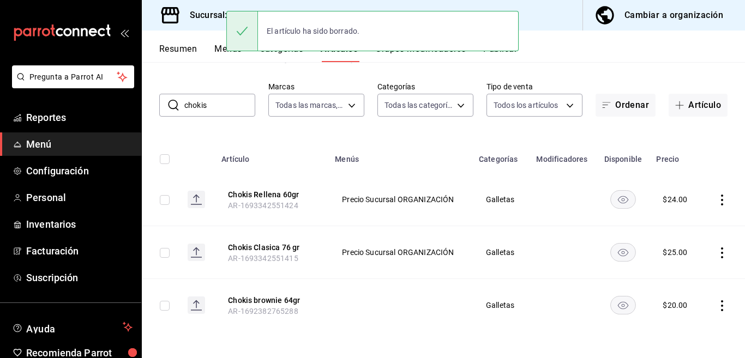
scroll to position [43, 0]
click at [717, 304] on icon "actions" at bounding box center [722, 305] width 11 height 11
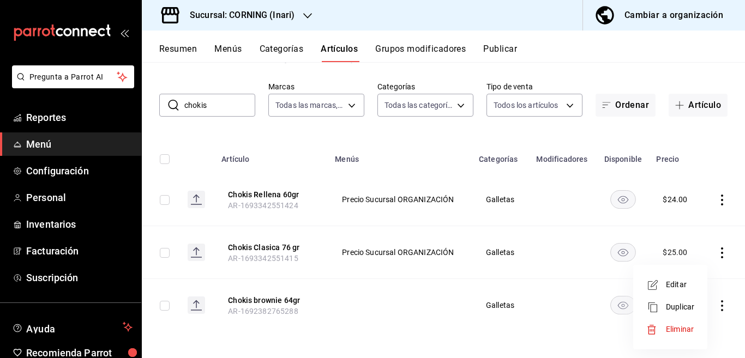
click at [677, 327] on span "Eliminar" at bounding box center [680, 329] width 28 height 9
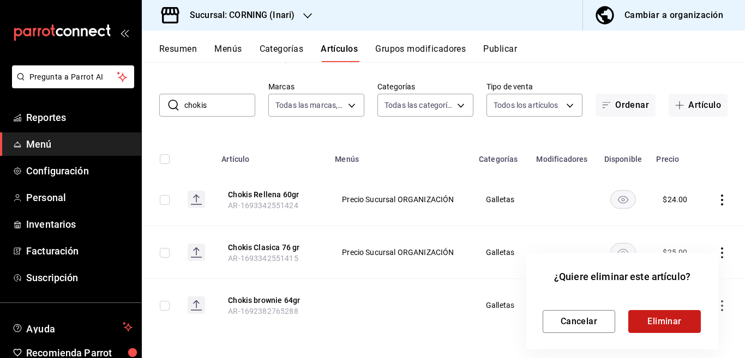
click at [673, 317] on button "Eliminar" at bounding box center [664, 321] width 73 height 23
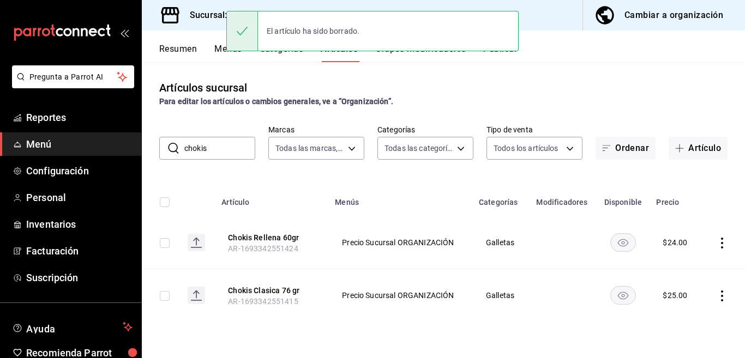
scroll to position [0, 0]
click at [723, 242] on icon "actions" at bounding box center [722, 243] width 2 height 11
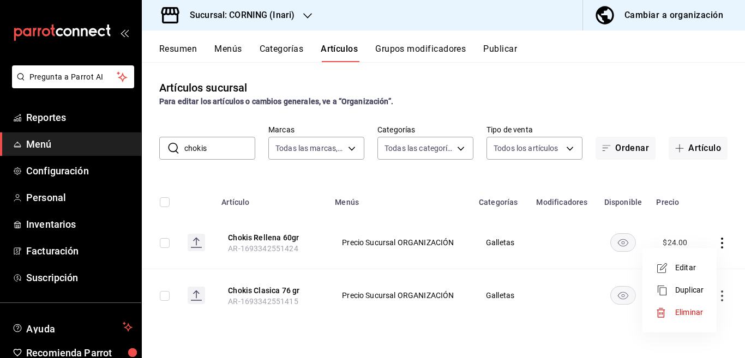
click at [685, 310] on span "Eliminar" at bounding box center [689, 312] width 28 height 9
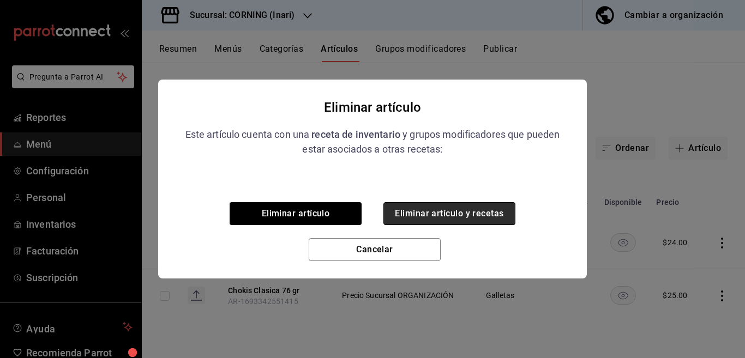
click at [478, 210] on button "Eliminar artículo y recetas" at bounding box center [449, 213] width 132 height 23
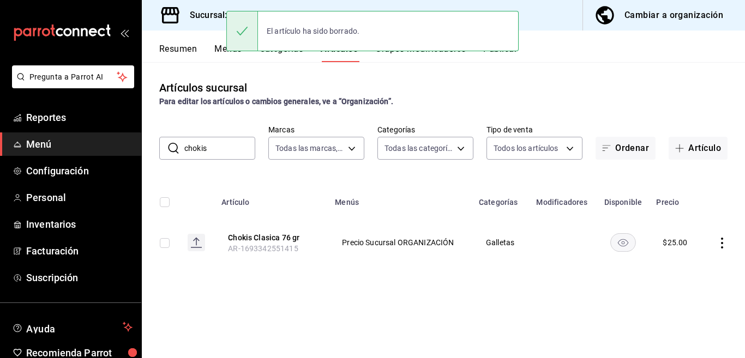
click at [720, 240] on icon "actions" at bounding box center [722, 243] width 11 height 11
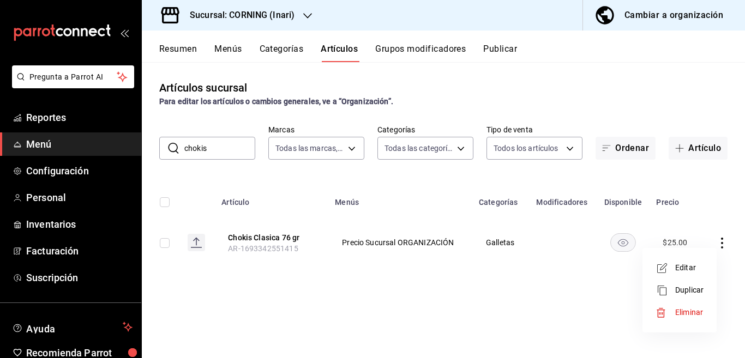
click at [684, 265] on span "Editar" at bounding box center [689, 267] width 28 height 11
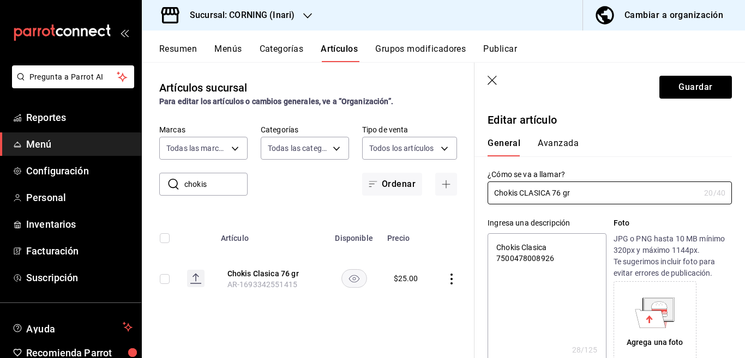
click at [562, 260] on textarea "Chokis Clasica 7500478008926" at bounding box center [547, 298] width 118 height 131
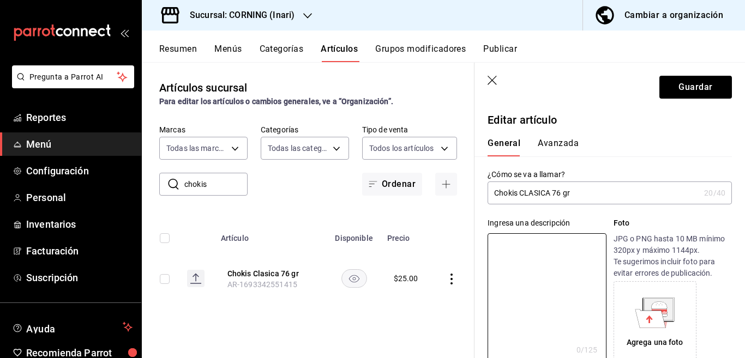
click at [579, 194] on input "Chokis CLASICA 76 gr" at bounding box center [594, 193] width 212 height 22
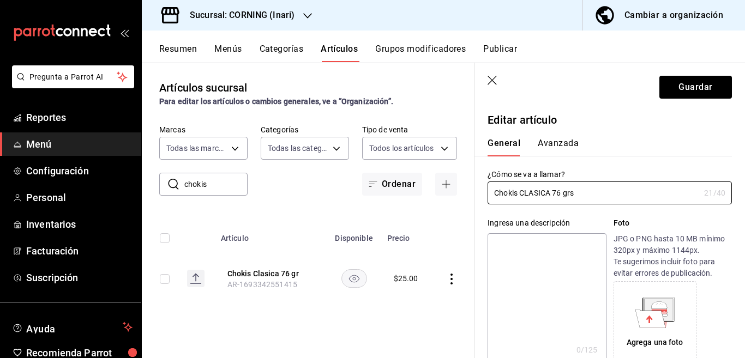
click at [539, 243] on textarea at bounding box center [547, 298] width 118 height 131
paste textarea "Chokis CLASICA 76 grs"
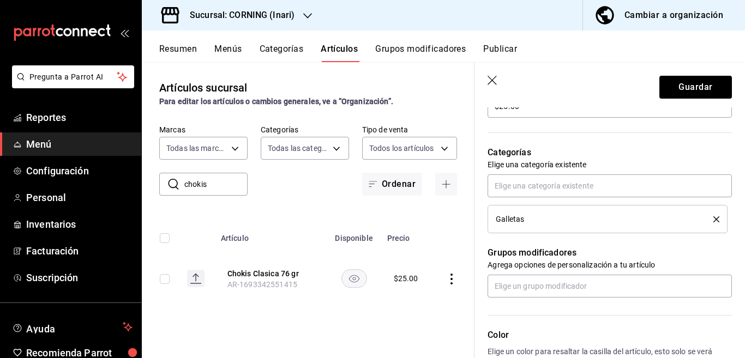
scroll to position [354, 0]
click at [713, 218] on icon "delete" at bounding box center [716, 219] width 6 height 6
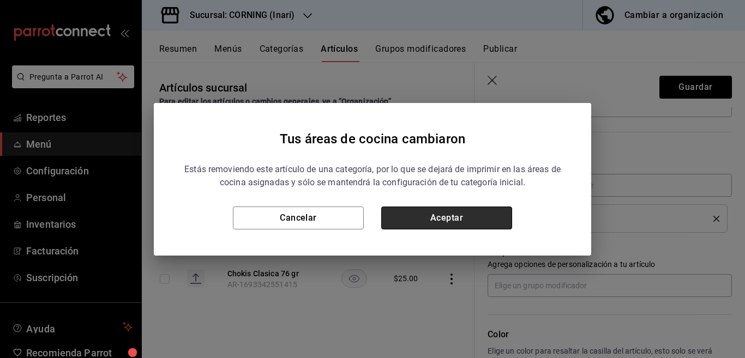
click at [488, 215] on button "Aceptar" at bounding box center [446, 218] width 131 height 23
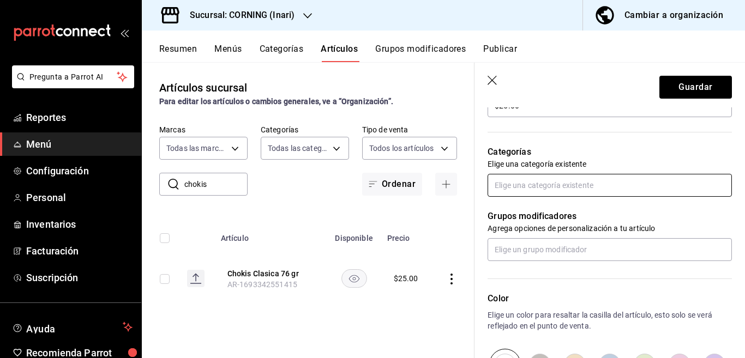
click at [542, 177] on input "text" at bounding box center [610, 185] width 244 height 23
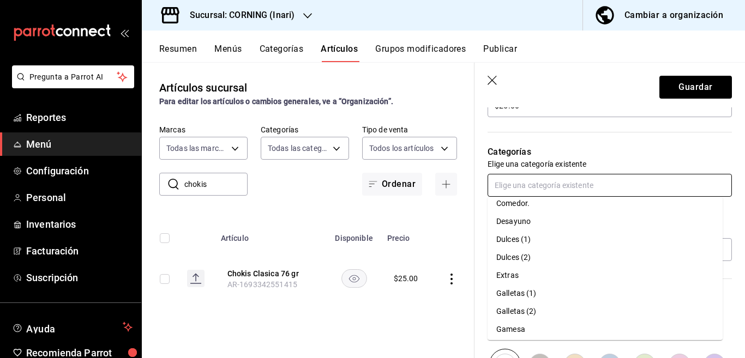
scroll to position [172, 0]
click at [512, 309] on li "Gamesa" at bounding box center [605, 308] width 235 height 18
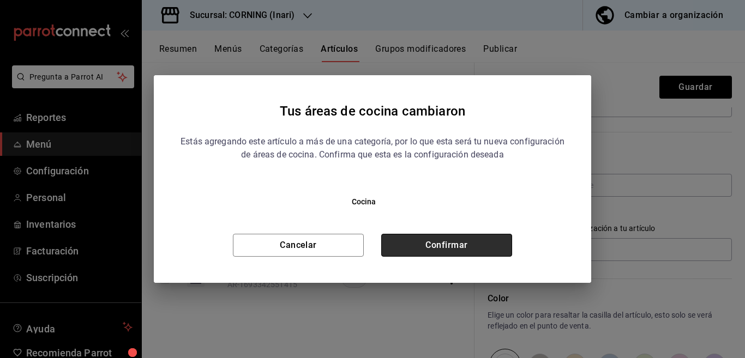
click at [466, 242] on button "Confirmar" at bounding box center [446, 245] width 131 height 23
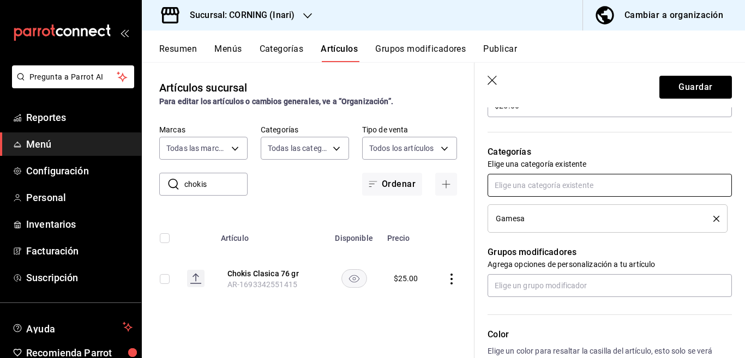
scroll to position [354, 0]
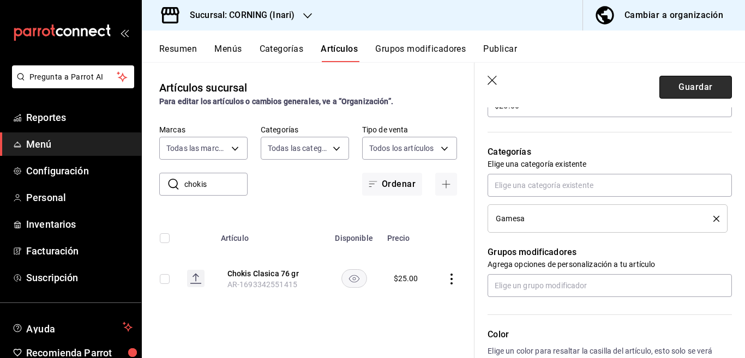
click at [669, 88] on button "Guardar" at bounding box center [695, 87] width 73 height 23
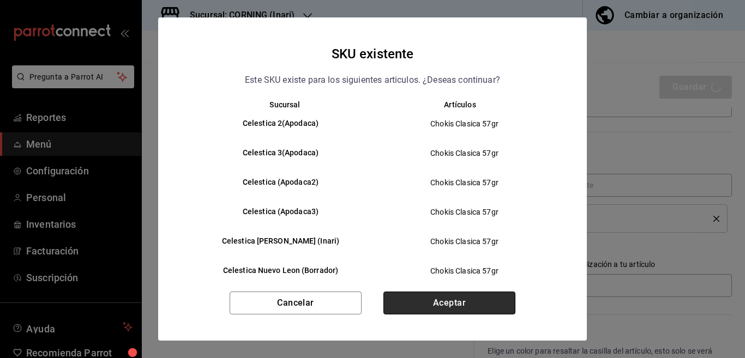
click at [445, 300] on button "Aceptar" at bounding box center [449, 303] width 132 height 23
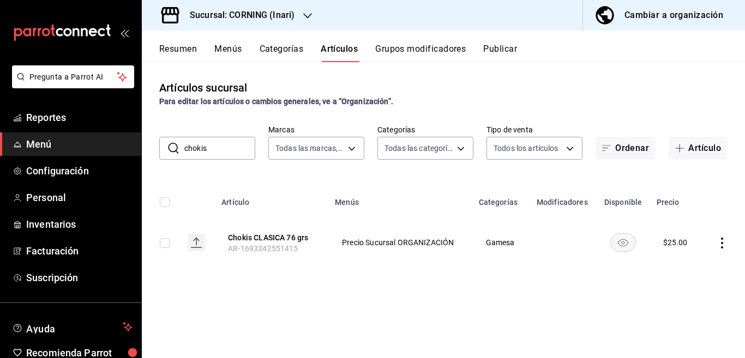
click at [220, 148] on input "chokis" at bounding box center [219, 148] width 71 height 22
type input "c"
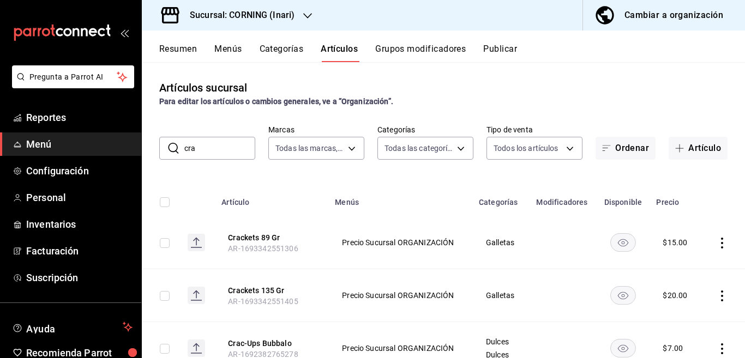
click at [436, 165] on div "Artículos sucursal Para editar los artículos o cambios generales, ve a “Organiz…" at bounding box center [443, 210] width 603 height 296
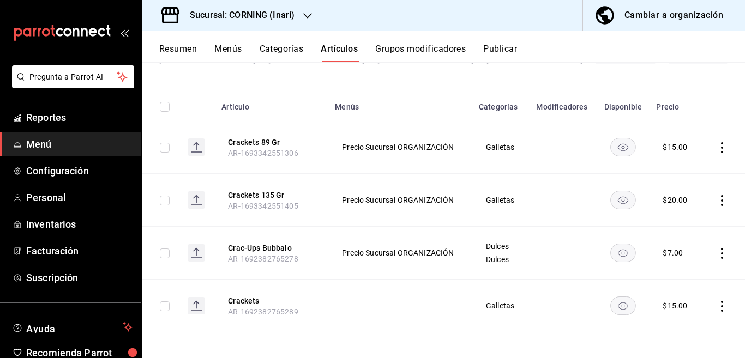
scroll to position [96, 0]
click at [717, 306] on icon "actions" at bounding box center [722, 305] width 11 height 11
click at [677, 328] on span "Eliminar" at bounding box center [680, 329] width 28 height 9
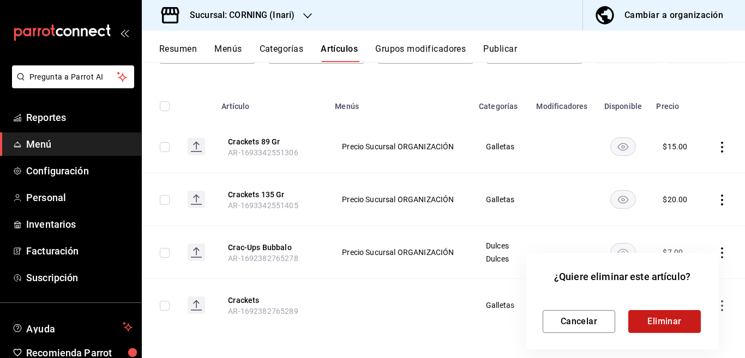
click at [663, 320] on button "Eliminar" at bounding box center [664, 321] width 73 height 23
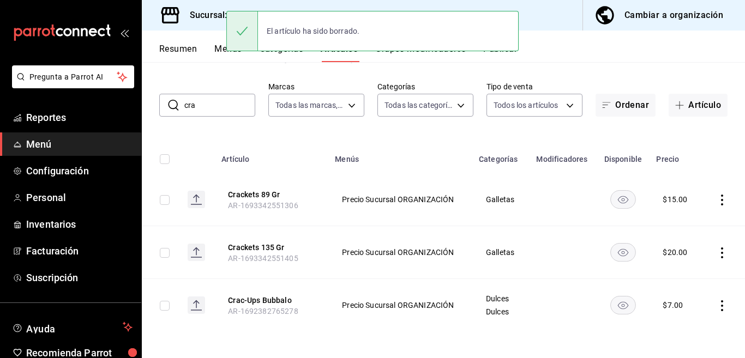
scroll to position [43, 0]
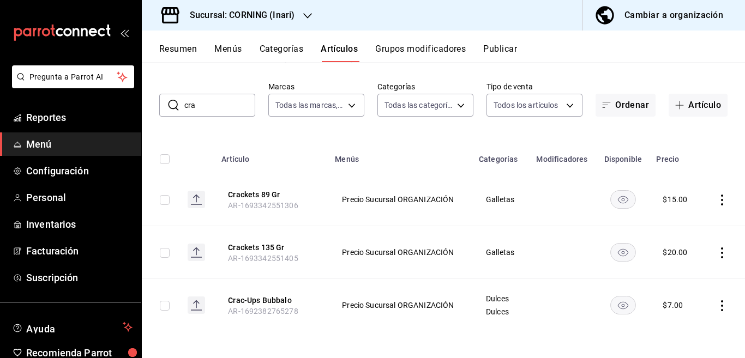
click at [717, 251] on icon "actions" at bounding box center [722, 253] width 11 height 11
click at [676, 320] on span "Eliminar" at bounding box center [680, 322] width 28 height 9
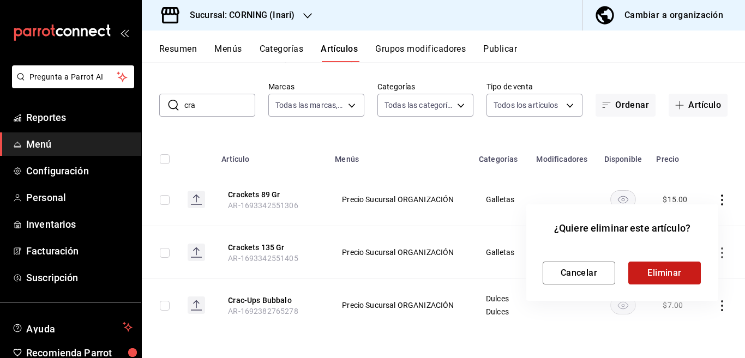
click at [661, 276] on button "Eliminar" at bounding box center [664, 273] width 73 height 23
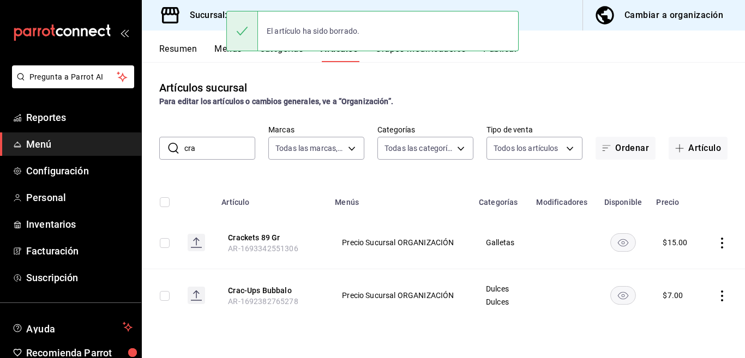
scroll to position [0, 0]
click at [721, 242] on icon "actions" at bounding box center [722, 243] width 2 height 11
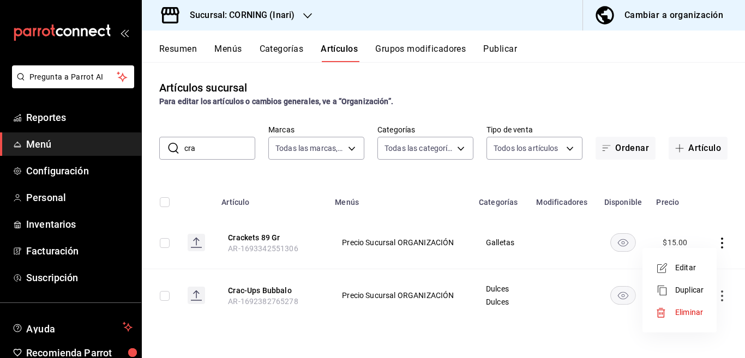
click at [684, 311] on span "Eliminar" at bounding box center [689, 312] width 28 height 9
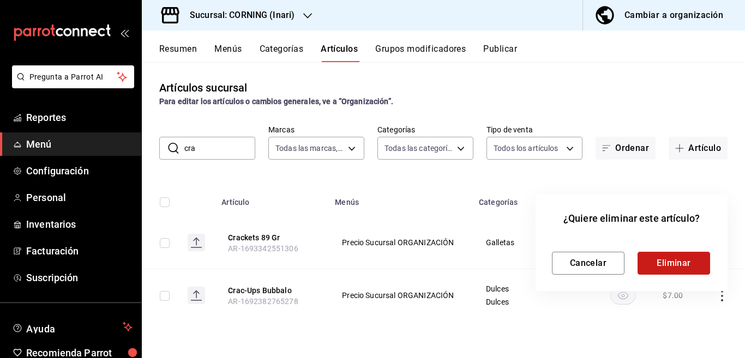
click at [666, 262] on button "Eliminar" at bounding box center [673, 263] width 73 height 23
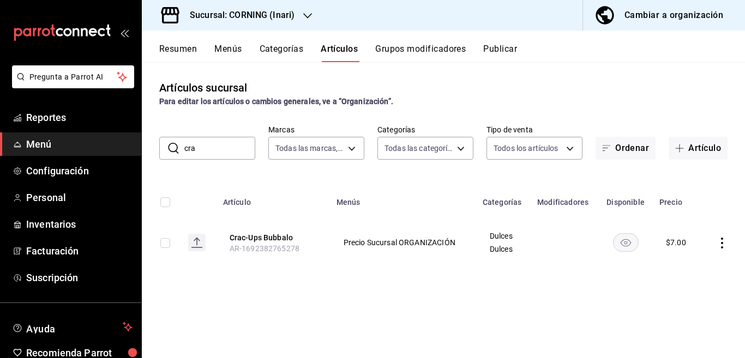
click at [722, 242] on icon "actions" at bounding box center [722, 243] width 2 height 11
click at [689, 310] on span "Eliminar" at bounding box center [689, 312] width 28 height 9
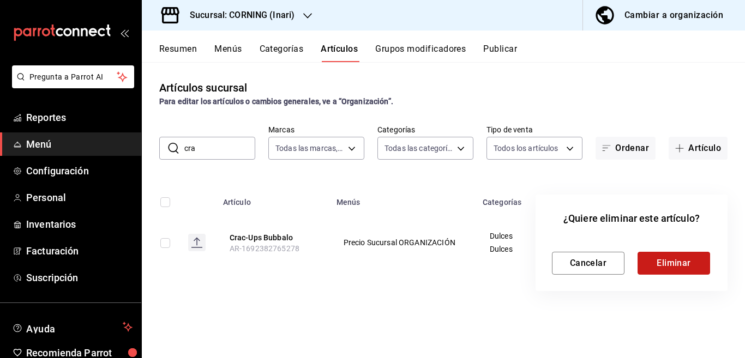
click at [663, 256] on button "Eliminar" at bounding box center [673, 263] width 73 height 23
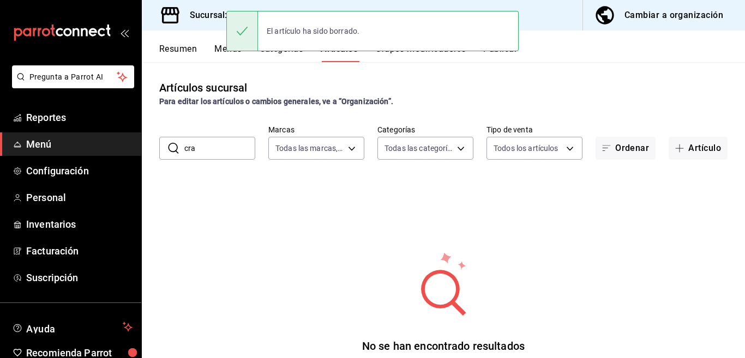
click at [226, 147] on input "cra" at bounding box center [219, 148] width 71 height 22
type input "c"
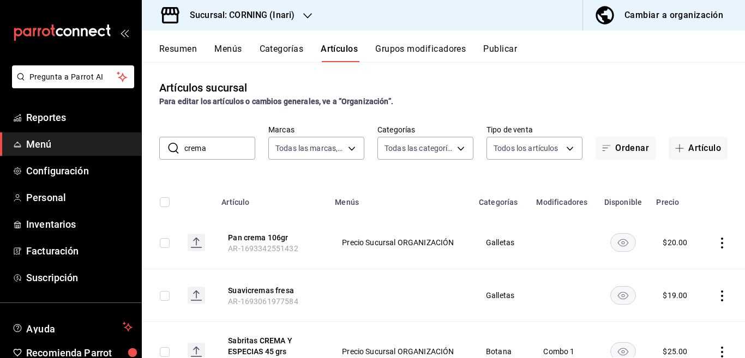
click at [444, 173] on div "Artículos sucursal Para editar los artículos o cambios generales, ve a “Organiz…" at bounding box center [443, 210] width 603 height 296
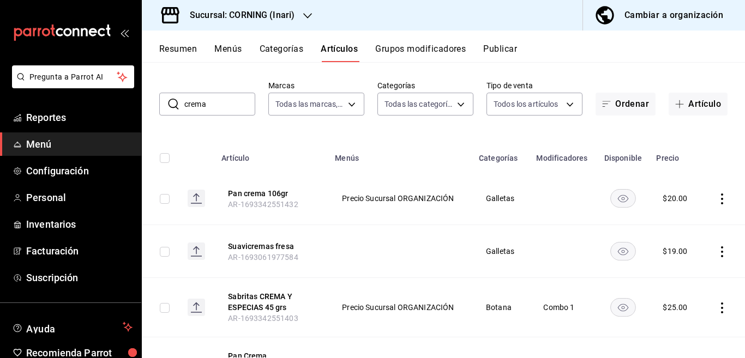
scroll to position [44, 0]
click at [221, 100] on input "crema" at bounding box center [219, 104] width 71 height 22
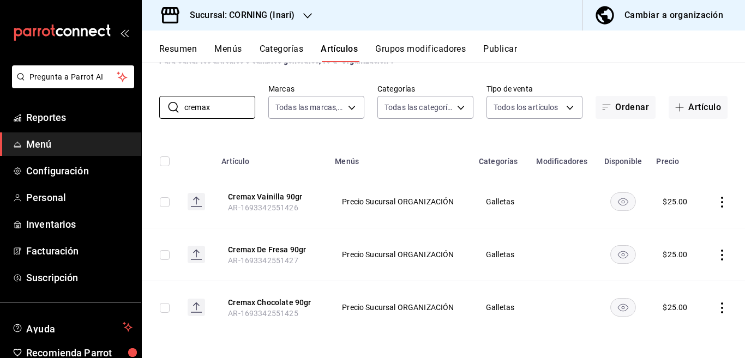
scroll to position [43, 0]
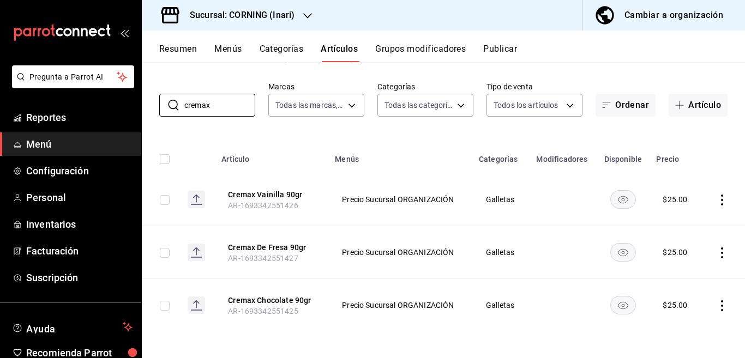
type input "cremax"
click at [717, 200] on icon "actions" at bounding box center [722, 200] width 11 height 11
click at [680, 222] on span "Editar" at bounding box center [680, 224] width 28 height 11
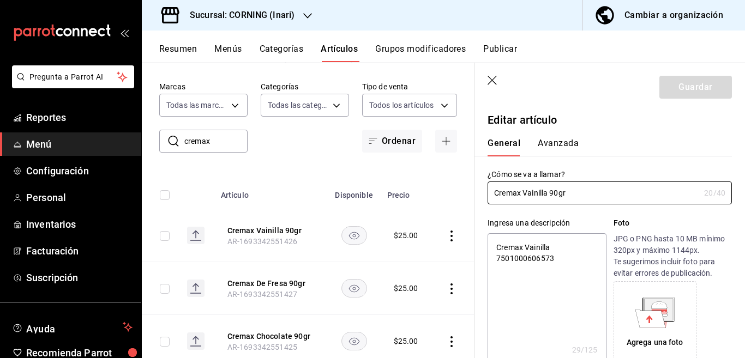
type textarea "x"
type input "$25.00"
type input "Cremax Vainilla 90grs"
type textarea "x"
type input "Cremax Vainilla 90 grs"
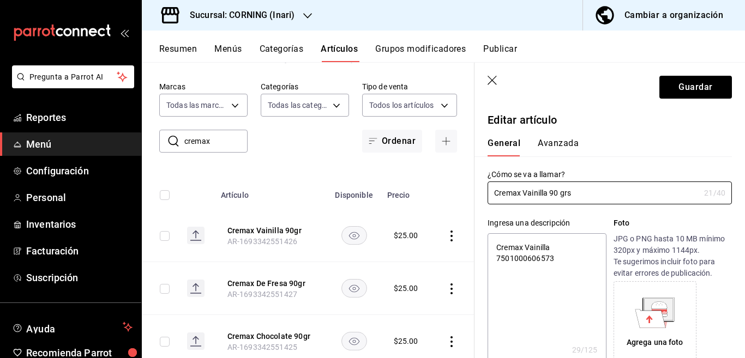
type textarea "x"
type input "Cremax Vai 90 grs"
type textarea "x"
type input "Cremax Va 90 grs"
type textarea "x"
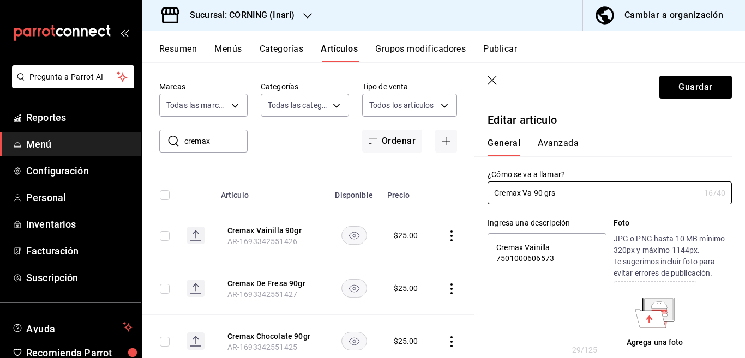
type input "Cremax V 90 grs"
type textarea "x"
type input "Cremax VA 90 grs"
type textarea "x"
type input "Cremax VAINIL 90 grs"
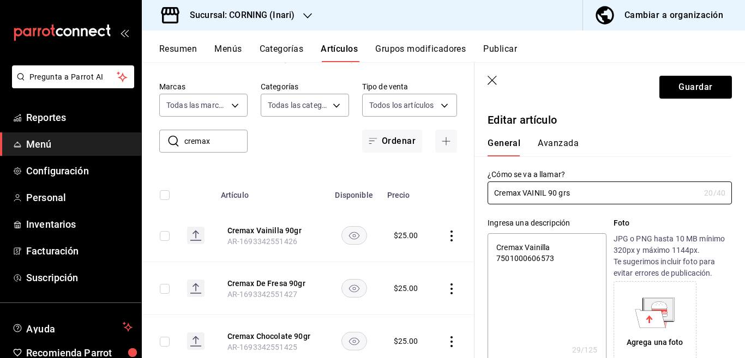
type textarea "x"
type input "Cremax VAINILLA 90 grs"
type textarea "x"
type input "Cremax VAINILLA 90 grs"
type textarea "x"
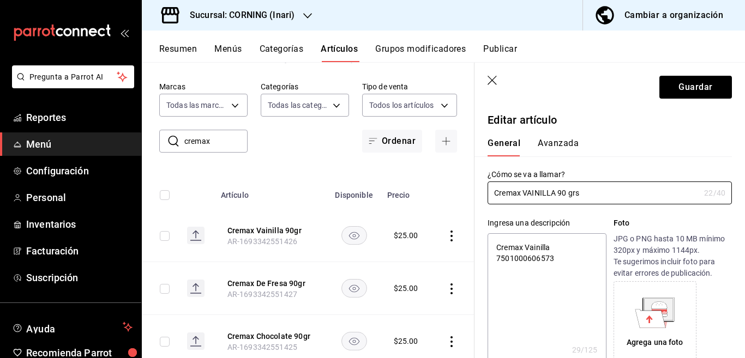
click at [569, 257] on textarea "Cremax Vainilla 7501000606573" at bounding box center [547, 298] width 118 height 131
type textarea "Cremax Vainilla"
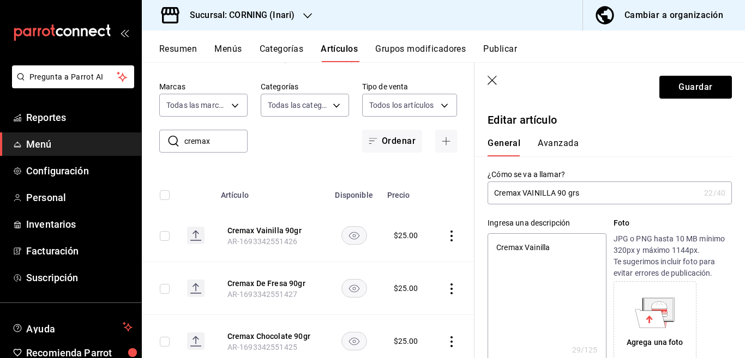
type textarea "x"
click at [593, 196] on input "Cremax VAINILLA 90 grs" at bounding box center [594, 193] width 212 height 22
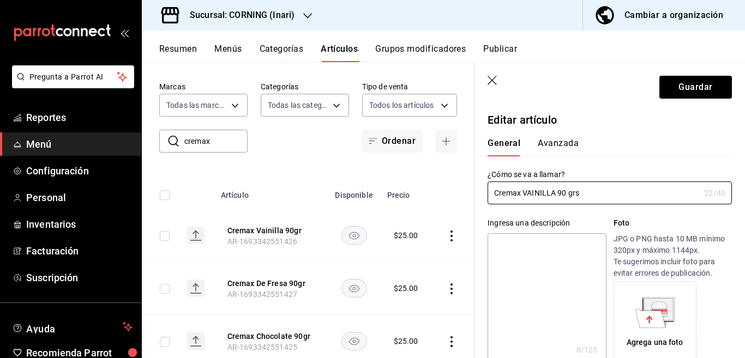
click at [527, 248] on textarea at bounding box center [547, 298] width 118 height 131
paste textarea "Cremax VAINILLA 90 grs"
type textarea "Cremax VAINILLA 90 grs"
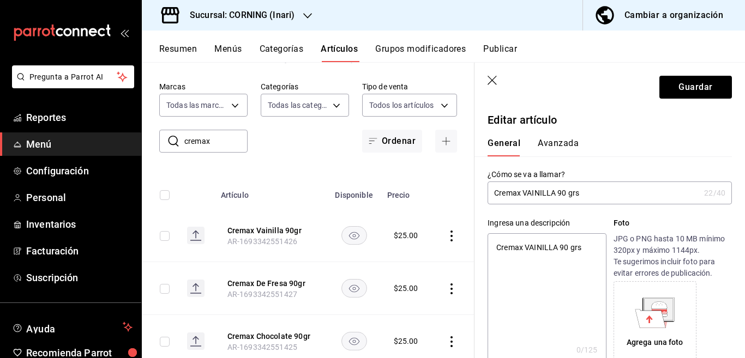
type textarea "x"
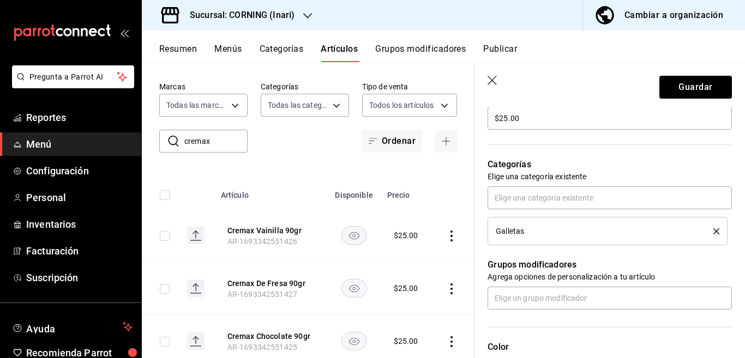
scroll to position [354, 0]
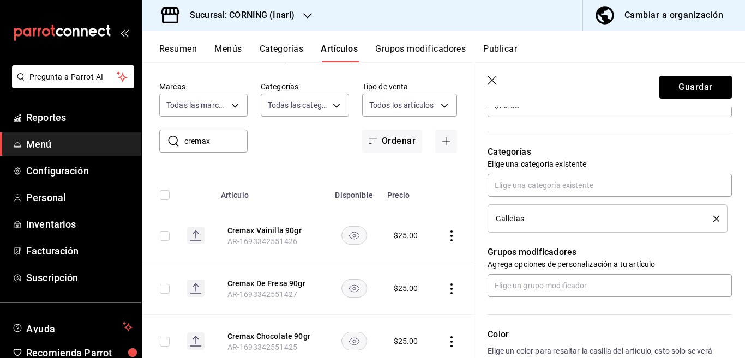
type textarea "Cremax VAINILLA 90 grs"
click at [713, 220] on icon "delete" at bounding box center [716, 219] width 6 height 6
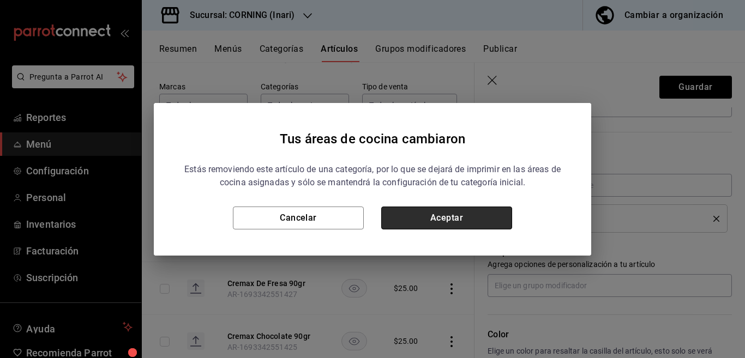
click at [489, 217] on button "Aceptar" at bounding box center [446, 218] width 131 height 23
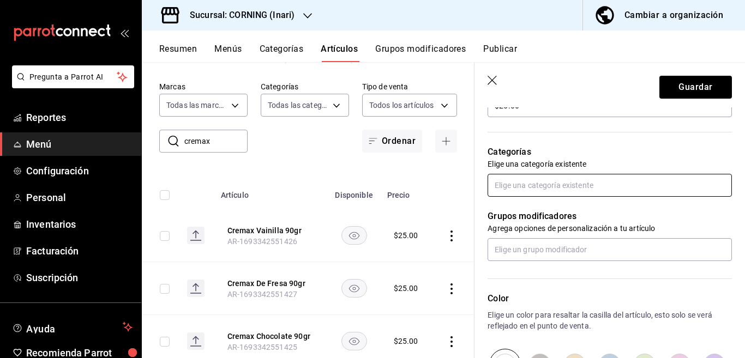
click at [531, 186] on input "text" at bounding box center [610, 185] width 244 height 23
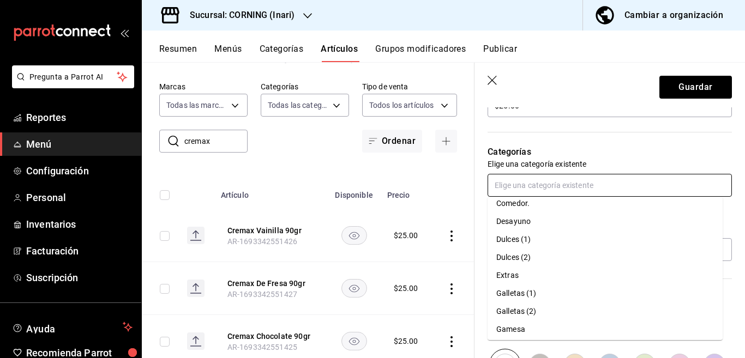
scroll to position [172, 0]
click at [512, 306] on li "Gamesa" at bounding box center [605, 308] width 235 height 18
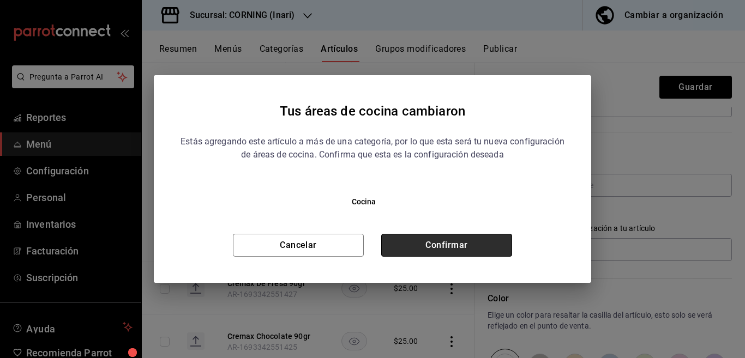
click at [476, 246] on button "Confirmar" at bounding box center [446, 245] width 131 height 23
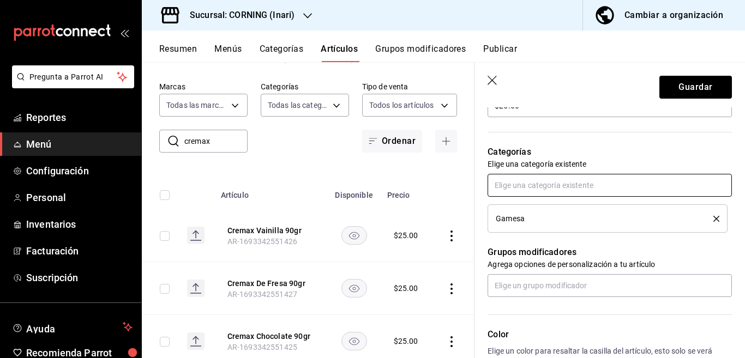
scroll to position [354, 0]
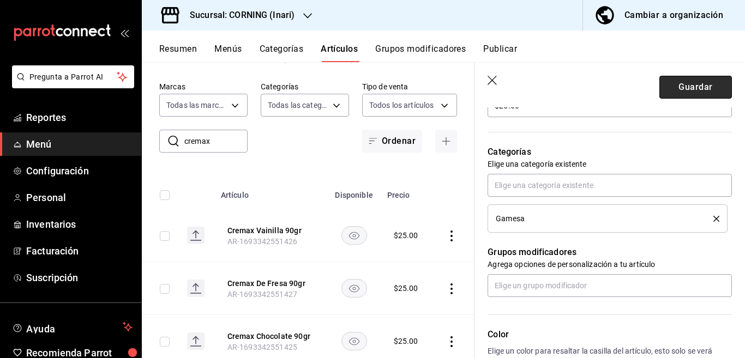
click at [670, 89] on button "Guardar" at bounding box center [695, 87] width 73 height 23
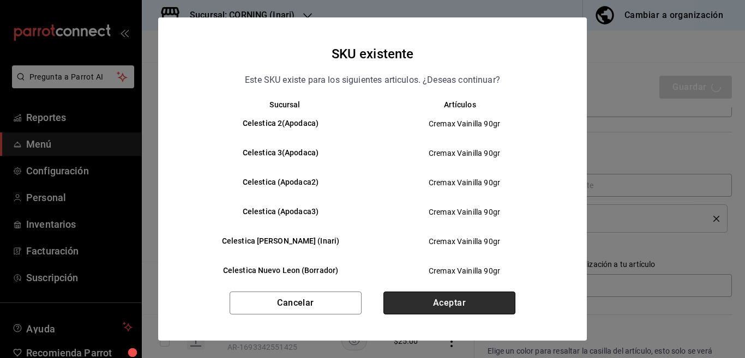
click at [446, 302] on button "Aceptar" at bounding box center [449, 303] width 132 height 23
type textarea "x"
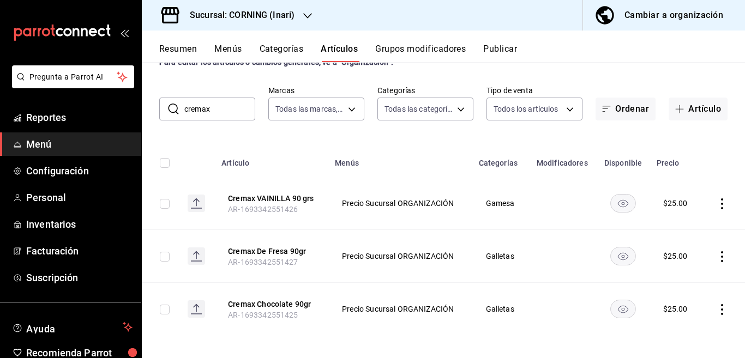
scroll to position [43, 0]
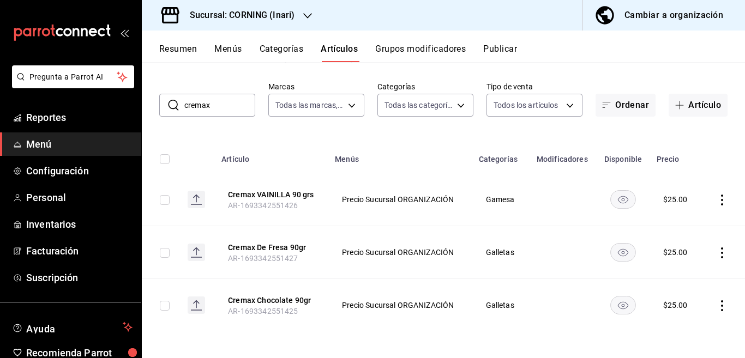
click at [721, 252] on icon "actions" at bounding box center [722, 253] width 2 height 11
click at [678, 275] on span "Editar" at bounding box center [680, 277] width 28 height 11
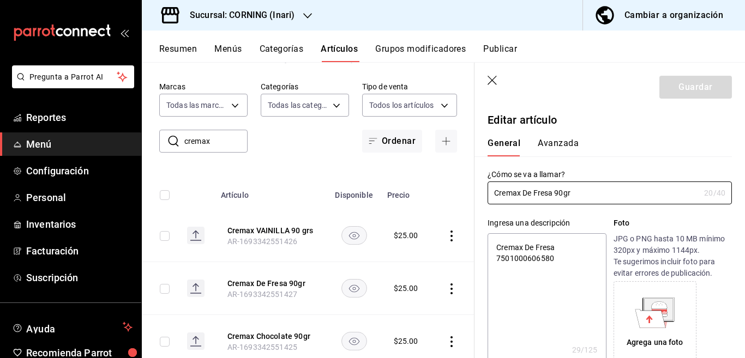
type textarea "x"
type input "$25.00"
type textarea "x"
click at [581, 256] on textarea "Cremax De Fresa 7501000606580" at bounding box center [547, 298] width 118 height 131
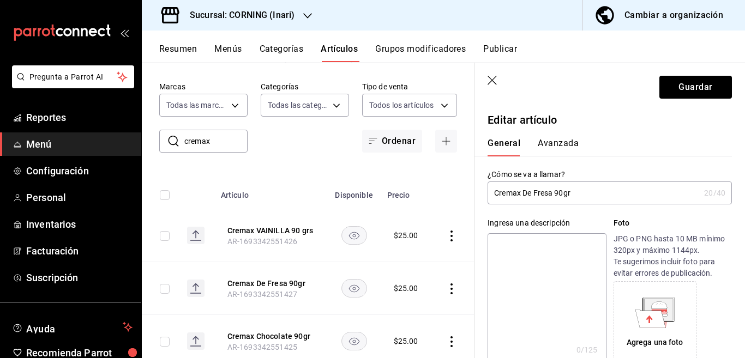
click at [598, 194] on input "Cremax De Fresa 90gr" at bounding box center [594, 193] width 212 height 22
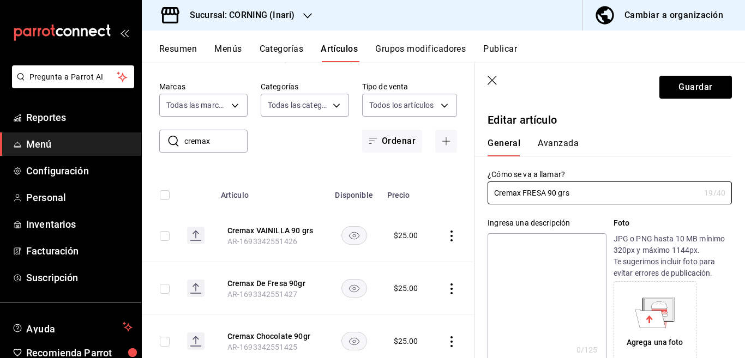
type input "Cremax FRESA 90 grs"
click at [537, 242] on textarea at bounding box center [547, 298] width 118 height 131
paste textarea "Cremax FRESA 90 grs"
type textarea "Cremax FRESA 90 grs"
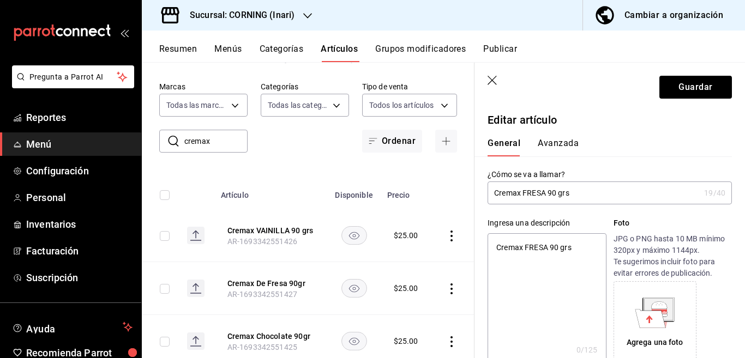
type textarea "x"
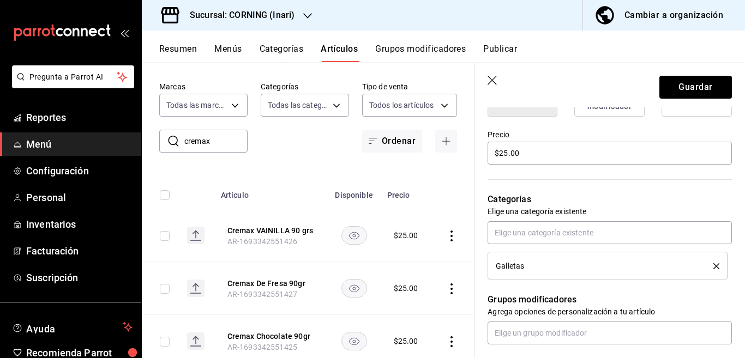
scroll to position [310, 0]
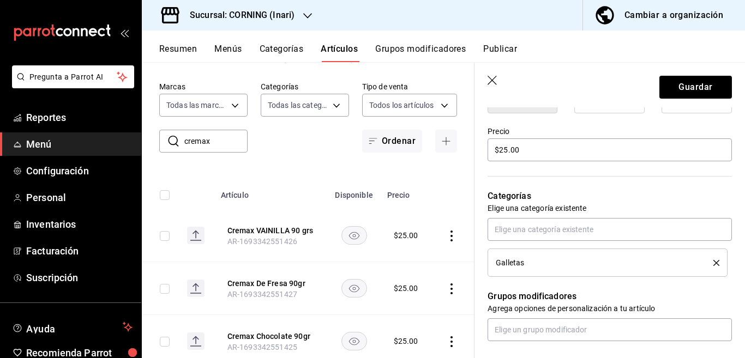
type textarea "Cremax FRESA 90 grs"
click at [713, 262] on icon "delete" at bounding box center [716, 263] width 6 height 6
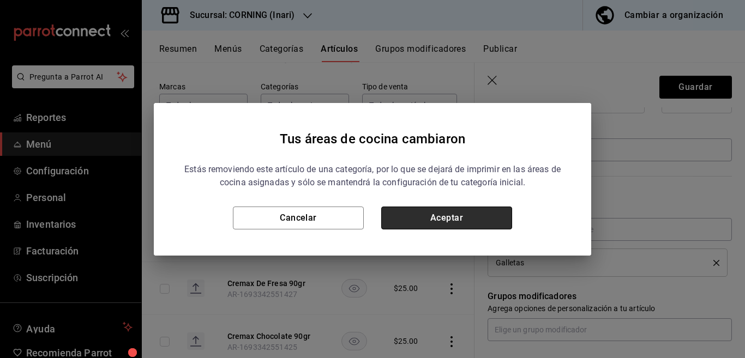
click at [462, 215] on button "Aceptar" at bounding box center [446, 218] width 131 height 23
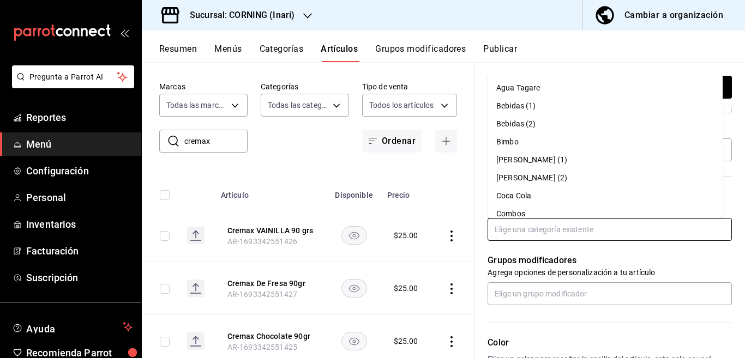
click at [534, 232] on input "text" at bounding box center [610, 229] width 244 height 23
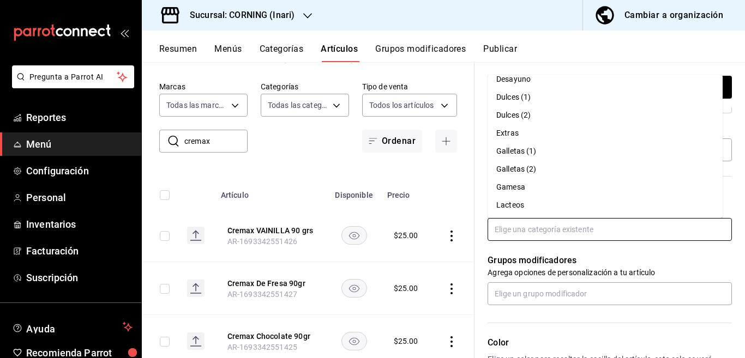
scroll to position [172, 0]
click at [511, 184] on li "Gamesa" at bounding box center [605, 186] width 235 height 18
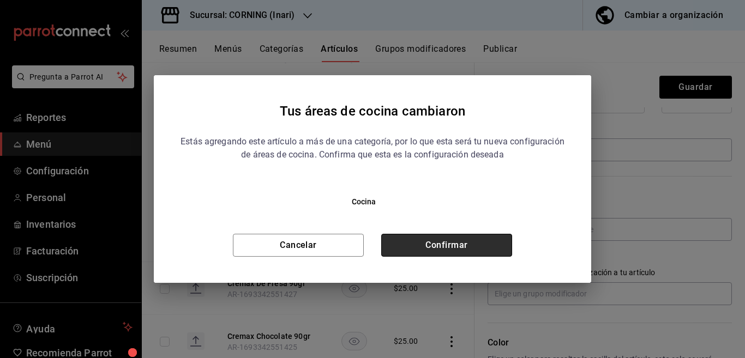
click at [471, 244] on button "Confirmar" at bounding box center [446, 245] width 131 height 23
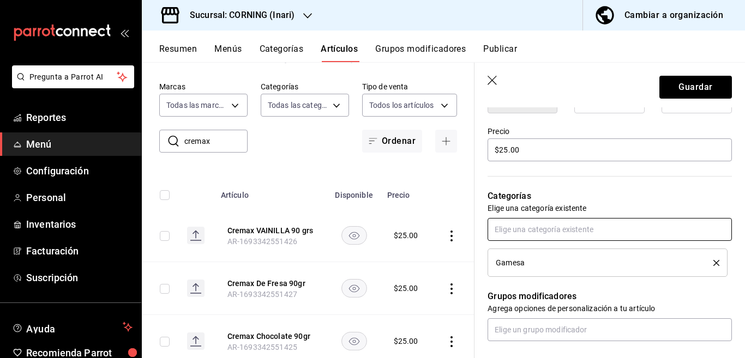
scroll to position [310, 0]
click at [678, 85] on button "Guardar" at bounding box center [695, 87] width 73 height 23
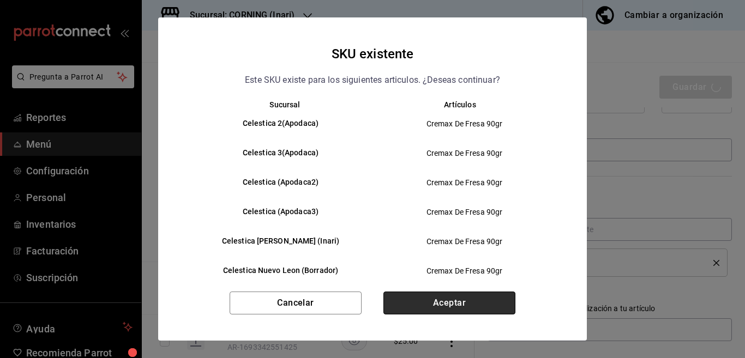
click at [452, 299] on button "Aceptar" at bounding box center [449, 303] width 132 height 23
type textarea "x"
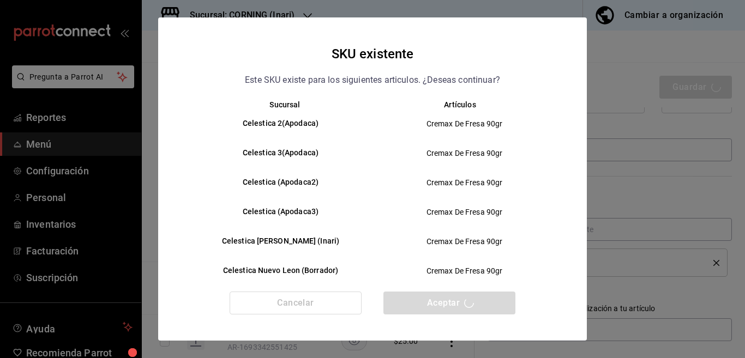
type textarea "x"
type input "AR-1758138918035"
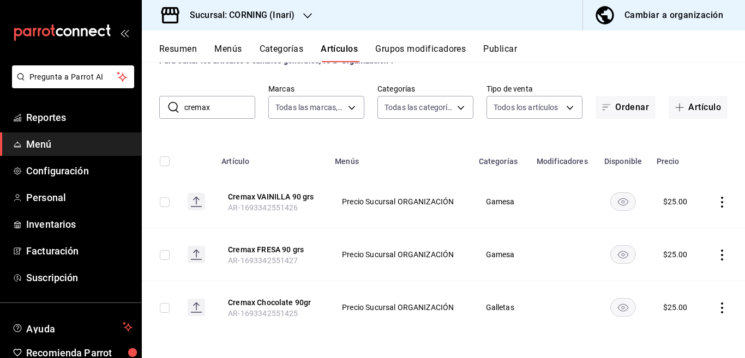
scroll to position [43, 0]
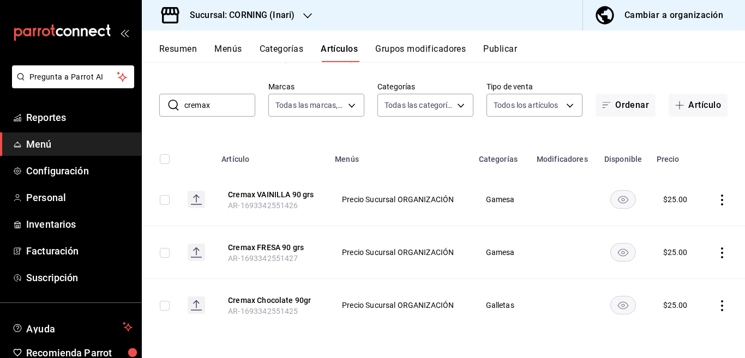
click at [717, 306] on icon "actions" at bounding box center [722, 305] width 11 height 11
click at [672, 282] on span "Editar" at bounding box center [680, 284] width 28 height 11
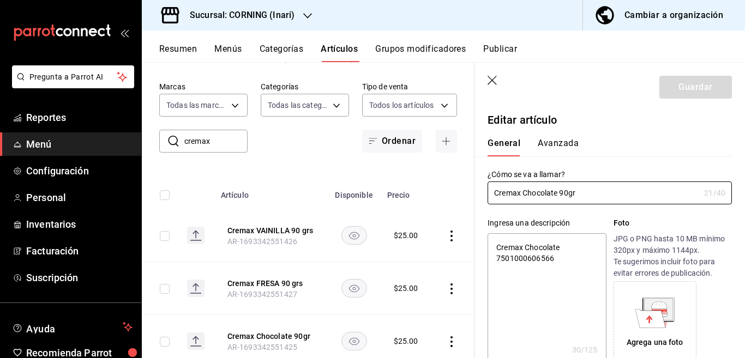
type textarea "x"
type input "$25.00"
type textarea "x"
click at [562, 258] on textarea "Cremax Chocolate 7501000606566" at bounding box center [547, 298] width 118 height 131
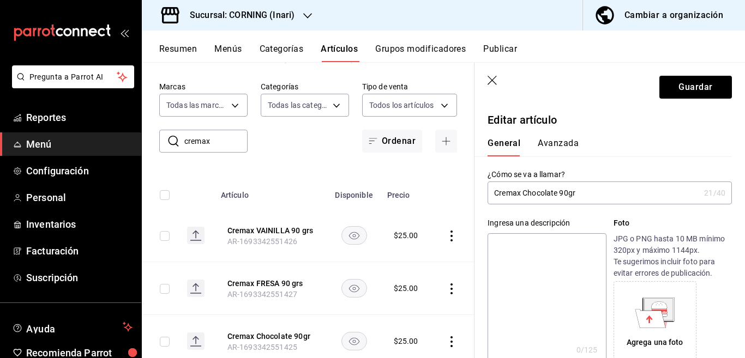
click at [589, 188] on input "Cremax Chocolate 90gr" at bounding box center [594, 193] width 212 height 22
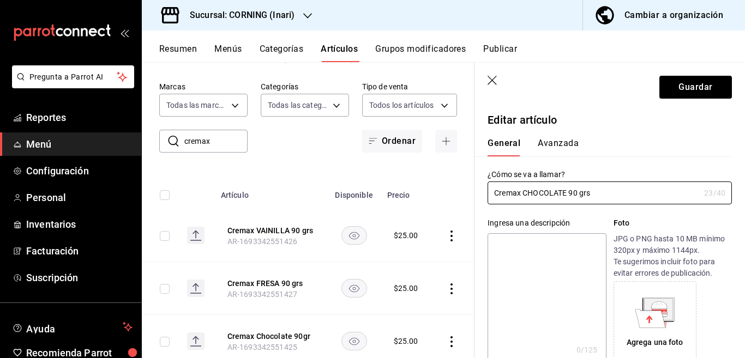
type input "Cremax CHOCOLATE 90 grs"
click at [530, 247] on textarea at bounding box center [547, 298] width 118 height 131
paste textarea "Cremax CHOCOLATE 90 grs"
type textarea "Cremax CHOCOLATE 90 grs"
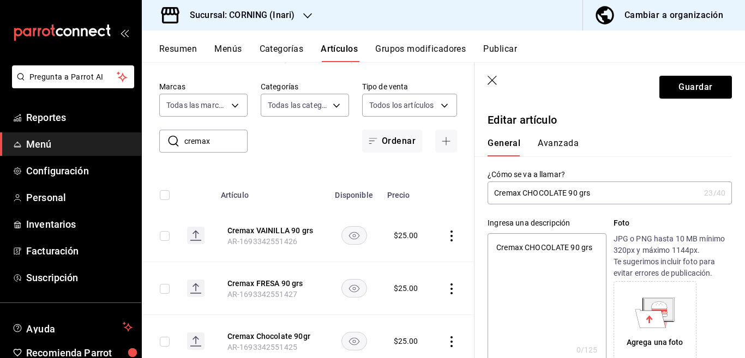
type textarea "x"
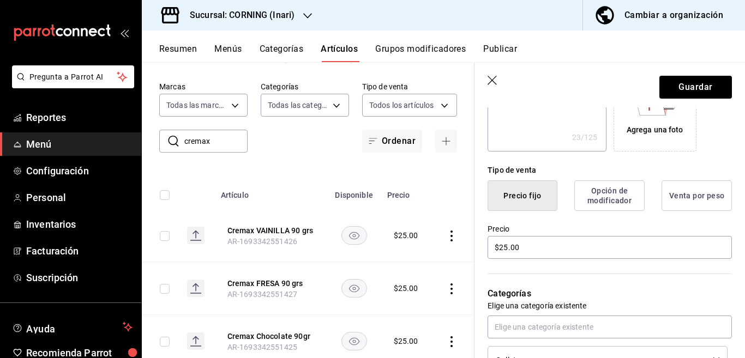
scroll to position [266, 0]
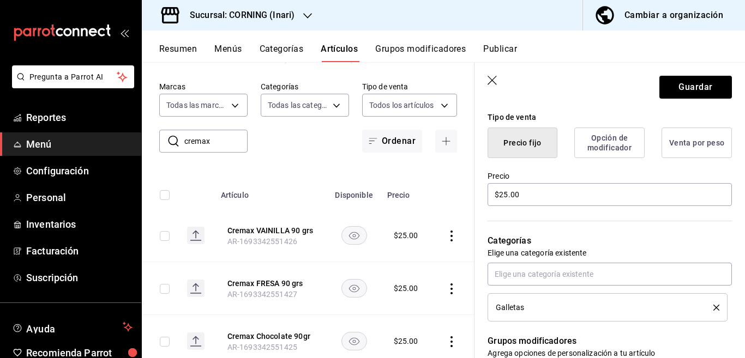
type textarea "Cremax CHOCOLATE 90 grs"
click at [713, 305] on icon "delete" at bounding box center [716, 308] width 6 height 6
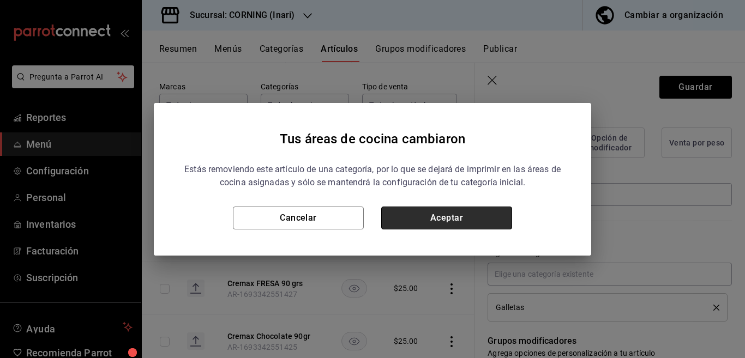
click at [485, 222] on button "Aceptar" at bounding box center [446, 218] width 131 height 23
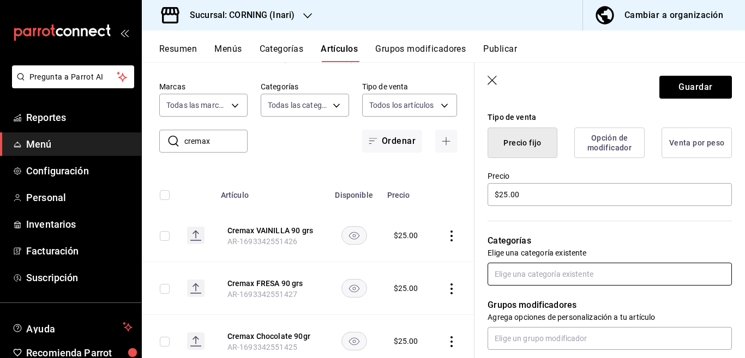
click at [526, 278] on input "text" at bounding box center [610, 274] width 244 height 23
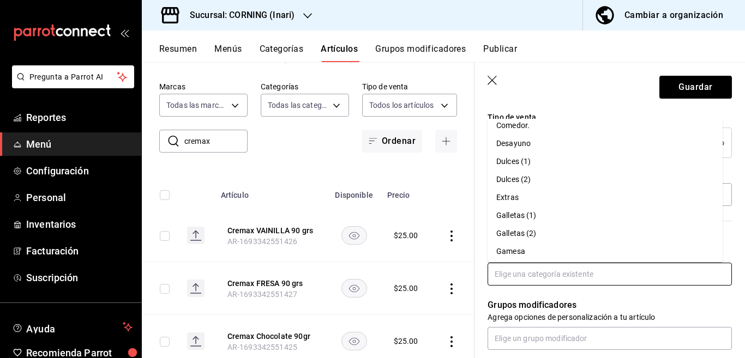
scroll to position [172, 0]
click at [513, 230] on li "Gamesa" at bounding box center [605, 230] width 235 height 18
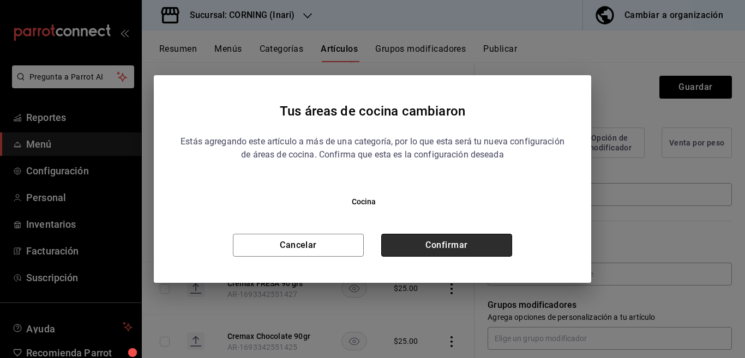
click at [490, 241] on button "Confirmar" at bounding box center [446, 245] width 131 height 23
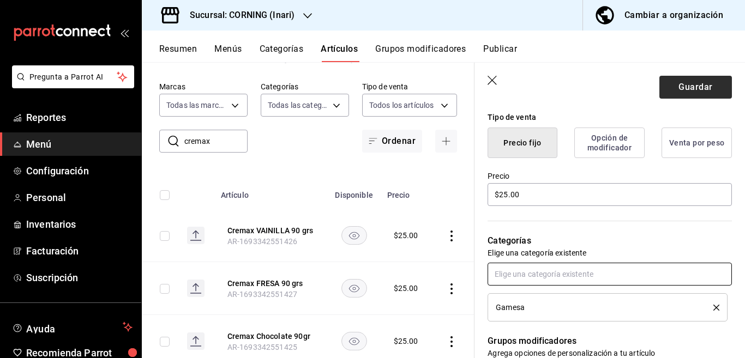
scroll to position [266, 0]
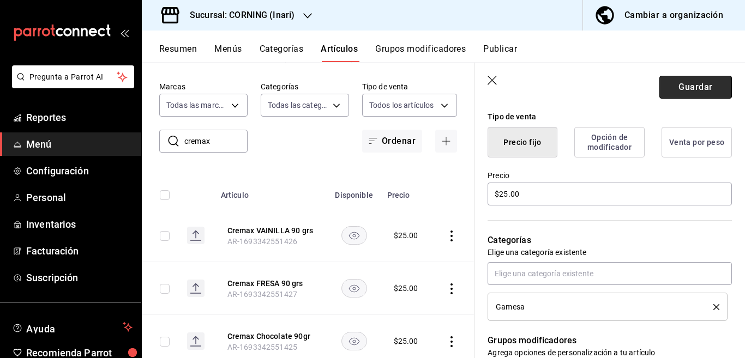
click at [675, 91] on button "Guardar" at bounding box center [695, 87] width 73 height 23
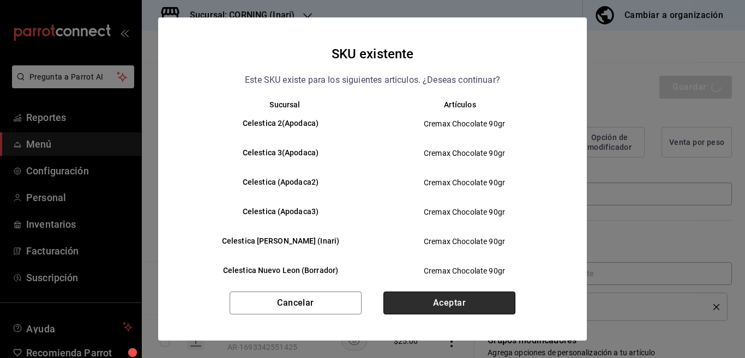
click at [458, 297] on button "Aceptar" at bounding box center [449, 303] width 132 height 23
type textarea "x"
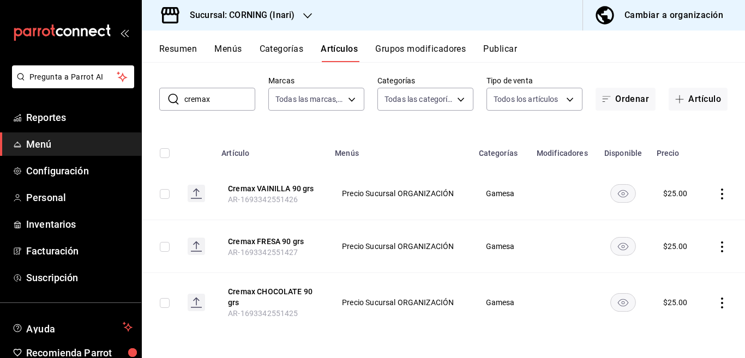
scroll to position [50, 0]
click at [220, 100] on input "cremax" at bounding box center [219, 99] width 71 height 22
type input "c"
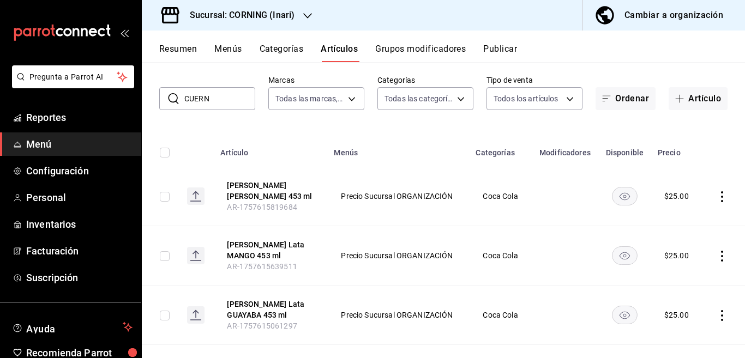
scroll to position [0, 0]
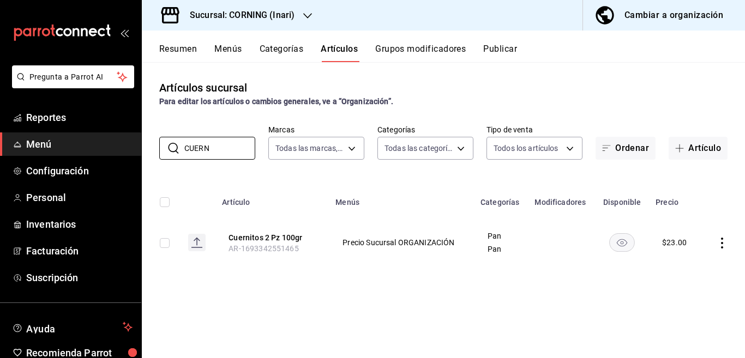
click at [445, 172] on div "Artículos sucursal Para editar los artículos o cambios generales, ve a “Organiz…" at bounding box center [443, 210] width 603 height 296
click at [721, 240] on icon "actions" at bounding box center [722, 243] width 11 height 11
click at [685, 312] on span "Eliminar" at bounding box center [689, 312] width 28 height 9
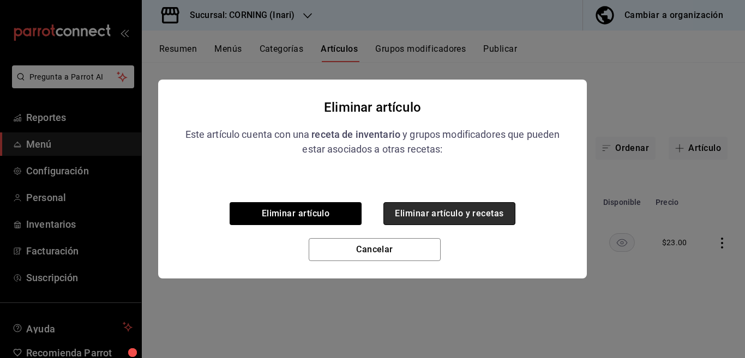
click at [474, 213] on button "Eliminar artículo y recetas" at bounding box center [449, 213] width 132 height 23
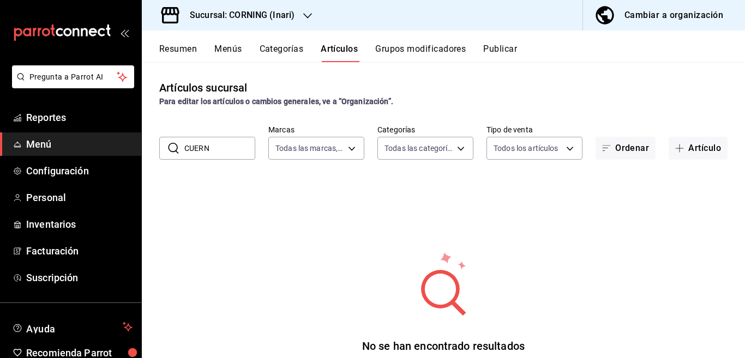
click at [213, 152] on input "CUERN" at bounding box center [219, 148] width 71 height 22
type input "C"
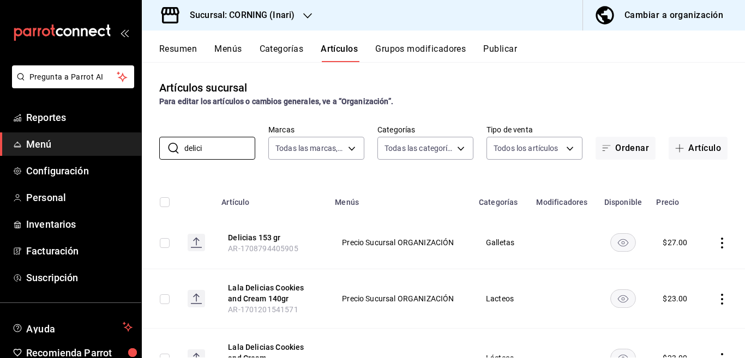
type input "delici"
click at [388, 174] on div "Artículos sucursal Para editar los artículos o cambios generales, ve a “Organiz…" at bounding box center [443, 210] width 603 height 296
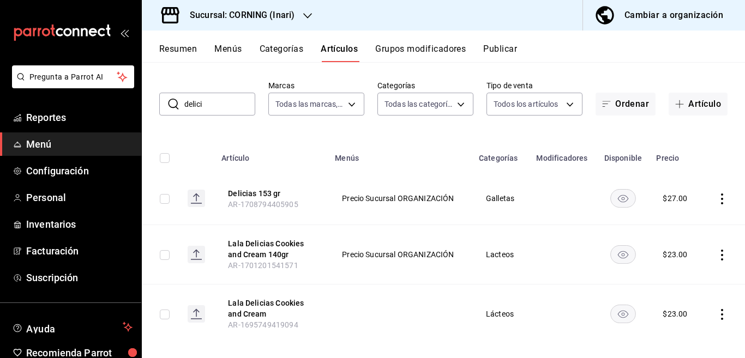
scroll to position [56, 0]
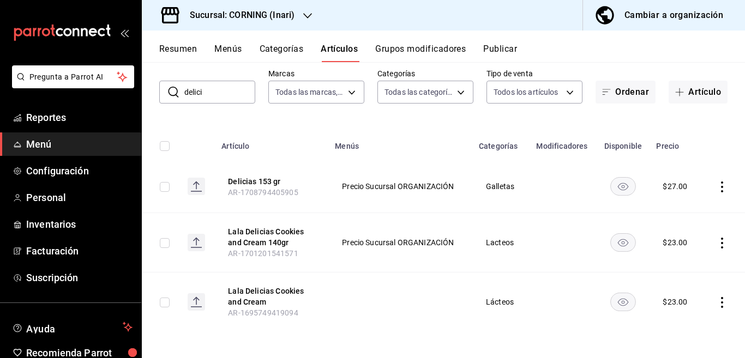
click at [717, 302] on icon "actions" at bounding box center [722, 302] width 11 height 11
click at [675, 327] on span "Eliminar" at bounding box center [680, 329] width 28 height 9
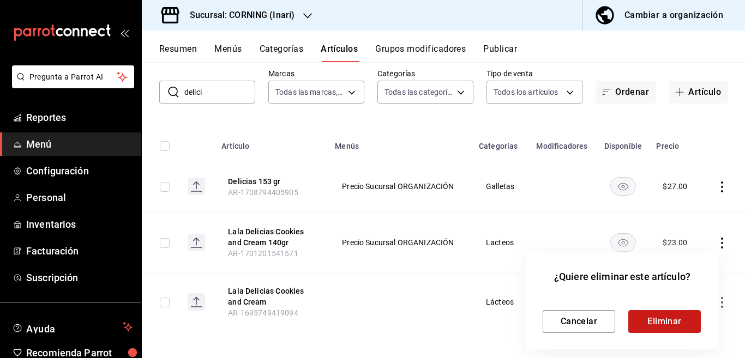
click at [654, 319] on button "Eliminar" at bounding box center [664, 321] width 73 height 23
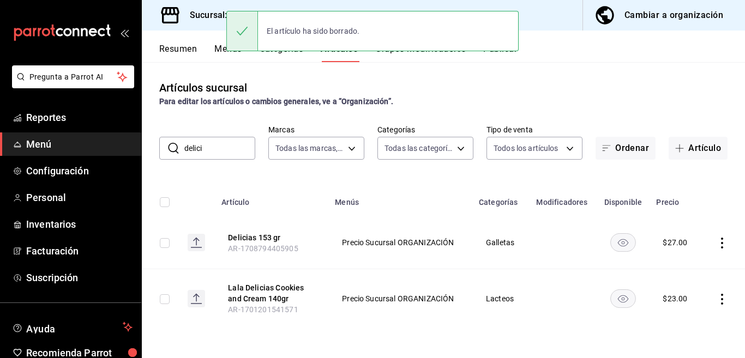
scroll to position [0, 0]
click at [721, 300] on icon "actions" at bounding box center [722, 299] width 11 height 11
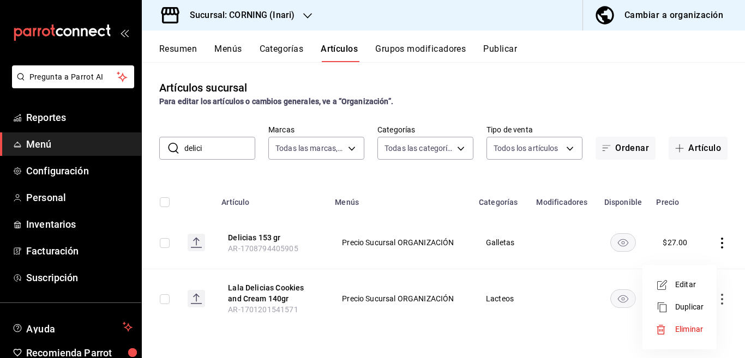
click at [684, 328] on span "Eliminar" at bounding box center [689, 329] width 28 height 9
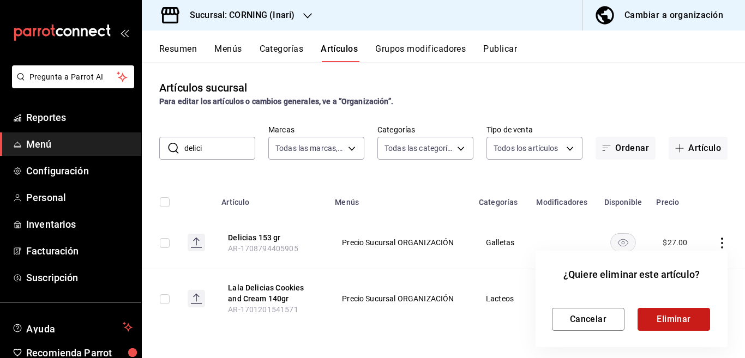
click at [681, 317] on button "Eliminar" at bounding box center [673, 319] width 73 height 23
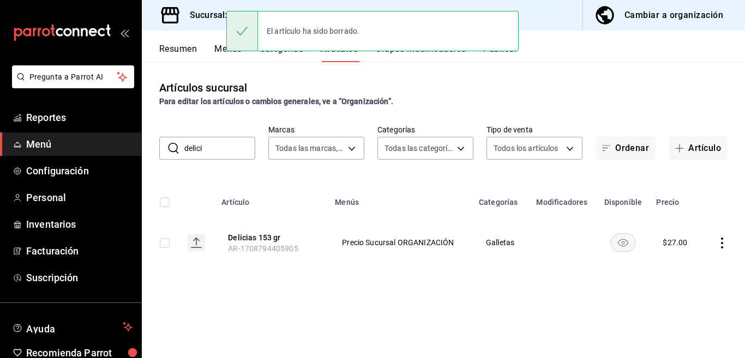
click at [723, 240] on icon "actions" at bounding box center [722, 243] width 11 height 11
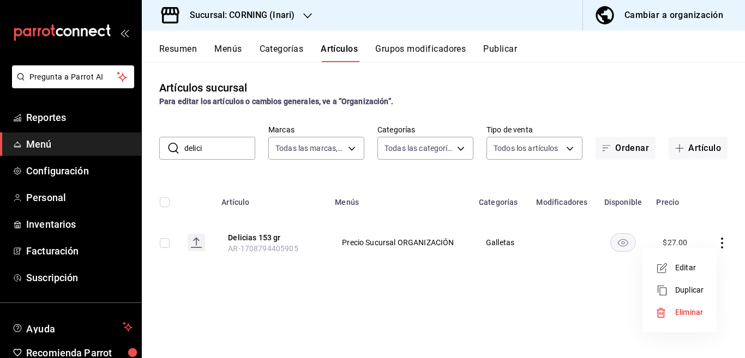
click at [684, 267] on span "Editar" at bounding box center [689, 267] width 28 height 11
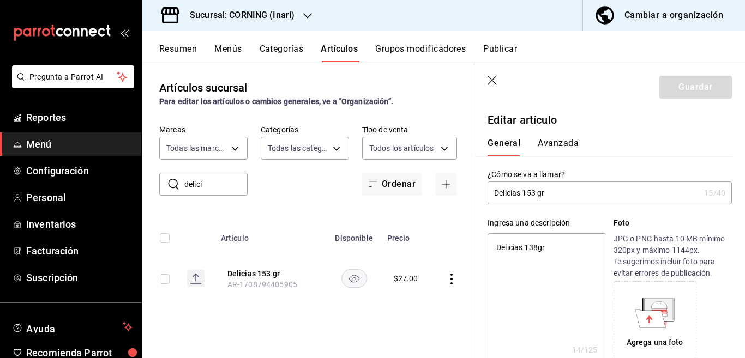
type textarea "x"
type input "$27.00"
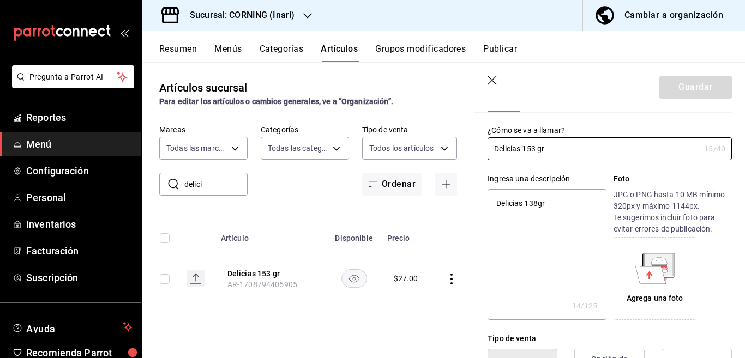
type textarea "x"
click at [550, 207] on textarea "Delicias 138gr" at bounding box center [547, 254] width 118 height 131
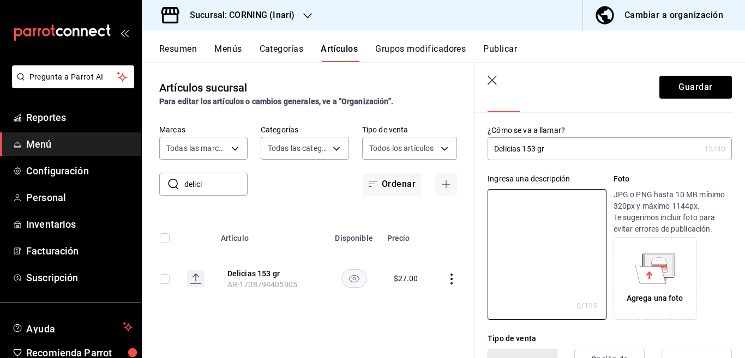
click at [557, 150] on input "Delicias 153 gr" at bounding box center [594, 149] width 212 height 22
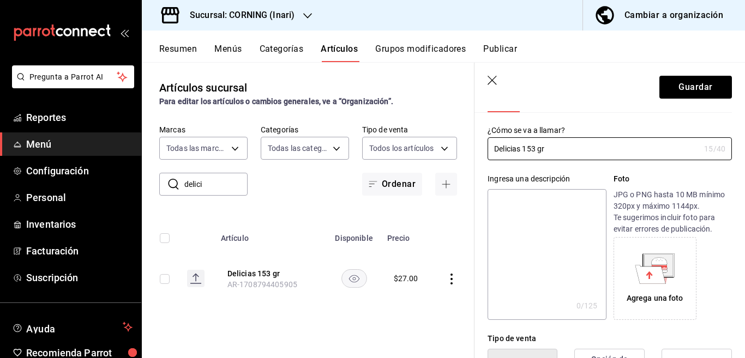
click at [528, 203] on textarea at bounding box center [547, 254] width 118 height 131
paste textarea "Delicias 153 gr"
type textarea "Delicias 153 gr"
type textarea "x"
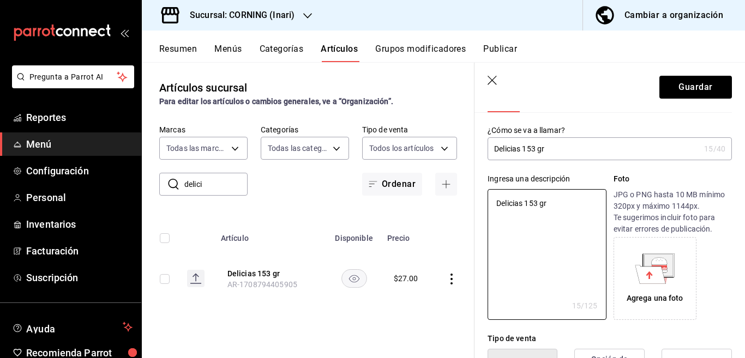
type textarea "Delicias 153 gr"
type textarea "x"
click at [553, 148] on input "Delicias 153 gr" at bounding box center [594, 149] width 212 height 22
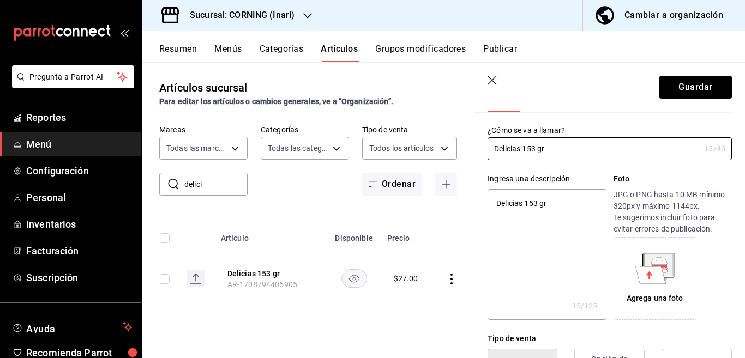
type input "Delicias 153 grs"
type textarea "x"
type input "Delicias 153 grs"
click at [552, 204] on textarea "Delicias 153 gr" at bounding box center [547, 254] width 118 height 131
type textarea "Delicias 153 grs"
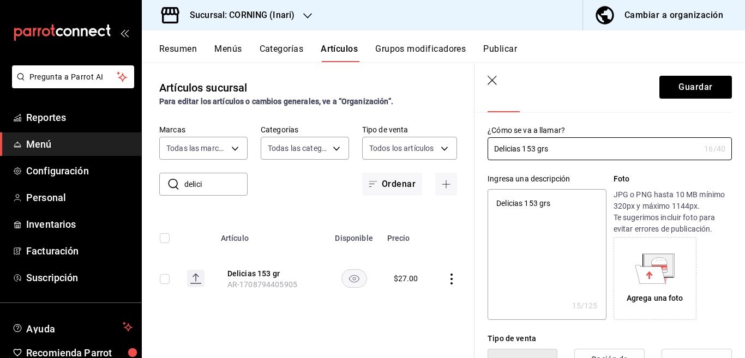
type textarea "x"
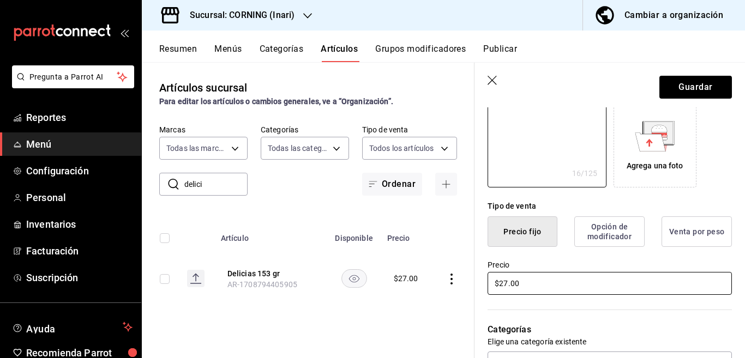
type textarea "Delicias 153 grs"
click at [534, 282] on input "$27.00" at bounding box center [610, 283] width 244 height 23
type textarea "x"
type input "$2.00"
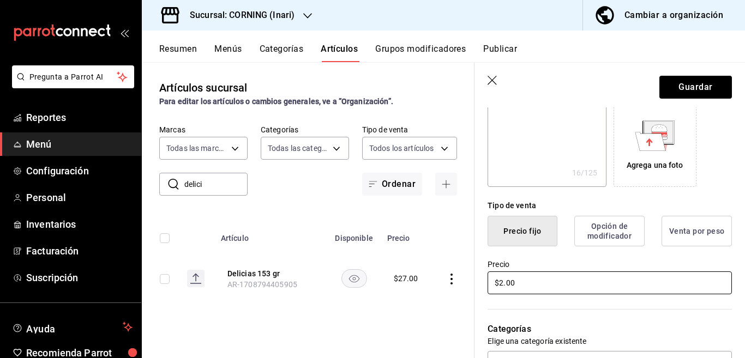
type textarea "x"
type input "$25.00"
type textarea "x"
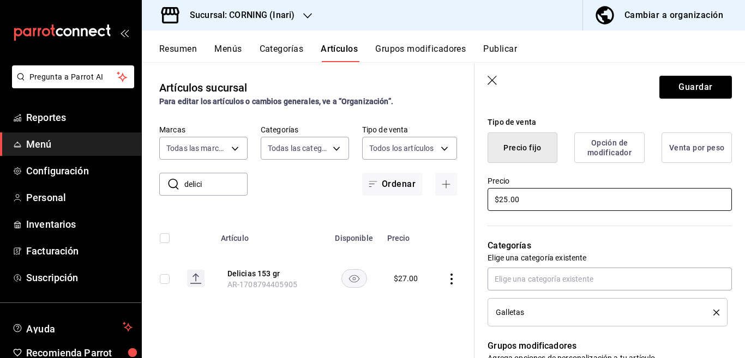
scroll to position [266, 0]
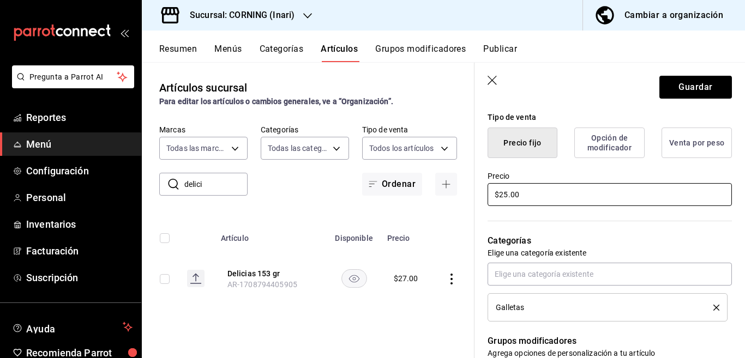
type input "$25.00"
click at [713, 308] on icon "delete" at bounding box center [716, 308] width 6 height 6
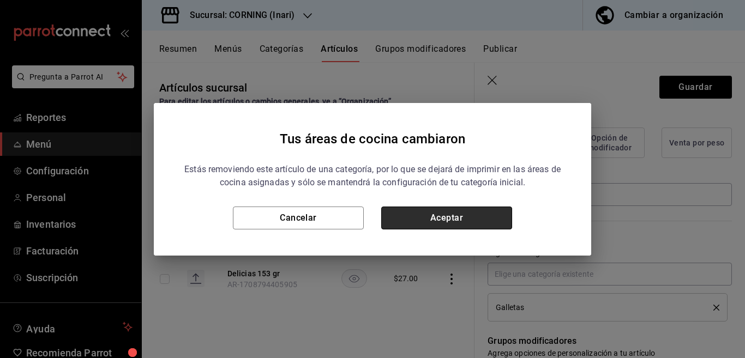
click at [479, 217] on button "Aceptar" at bounding box center [446, 218] width 131 height 23
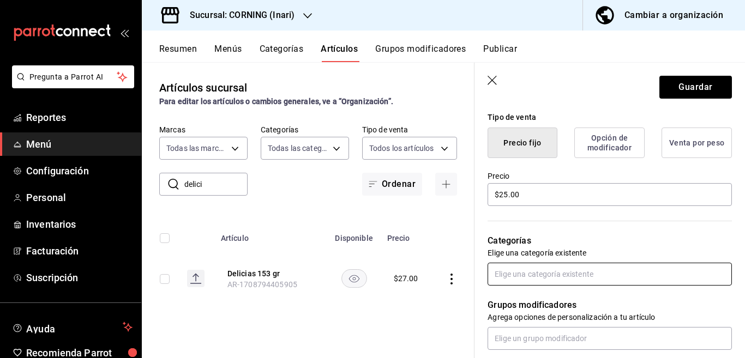
click at [521, 273] on input "text" at bounding box center [610, 274] width 244 height 23
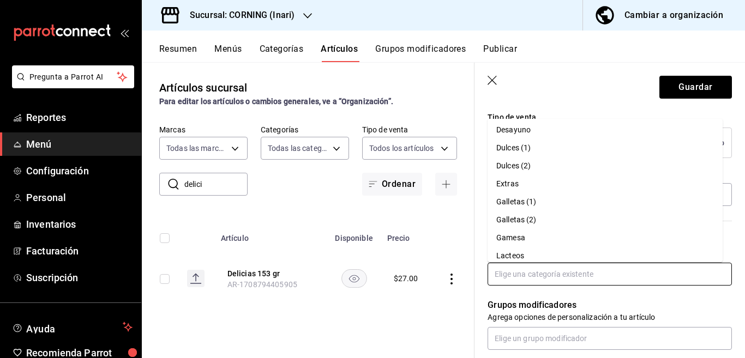
scroll to position [186, 0]
click at [513, 214] on li "Gamesa" at bounding box center [605, 216] width 235 height 18
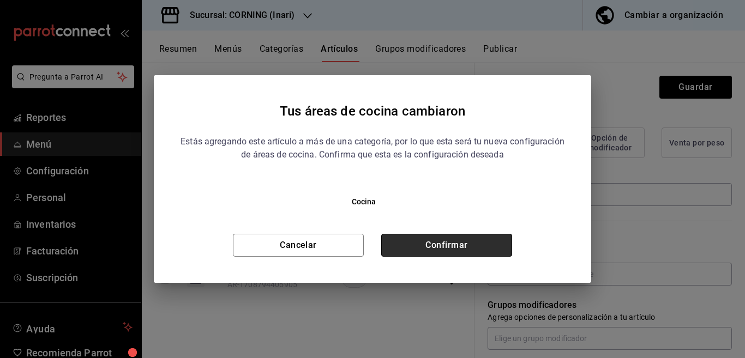
click at [454, 242] on button "Confirmar" at bounding box center [446, 245] width 131 height 23
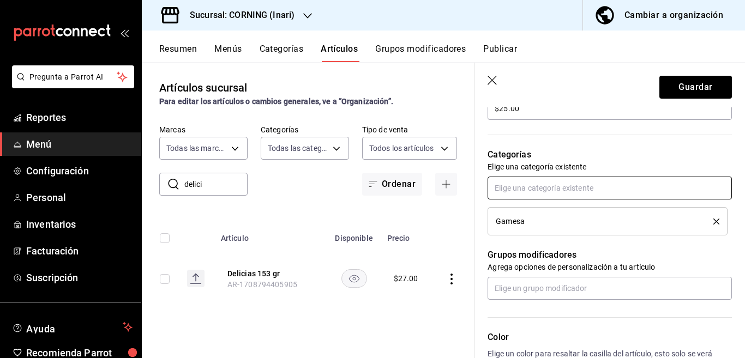
scroll to position [354, 0]
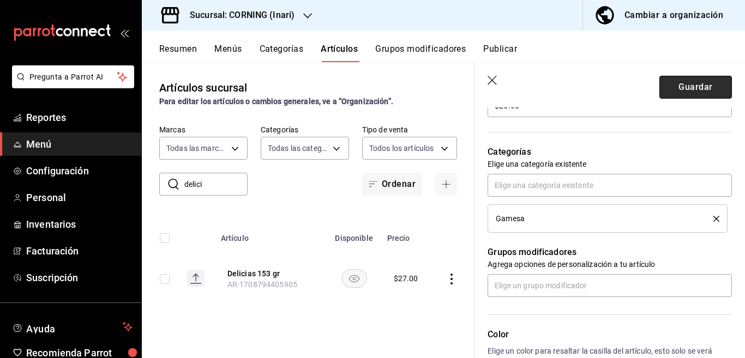
click at [666, 88] on button "Guardar" at bounding box center [695, 87] width 73 height 23
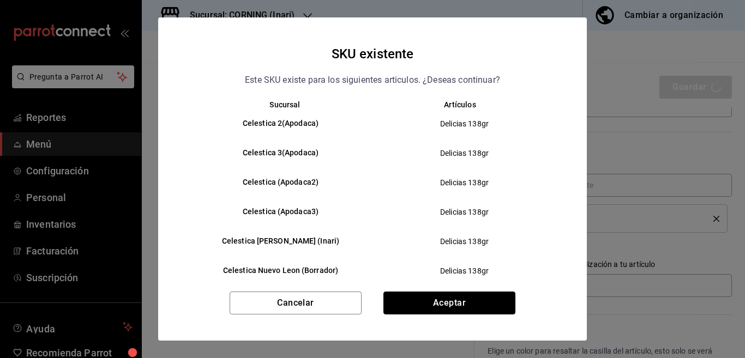
click at [434, 300] on button "Aceptar" at bounding box center [449, 303] width 132 height 23
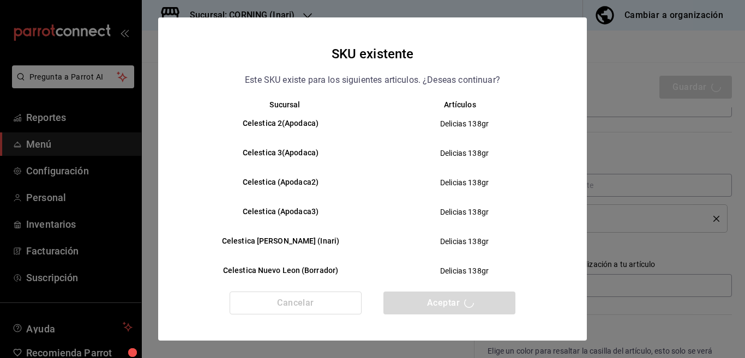
type textarea "x"
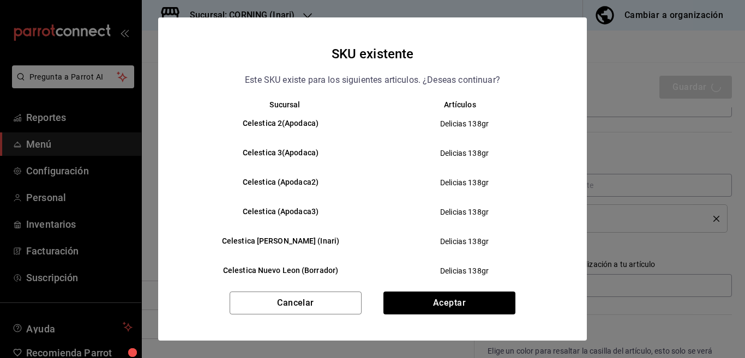
type textarea "x"
type input "AR-1758140157984"
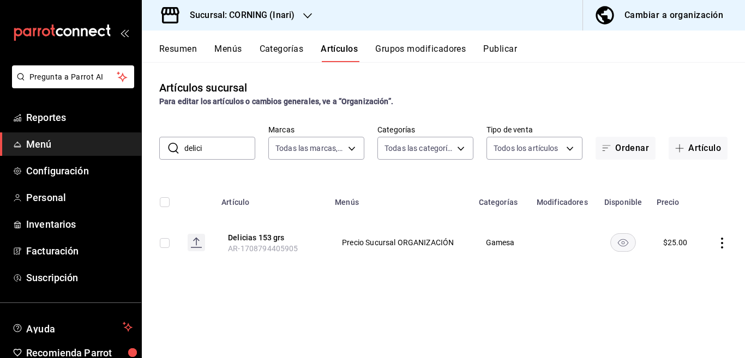
click at [224, 152] on input "delici" at bounding box center [219, 148] width 71 height 22
type input "d"
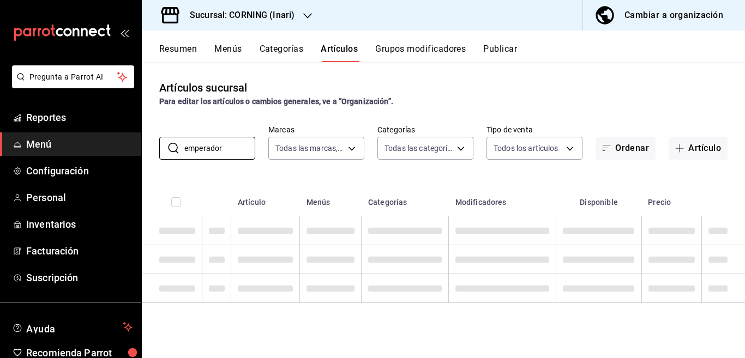
type input "emperador"
click at [410, 168] on div "Artículos sucursal Para editar los artículos o cambios generales, ve a “Organiz…" at bounding box center [443, 210] width 603 height 296
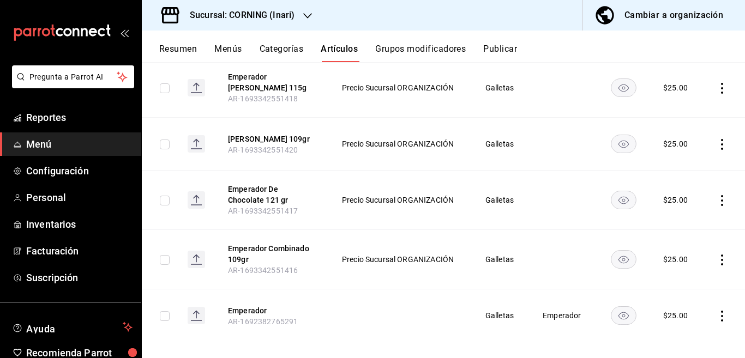
scroll to position [399, 0]
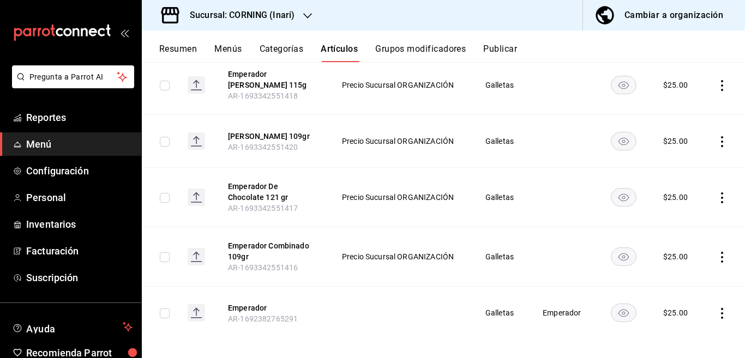
click at [717, 308] on icon "actions" at bounding box center [722, 313] width 11 height 11
click at [675, 327] on span "Eliminar" at bounding box center [680, 329] width 28 height 9
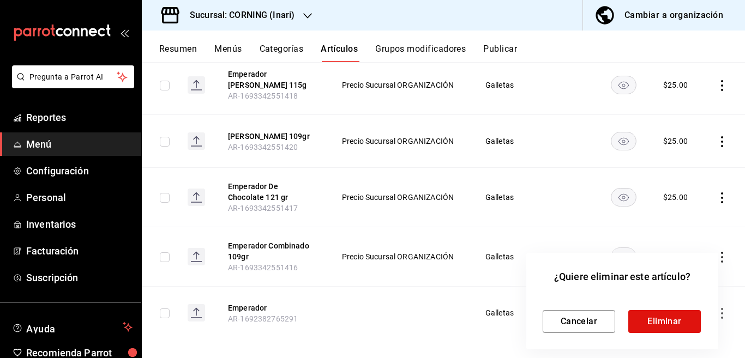
scroll to position [399, 0]
click at [658, 321] on button "Eliminar" at bounding box center [664, 321] width 73 height 23
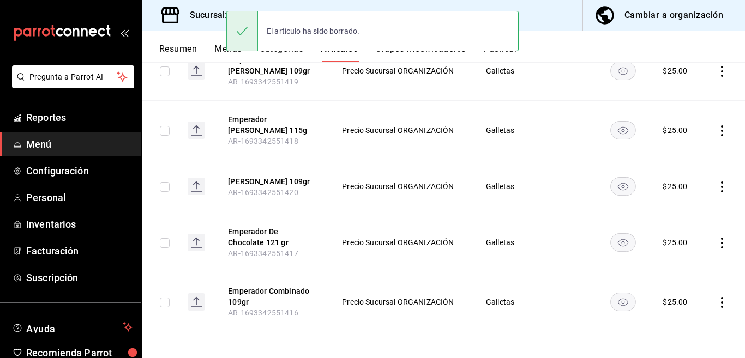
scroll to position [347, 0]
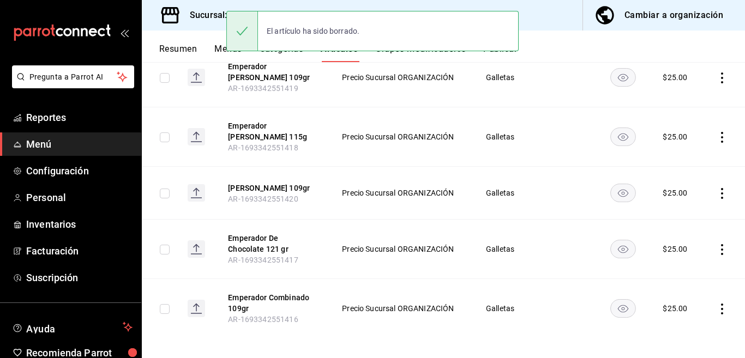
click at [717, 188] on icon "actions" at bounding box center [722, 193] width 11 height 11
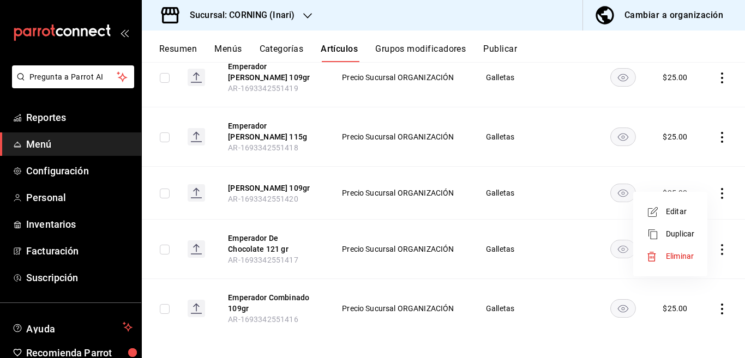
click at [674, 211] on span "Editar" at bounding box center [680, 211] width 28 height 11
click at [673, 210] on span "Editar" at bounding box center [680, 211] width 28 height 11
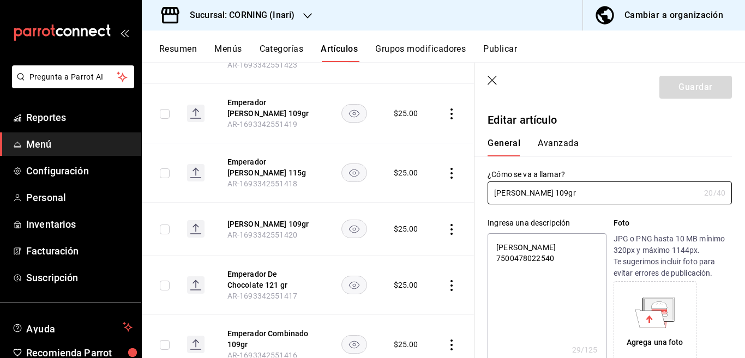
type textarea "x"
type input "$25.00"
click at [491, 80] on icon "button" at bounding box center [493, 81] width 11 height 11
click at [492, 78] on icon "button" at bounding box center [493, 81] width 11 height 11
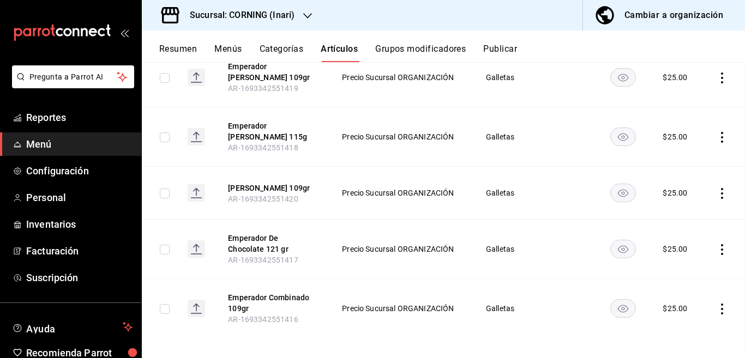
scroll to position [311, 0]
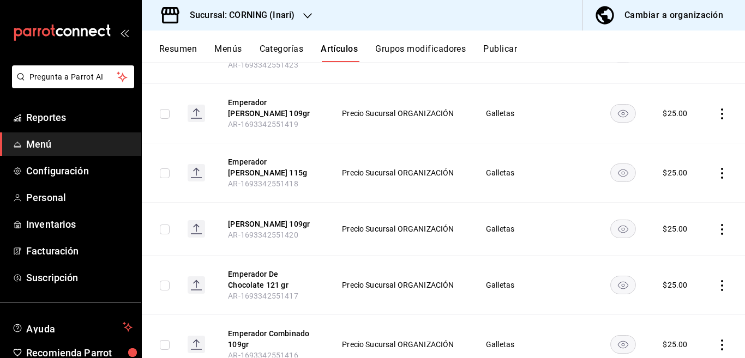
click at [721, 280] on icon "actions" at bounding box center [722, 285] width 2 height 11
click at [670, 282] on span "Editar" at bounding box center [680, 284] width 28 height 11
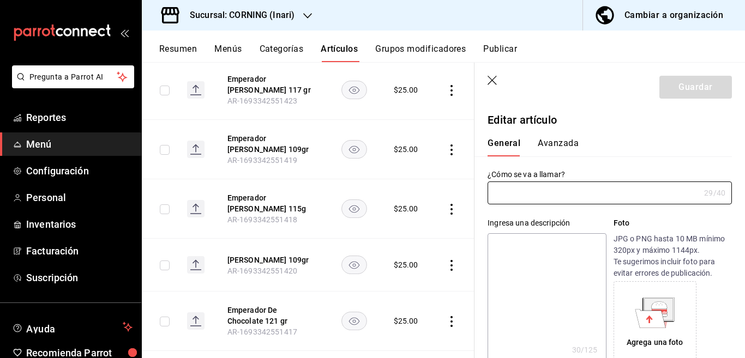
type input "Emperador De Chocolate 121 gr"
type textarea "EmperadorDeChoco 7500478022496"
type textarea "x"
type input "AR-1693342551417"
click at [568, 261] on textarea "EmperadorDeChoco 7500478022496" at bounding box center [547, 298] width 118 height 131
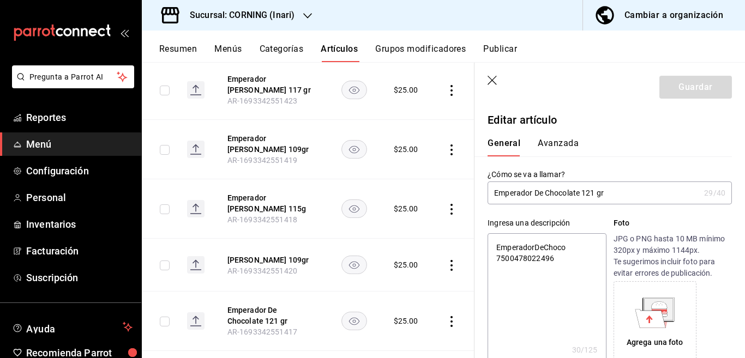
type textarea "x"
type input "$25.00"
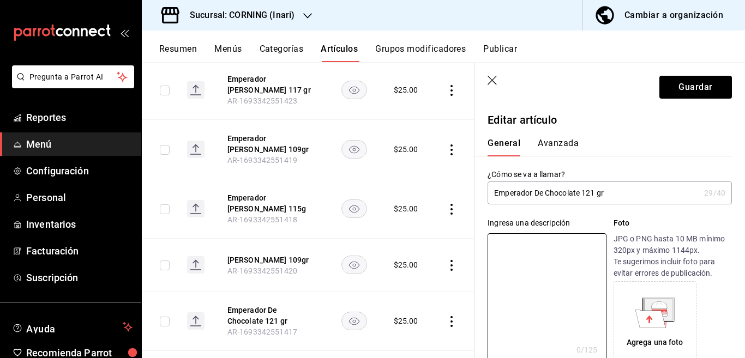
click at [611, 193] on input "Emperador De Chocolate 121 gr" at bounding box center [594, 193] width 212 height 22
click at [547, 192] on input "Emperador De Chocolate 109 grs" at bounding box center [594, 193] width 212 height 22
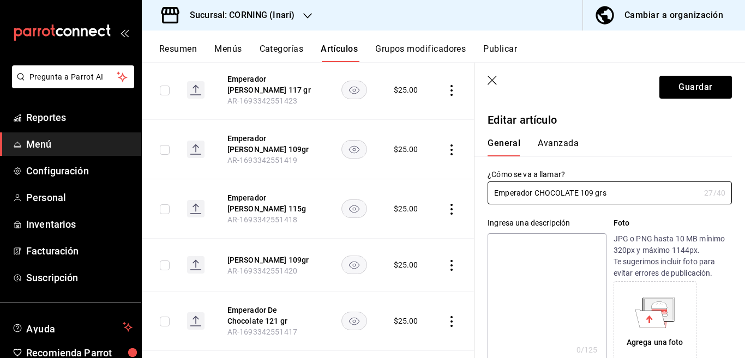
type input "Emperador CHOCOLATE 109 grs"
click at [519, 246] on textarea at bounding box center [547, 298] width 118 height 131
paste textarea "Emperador CHOCOLATE 109 grs"
type textarea "Emperador CHOCOLATE 109 grs"
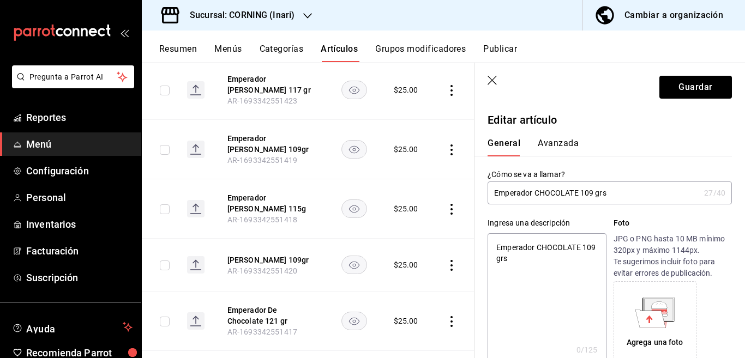
type textarea "x"
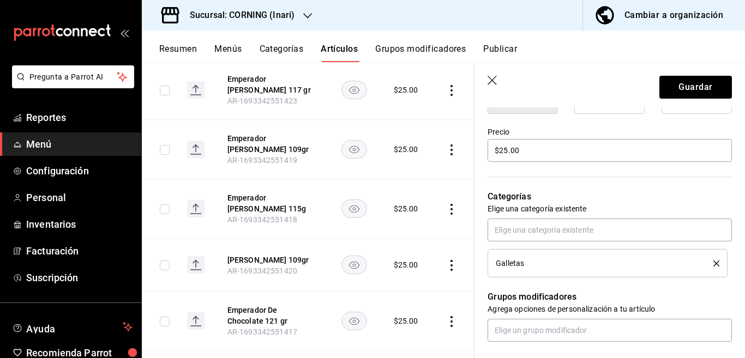
scroll to position [310, 0]
type textarea "Emperador CHOCOLATE 109 grs"
click at [713, 262] on icon "delete" at bounding box center [716, 263] width 6 height 6
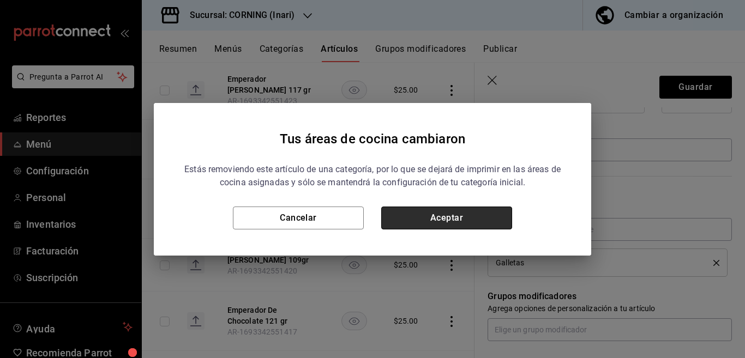
click at [471, 215] on button "Aceptar" at bounding box center [446, 218] width 131 height 23
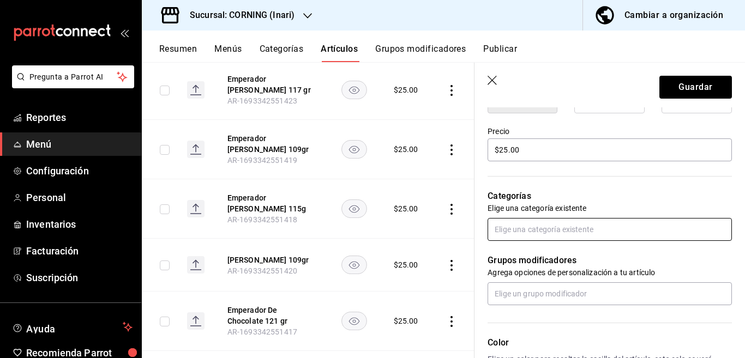
click at [509, 230] on input "text" at bounding box center [610, 229] width 244 height 23
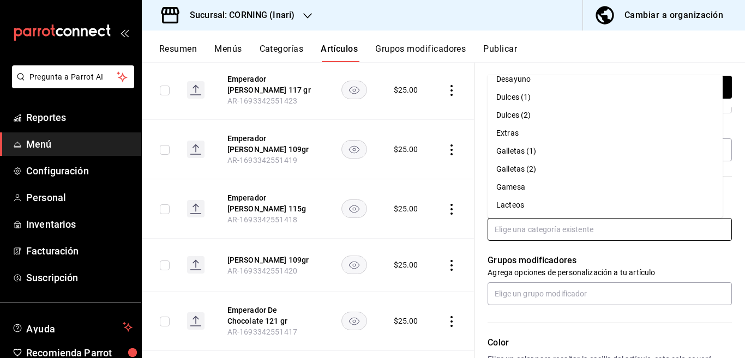
scroll to position [172, 0]
click at [515, 186] on li "Gamesa" at bounding box center [605, 186] width 235 height 18
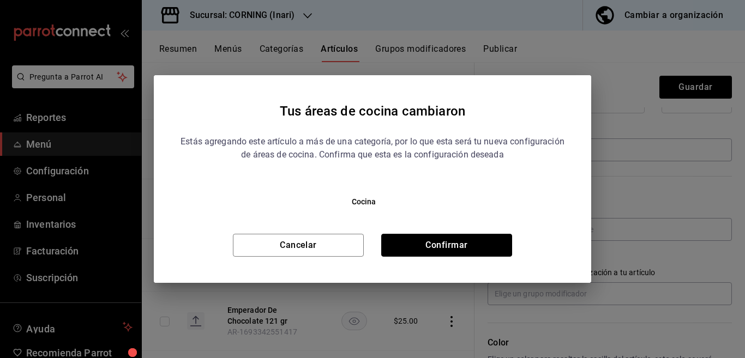
click at [459, 243] on button "Confirmar" at bounding box center [446, 245] width 131 height 23
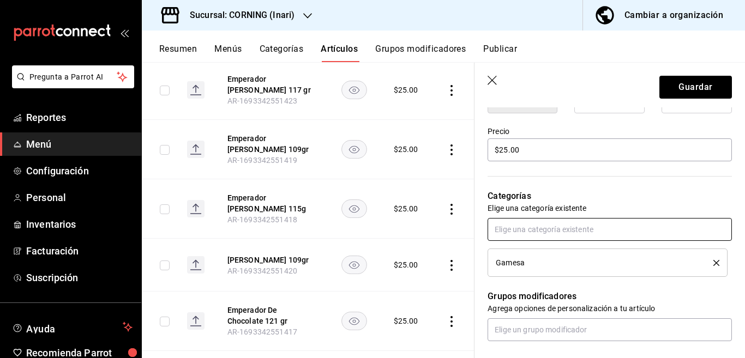
scroll to position [310, 0]
click at [669, 87] on button "Guardar" at bounding box center [695, 87] width 73 height 23
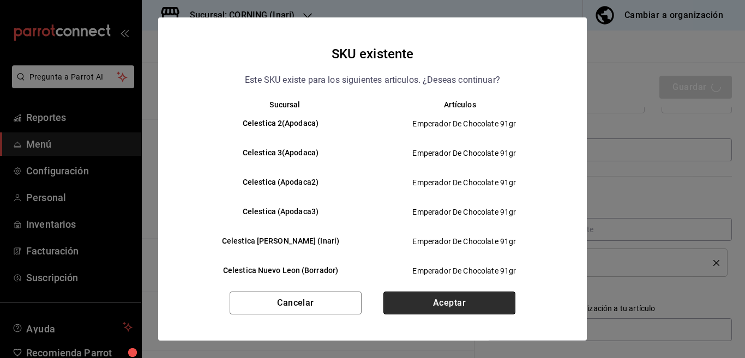
click at [456, 299] on button "Aceptar" at bounding box center [449, 303] width 132 height 23
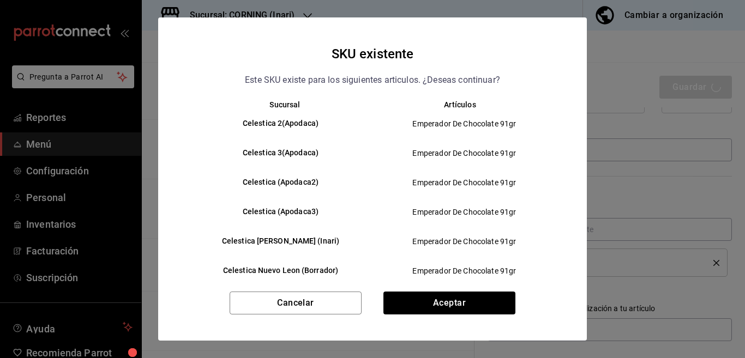
type textarea "x"
type input "AR-1758140502963"
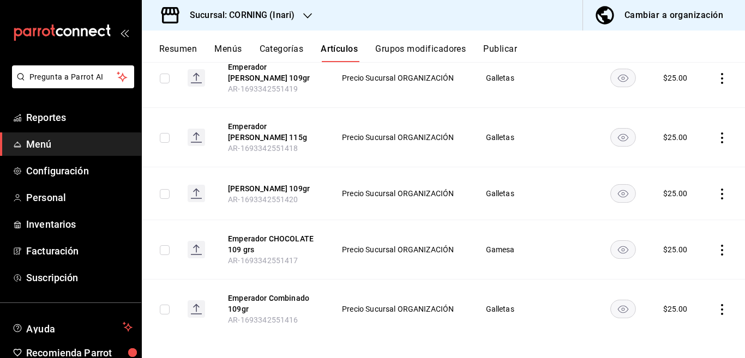
scroll to position [347, 0]
click at [717, 304] on icon "actions" at bounding box center [722, 309] width 11 height 11
click at [675, 282] on span "Editar" at bounding box center [680, 284] width 28 height 11
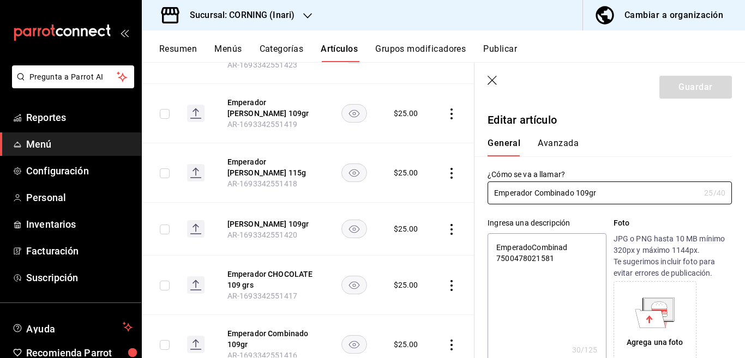
type textarea "x"
type input "$25.00"
click at [562, 261] on textarea "EmperadoCombinad 7500478021581" at bounding box center [547, 298] width 118 height 131
type textarea "x"
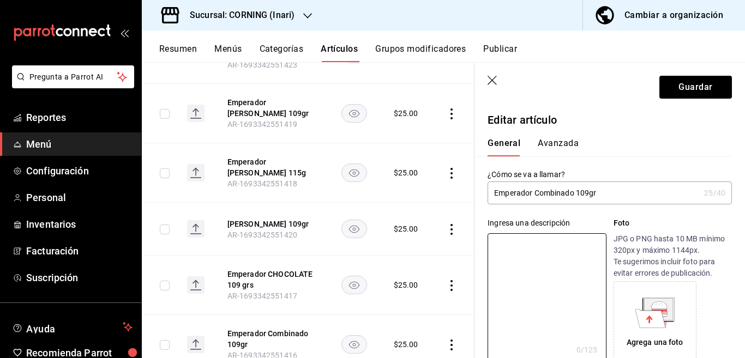
click at [605, 191] on input "Emperador Combinado 109gr" at bounding box center [594, 193] width 212 height 22
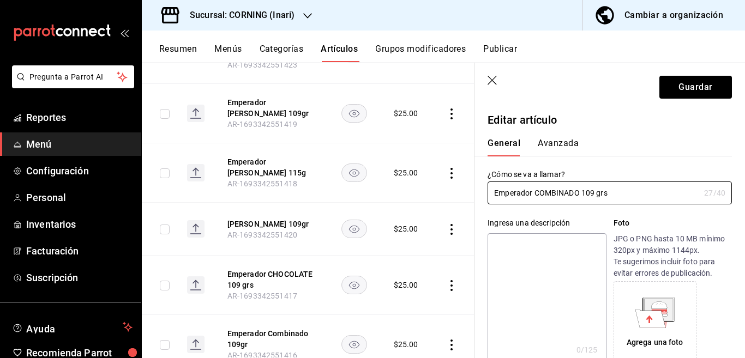
type input "Emperador COMBINADO 109 grs"
click at [528, 243] on textarea at bounding box center [547, 298] width 118 height 131
paste textarea "Emperador COMBINADO 109 grs"
type textarea "Emperador COMBINADO 109 grs"
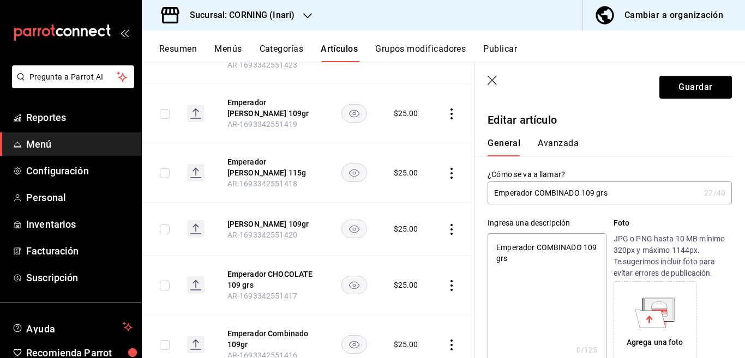
type textarea "x"
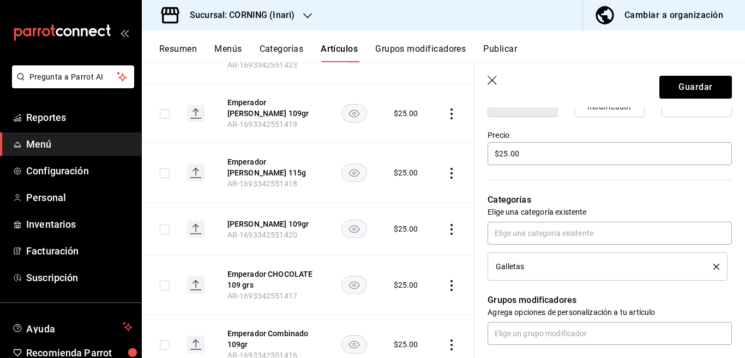
scroll to position [310, 0]
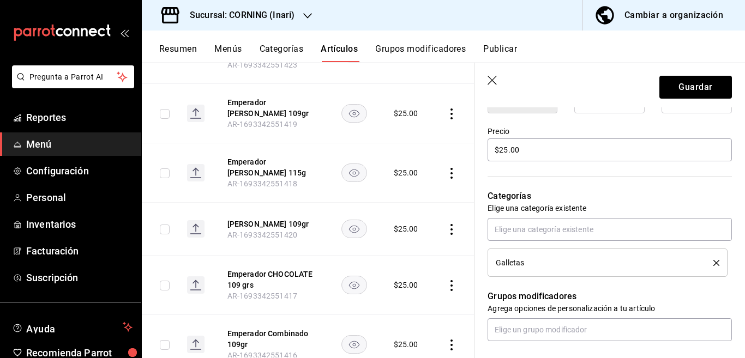
type textarea "Emperador COMBINADO 109 grs"
click at [713, 262] on icon "delete" at bounding box center [716, 263] width 6 height 6
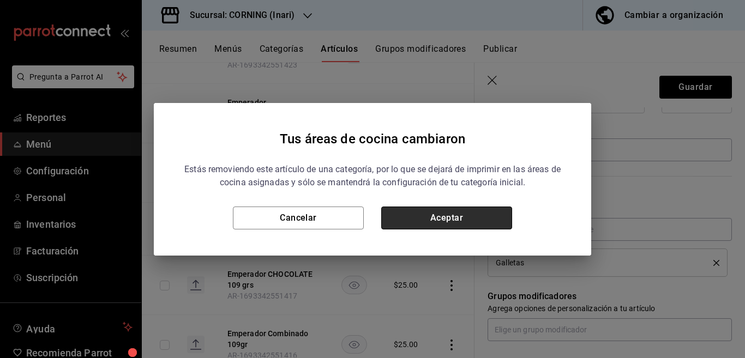
click at [491, 218] on button "Aceptar" at bounding box center [446, 218] width 131 height 23
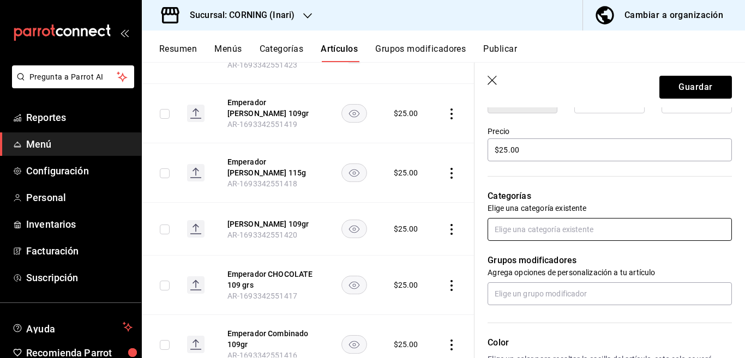
click at [507, 231] on input "text" at bounding box center [610, 229] width 244 height 23
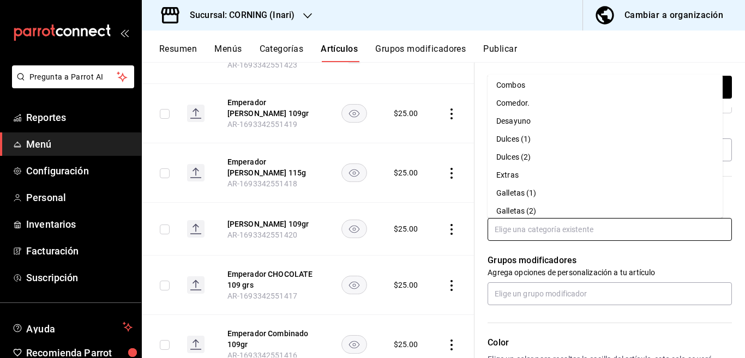
scroll to position [151, 0]
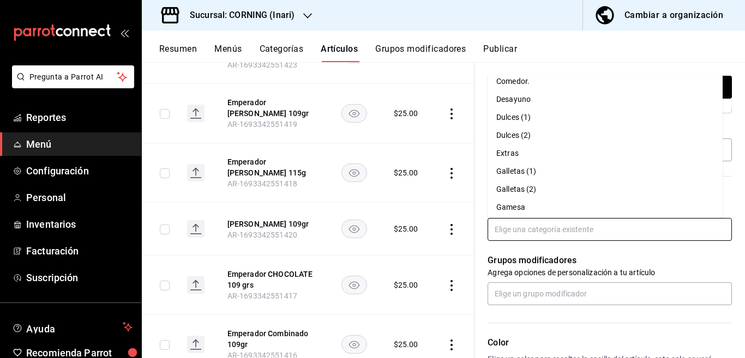
click at [510, 205] on li "Gamesa" at bounding box center [605, 207] width 235 height 18
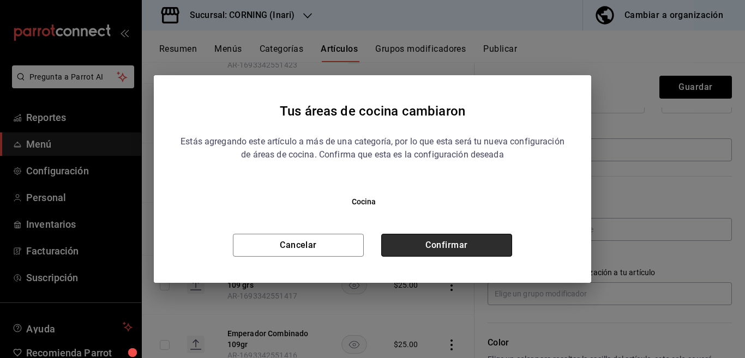
click at [443, 243] on button "Confirmar" at bounding box center [446, 245] width 131 height 23
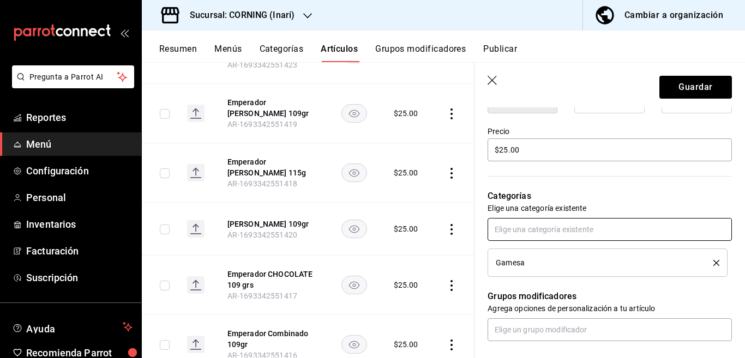
scroll to position [310, 0]
click at [679, 83] on button "Guardar" at bounding box center [695, 87] width 73 height 23
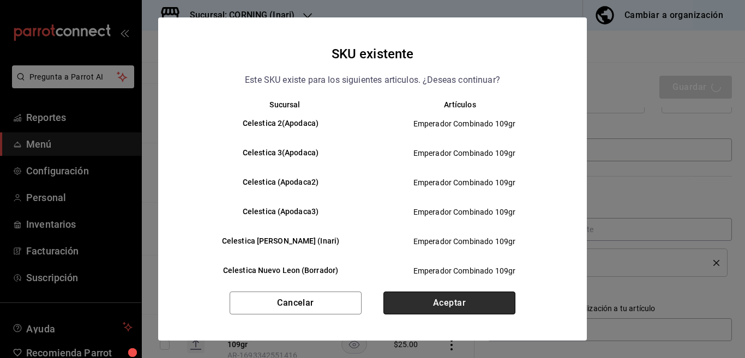
click at [450, 304] on button "Aceptar" at bounding box center [449, 303] width 132 height 23
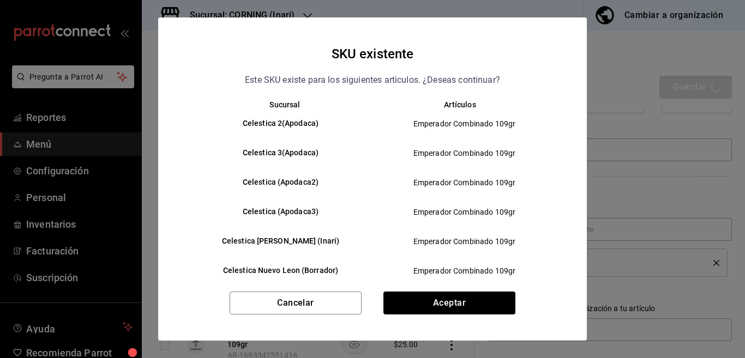
type textarea "x"
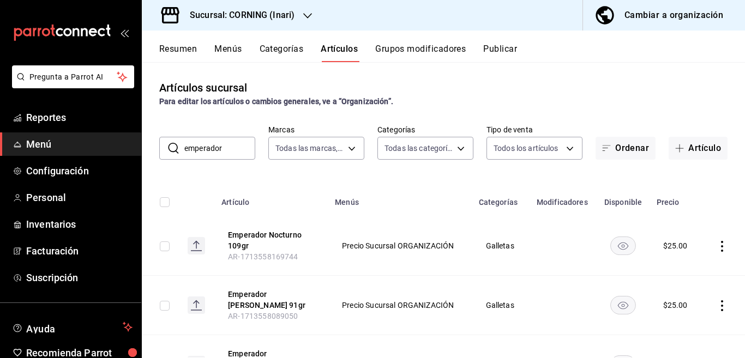
click at [717, 244] on icon "actions" at bounding box center [722, 246] width 11 height 11
click at [675, 270] on span "Editar" at bounding box center [680, 271] width 28 height 11
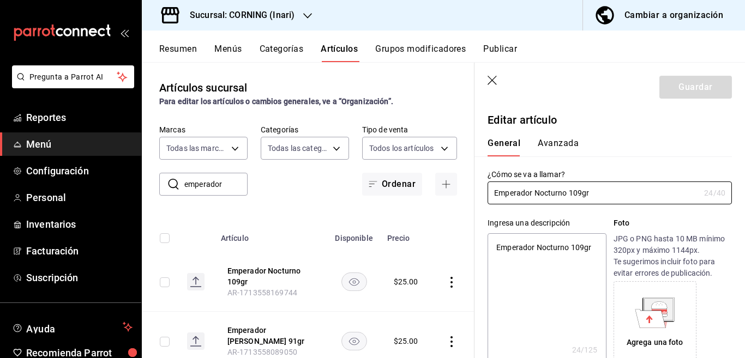
type textarea "x"
type input "$25.00"
type textarea "x"
click at [592, 250] on textarea "Emperador Nocturno 109gr" at bounding box center [547, 298] width 118 height 131
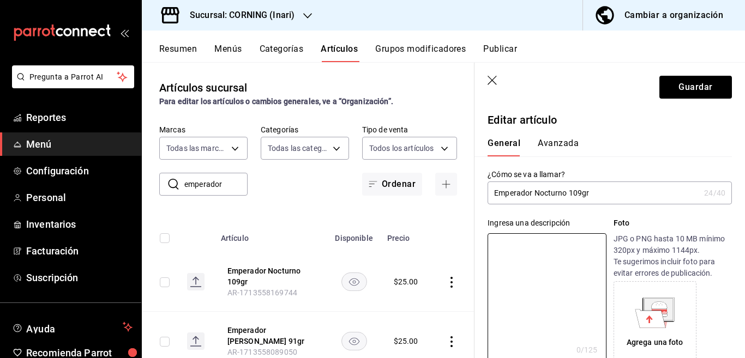
click at [600, 191] on input "Emperador Nocturno 109gr" at bounding box center [594, 193] width 212 height 22
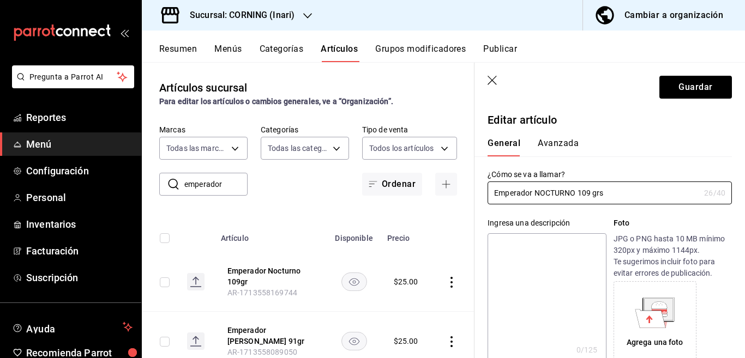
type input "Emperador NOCTURNO 109 grs"
click at [524, 244] on textarea at bounding box center [547, 298] width 118 height 131
paste textarea "Emperador NOCTURNO 109 grs"
type textarea "Emperador NOCTURNO 109 grs"
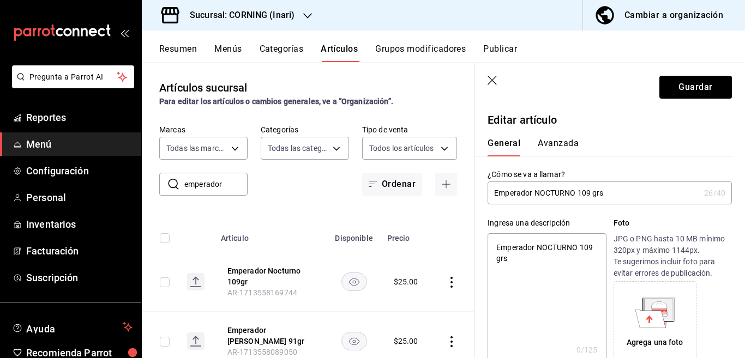
type textarea "x"
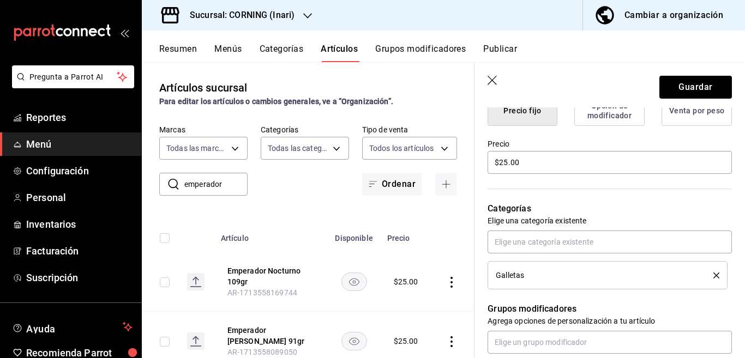
scroll to position [310, 0]
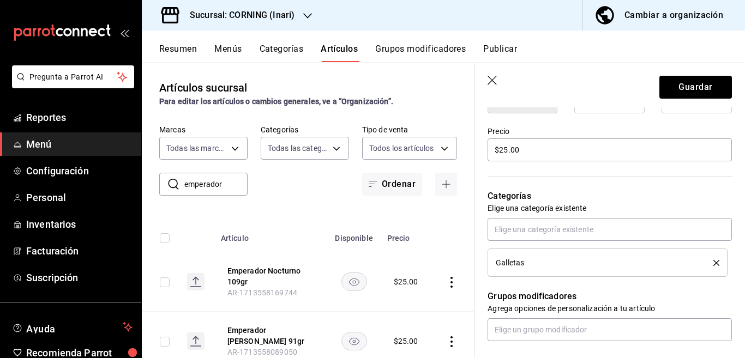
type textarea "Emperador NOCTURNO 109 grs"
click at [713, 262] on icon "delete" at bounding box center [716, 263] width 6 height 6
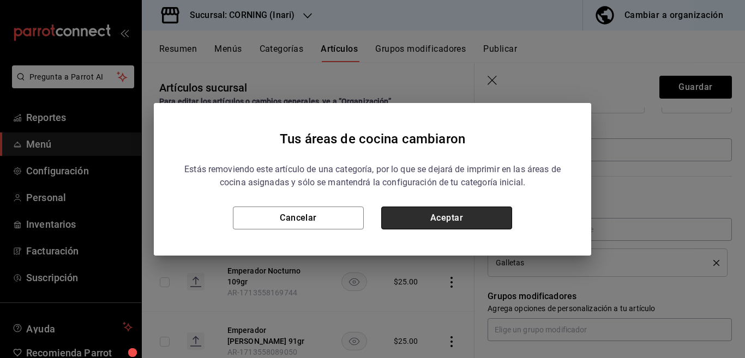
click at [462, 217] on button "Aceptar" at bounding box center [446, 218] width 131 height 23
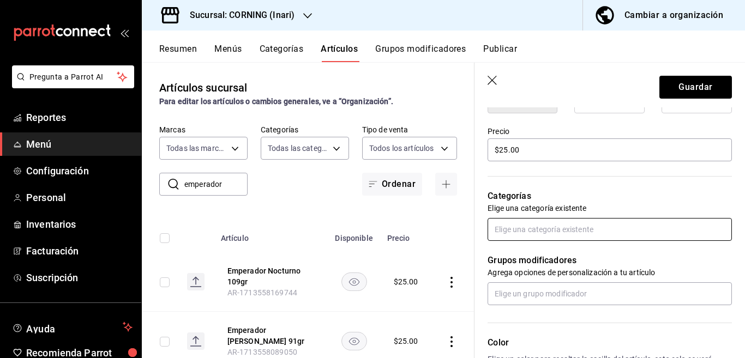
click at [509, 228] on input "text" at bounding box center [610, 229] width 244 height 23
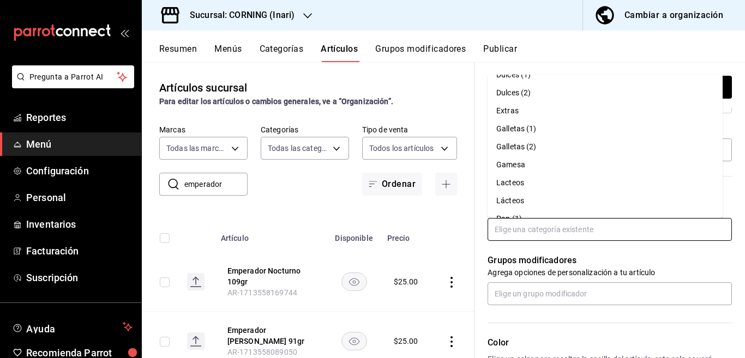
scroll to position [194, 0]
click at [512, 164] on li "Gamesa" at bounding box center [605, 164] width 235 height 18
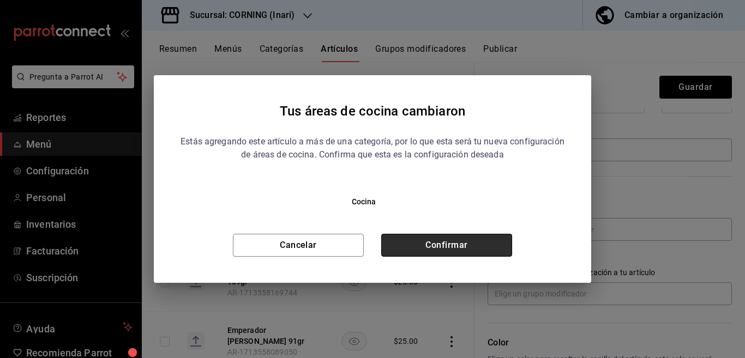
click at [447, 244] on button "Confirmar" at bounding box center [446, 245] width 131 height 23
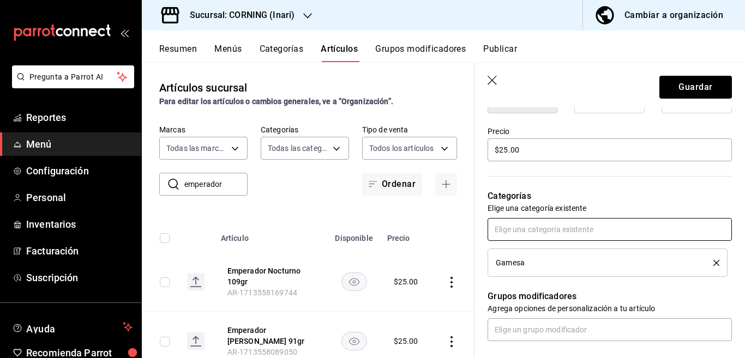
scroll to position [310, 0]
click at [683, 84] on button "Guardar" at bounding box center [695, 87] width 73 height 23
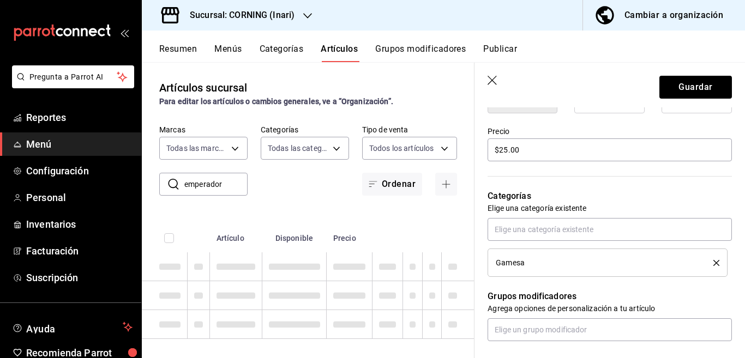
type textarea "x"
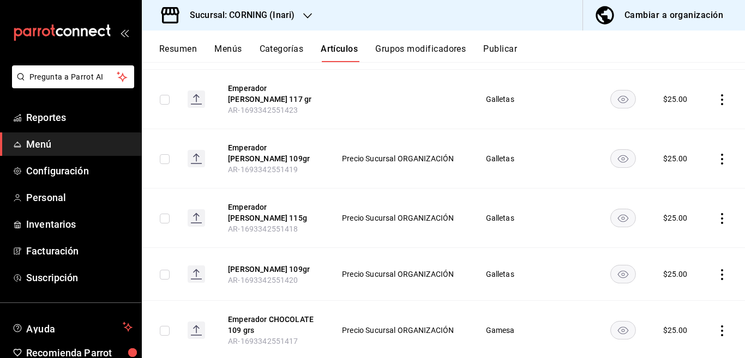
scroll to position [310, 0]
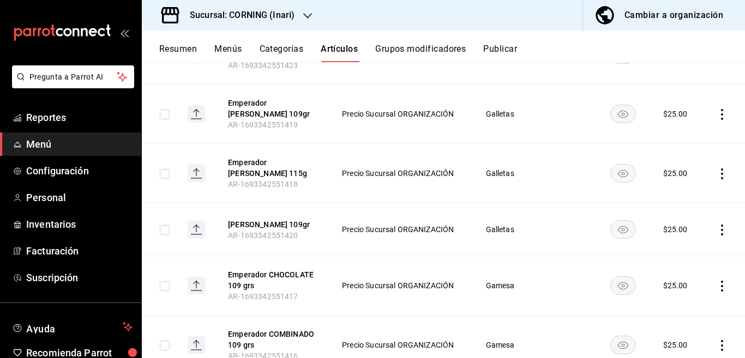
click at [717, 225] on icon "actions" at bounding box center [722, 230] width 11 height 11
click at [678, 290] on span "Eliminar" at bounding box center [680, 292] width 28 height 9
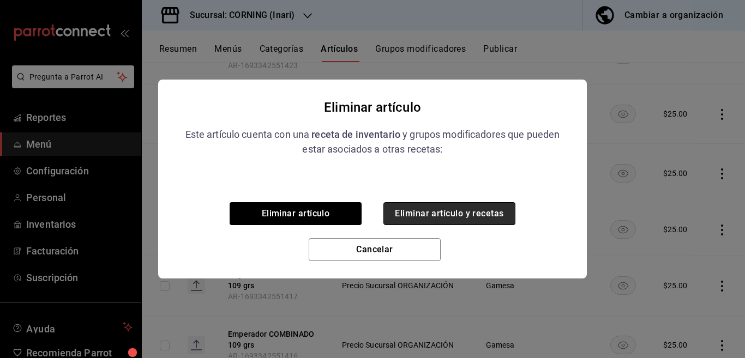
click at [475, 214] on button "Eliminar artículo y recetas" at bounding box center [449, 213] width 132 height 23
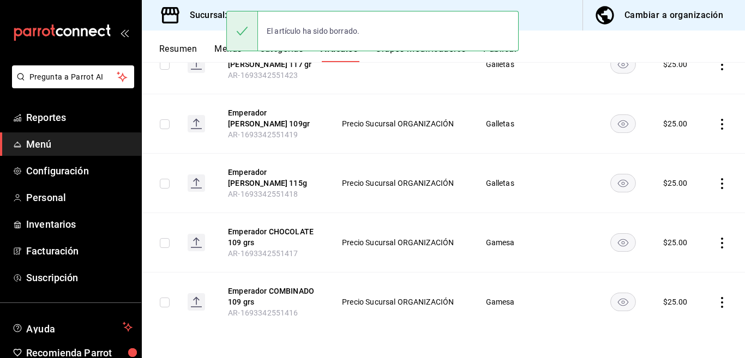
scroll to position [294, 0]
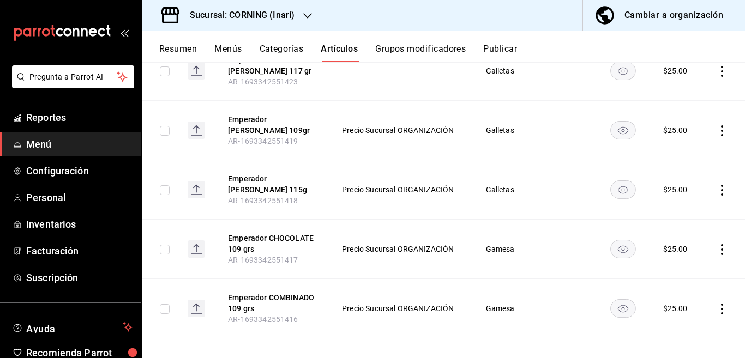
click at [717, 185] on icon "actions" at bounding box center [722, 190] width 11 height 11
click at [670, 207] on span "Editar" at bounding box center [680, 208] width 28 height 11
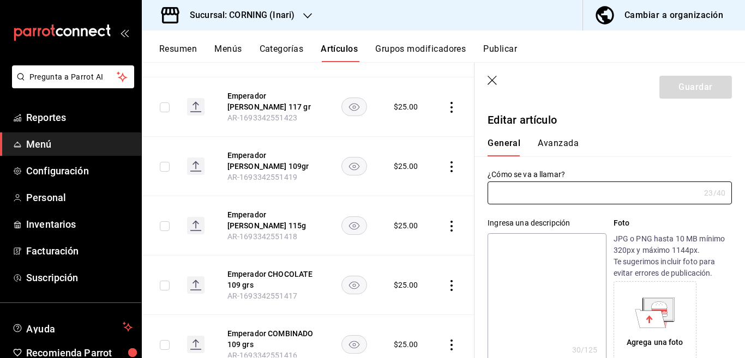
type input "Emperador Piruetas 115g"
type textarea "EmperadorPirueta 7500478022502"
type textarea "x"
type input "AR-1693342551418"
click at [559, 256] on textarea "EmperadorPirueta 7500478022502" at bounding box center [547, 298] width 118 height 131
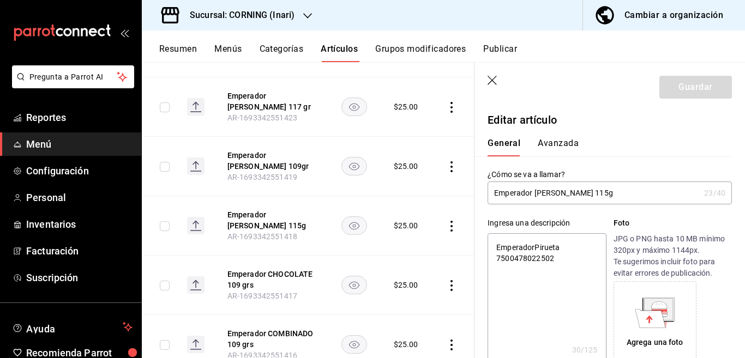
type textarea "x"
type input "$25.00"
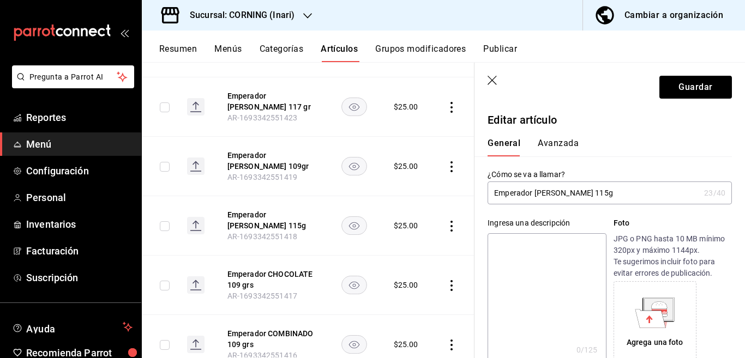
click at [591, 197] on input "Emperador Piruetas 115g" at bounding box center [594, 193] width 212 height 22
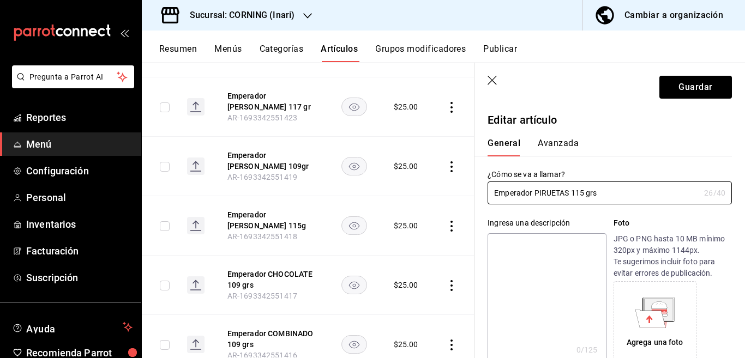
type input "Emperador PIRUETAS 115 grs"
click at [522, 248] on textarea at bounding box center [547, 298] width 118 height 131
paste textarea "Emperador PIRUETAS 115 grs"
type textarea "Emperador PIRUETAS 115 grs"
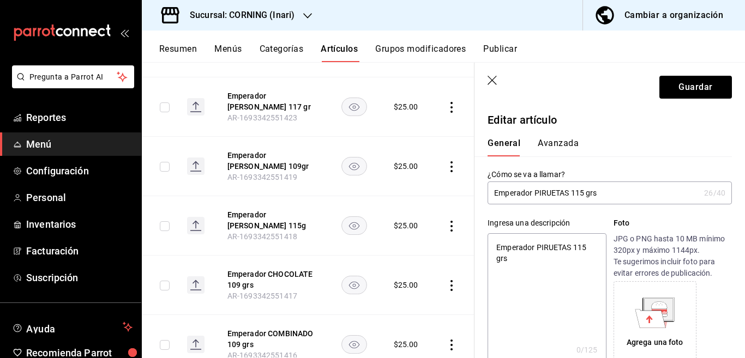
type textarea "x"
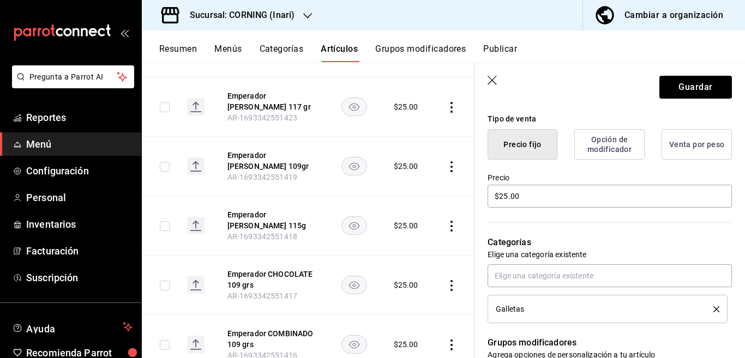
scroll to position [266, 0]
type textarea "Emperador PIRUETAS 115 grs"
click at [713, 308] on icon "delete" at bounding box center [716, 308] width 6 height 6
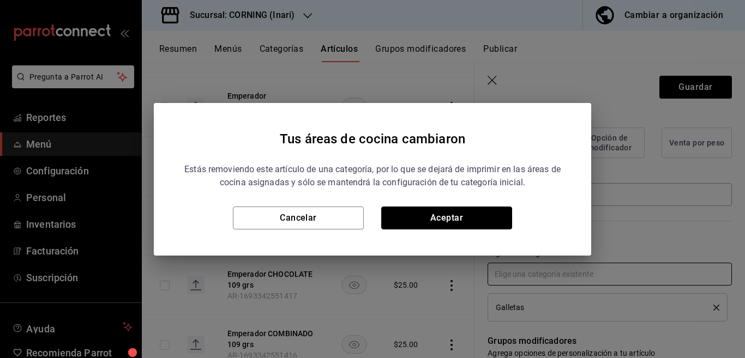
click at [465, 217] on button "Aceptar" at bounding box center [446, 218] width 131 height 23
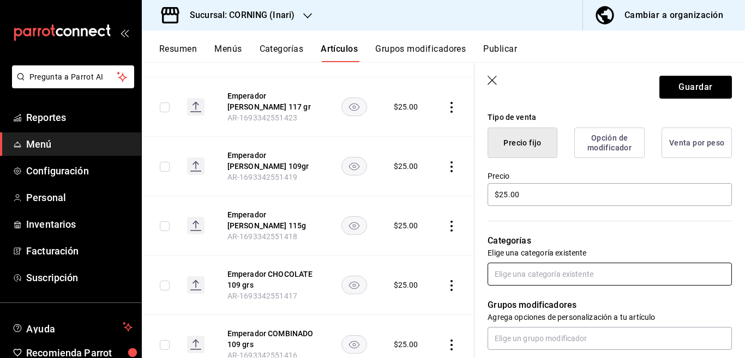
click at [509, 272] on input "text" at bounding box center [610, 274] width 244 height 23
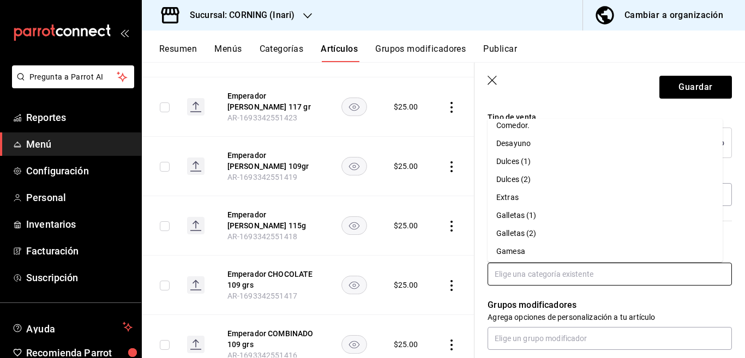
scroll to position [172, 0]
click at [511, 226] on li "Gamesa" at bounding box center [605, 230] width 235 height 18
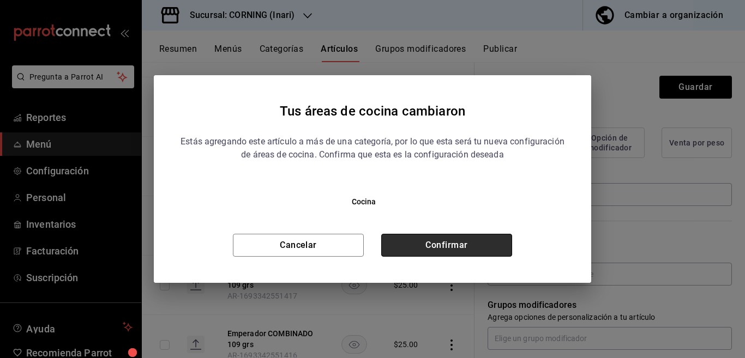
click at [475, 240] on button "Confirmar" at bounding box center [446, 245] width 131 height 23
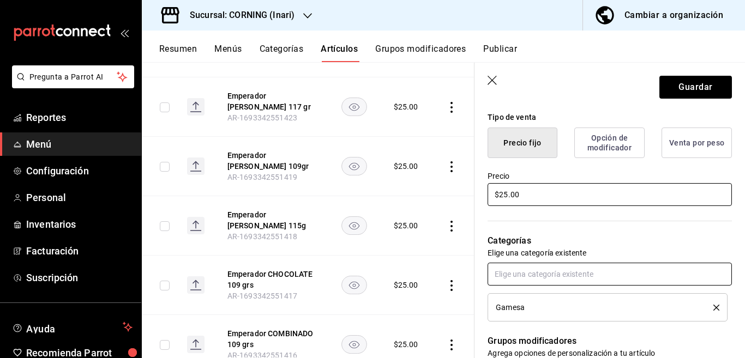
scroll to position [266, 0]
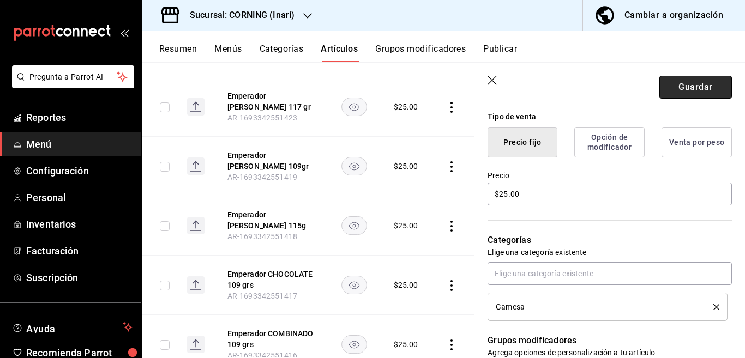
click at [680, 83] on button "Guardar" at bounding box center [695, 87] width 73 height 23
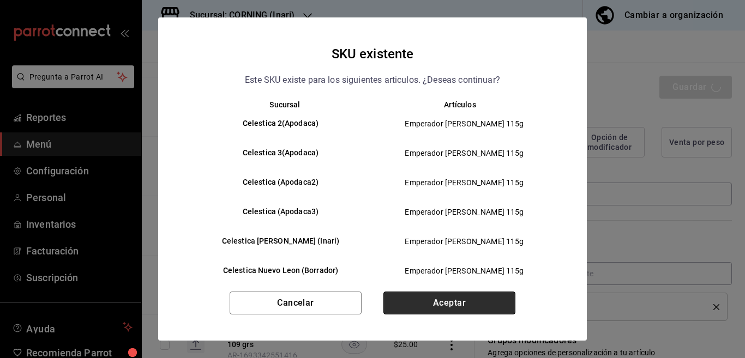
click at [447, 299] on button "Aceptar" at bounding box center [449, 303] width 132 height 23
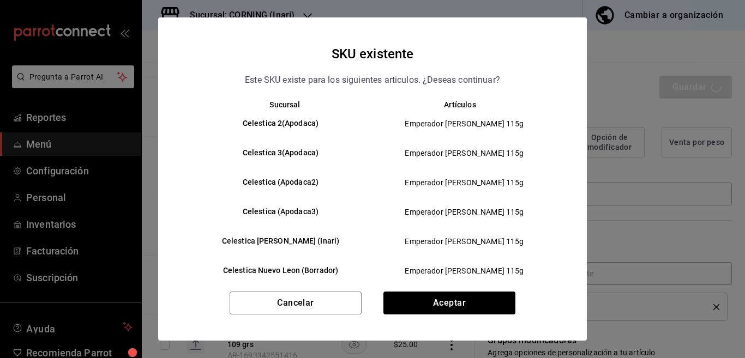
type textarea "x"
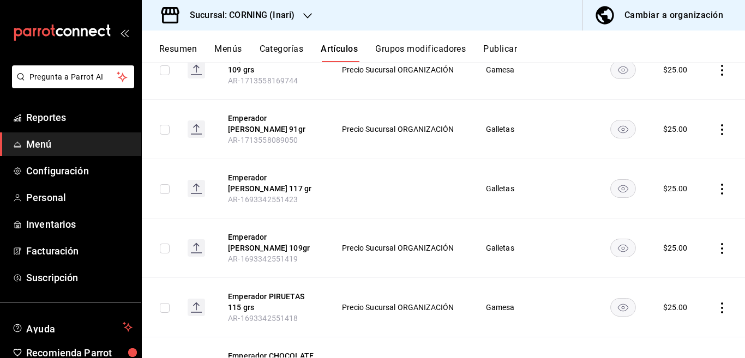
scroll to position [177, 0]
click at [717, 242] on icon "actions" at bounding box center [722, 247] width 11 height 11
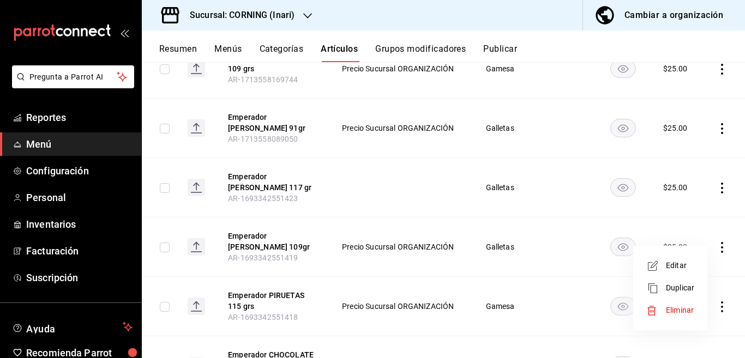
click at [679, 308] on span "Eliminar" at bounding box center [680, 310] width 28 height 9
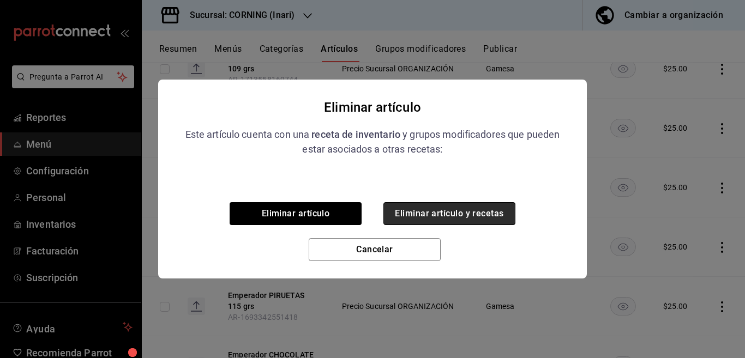
click at [478, 212] on button "Eliminar artículo y recetas" at bounding box center [449, 213] width 132 height 23
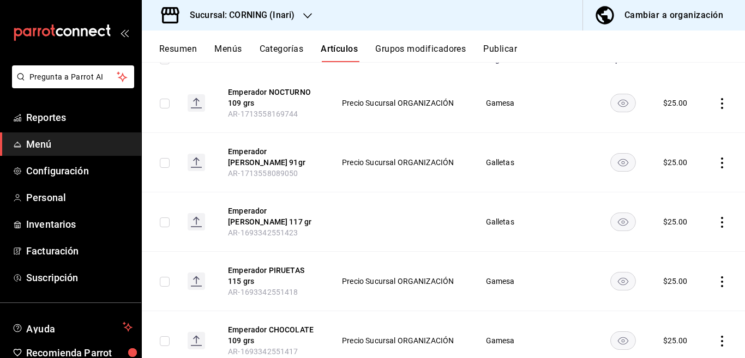
scroll to position [146, 0]
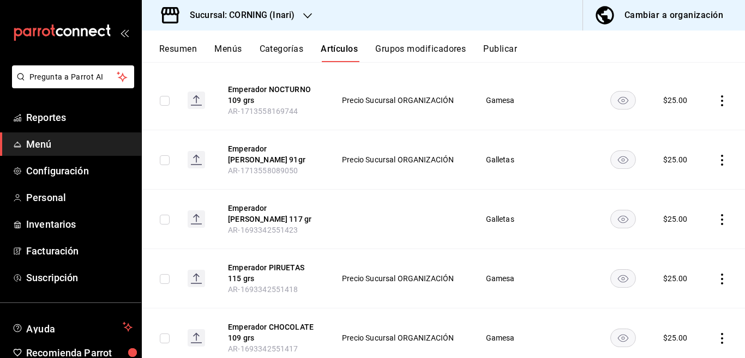
click at [717, 216] on icon "actions" at bounding box center [722, 219] width 11 height 11
click at [676, 239] on span "Editar" at bounding box center [680, 241] width 28 height 11
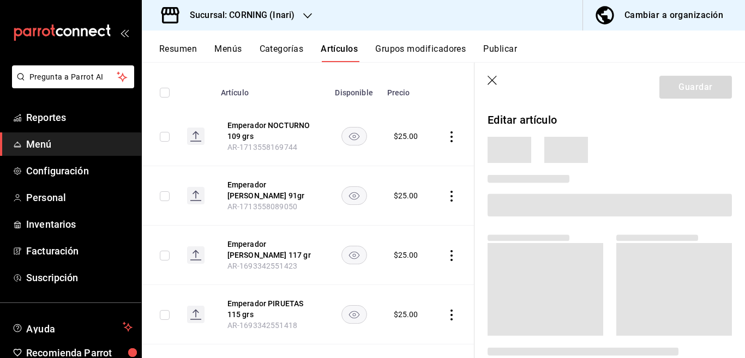
scroll to position [146, 0]
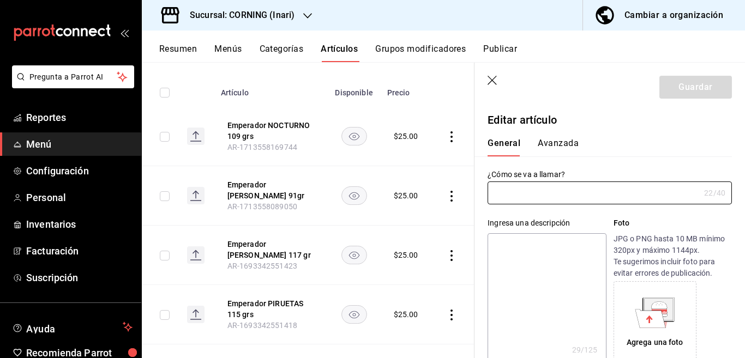
type input "Emperador Senzo 117 gr"
type textarea "Emperador Senzo 7501000601776"
type textarea "x"
type input "AR-1693342551423"
click at [565, 257] on textarea "Emperador Senzo 7501000601776" at bounding box center [547, 298] width 118 height 131
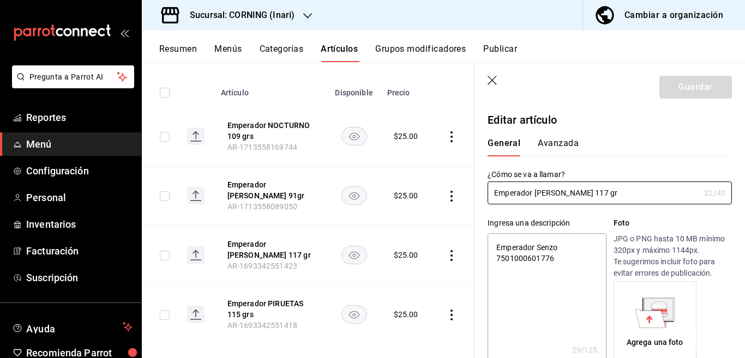
type textarea "x"
type input "$25.00"
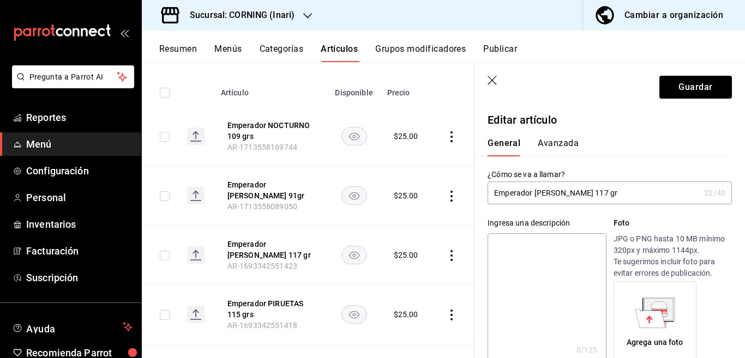
click at [585, 196] on input "Emperador Senzo 117 gr" at bounding box center [594, 193] width 212 height 22
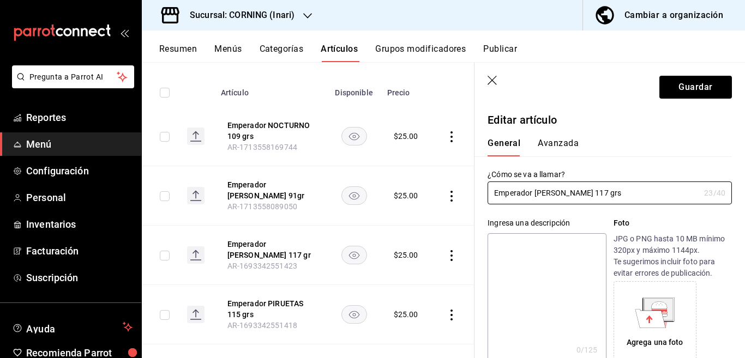
type input "Emperador SENZO 117 grs"
click at [529, 245] on textarea at bounding box center [547, 298] width 118 height 131
paste textarea "Emperador SENZO 117 grs"
type textarea "Emperador SENZO 117 grs"
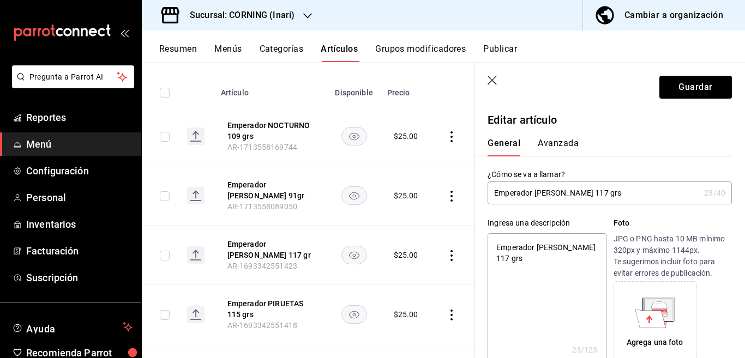
type textarea "x"
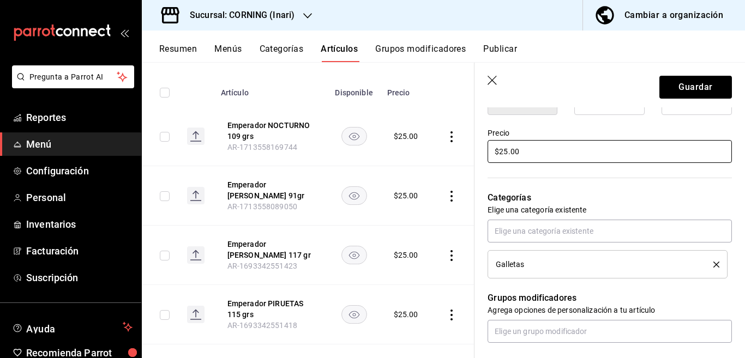
scroll to position [310, 0]
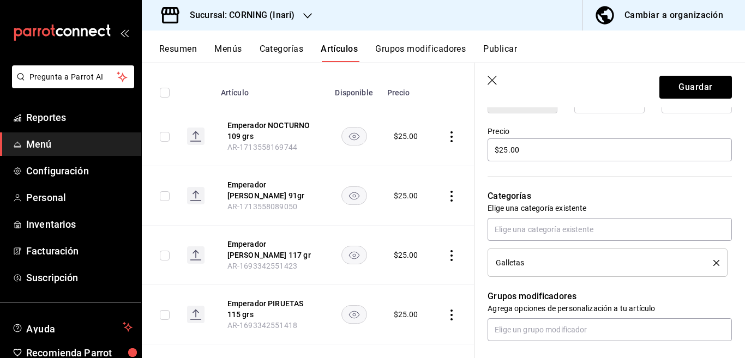
type textarea "Emperador SENZO 117 grs"
click at [713, 262] on icon "delete" at bounding box center [716, 263] width 6 height 6
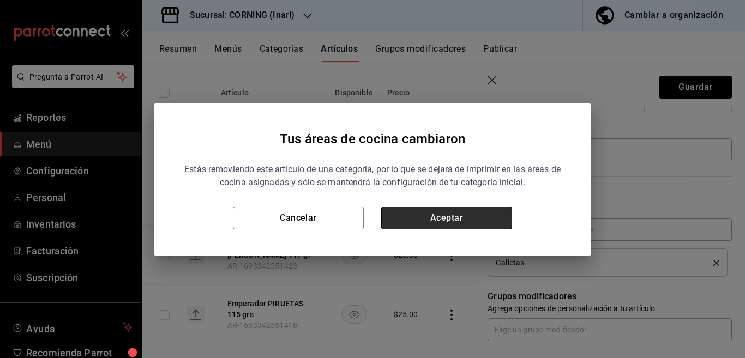
click at [453, 215] on button "Aceptar" at bounding box center [446, 218] width 131 height 23
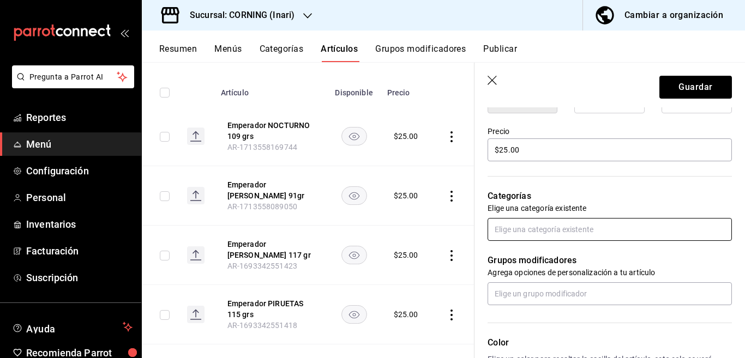
click at [502, 231] on input "text" at bounding box center [610, 229] width 244 height 23
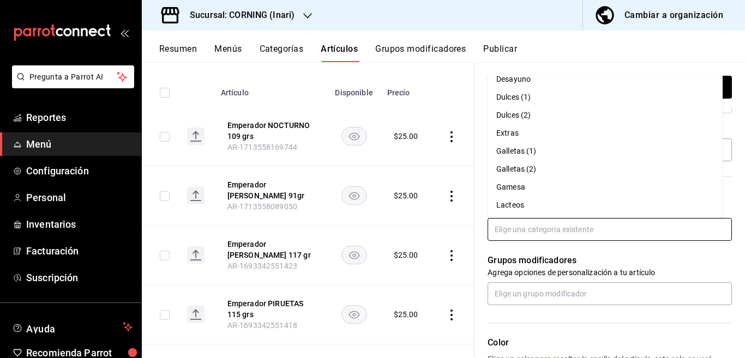
scroll to position [172, 0]
click at [513, 187] on li "Gamesa" at bounding box center [605, 186] width 235 height 18
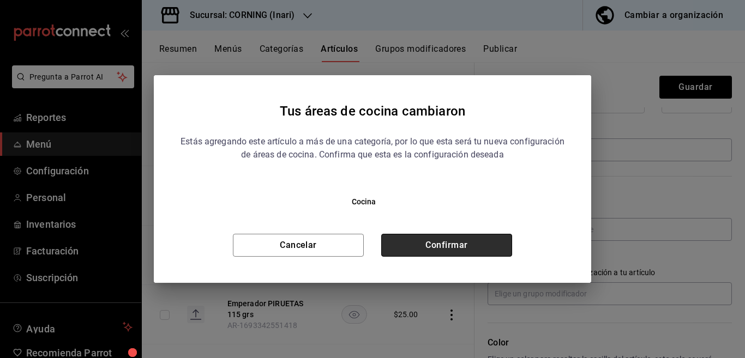
click at [465, 245] on button "Confirmar" at bounding box center [446, 245] width 131 height 23
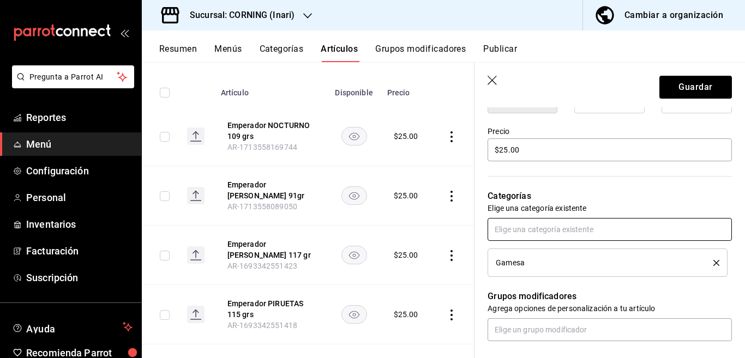
scroll to position [310, 0]
click at [671, 88] on button "Guardar" at bounding box center [695, 87] width 73 height 23
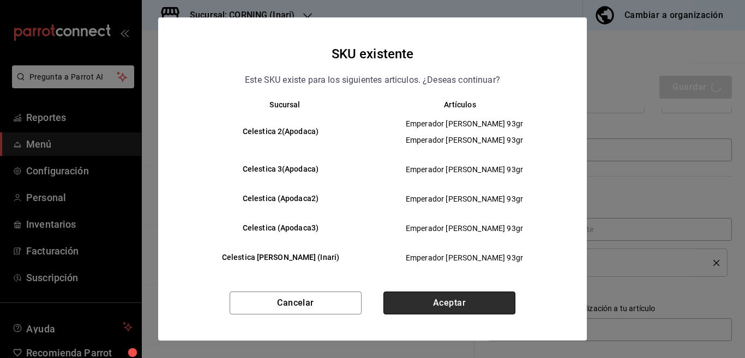
click at [436, 300] on button "Aceptar" at bounding box center [449, 303] width 132 height 23
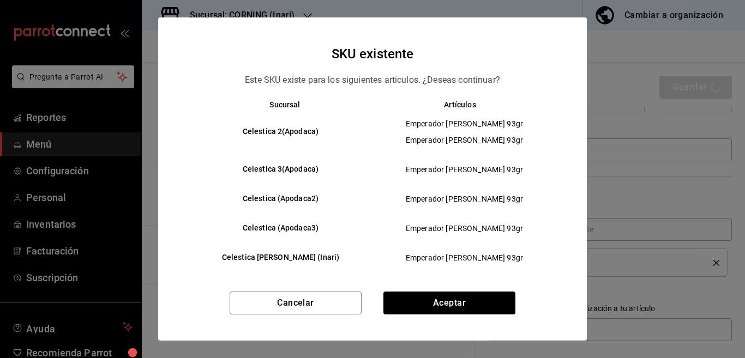
type textarea "x"
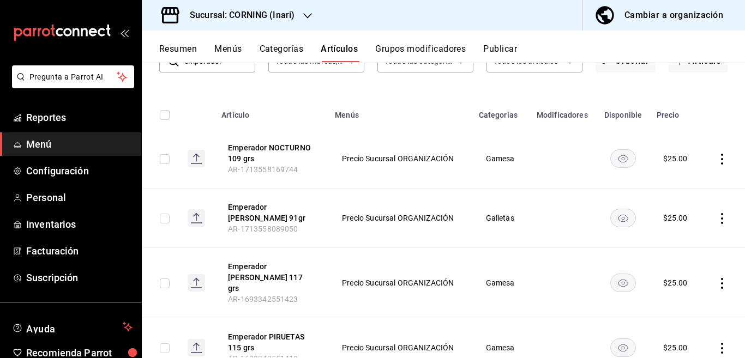
scroll to position [88, 0]
click at [717, 219] on icon "actions" at bounding box center [722, 217] width 11 height 11
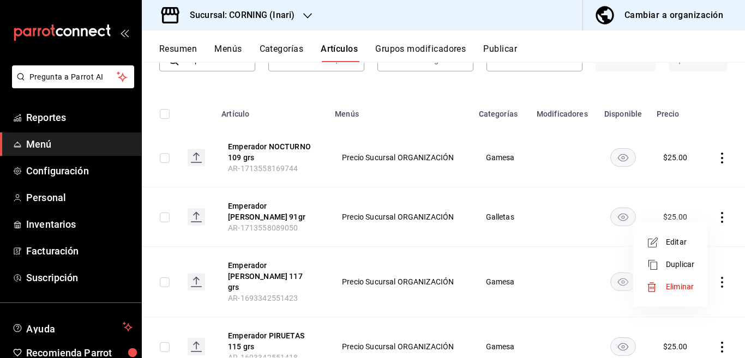
click at [676, 287] on span "Eliminar" at bounding box center [680, 286] width 28 height 9
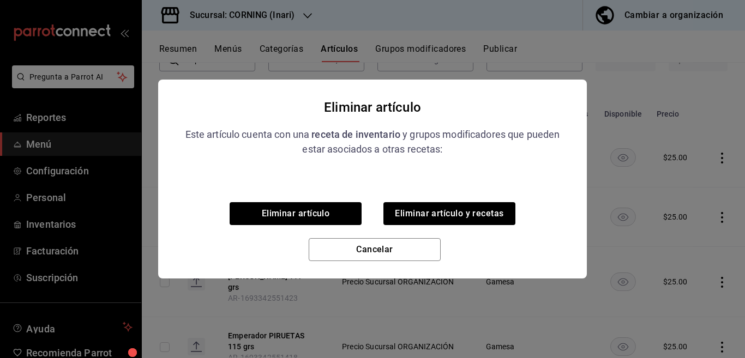
scroll to position [89, 0]
click at [491, 212] on button "Eliminar artículo y recetas" at bounding box center [449, 213] width 132 height 23
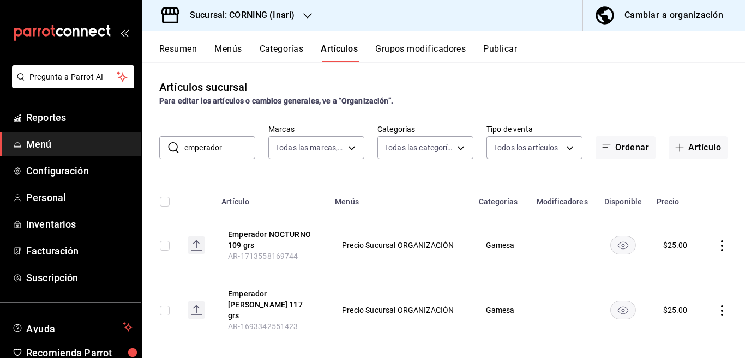
scroll to position [0, 0]
